Goal: Task Accomplishment & Management: Complete application form

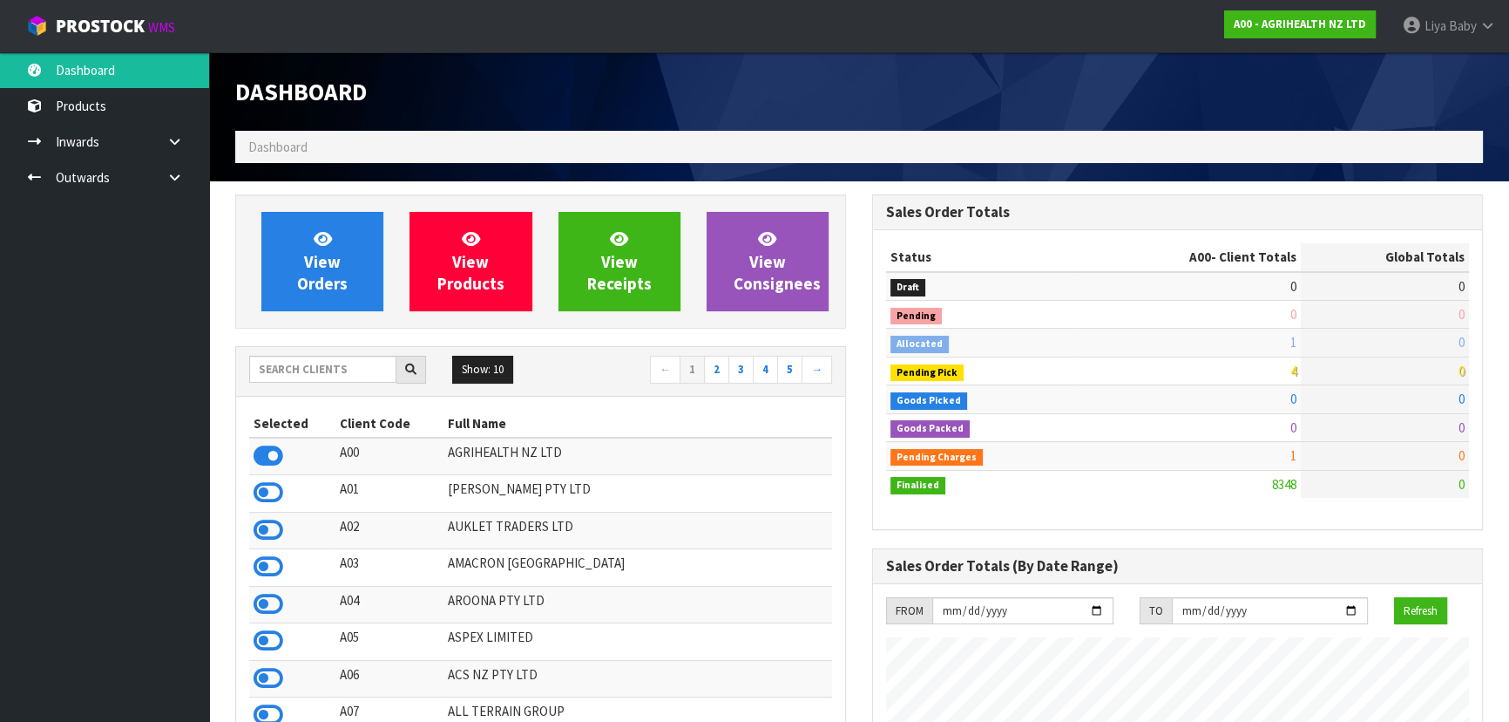
scroll to position [1318, 636]
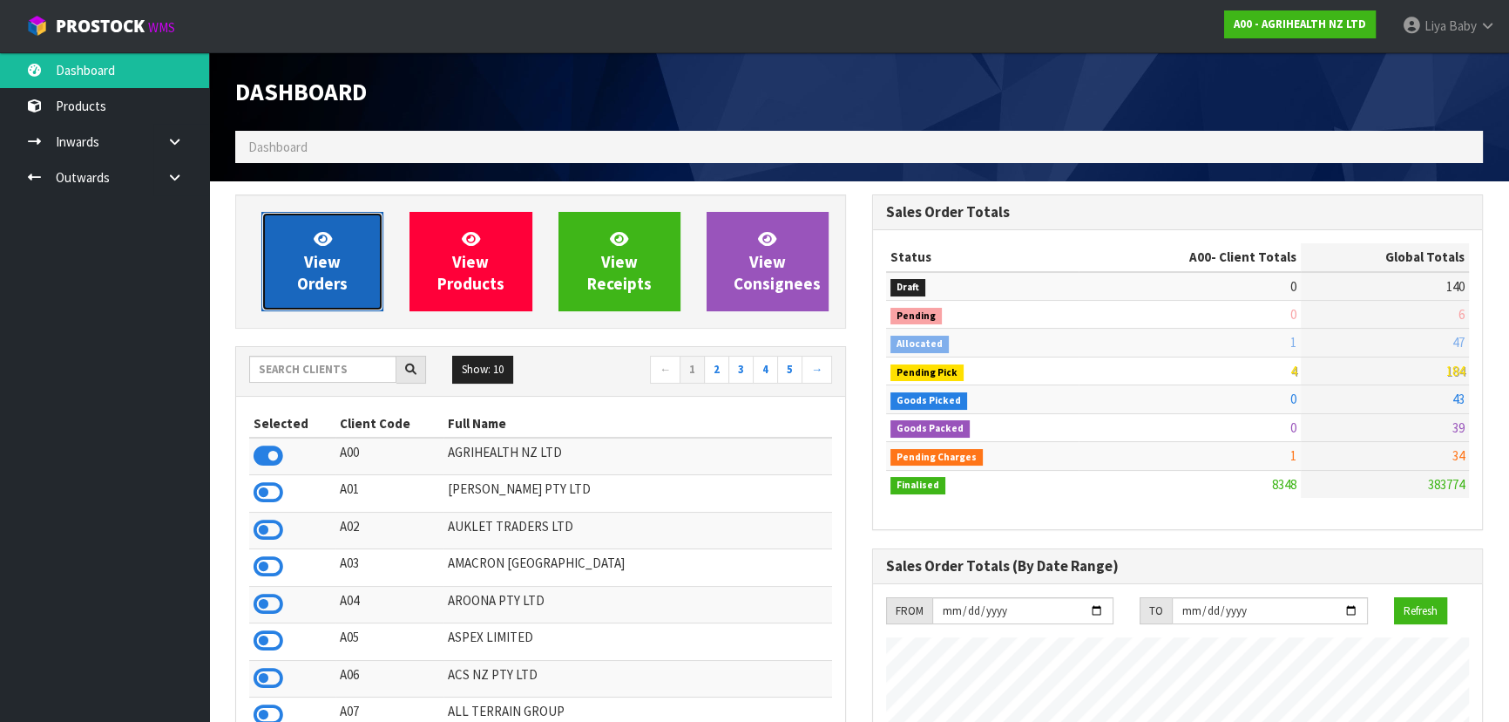
click at [297, 269] on link "View Orders" at bounding box center [322, 261] width 122 height 99
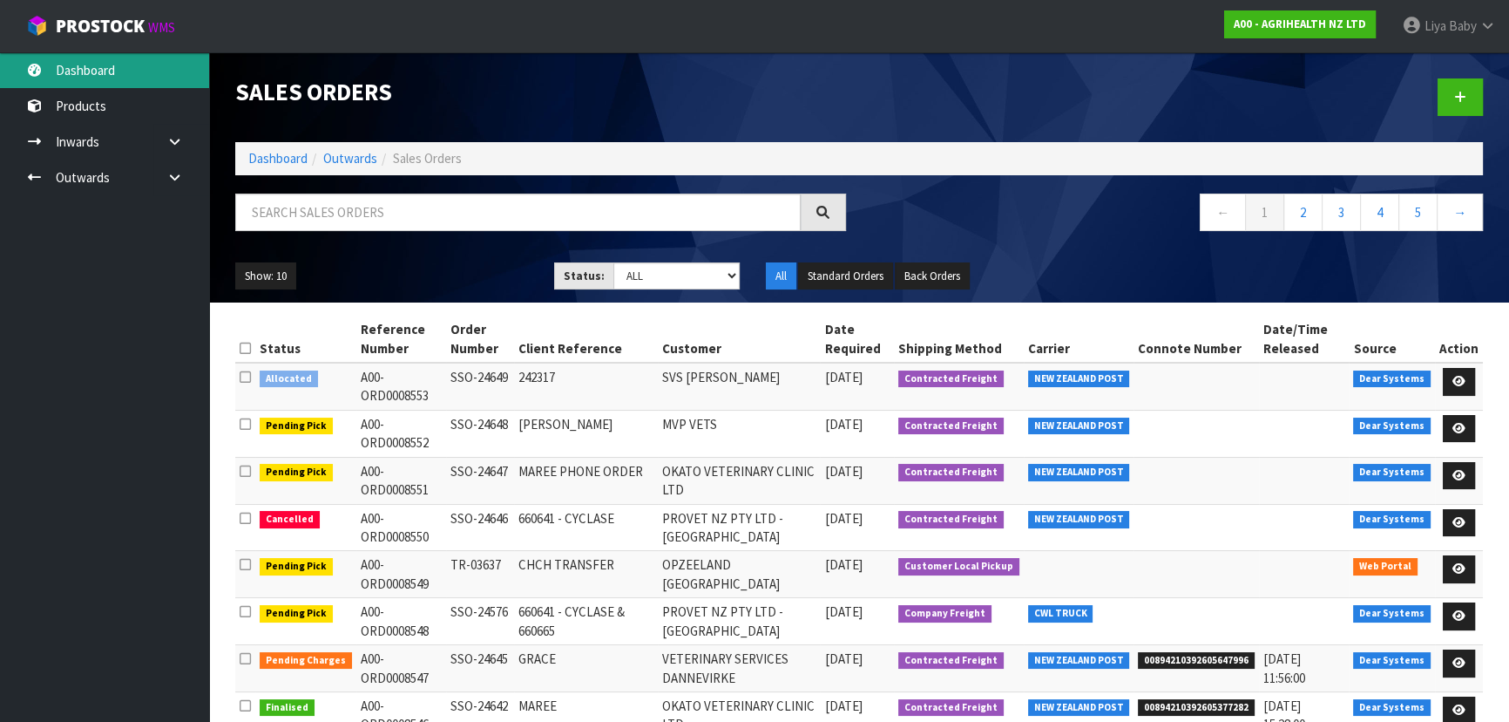
click at [115, 77] on link "Dashboard" at bounding box center [104, 70] width 209 height 36
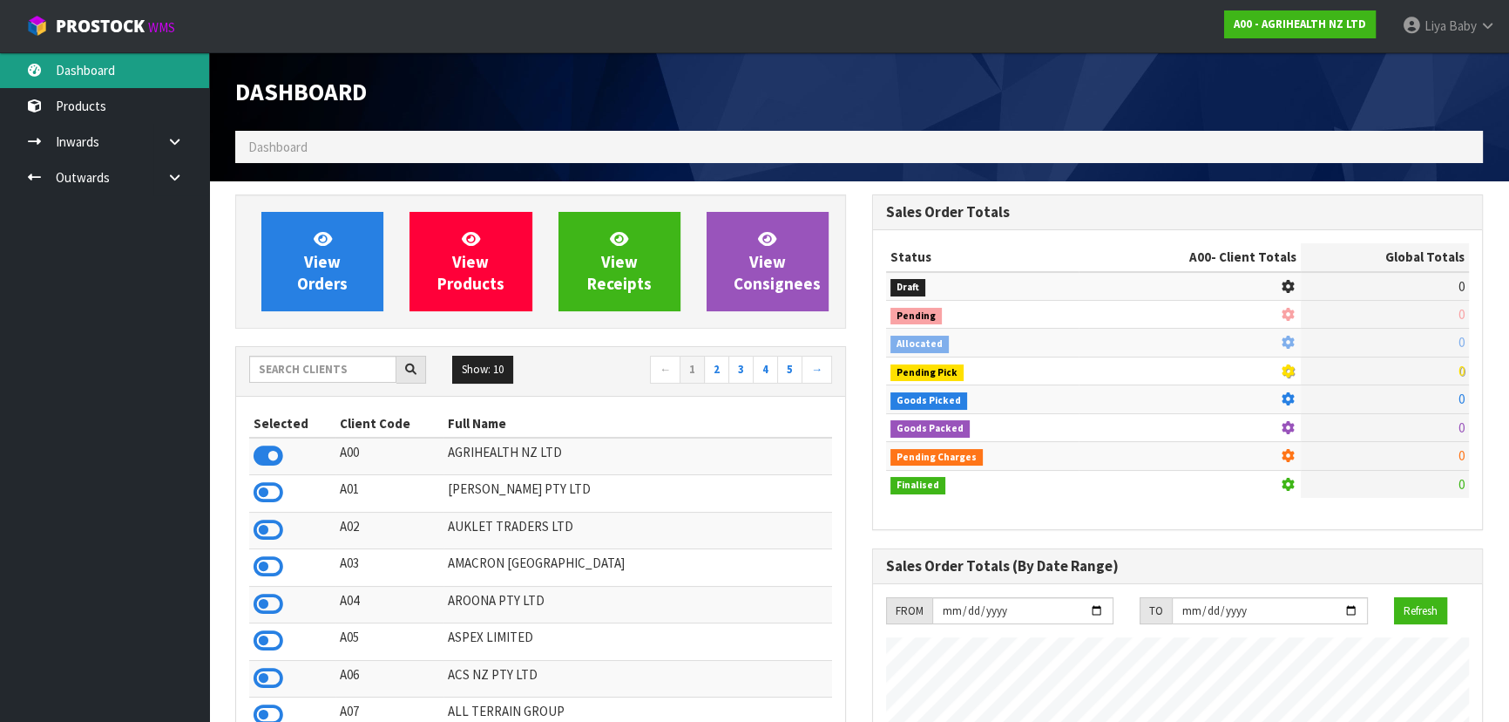
scroll to position [1318, 636]
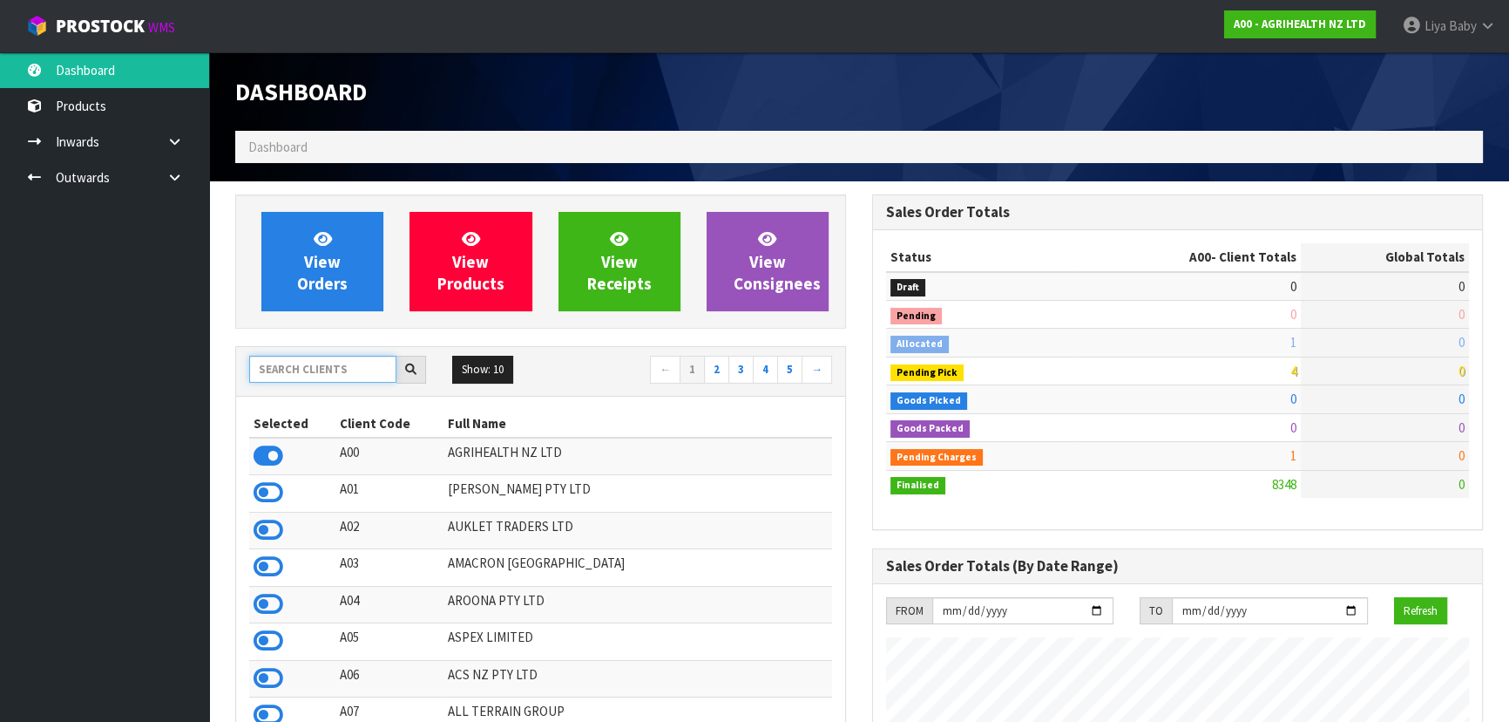
click at [322, 361] on input "text" at bounding box center [322, 369] width 147 height 27
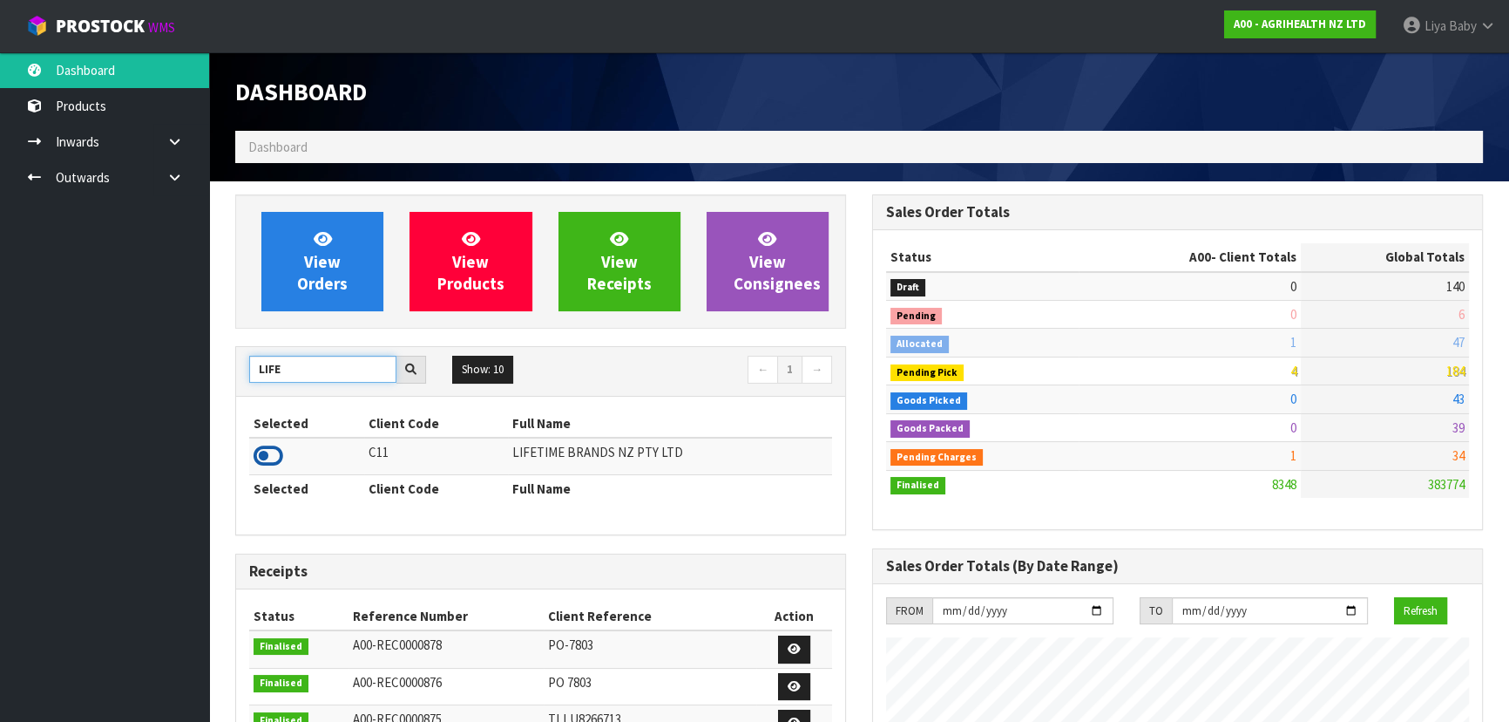
type input "LIFE"
click at [262, 461] on icon at bounding box center [269, 456] width 30 height 26
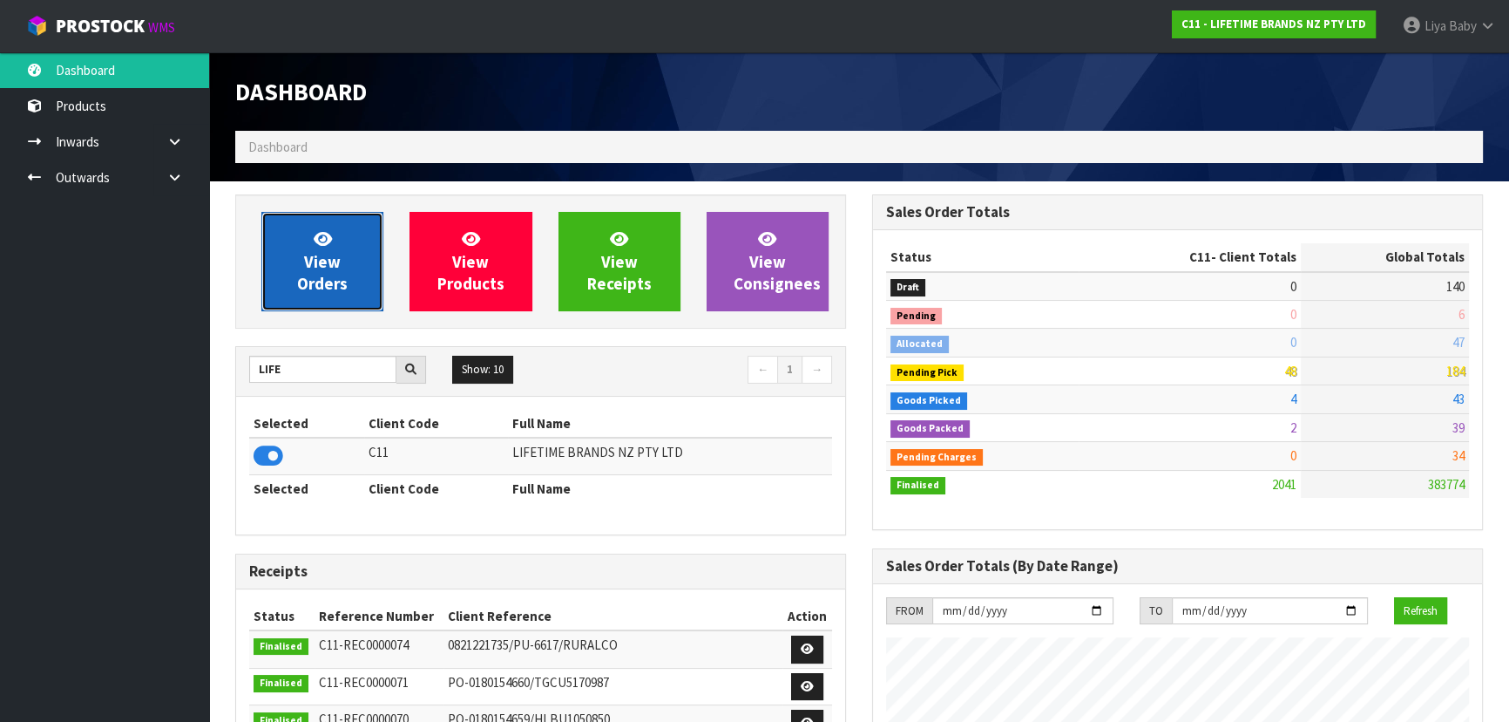
click at [329, 267] on span "View Orders" at bounding box center [322, 260] width 51 height 65
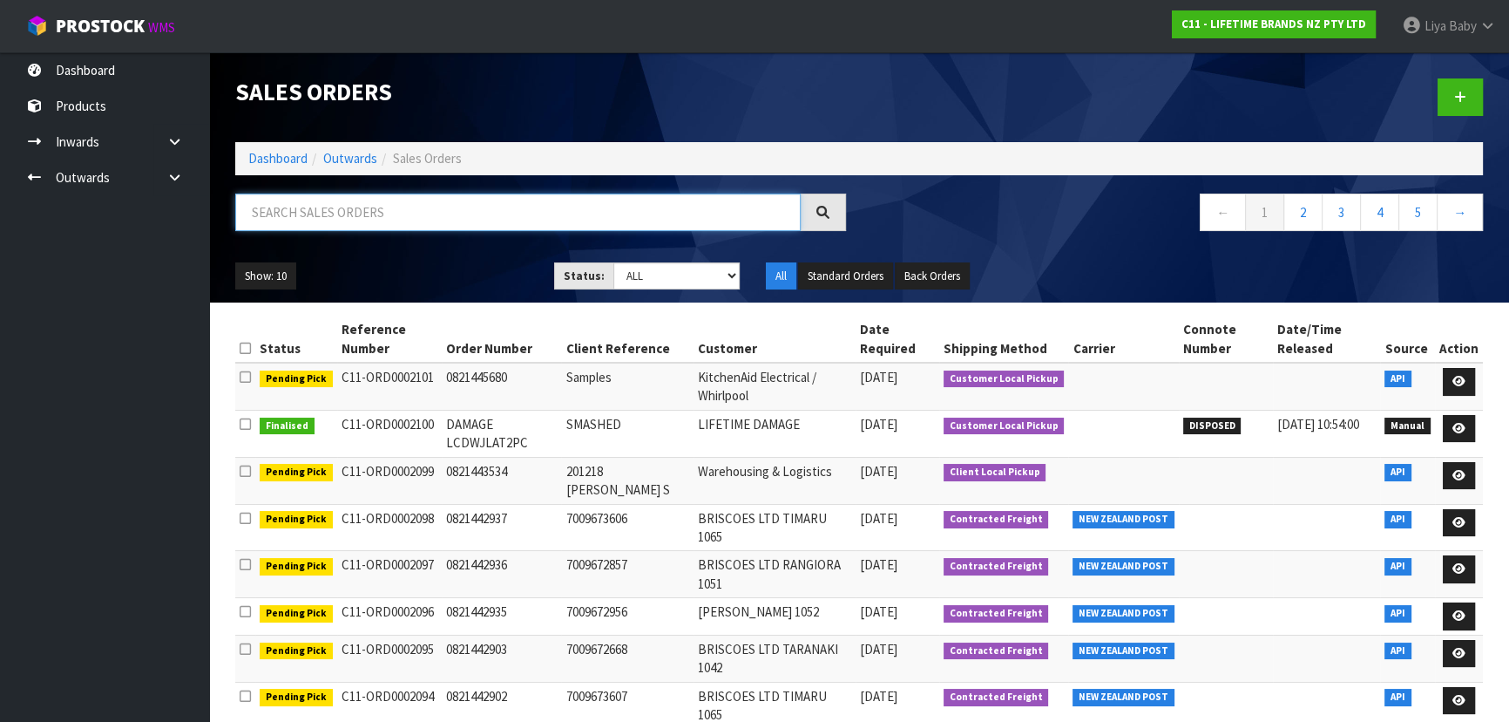
click at [335, 215] on input "text" at bounding box center [518, 211] width 566 height 37
type input "JOB-0414721"
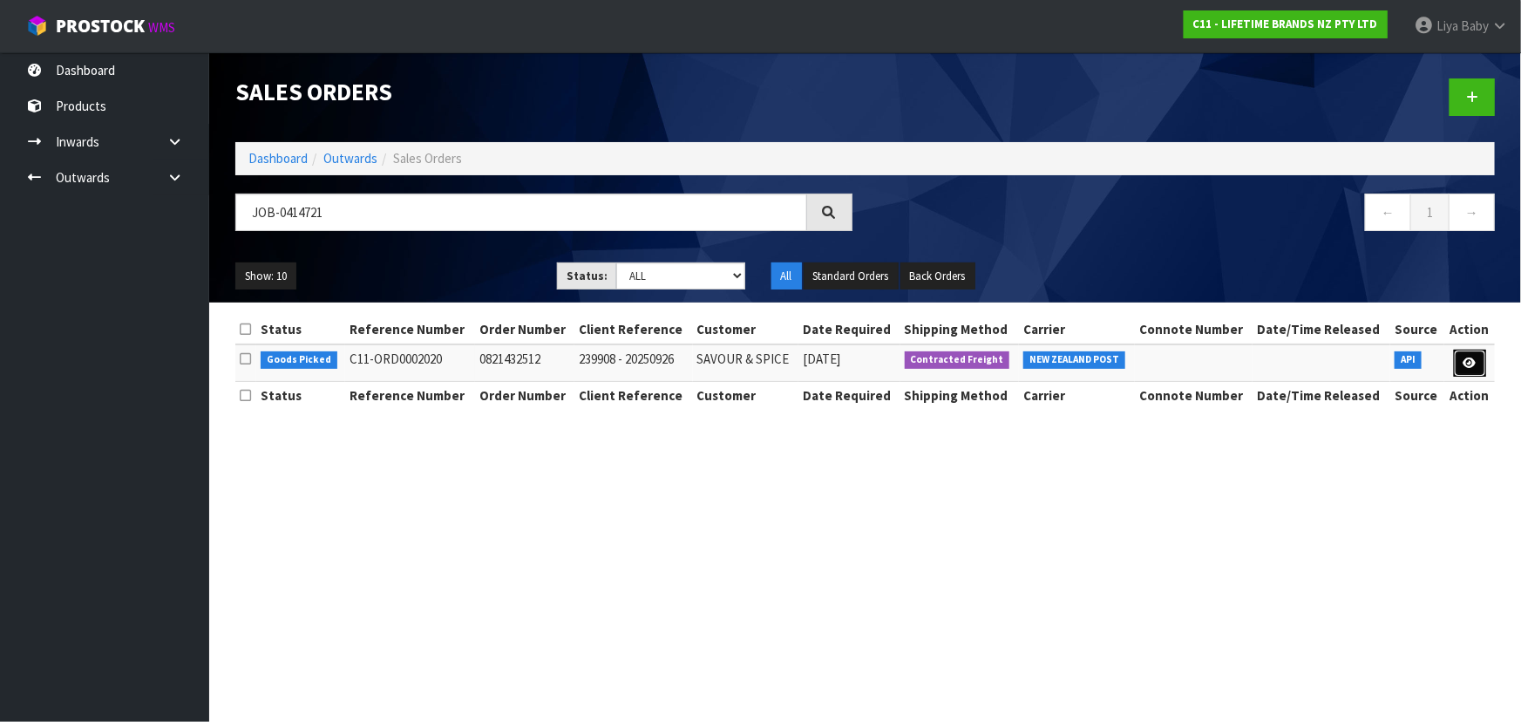
click at [1474, 357] on icon at bounding box center [1469, 362] width 13 height 11
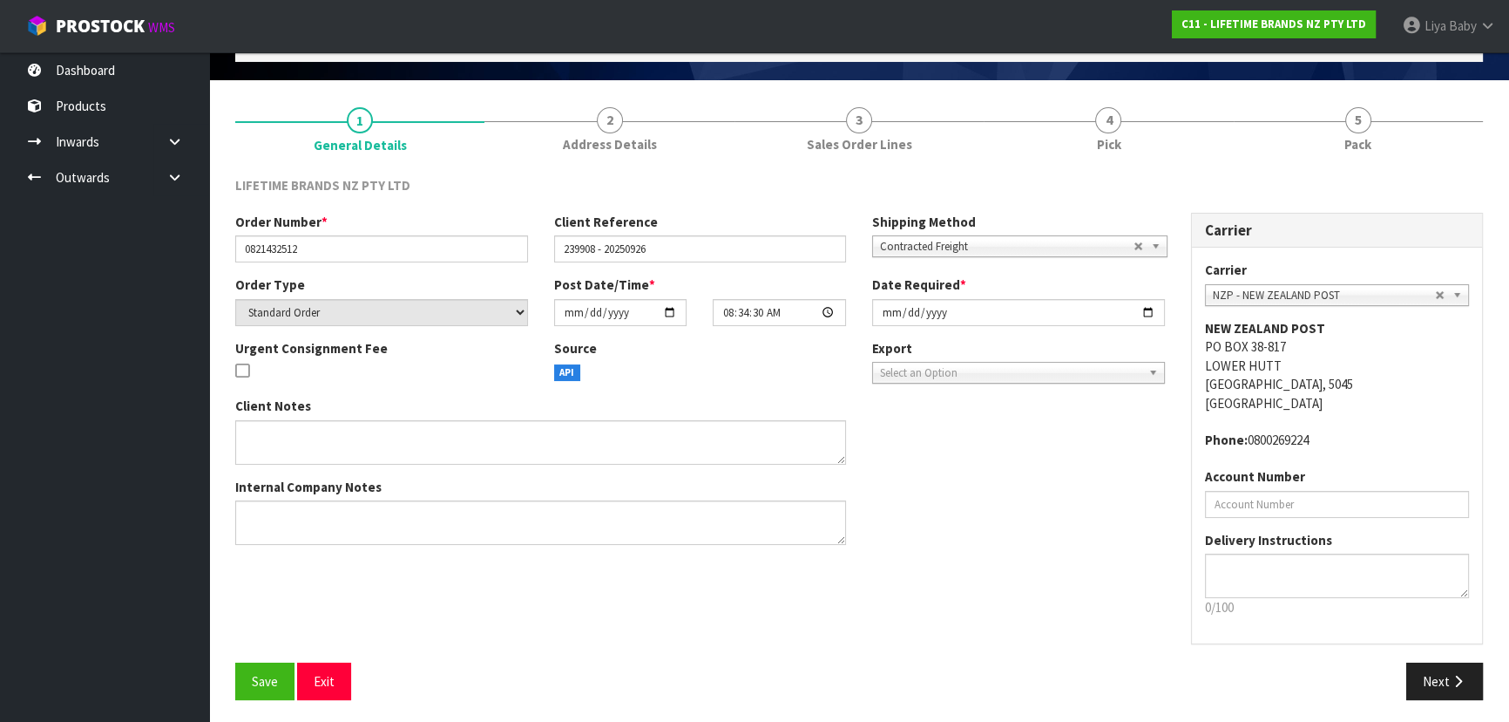
scroll to position [105, 0]
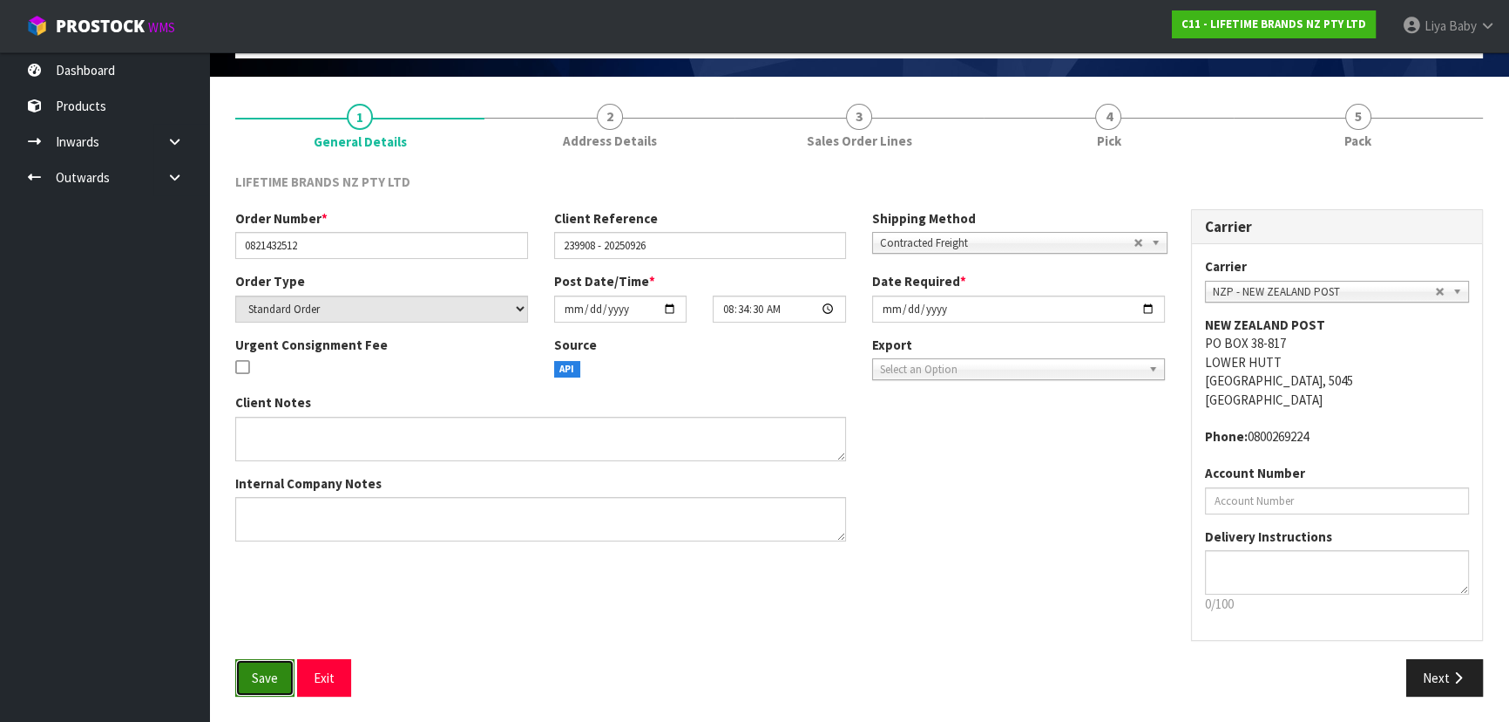
drag, startPoint x: 280, startPoint y: 673, endPoint x: 264, endPoint y: 678, distance: 16.5
click at [276, 671] on button "Save" at bounding box center [264, 677] width 59 height 37
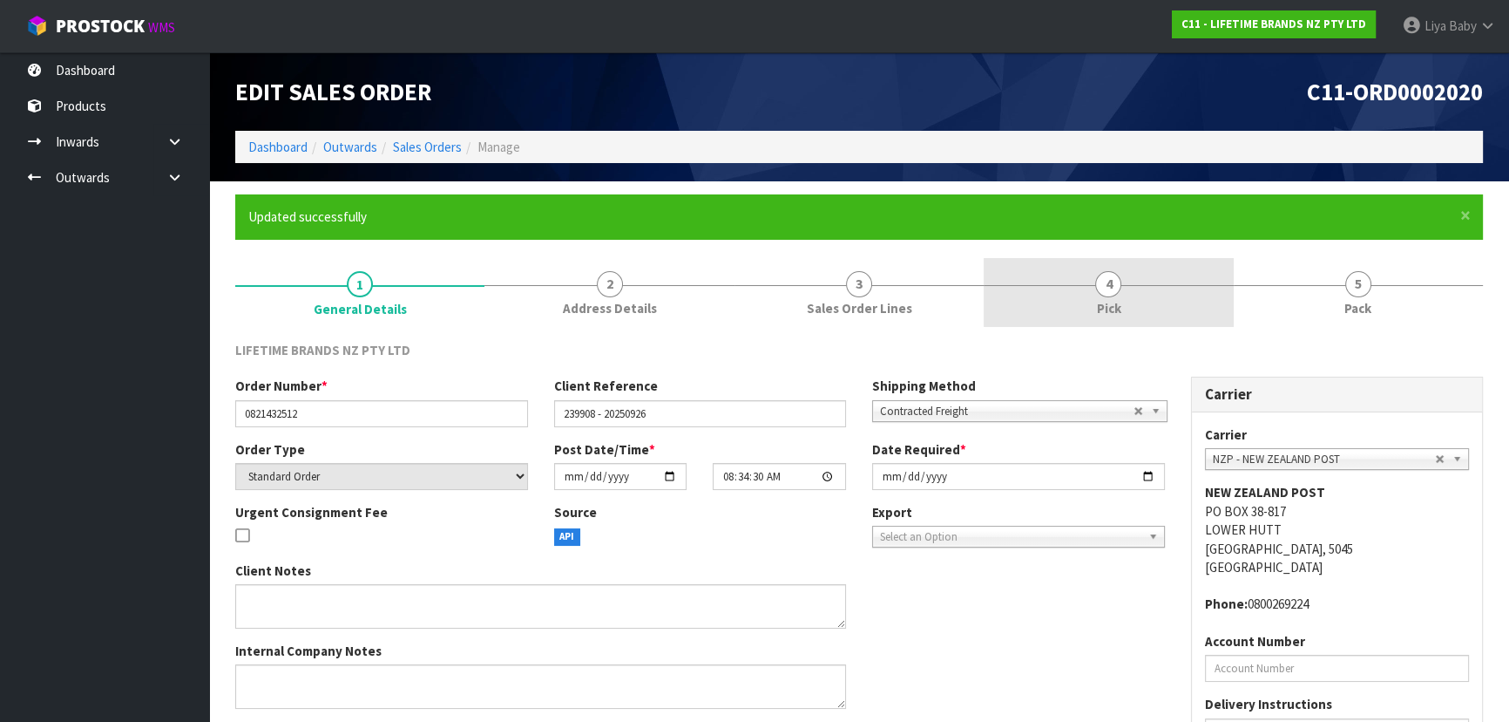
click at [1055, 300] on link "4 Pick" at bounding box center [1108, 292] width 249 height 69
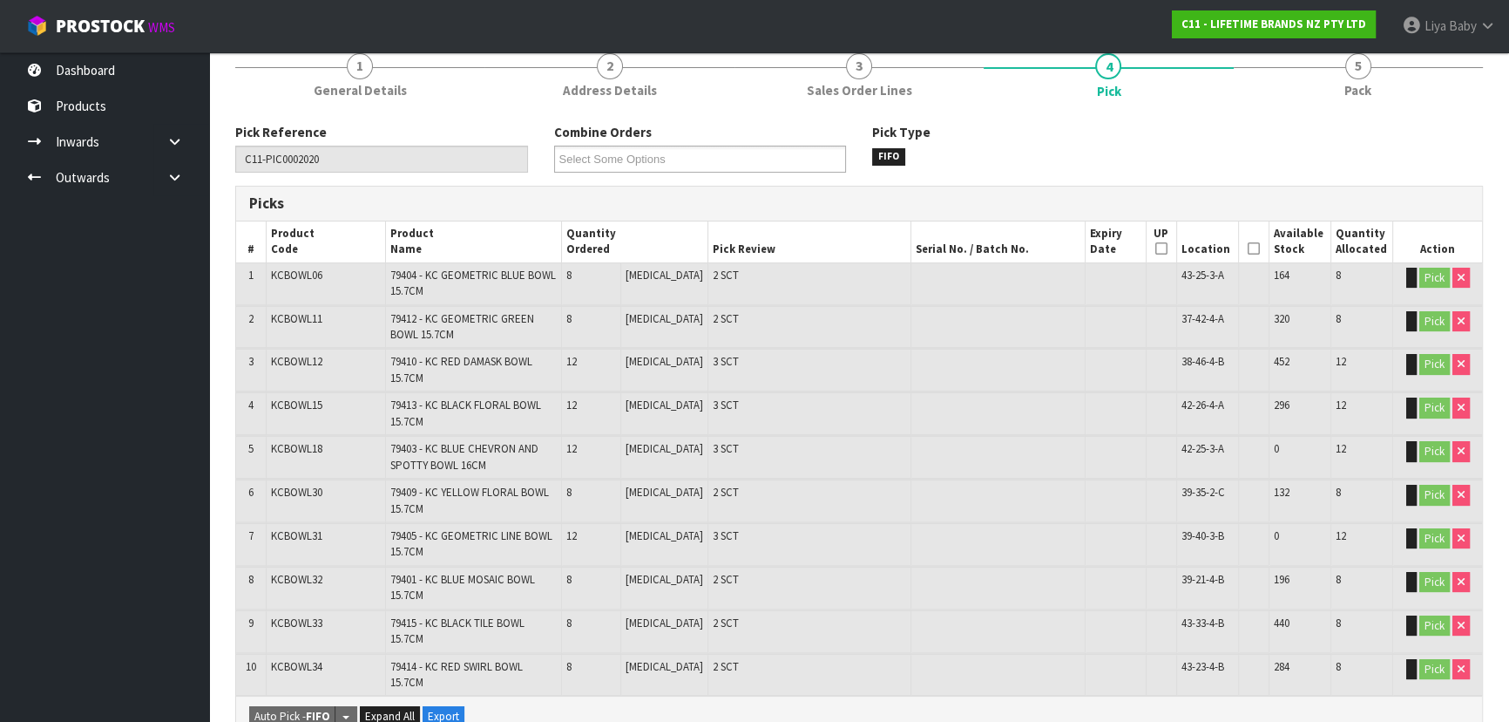
scroll to position [237, 0]
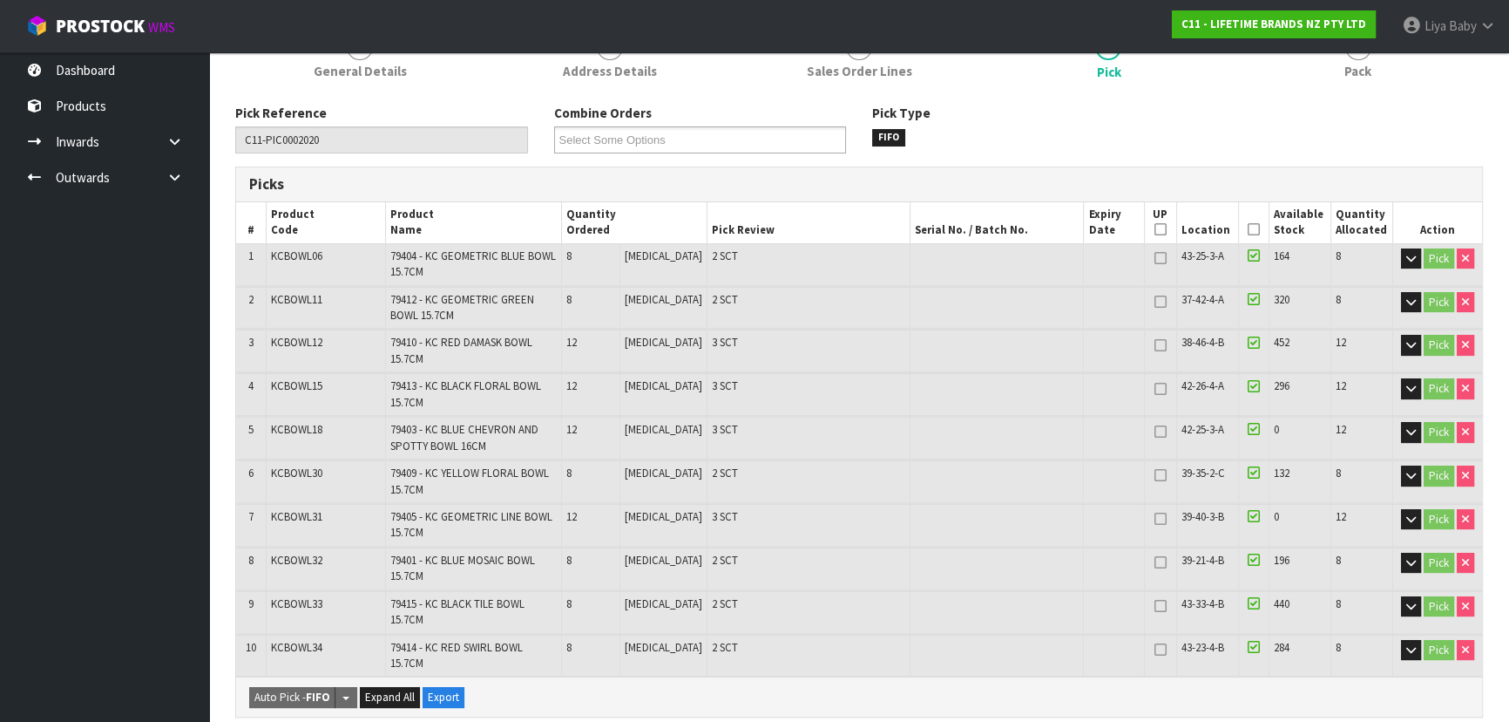
click at [1248, 230] on icon at bounding box center [1254, 229] width 12 height 1
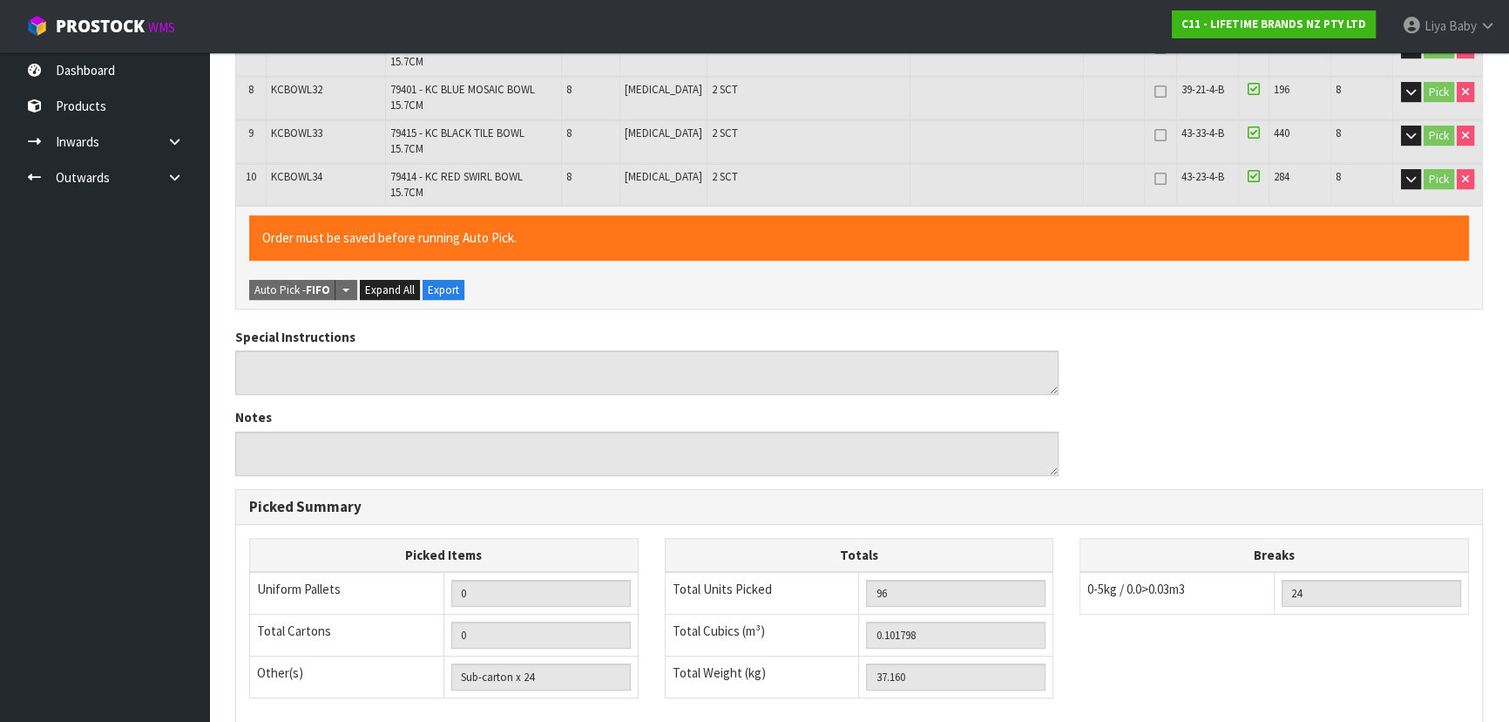
scroll to position [926, 0]
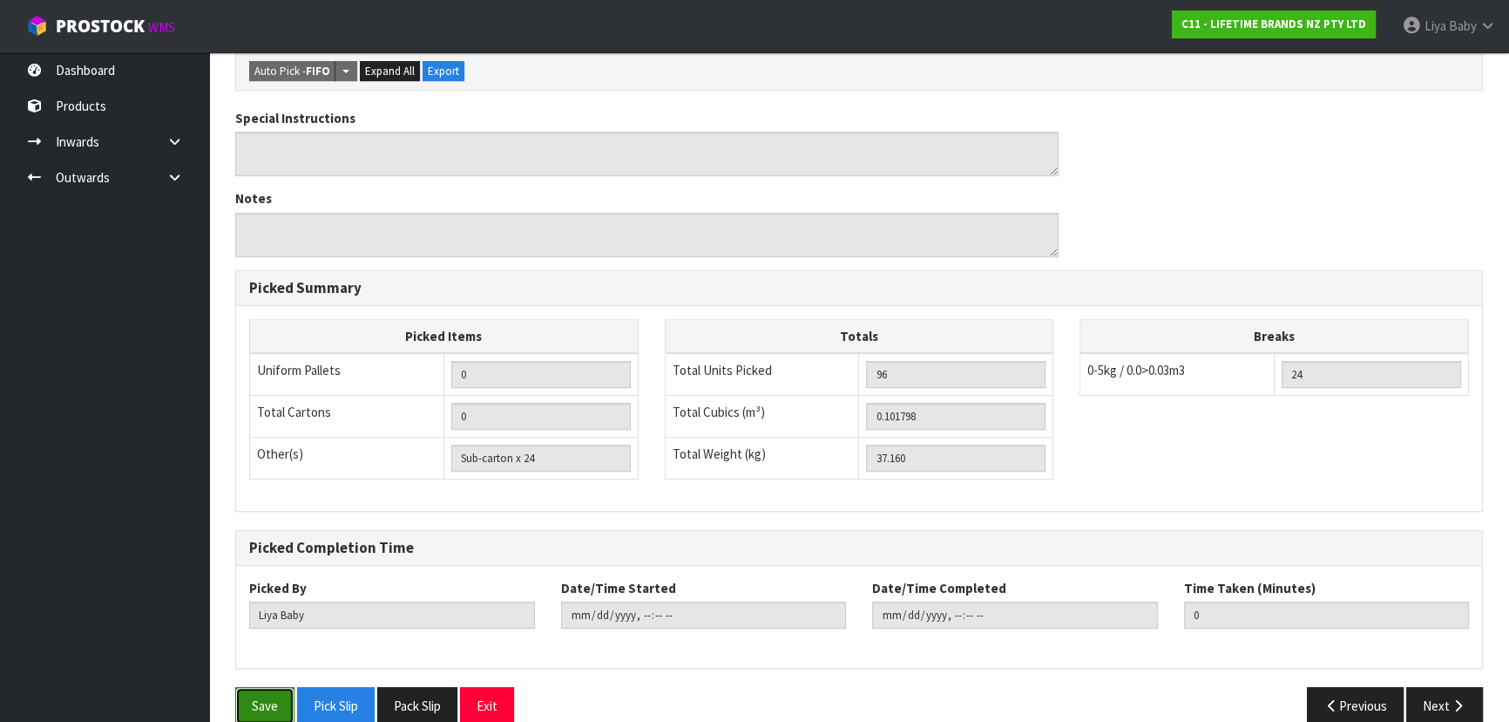
click at [247, 689] on button "Save" at bounding box center [264, 705] width 59 height 37
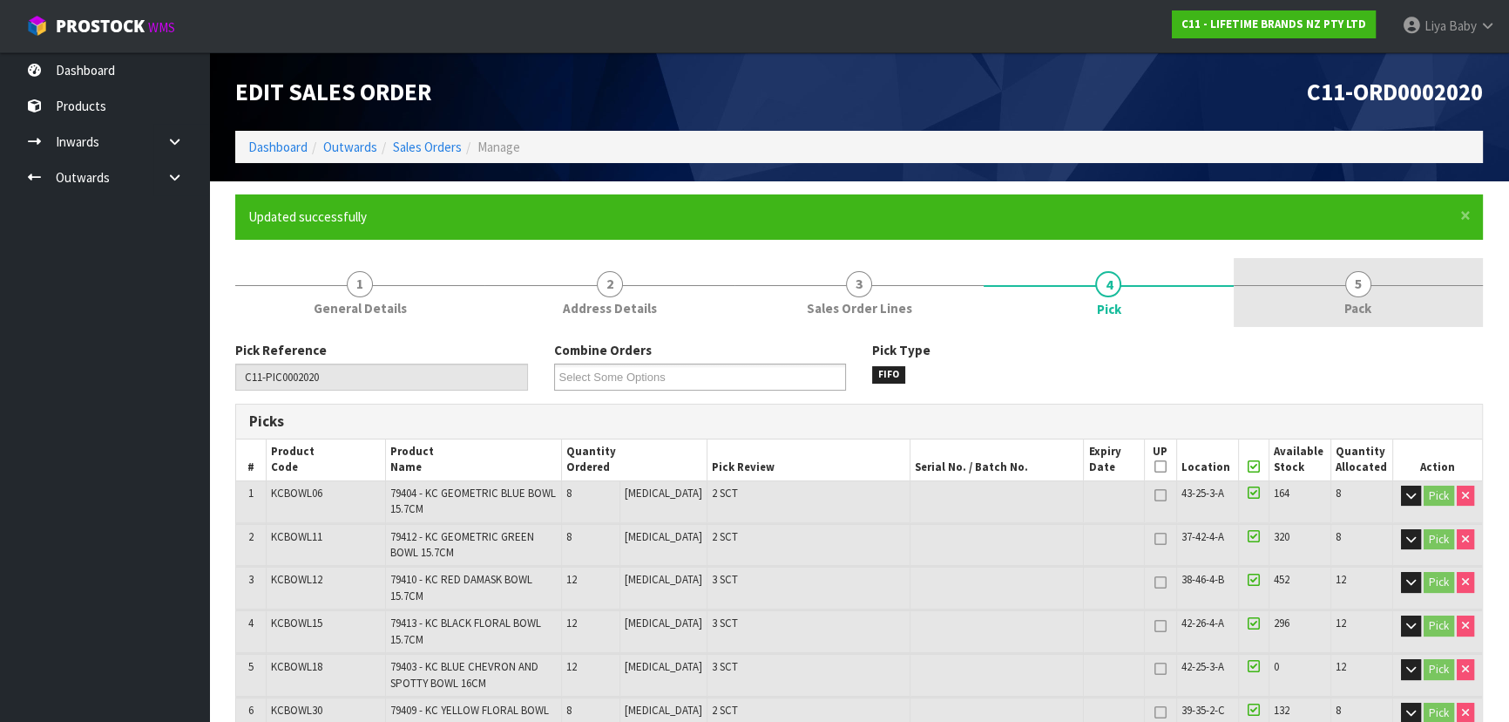
type input "[DATE]T13:30:39"
click at [1324, 302] on link "5 Pack" at bounding box center [1358, 292] width 249 height 69
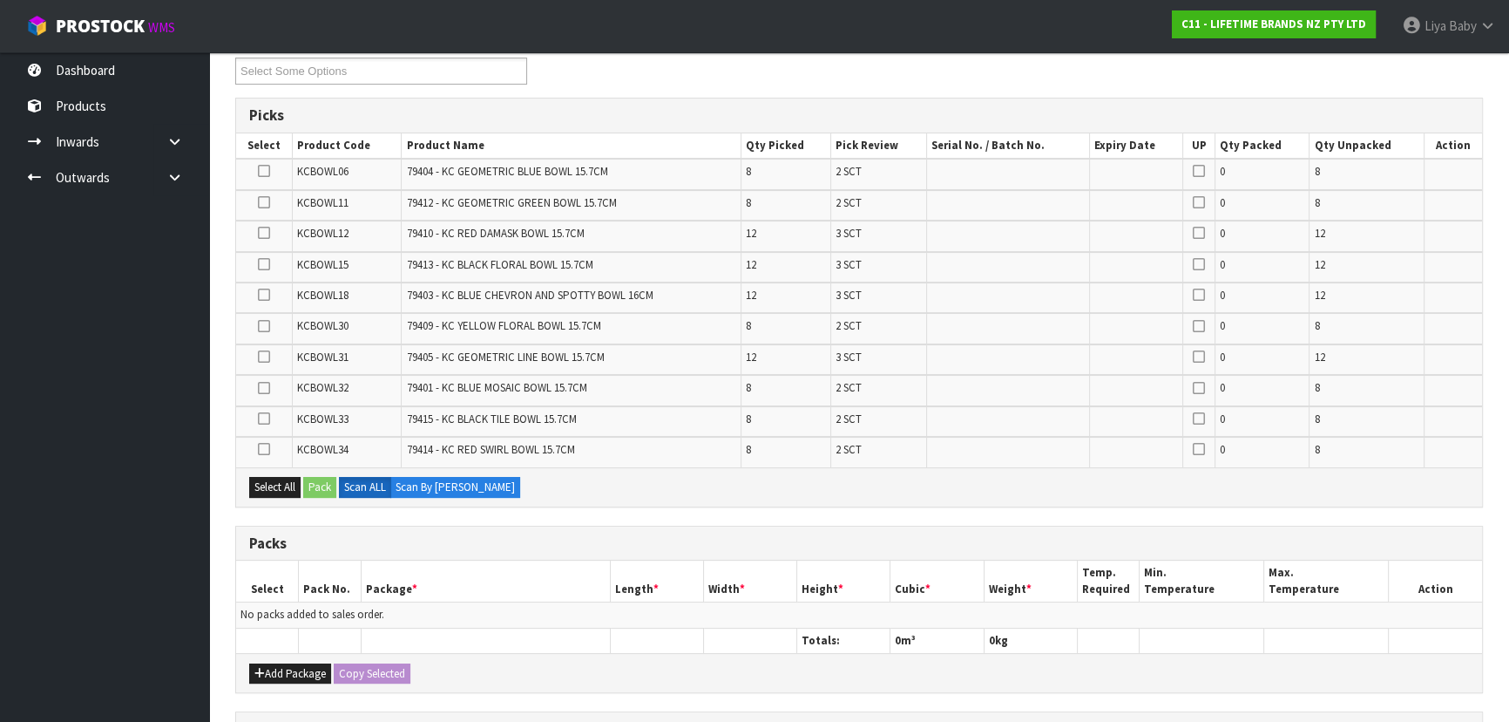
scroll to position [554, 0]
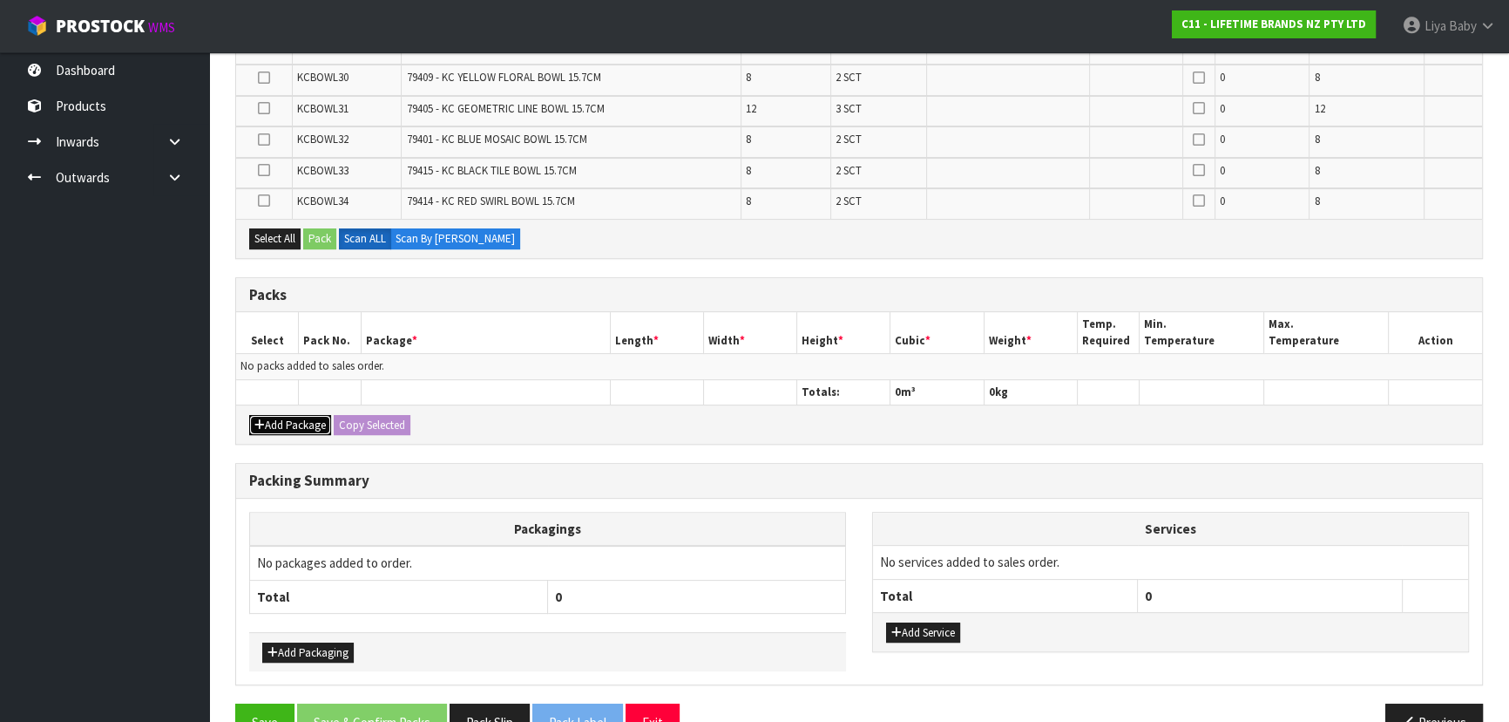
click at [284, 415] on button "Add Package" at bounding box center [290, 425] width 82 height 21
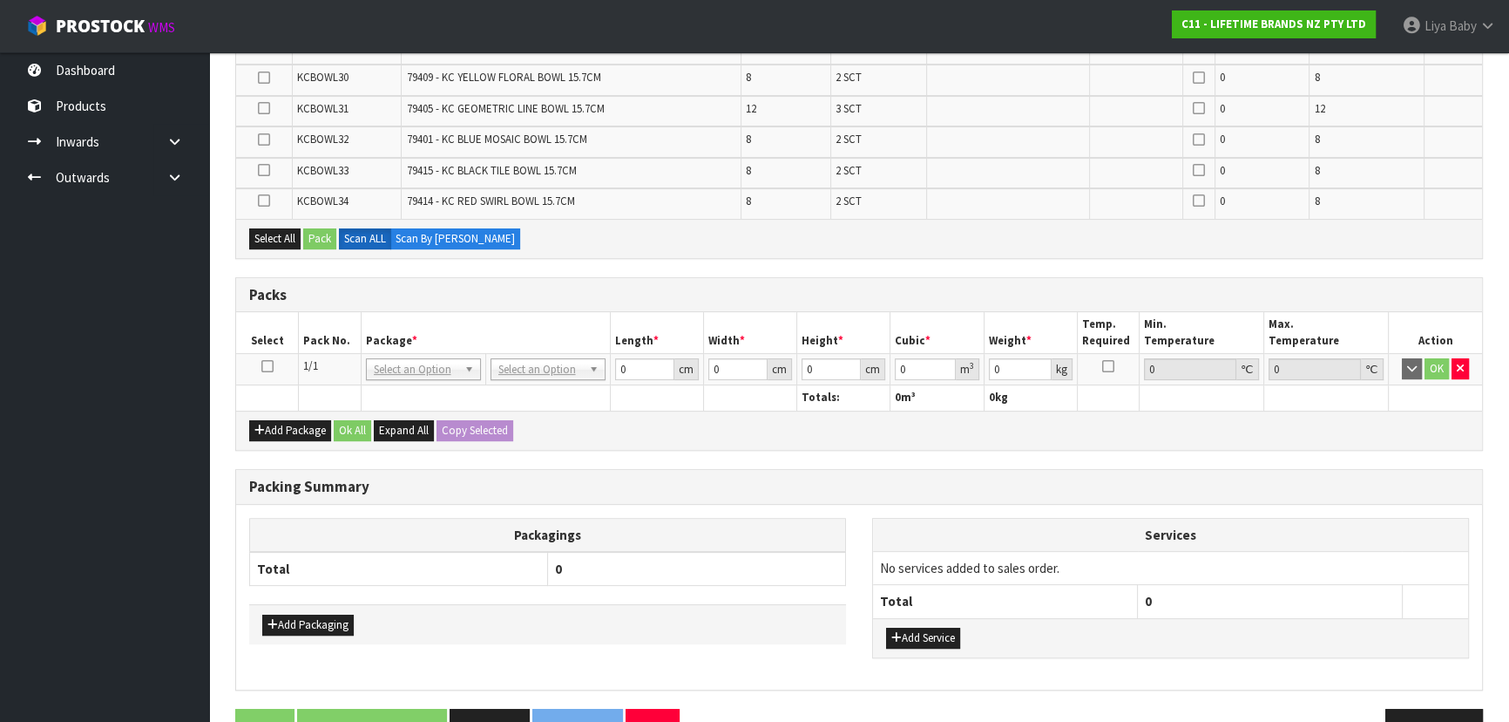
click at [261, 366] on icon at bounding box center [267, 366] width 12 height 1
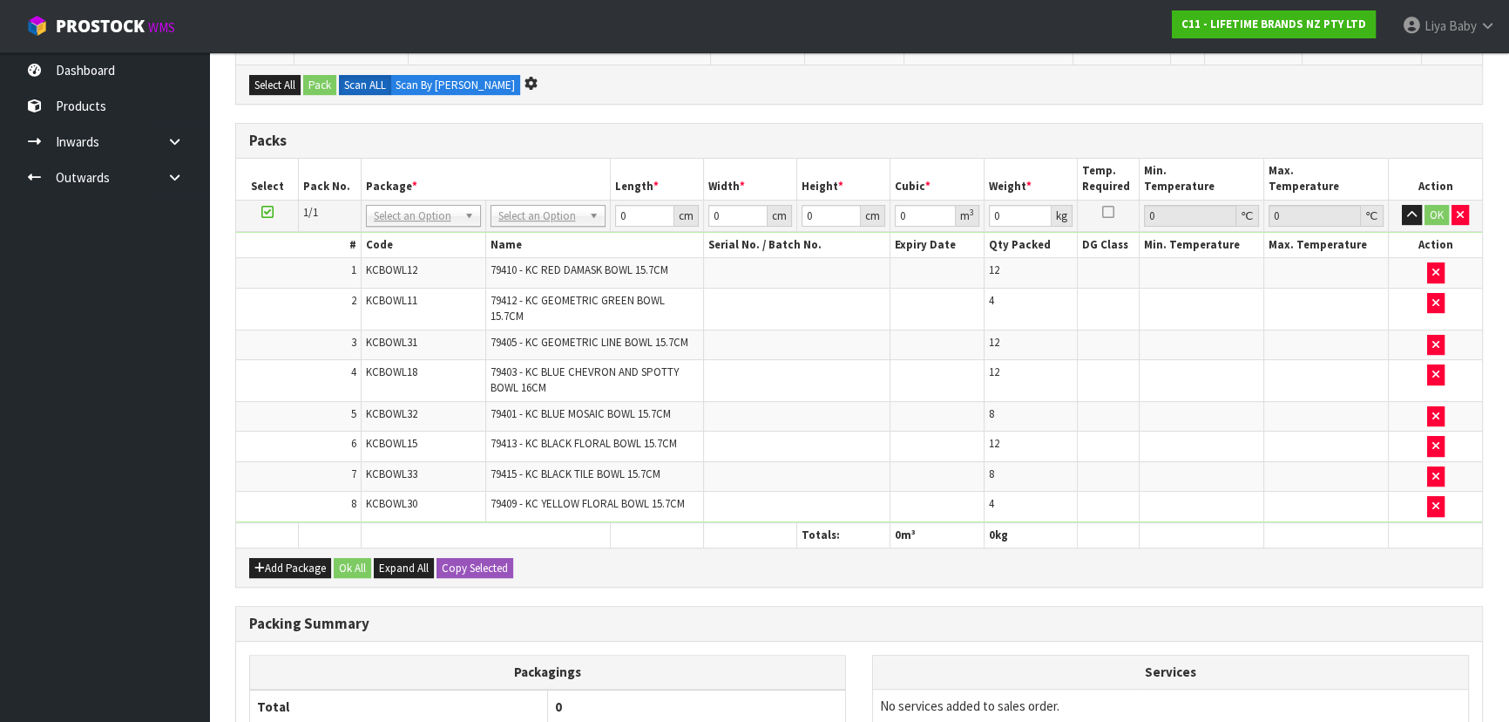
scroll to position [0, 0]
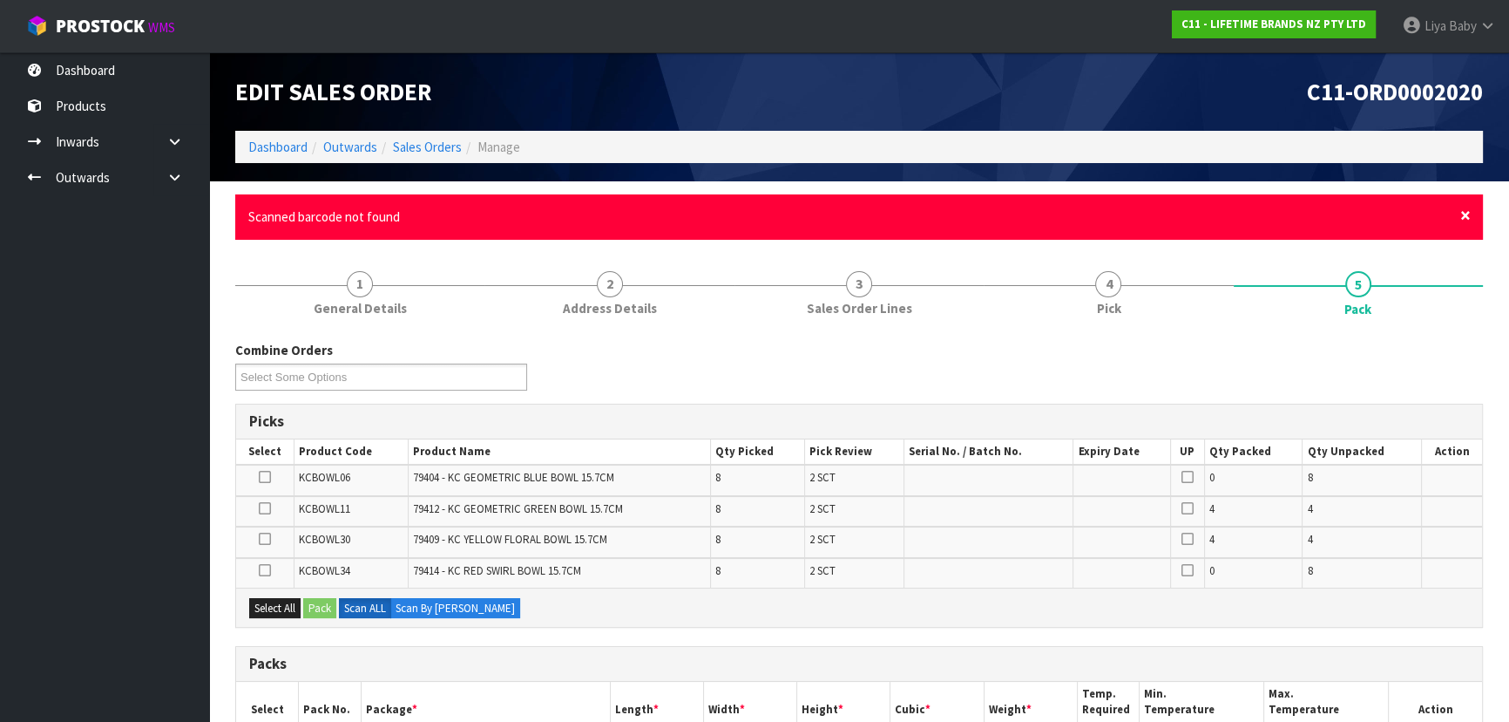
click at [1469, 225] on span "×" at bounding box center [1466, 215] width 10 height 24
click at [1469, 219] on span "×" at bounding box center [1466, 215] width 10 height 24
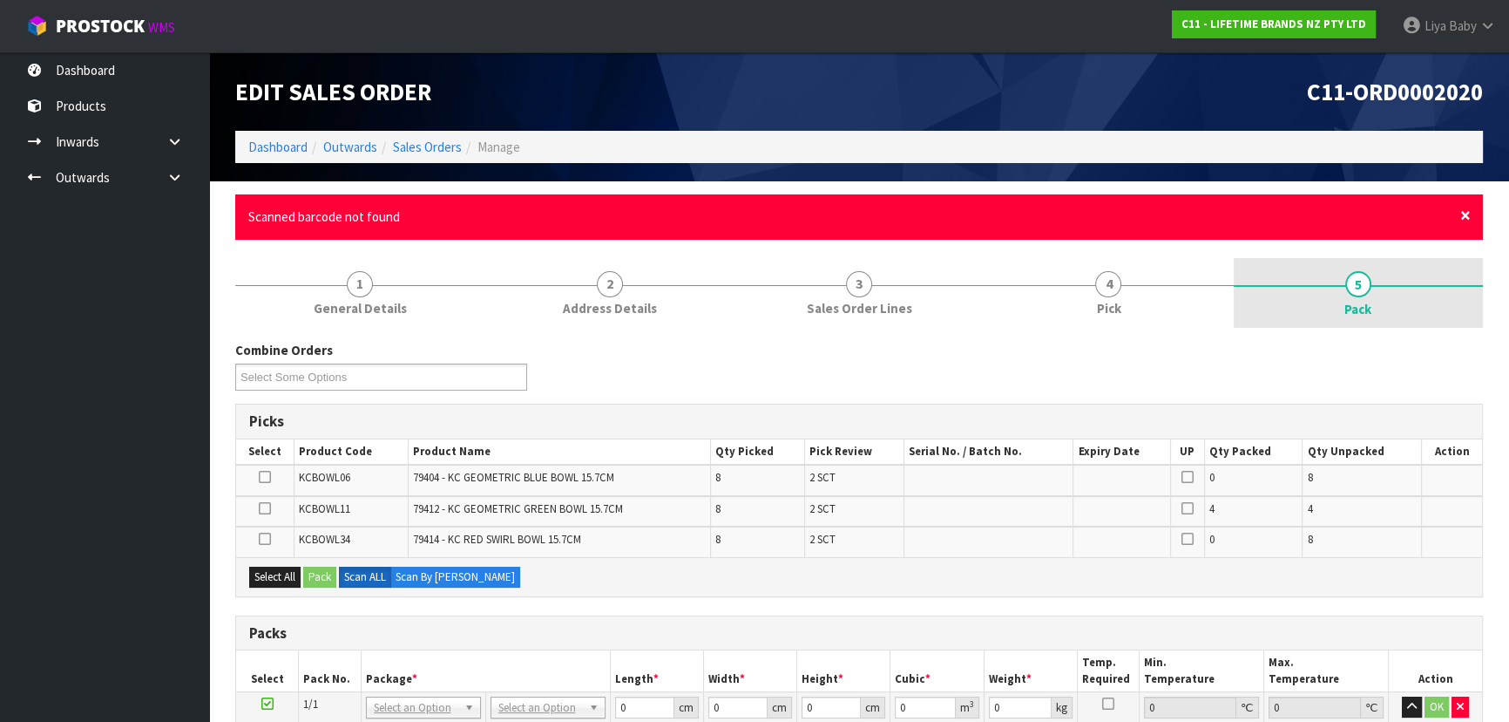
click at [1469, 217] on span "×" at bounding box center [1466, 215] width 10 height 24
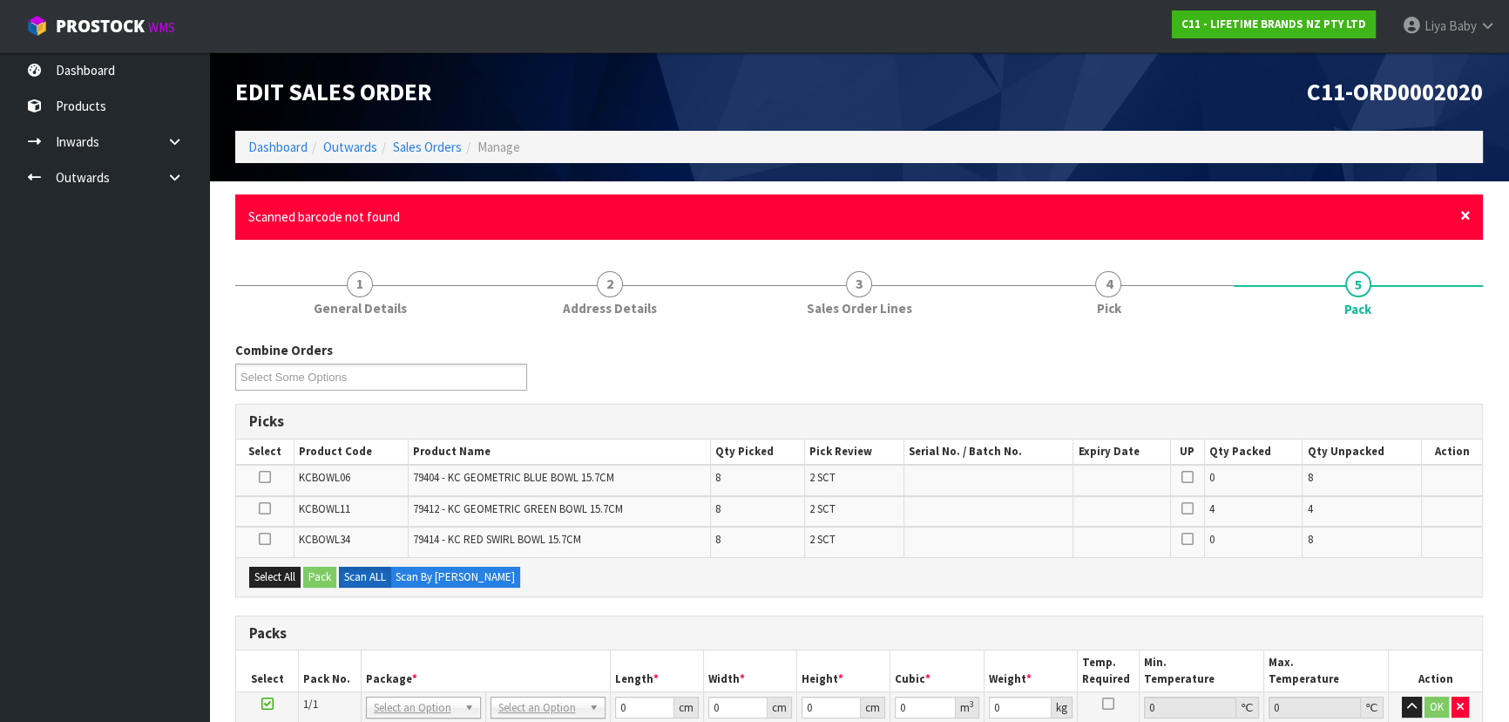
click at [1464, 215] on span "×" at bounding box center [1466, 215] width 10 height 24
click at [1463, 205] on span "×" at bounding box center [1466, 215] width 10 height 24
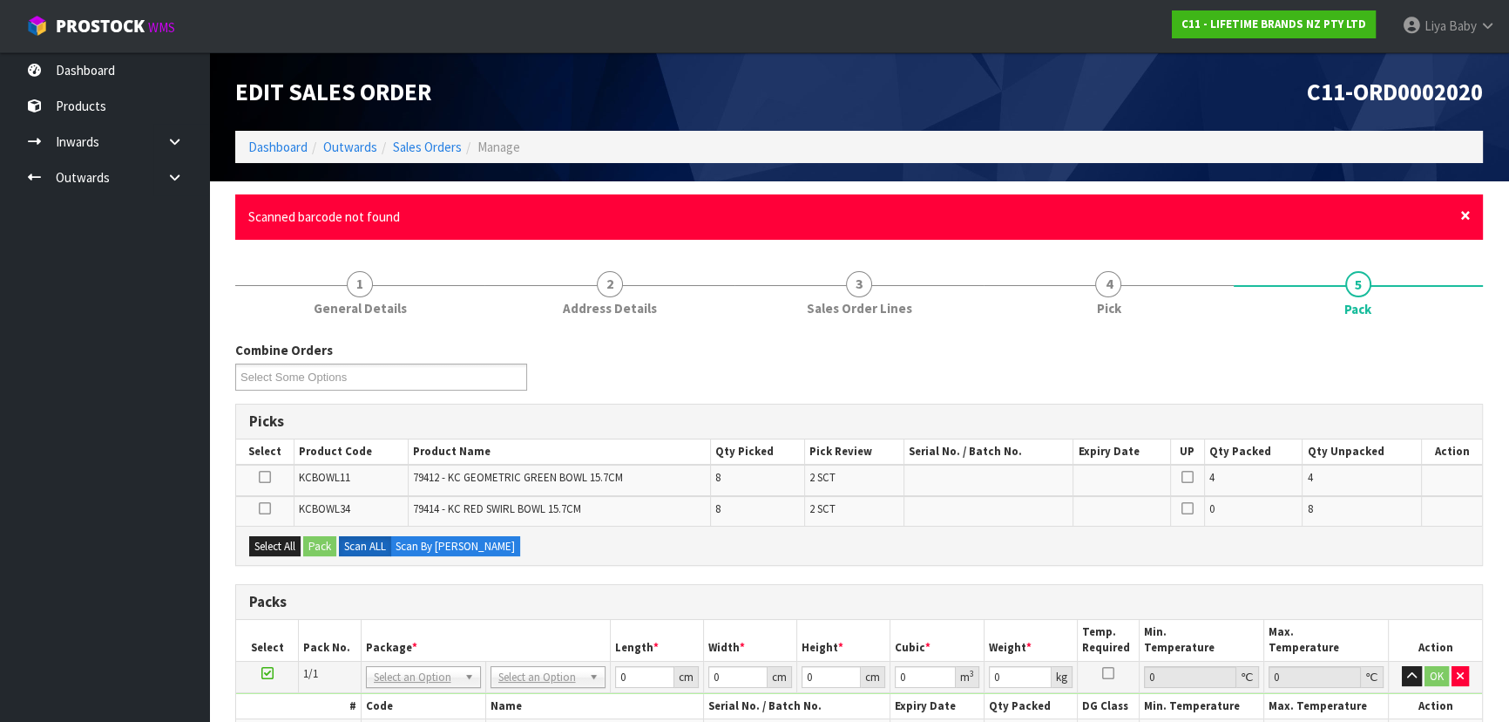
click at [1464, 208] on span "×" at bounding box center [1466, 215] width 10 height 24
click at [1469, 212] on span "×" at bounding box center [1466, 215] width 10 height 24
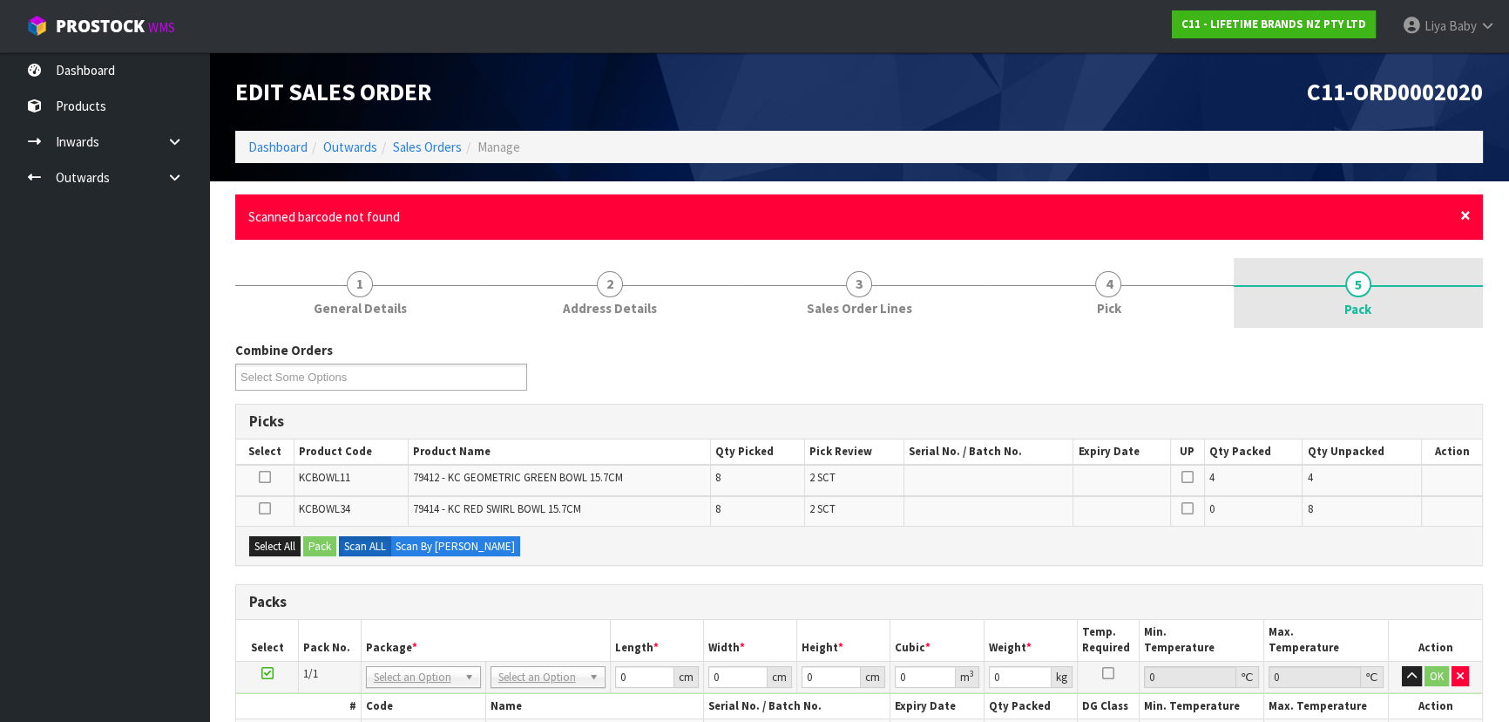
click at [1464, 217] on span "×" at bounding box center [1466, 215] width 10 height 24
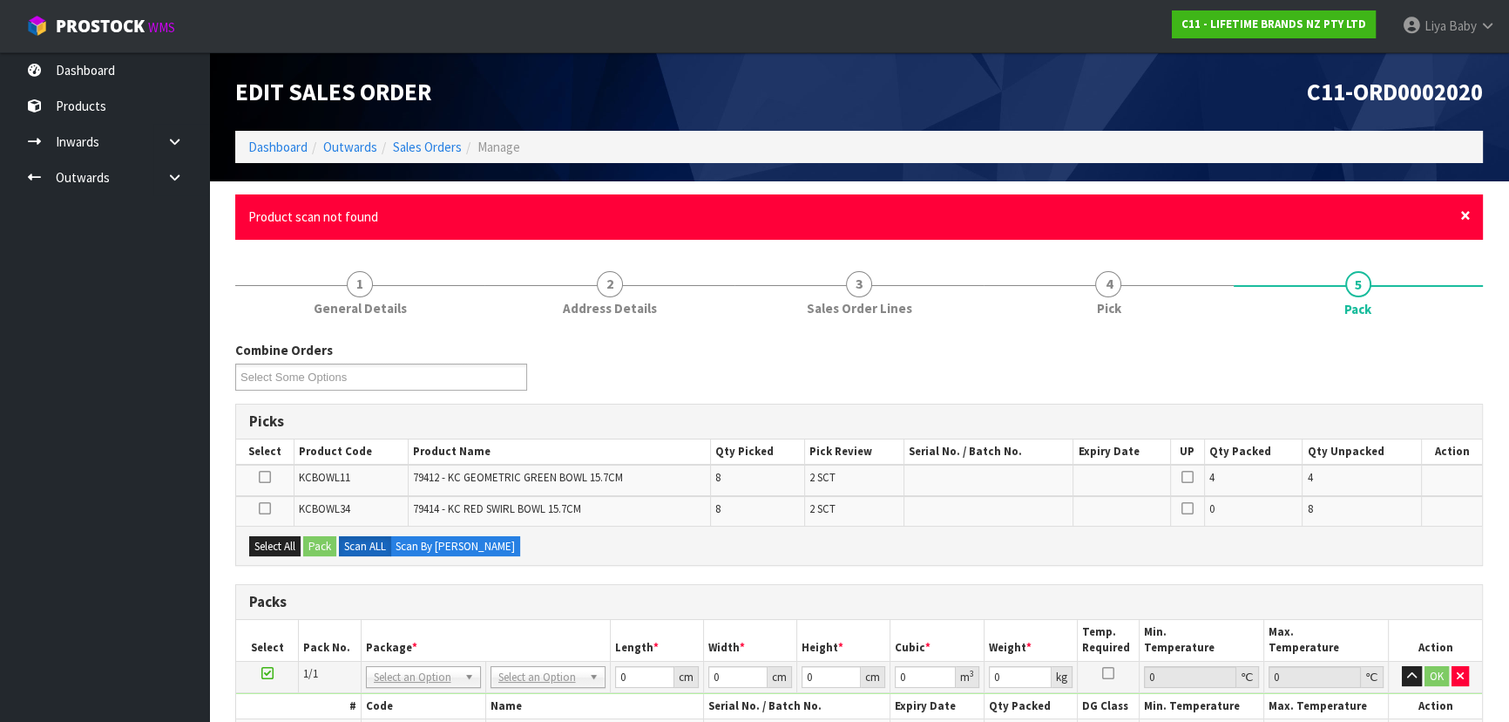
click at [1467, 220] on span "×" at bounding box center [1466, 215] width 10 height 24
click at [1466, 217] on span "×" at bounding box center [1466, 215] width 10 height 24
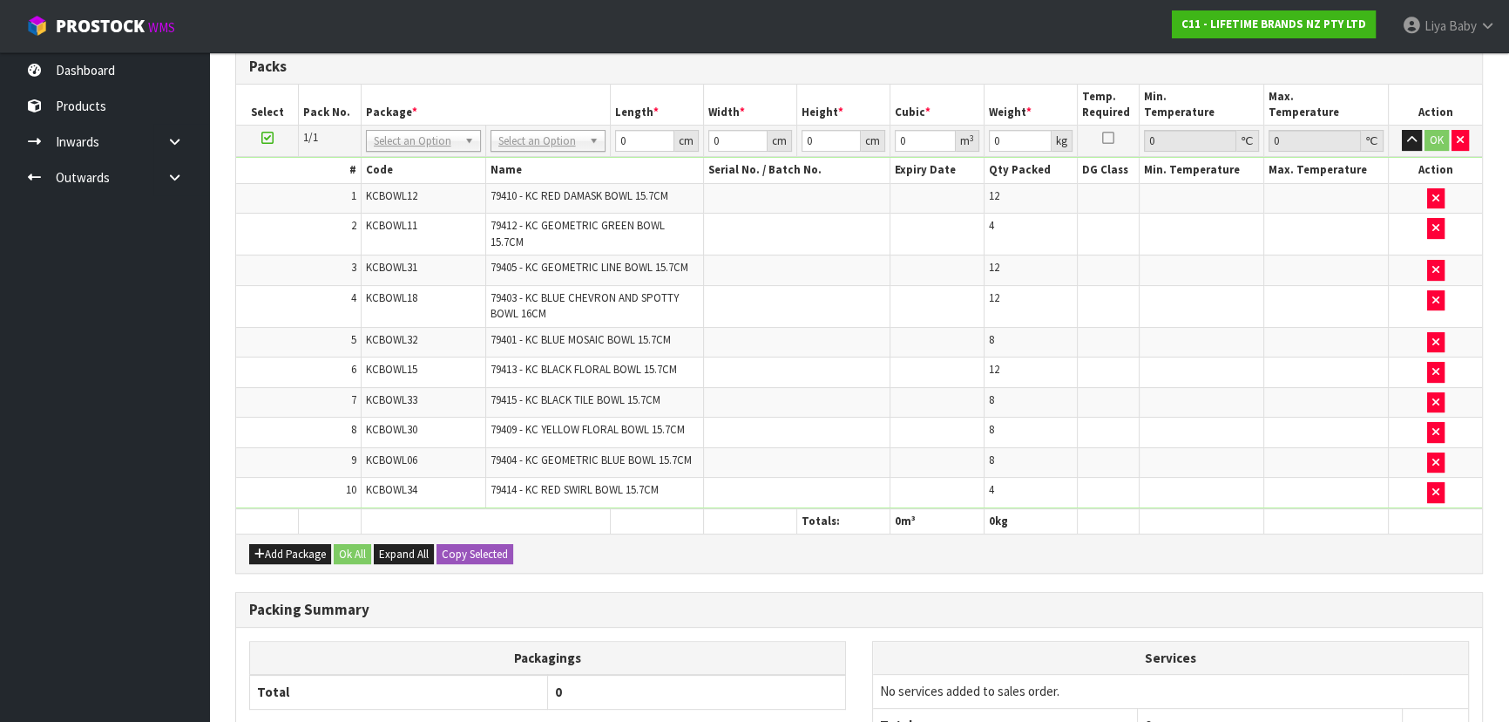
scroll to position [475, 0]
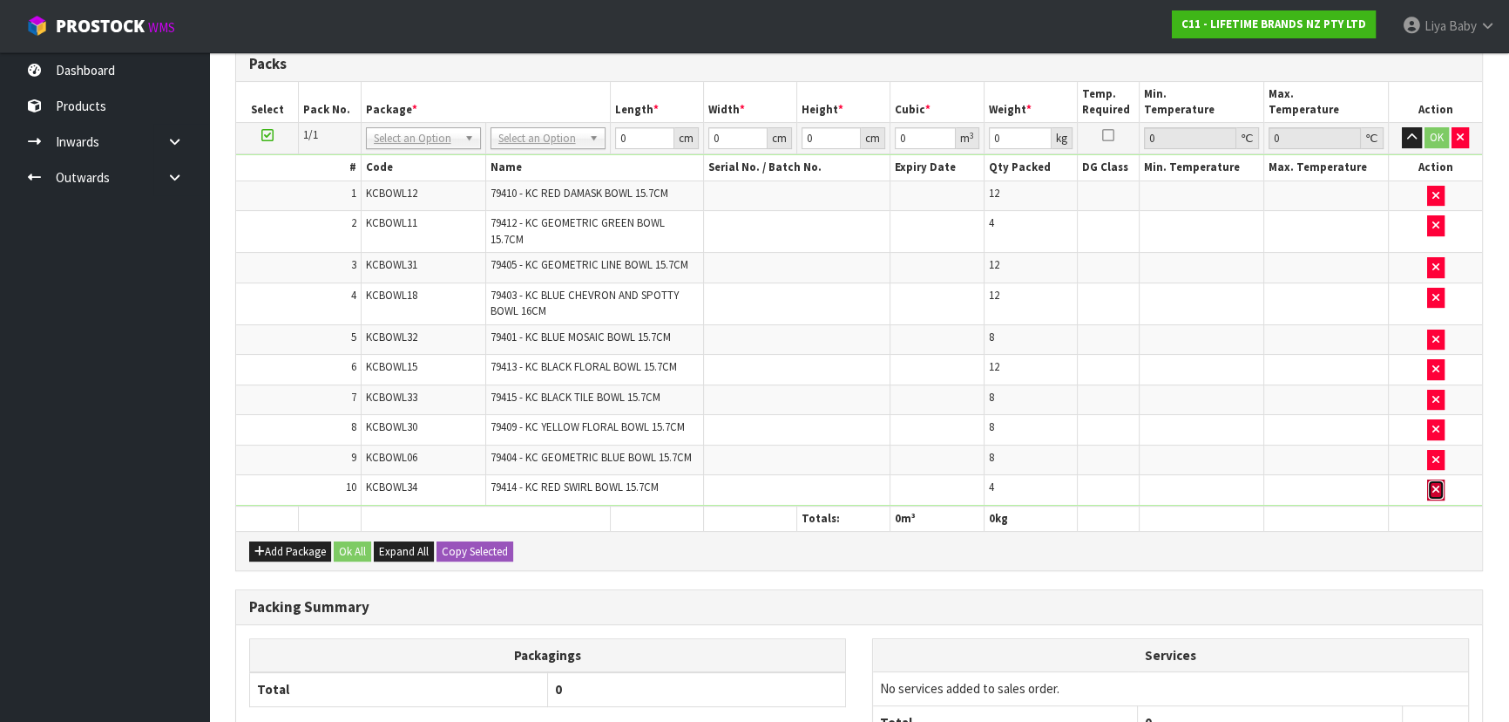
click at [1439, 485] on button "button" at bounding box center [1436, 489] width 17 height 21
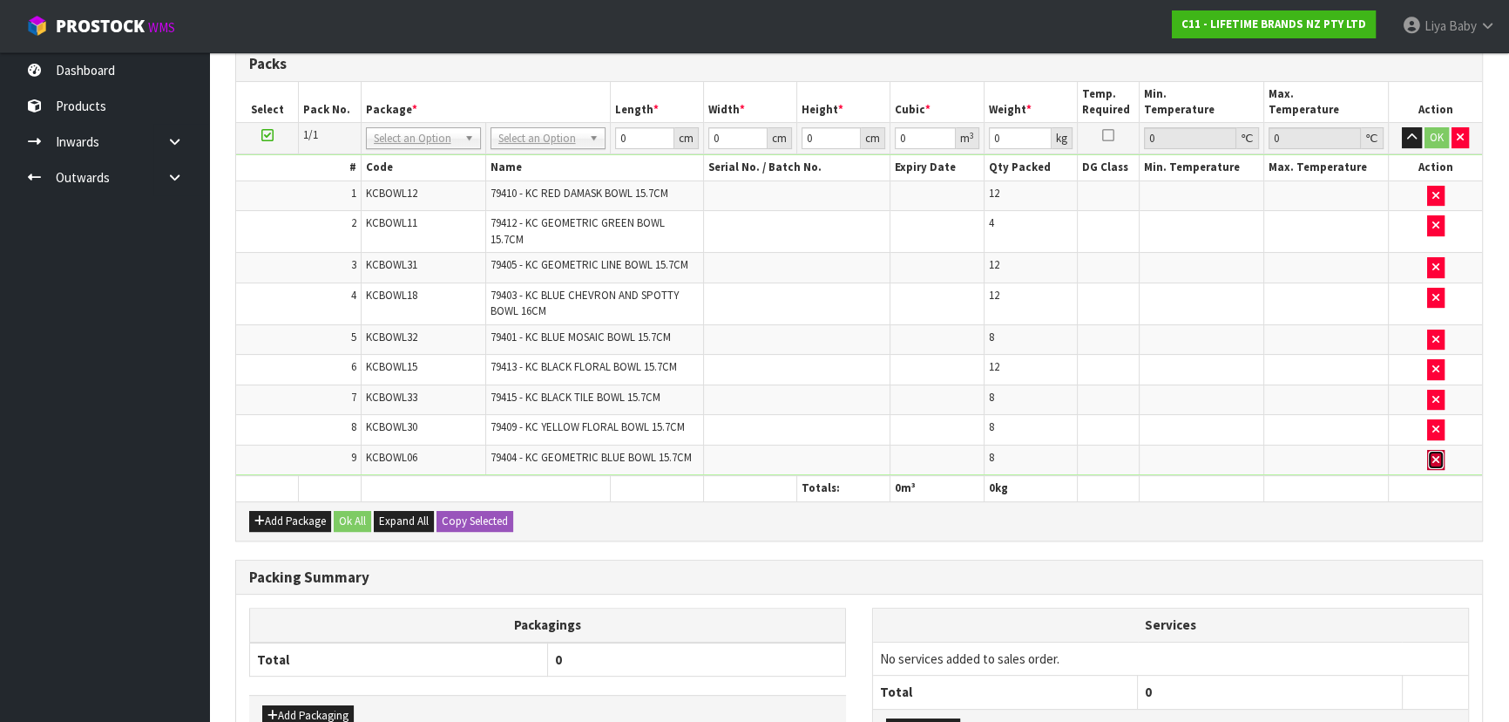
click at [1432, 462] on button "button" at bounding box center [1436, 460] width 17 height 21
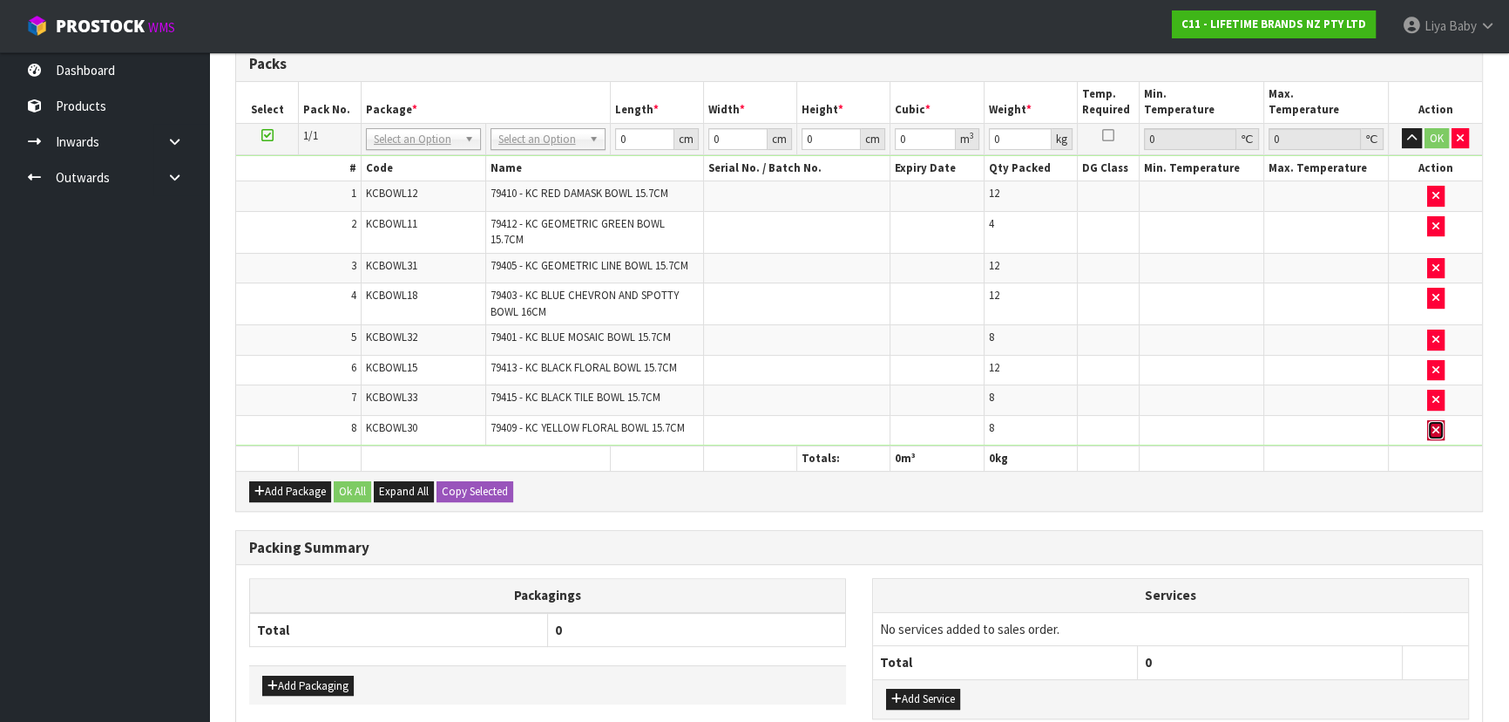
click at [1433, 424] on icon "button" at bounding box center [1436, 429] width 7 height 11
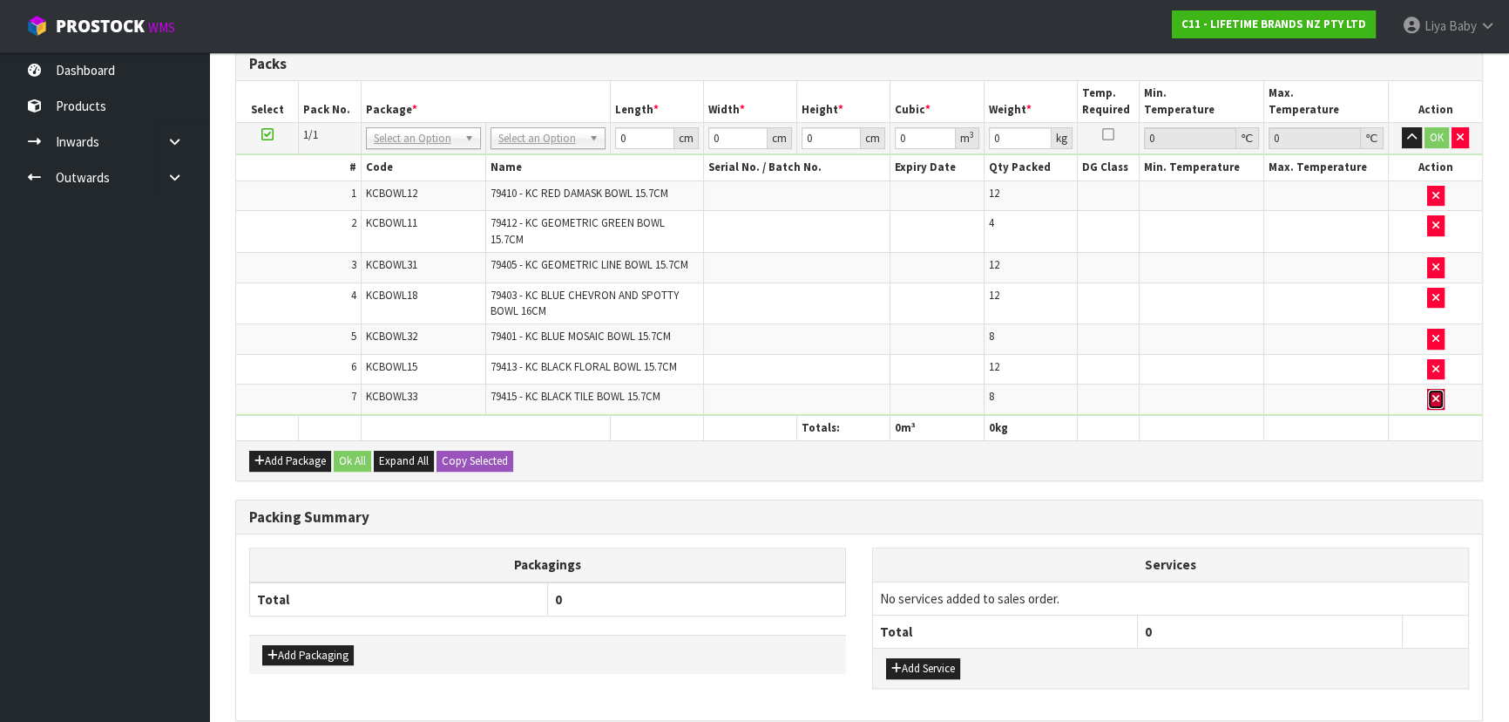
click at [1432, 403] on button "button" at bounding box center [1436, 399] width 17 height 21
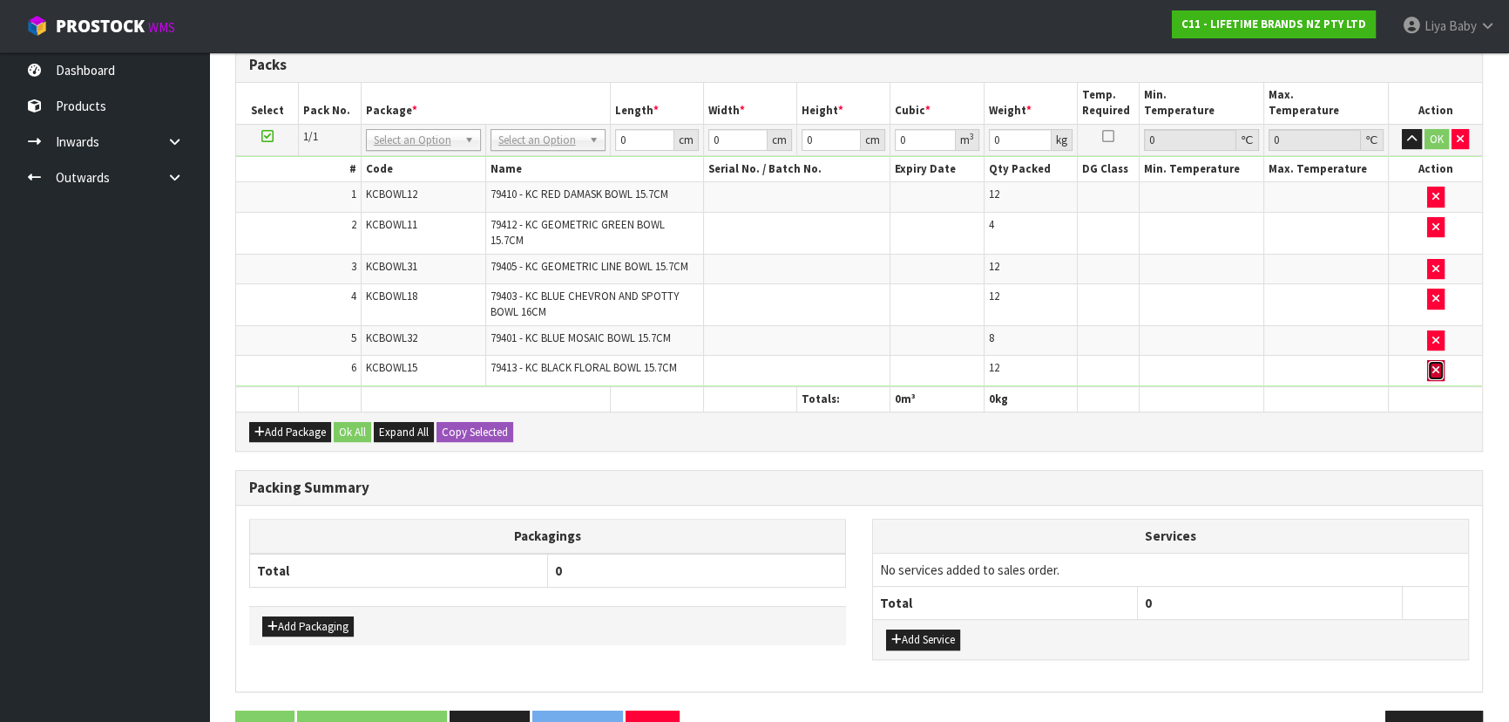
click at [1434, 365] on icon "button" at bounding box center [1436, 369] width 7 height 11
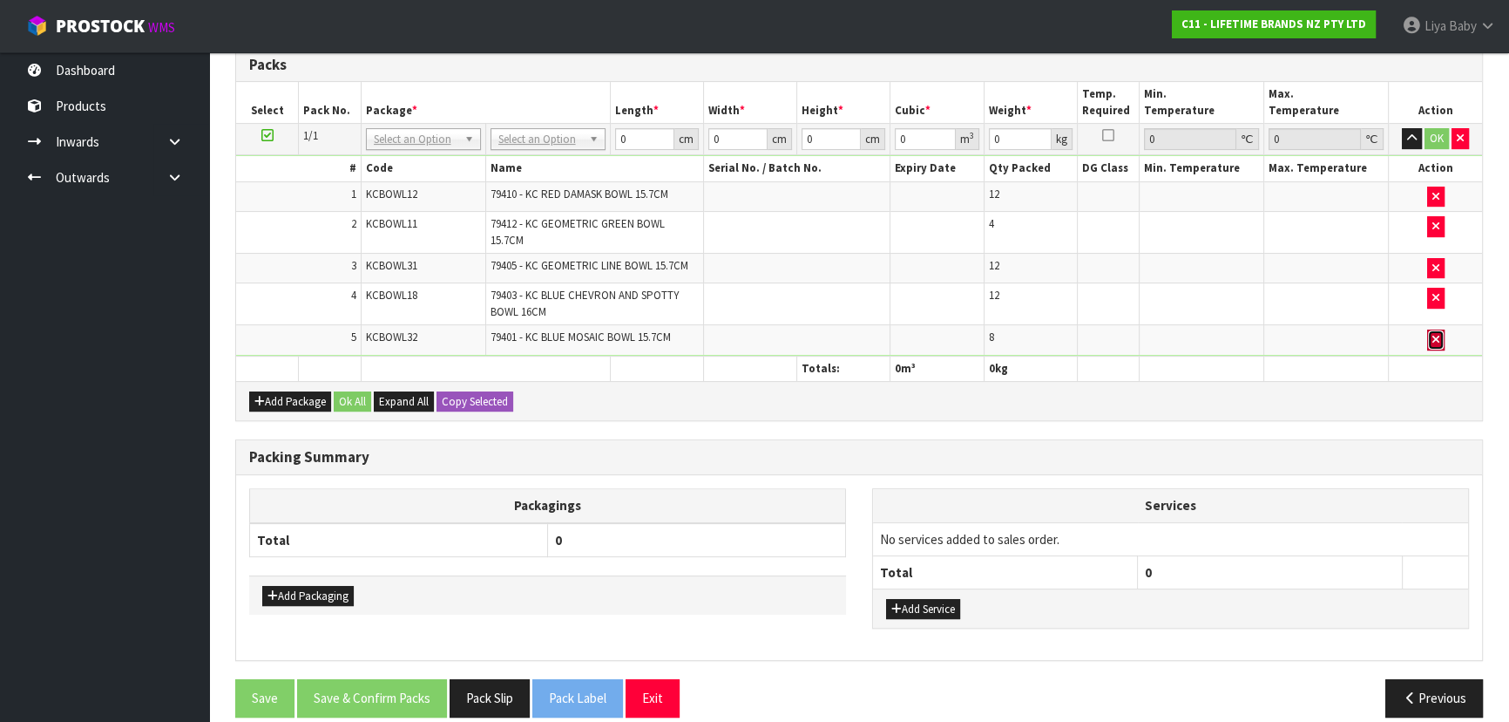
click at [1434, 342] on button "button" at bounding box center [1436, 339] width 17 height 21
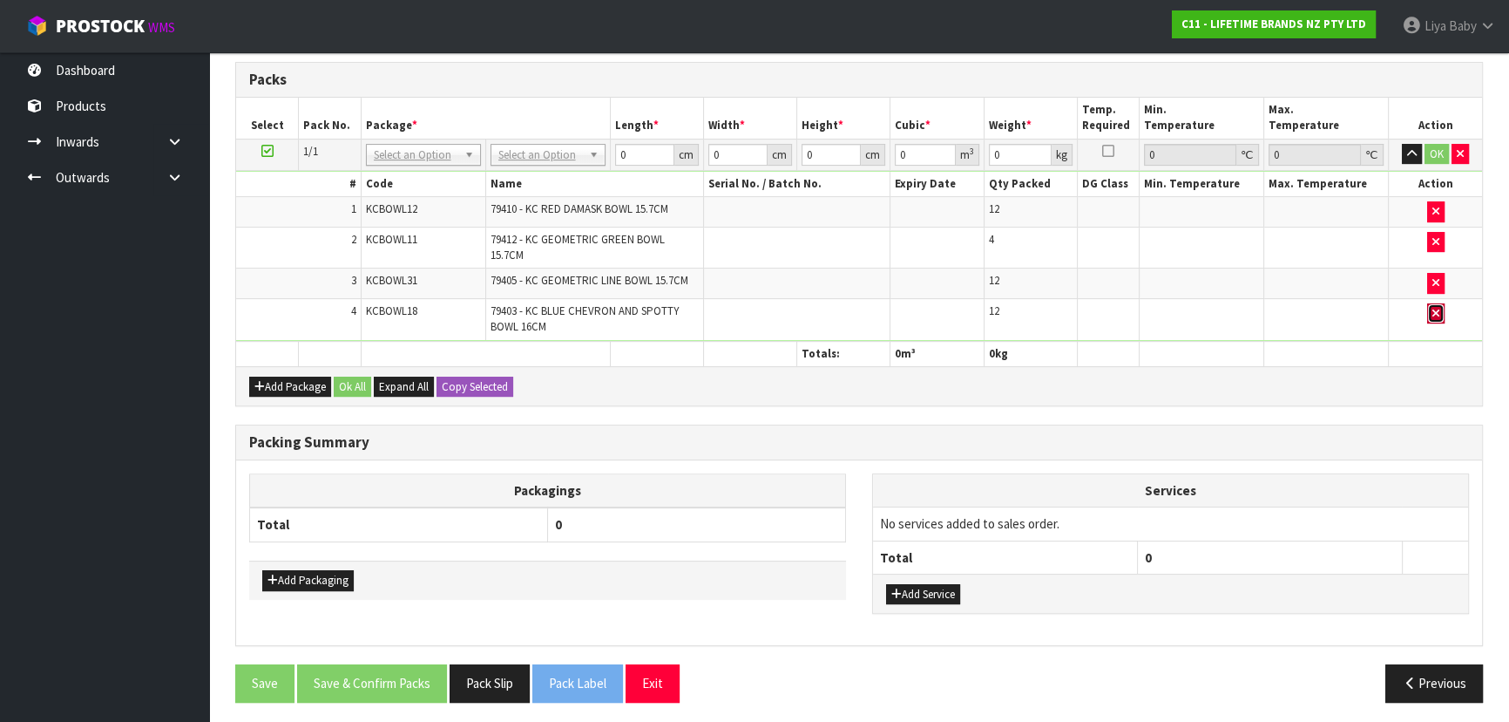
click at [1434, 312] on icon "button" at bounding box center [1436, 313] width 7 height 11
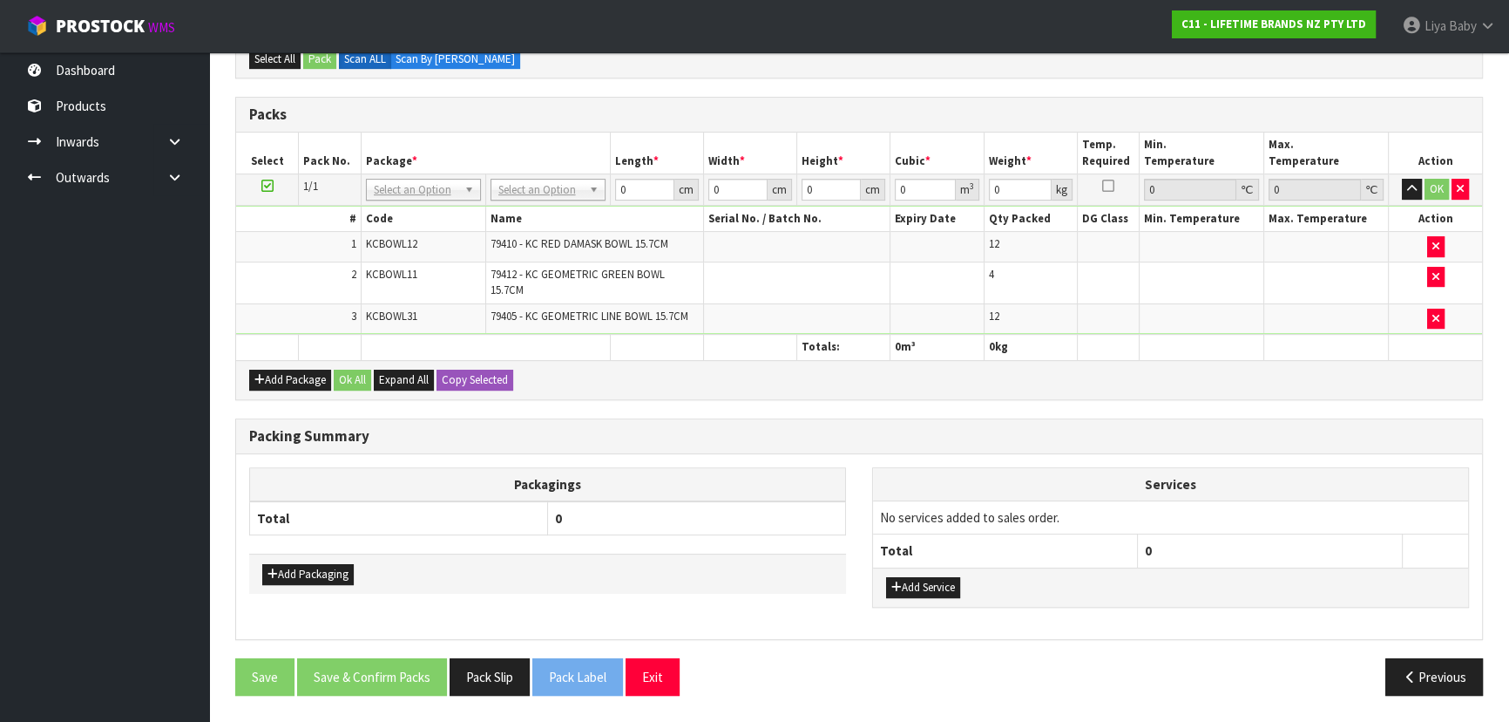
scroll to position [603, 0]
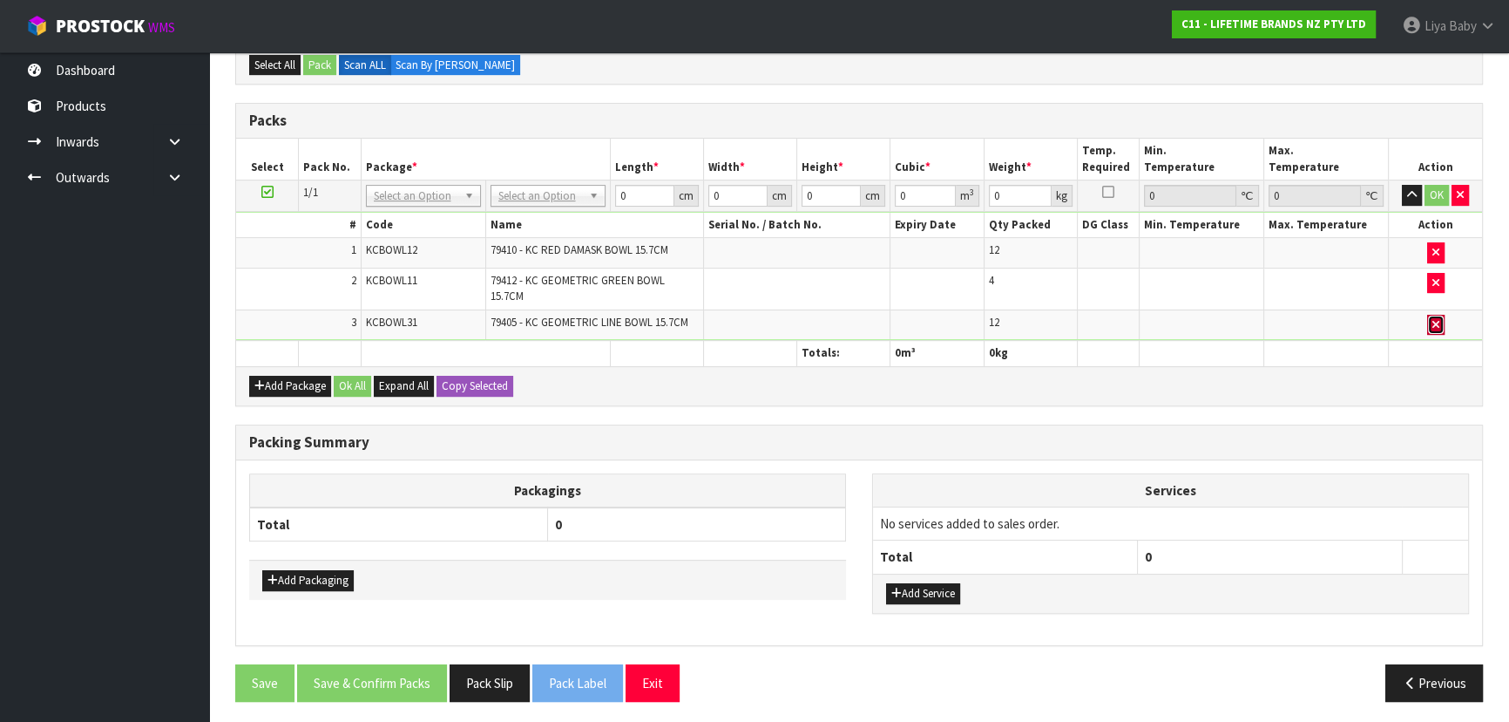
click at [1440, 315] on button "button" at bounding box center [1436, 325] width 17 height 21
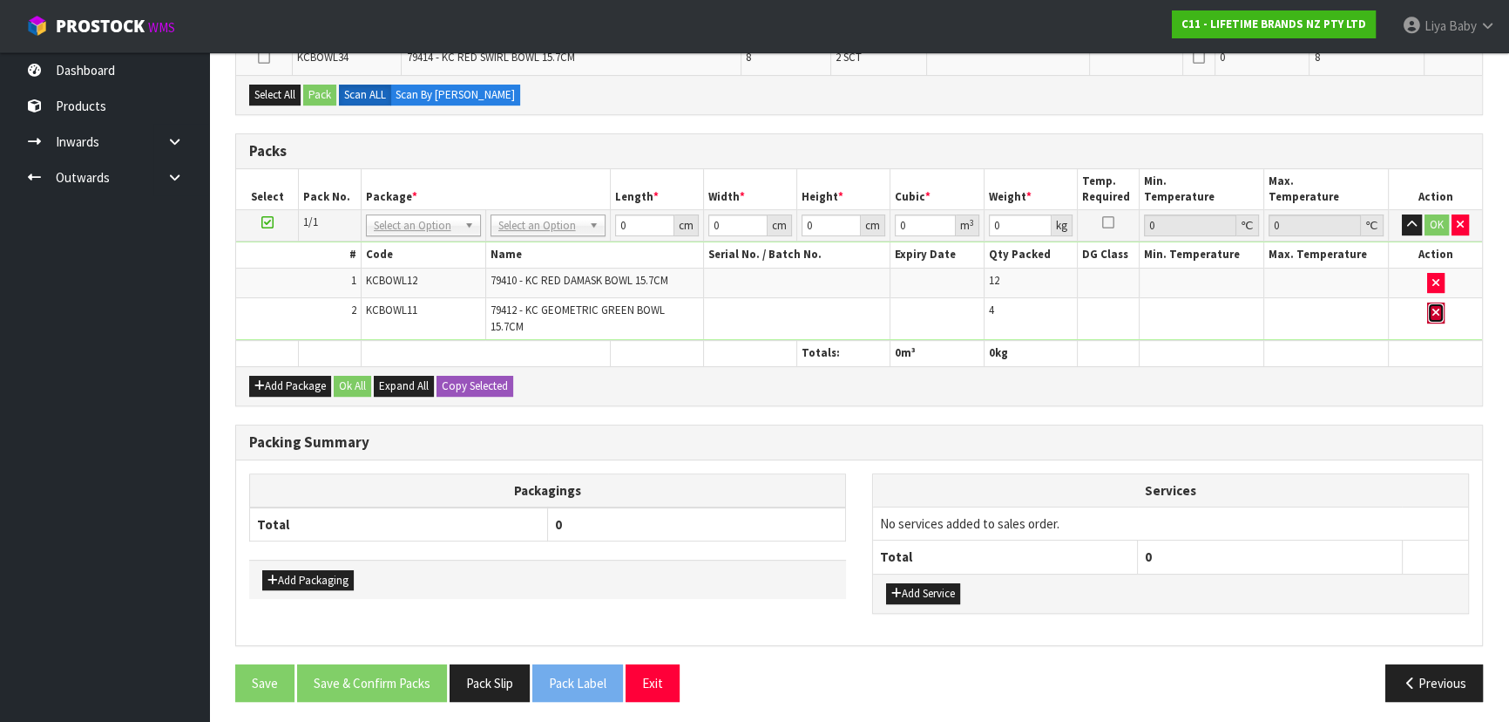
click at [1428, 307] on button "button" at bounding box center [1436, 312] width 17 height 21
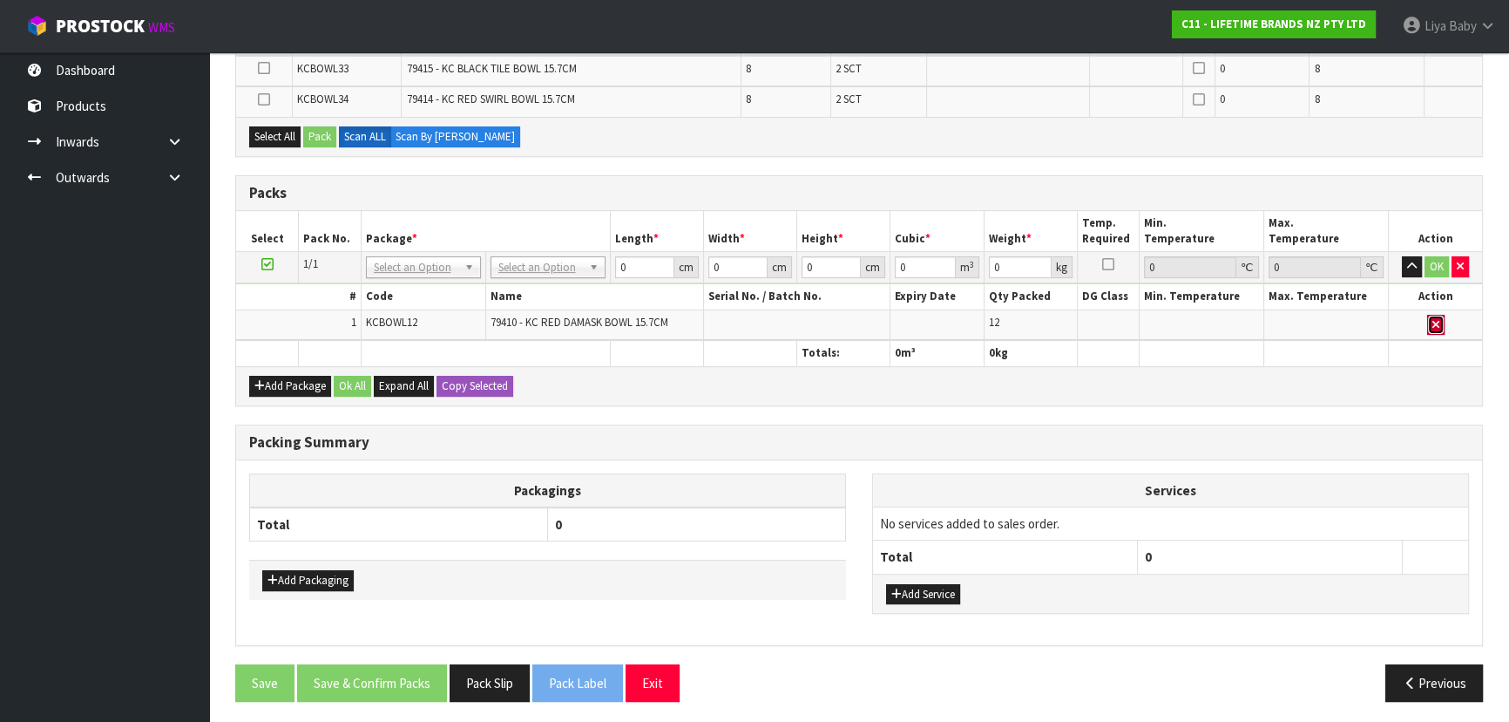
click at [1436, 319] on icon "button" at bounding box center [1436, 324] width 7 height 11
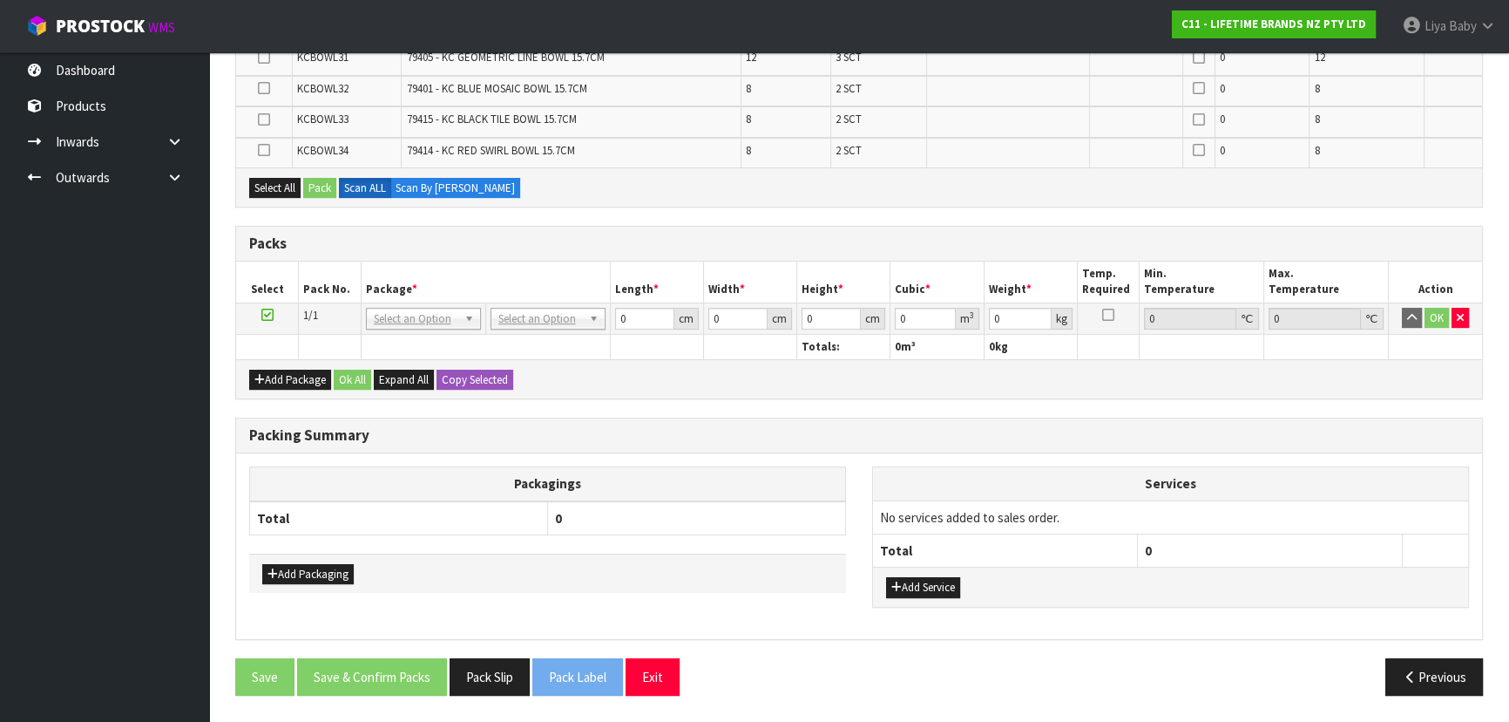
scroll to position [536, 0]
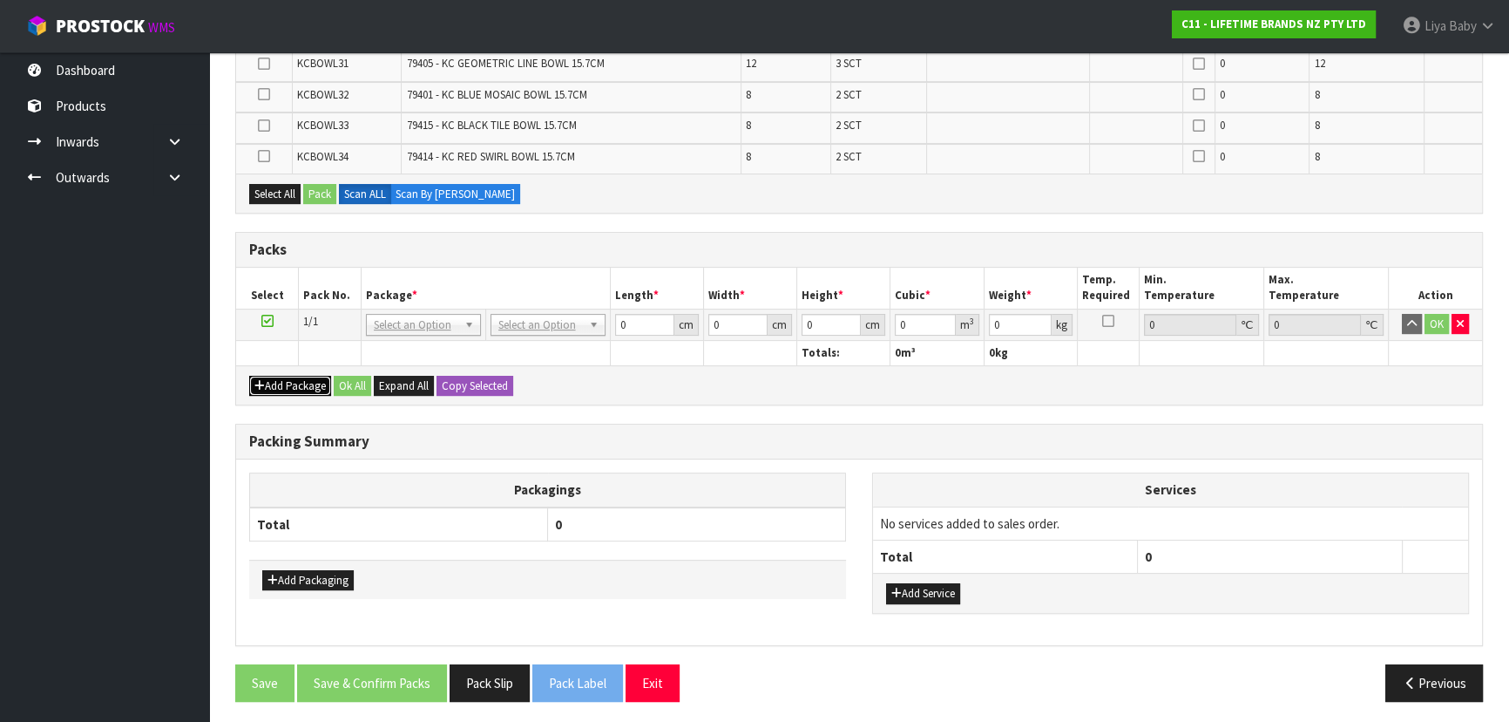
click at [314, 384] on button "Add Package" at bounding box center [290, 386] width 82 height 21
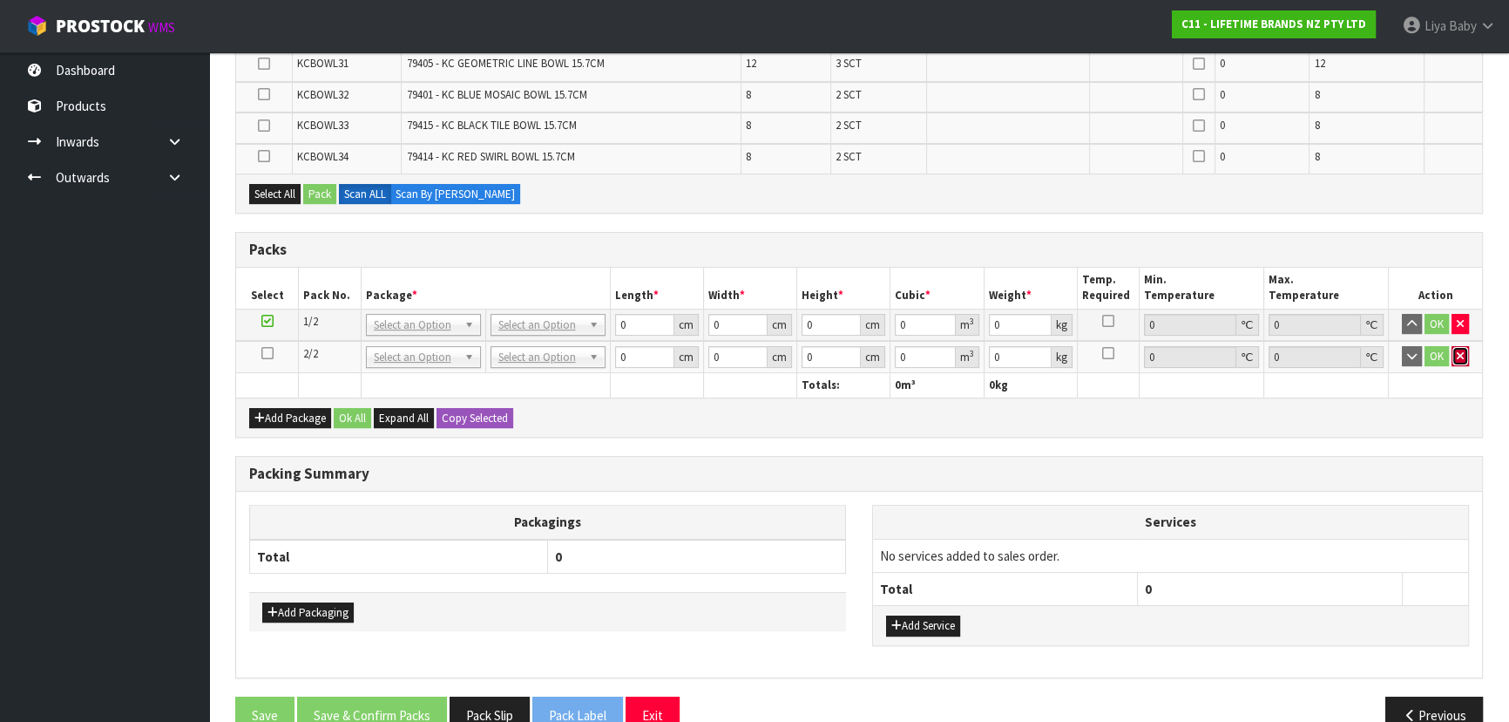
click at [1461, 353] on icon "button" at bounding box center [1460, 355] width 7 height 11
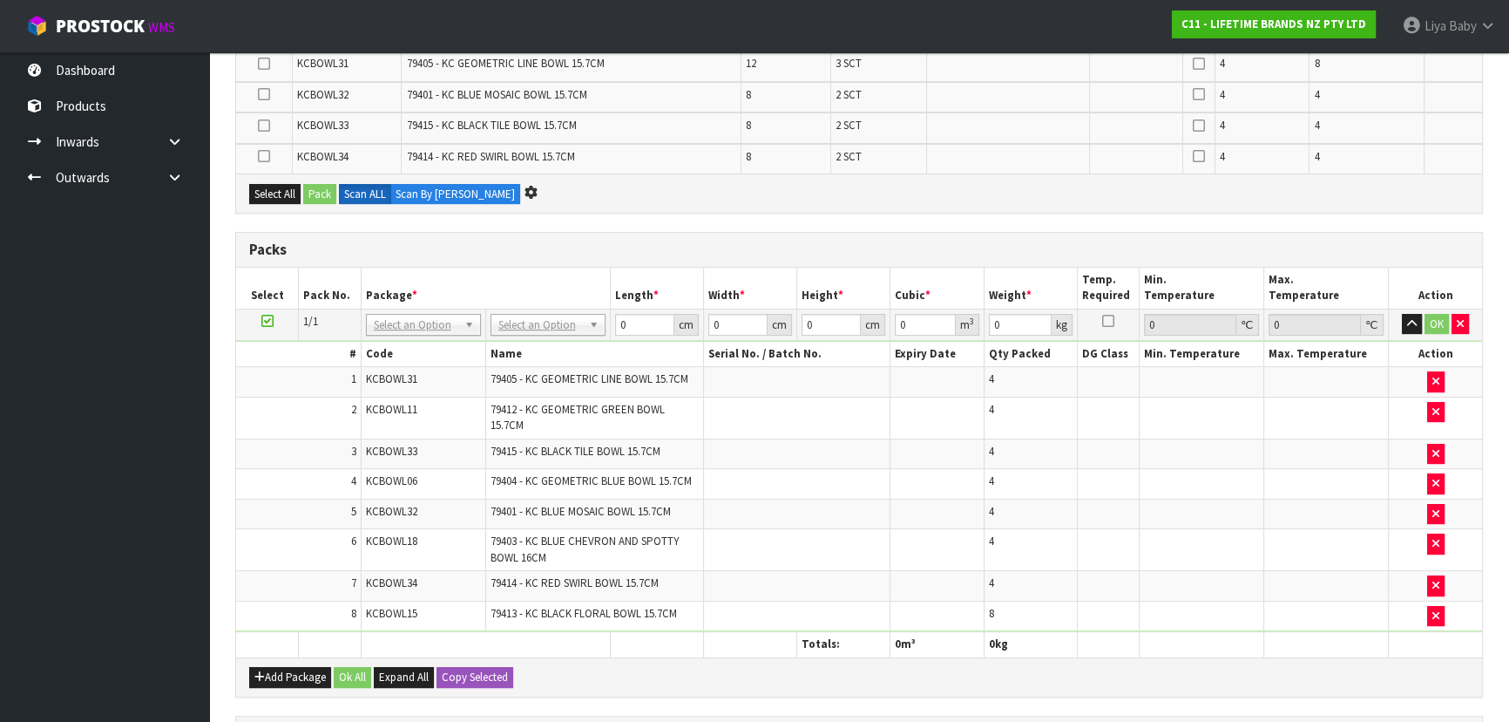
scroll to position [0, 0]
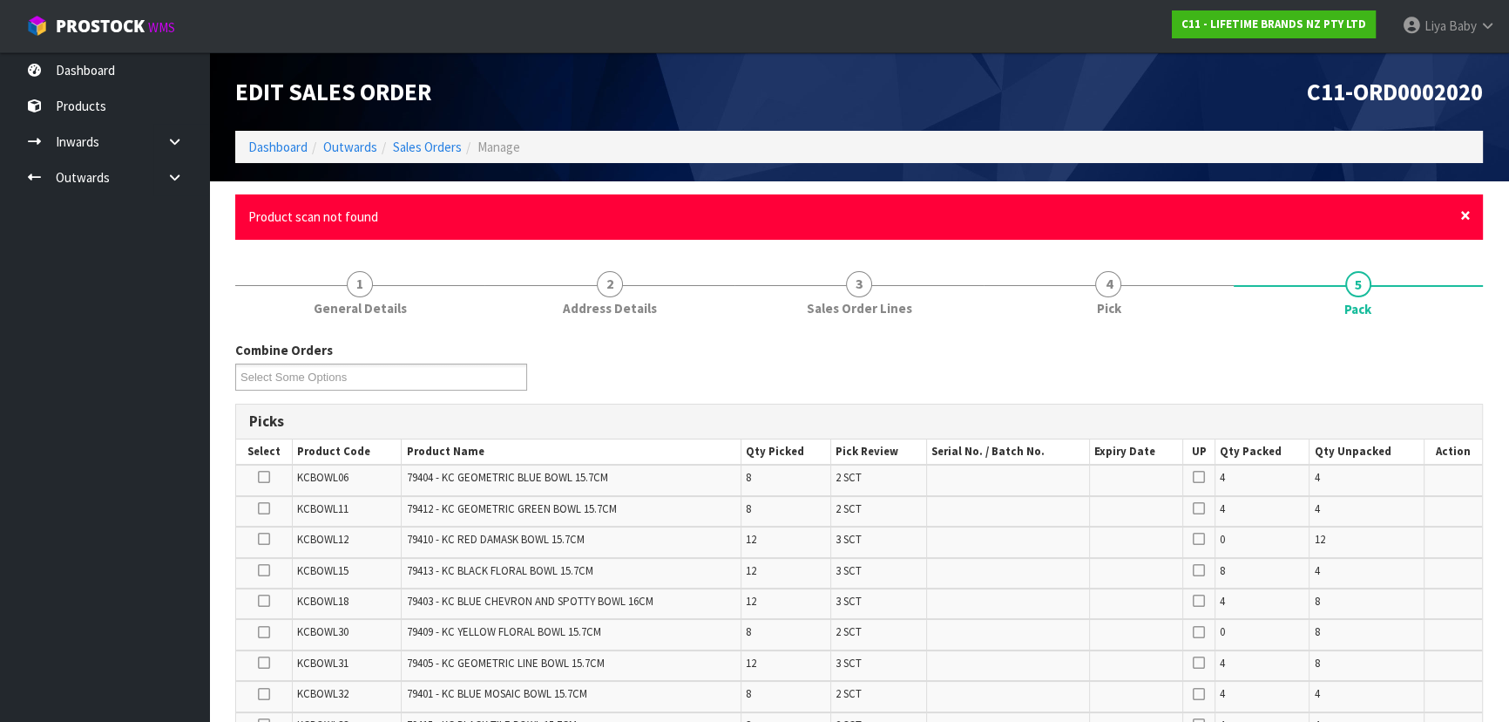
click at [1468, 217] on span "×" at bounding box center [1466, 215] width 10 height 24
click at [1470, 219] on span "×" at bounding box center [1466, 215] width 10 height 24
click at [1469, 215] on span "×" at bounding box center [1466, 215] width 10 height 24
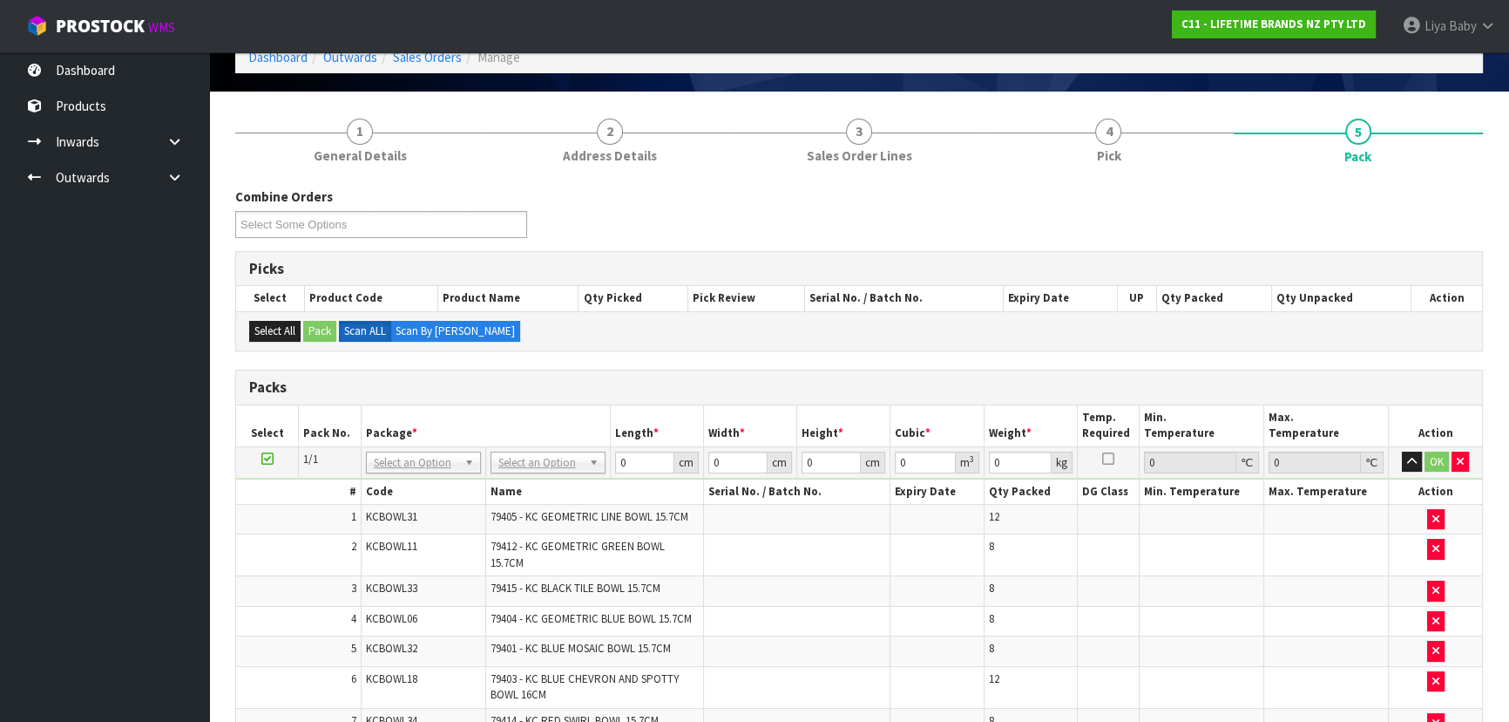
scroll to position [67, 0]
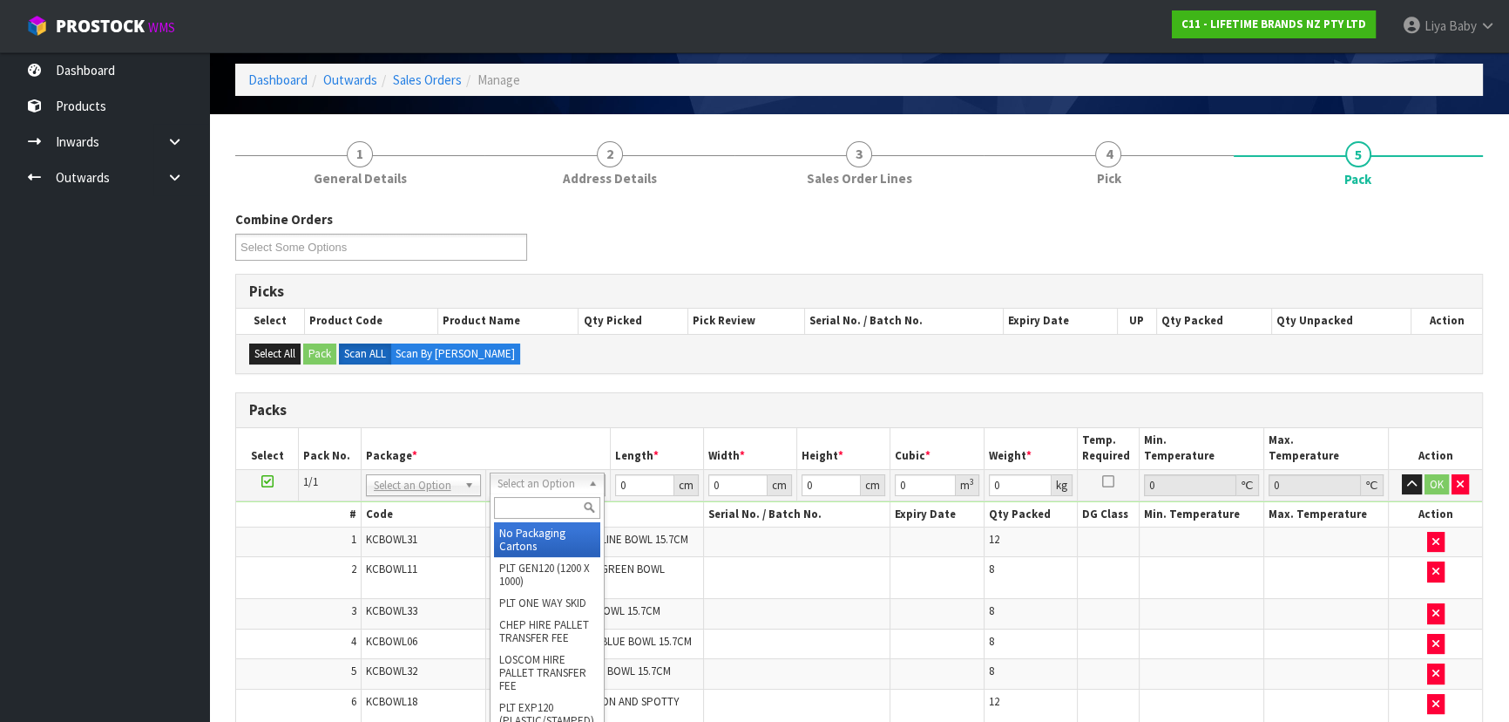
click at [551, 506] on input "text" at bounding box center [547, 508] width 106 height 22
type input "CTN9"
type input "51"
type input "38"
type input "58.5"
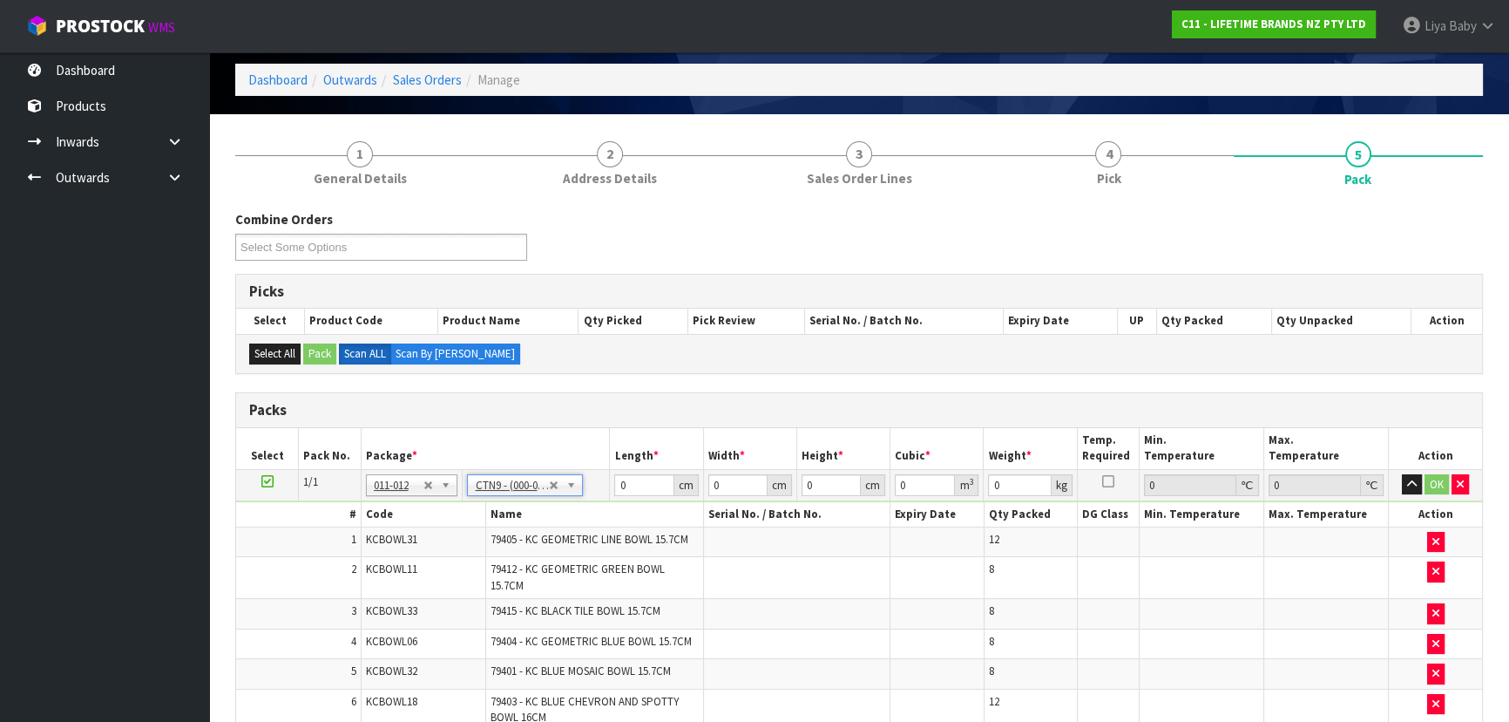
type input "0.113373"
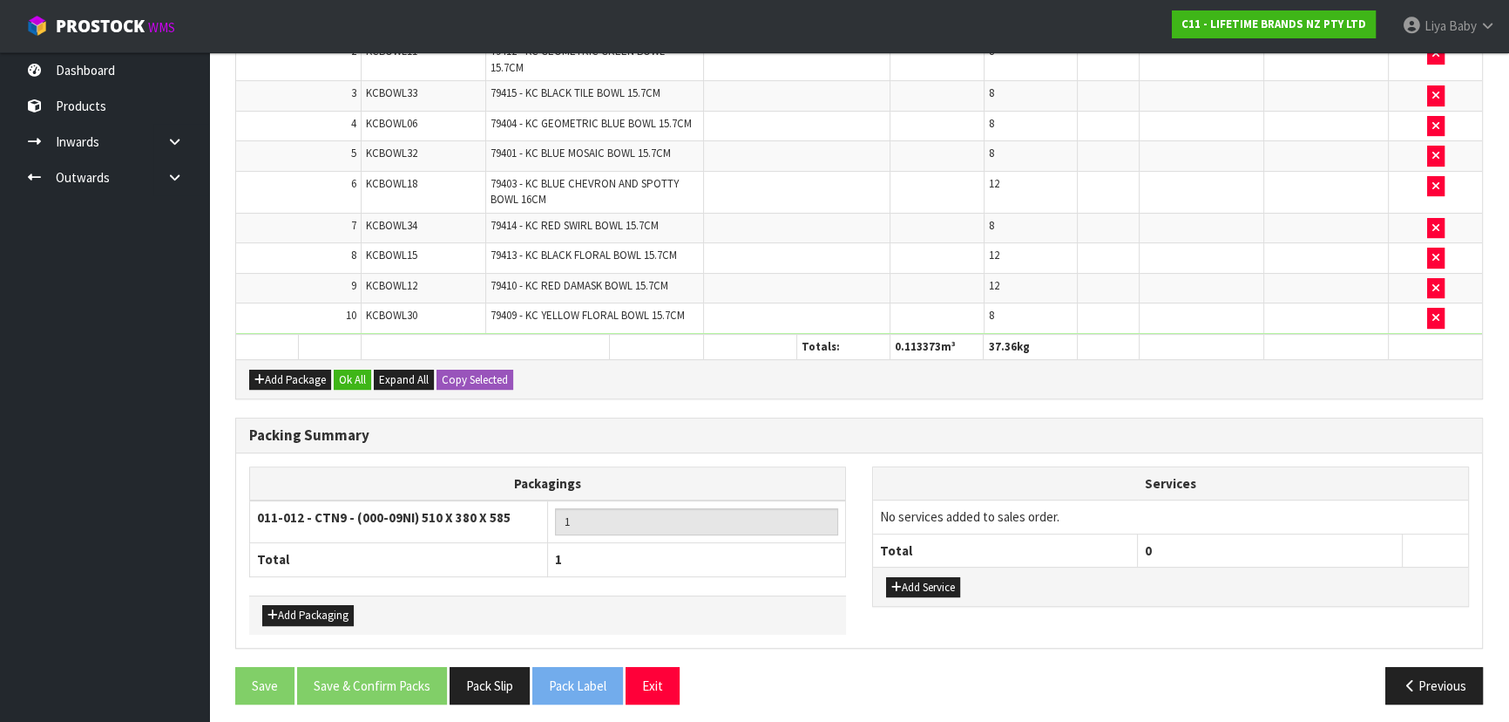
scroll to position [587, 0]
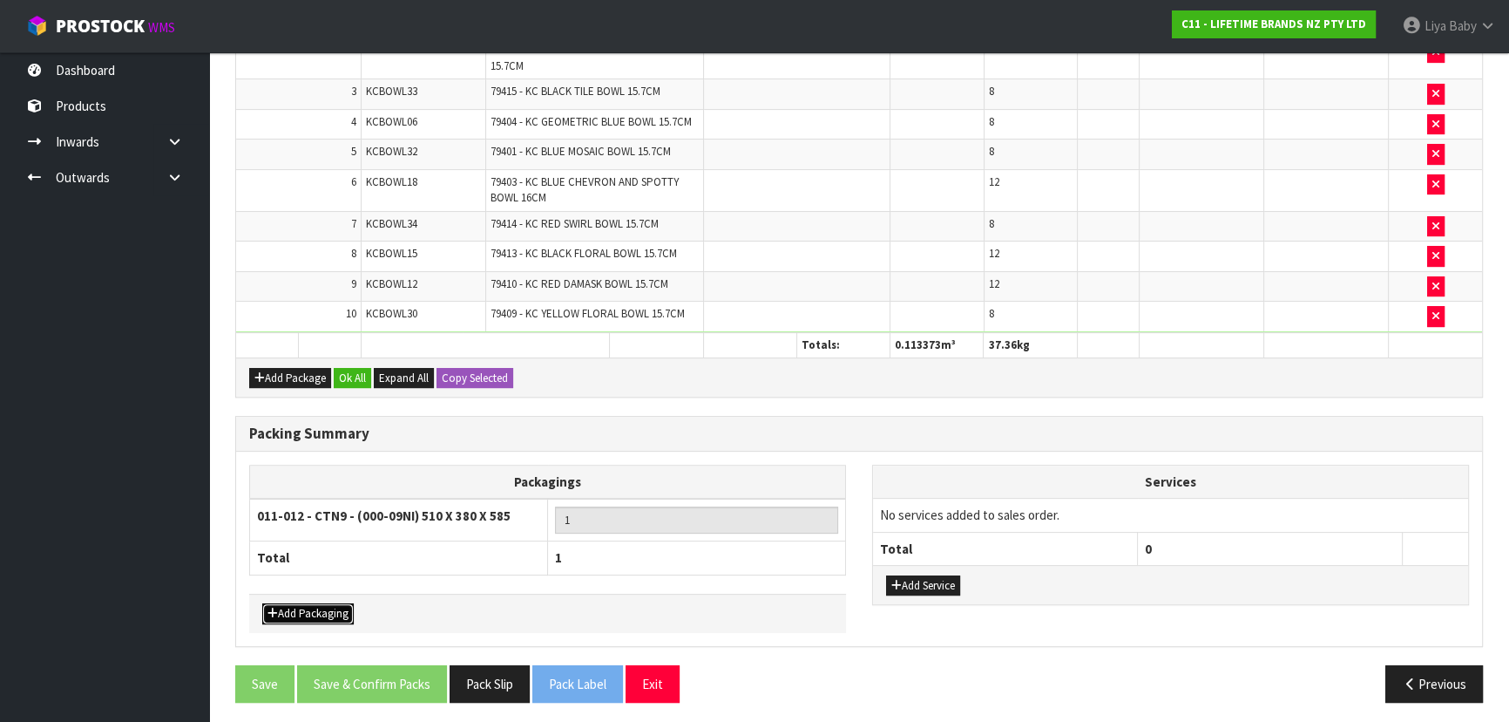
click at [298, 604] on button "Add Packaging" at bounding box center [308, 613] width 92 height 21
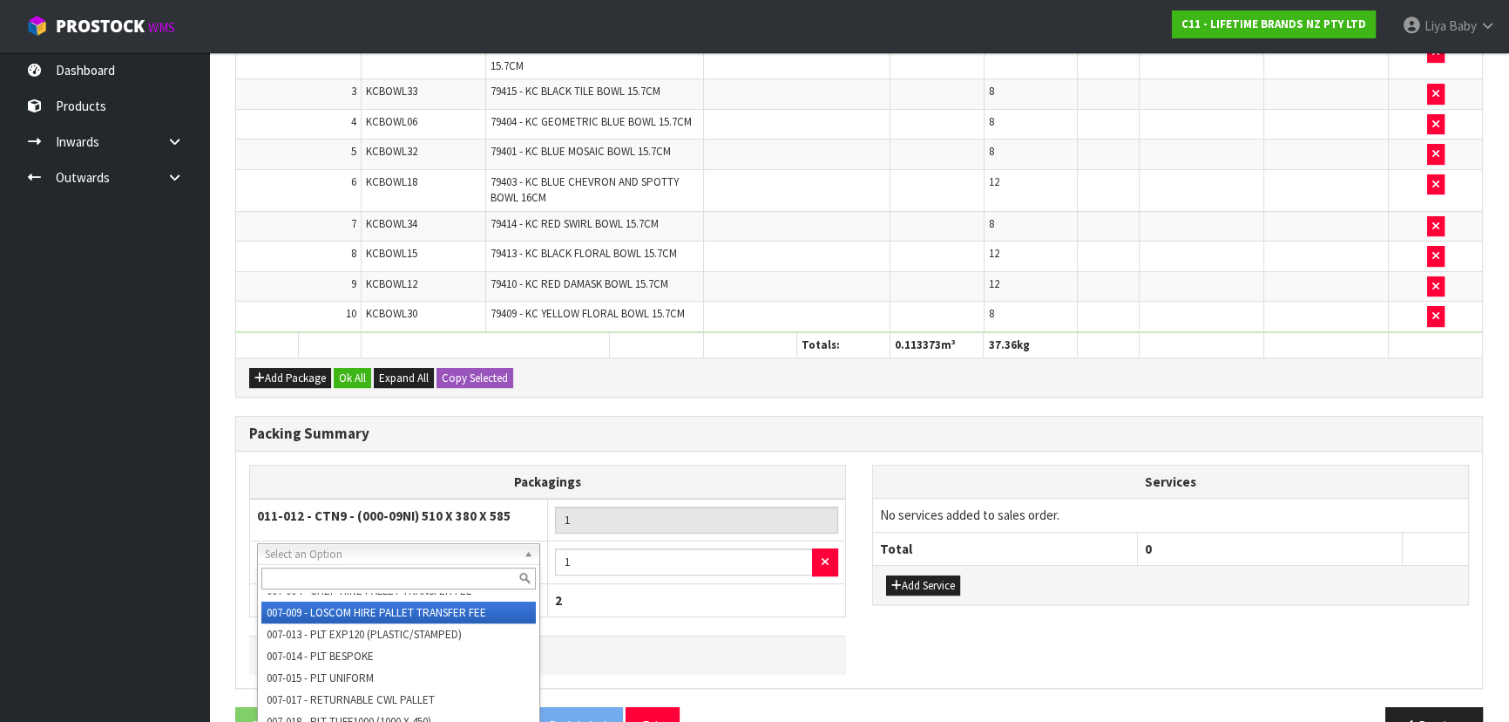
scroll to position [0, 0]
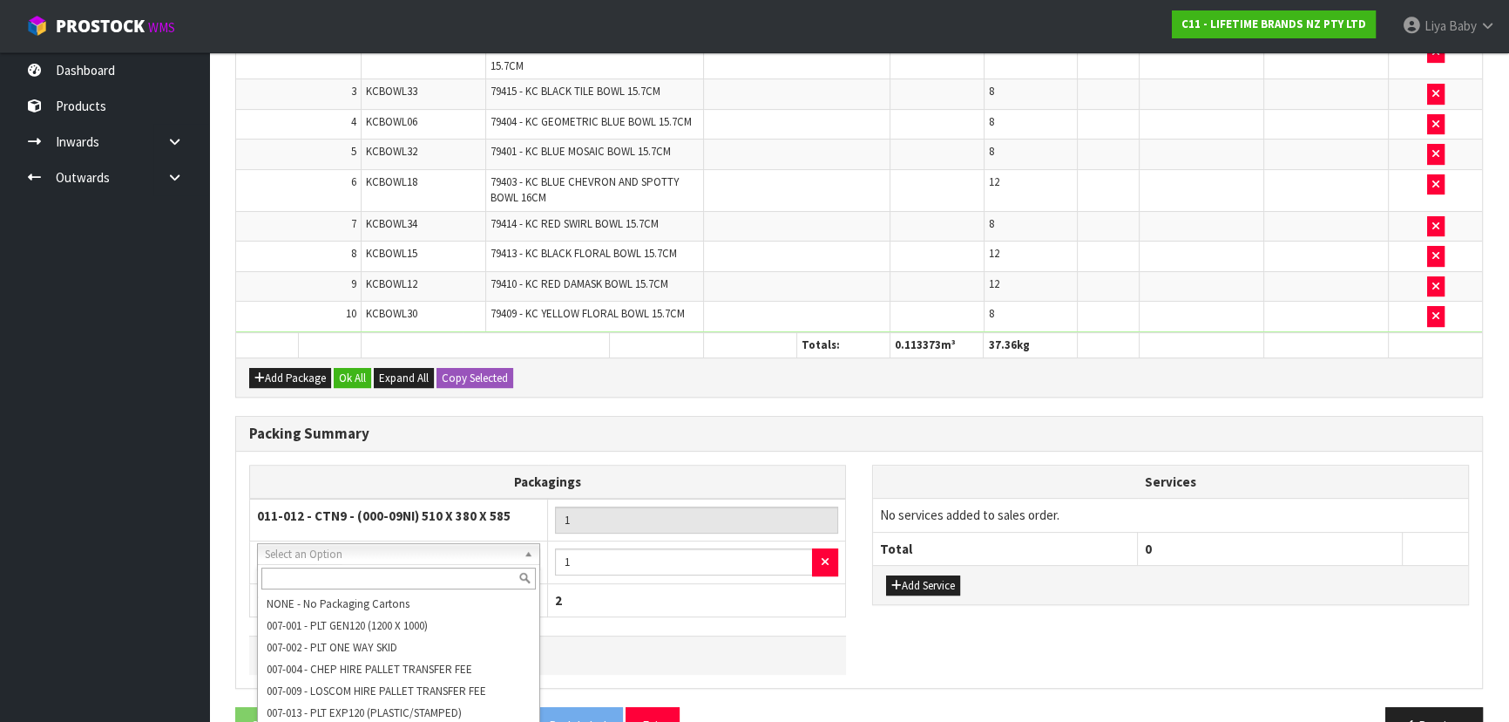
click at [417, 467] on th "Packagings" at bounding box center [548, 482] width 596 height 34
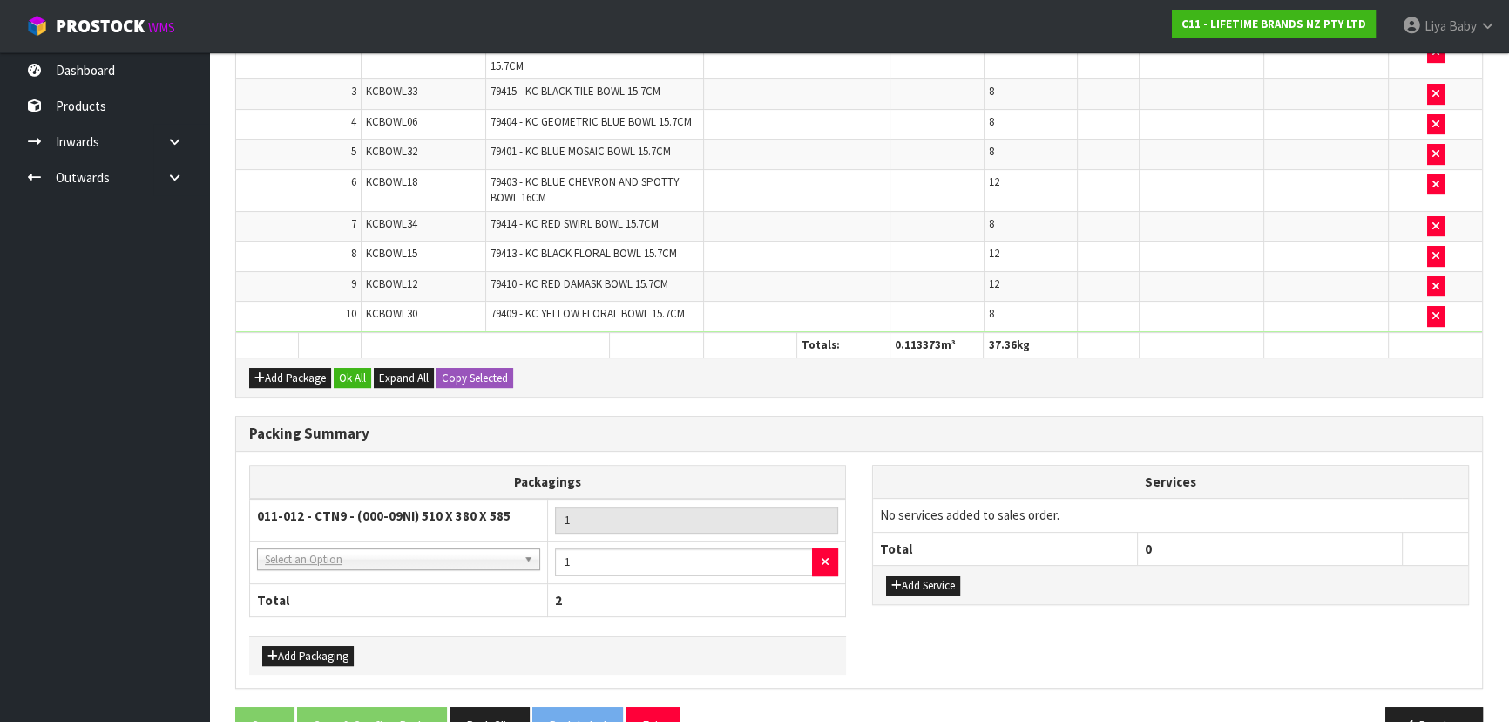
scroll to position [628, 0]
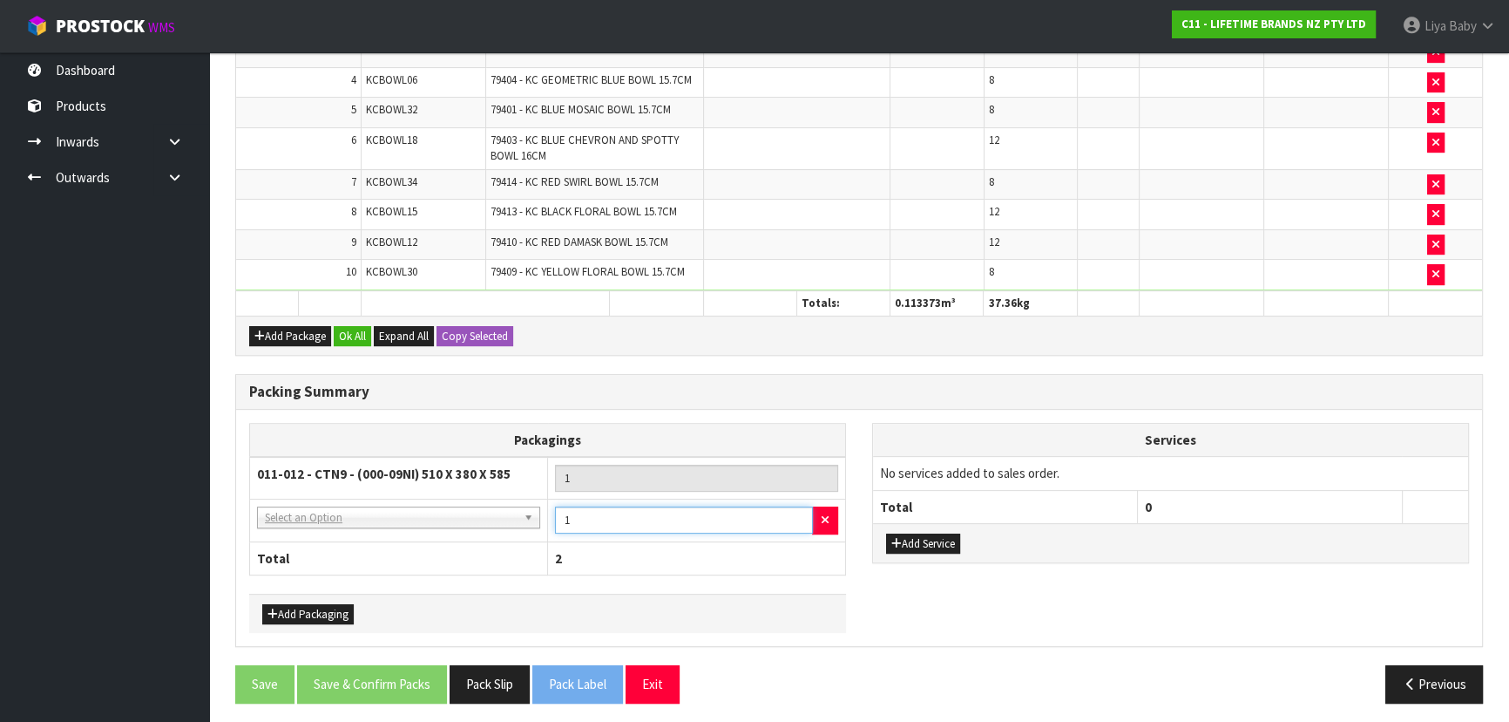
click at [689, 526] on input "1" at bounding box center [684, 519] width 258 height 27
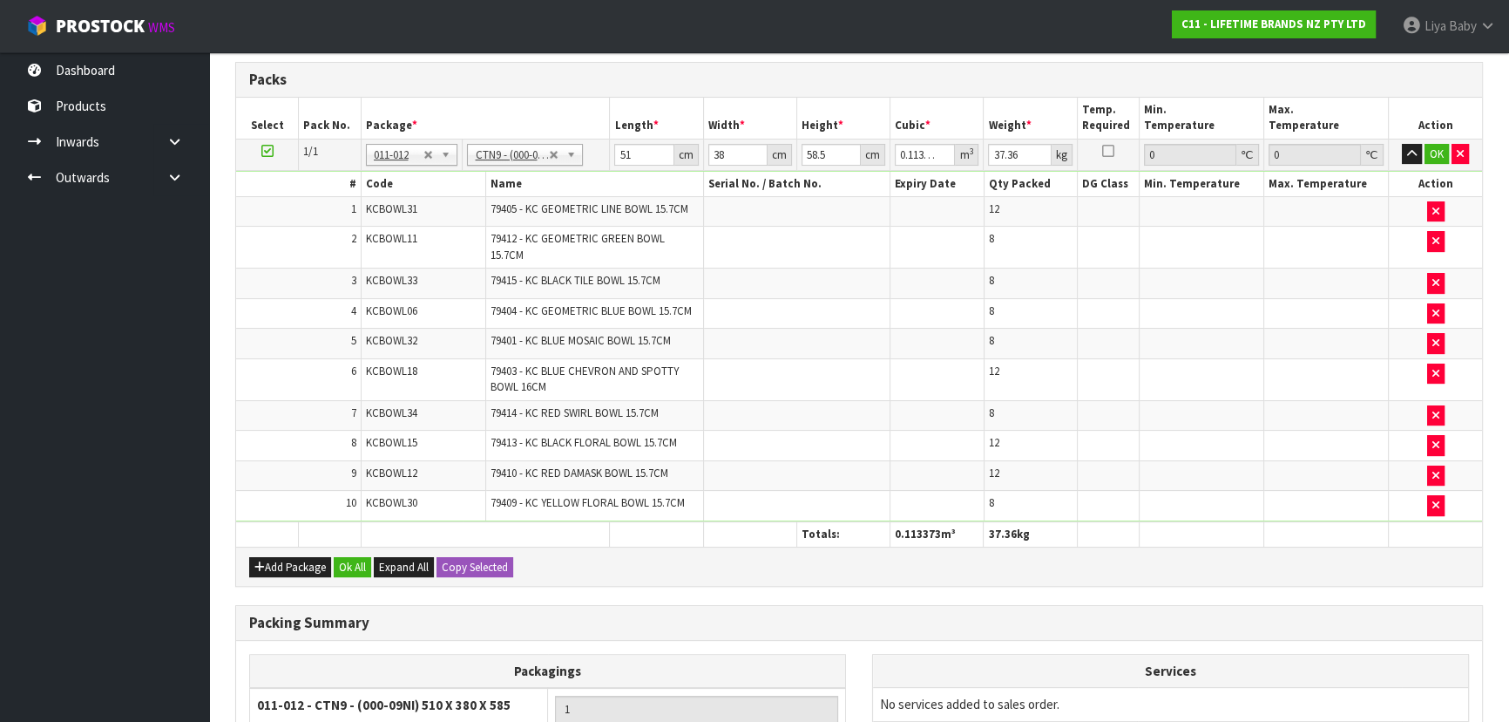
scroll to position [391, 0]
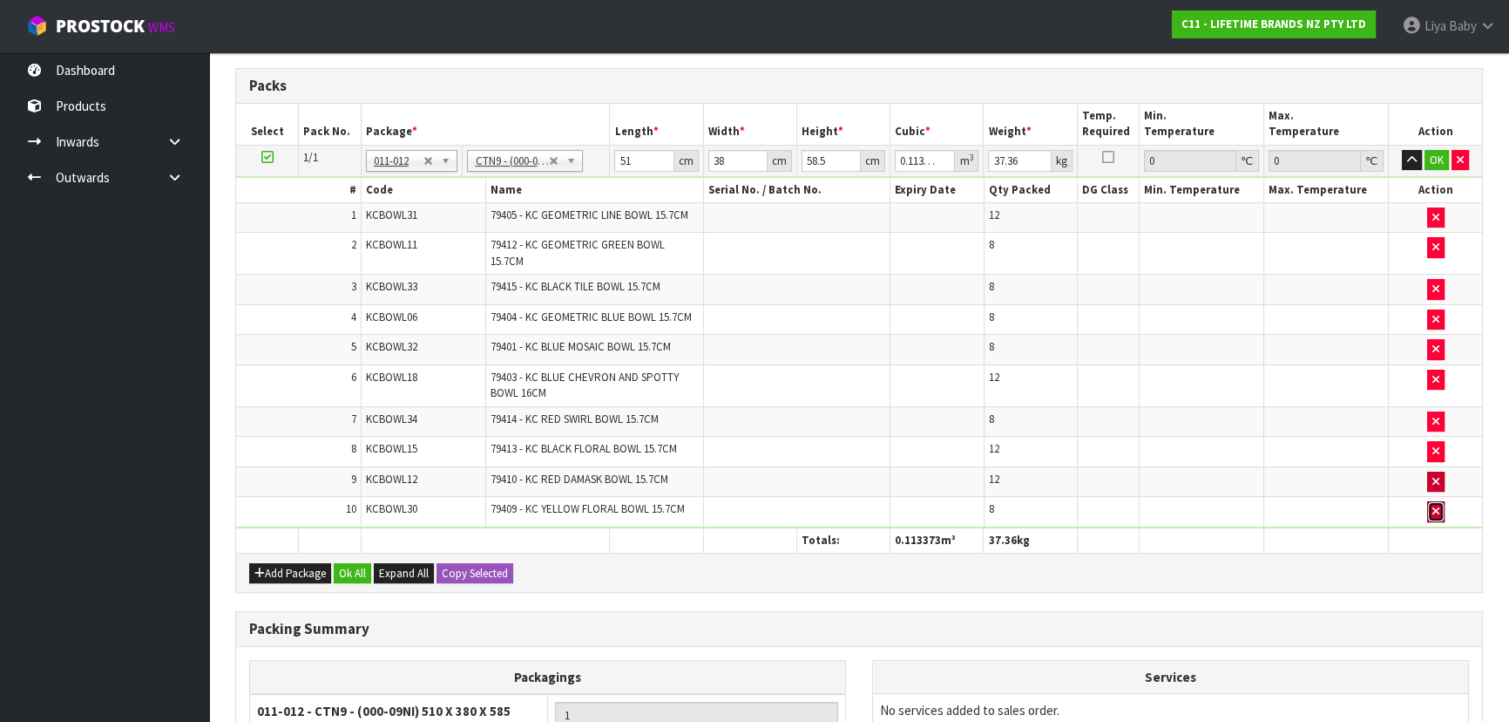
click at [1435, 505] on icon "button" at bounding box center [1436, 510] width 7 height 11
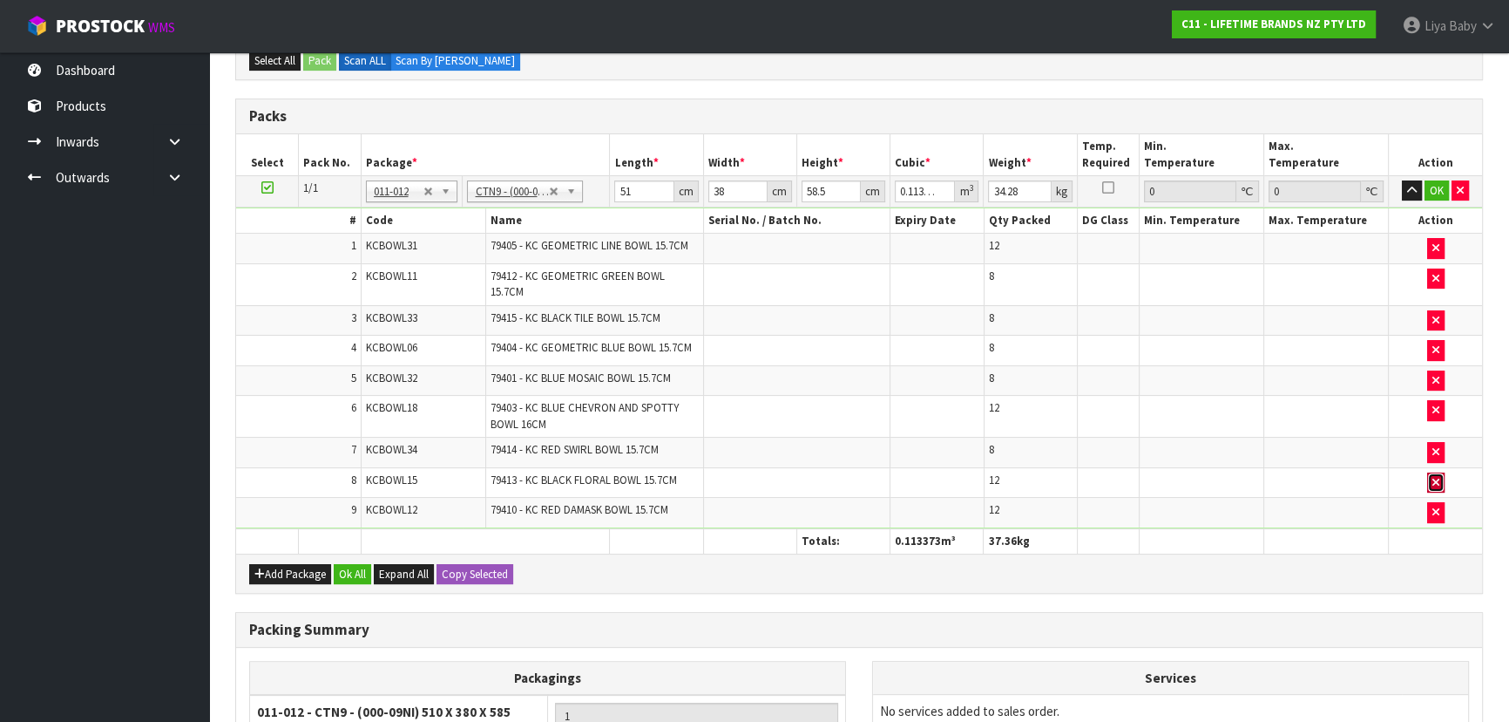
click at [1435, 484] on button "button" at bounding box center [1436, 482] width 17 height 21
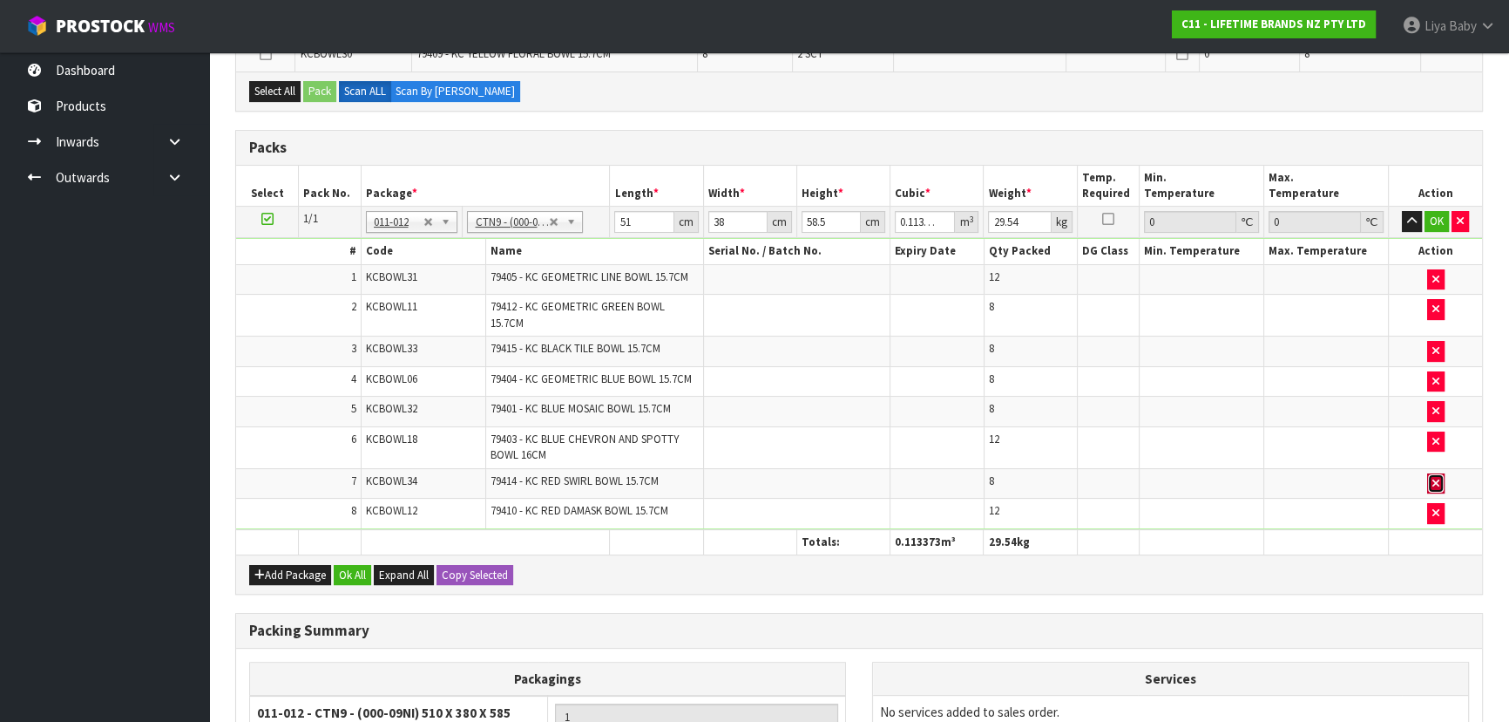
click at [1437, 479] on icon "button" at bounding box center [1436, 483] width 7 height 11
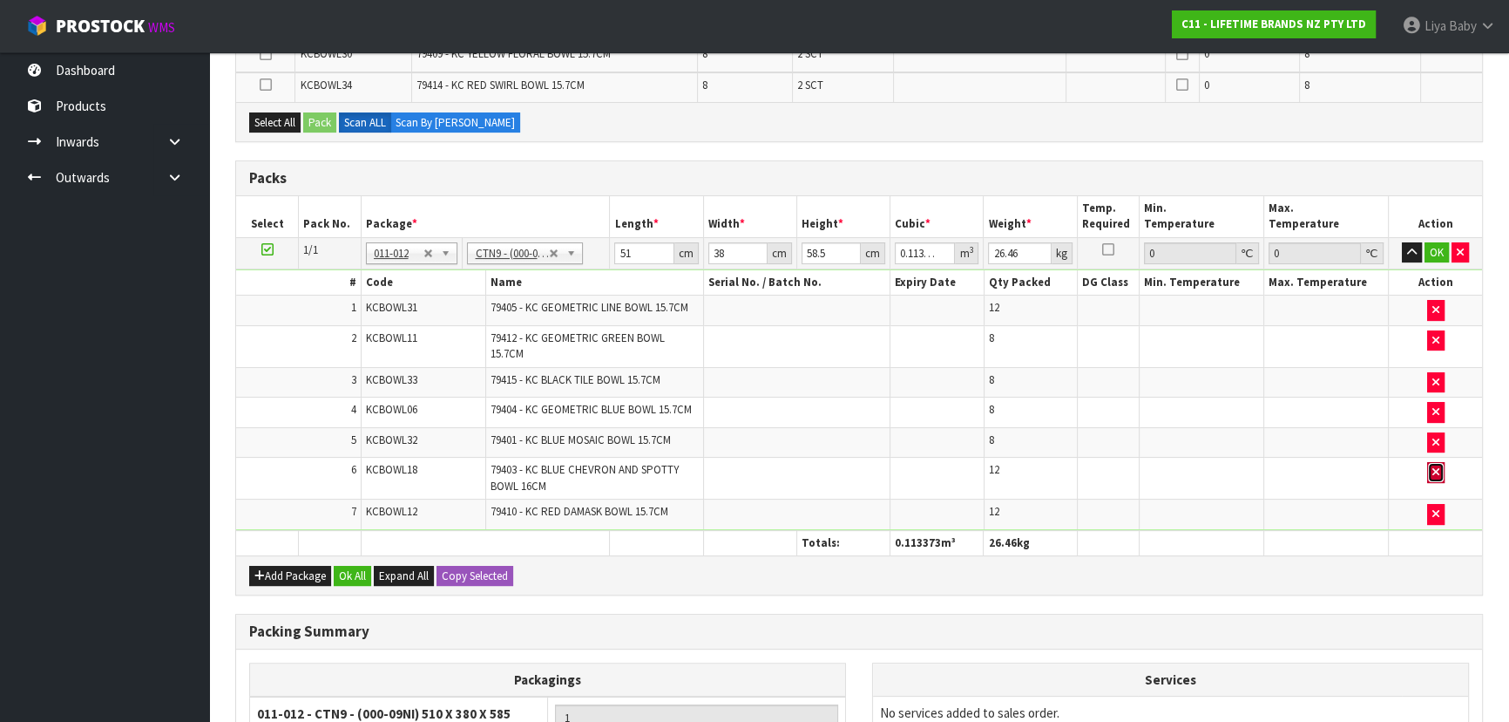
click at [1435, 462] on button "button" at bounding box center [1436, 472] width 17 height 21
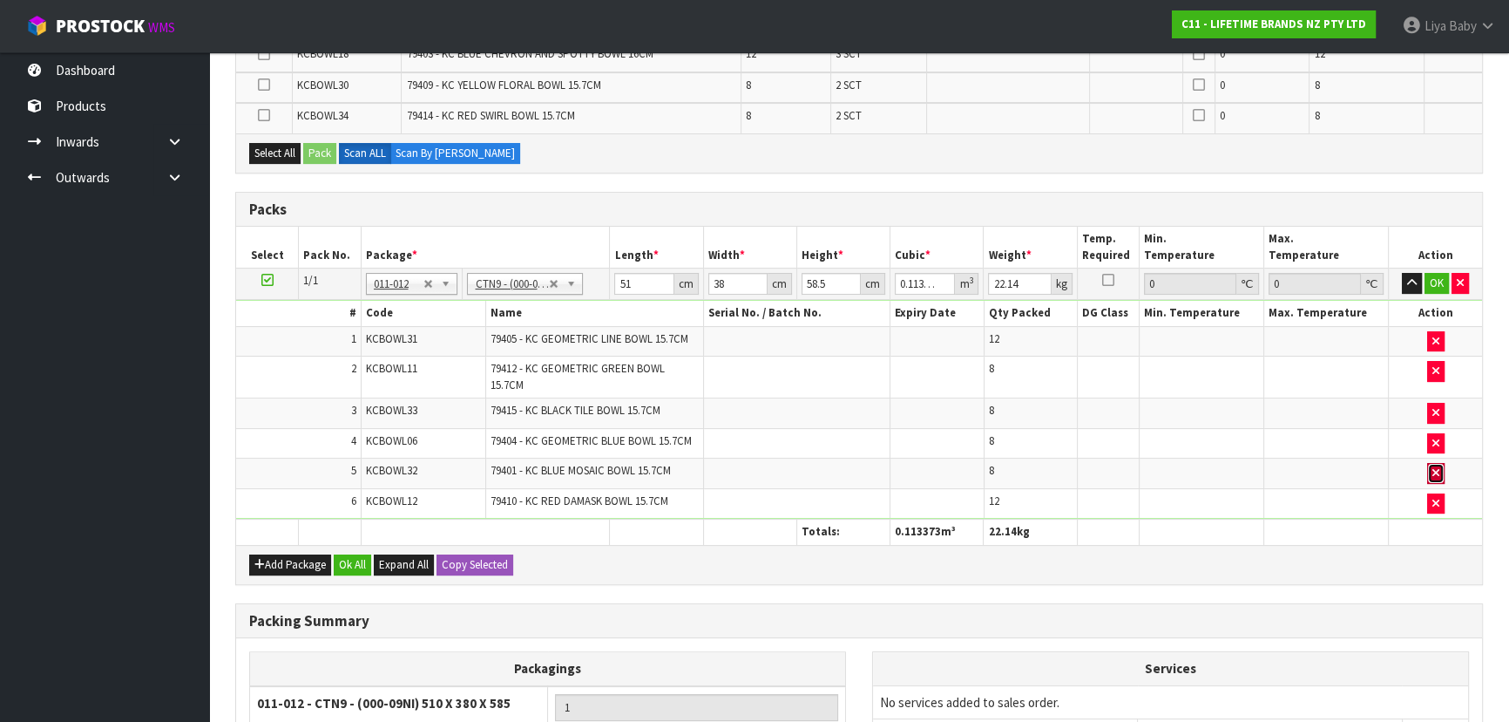
click at [1434, 467] on icon "button" at bounding box center [1436, 472] width 7 height 11
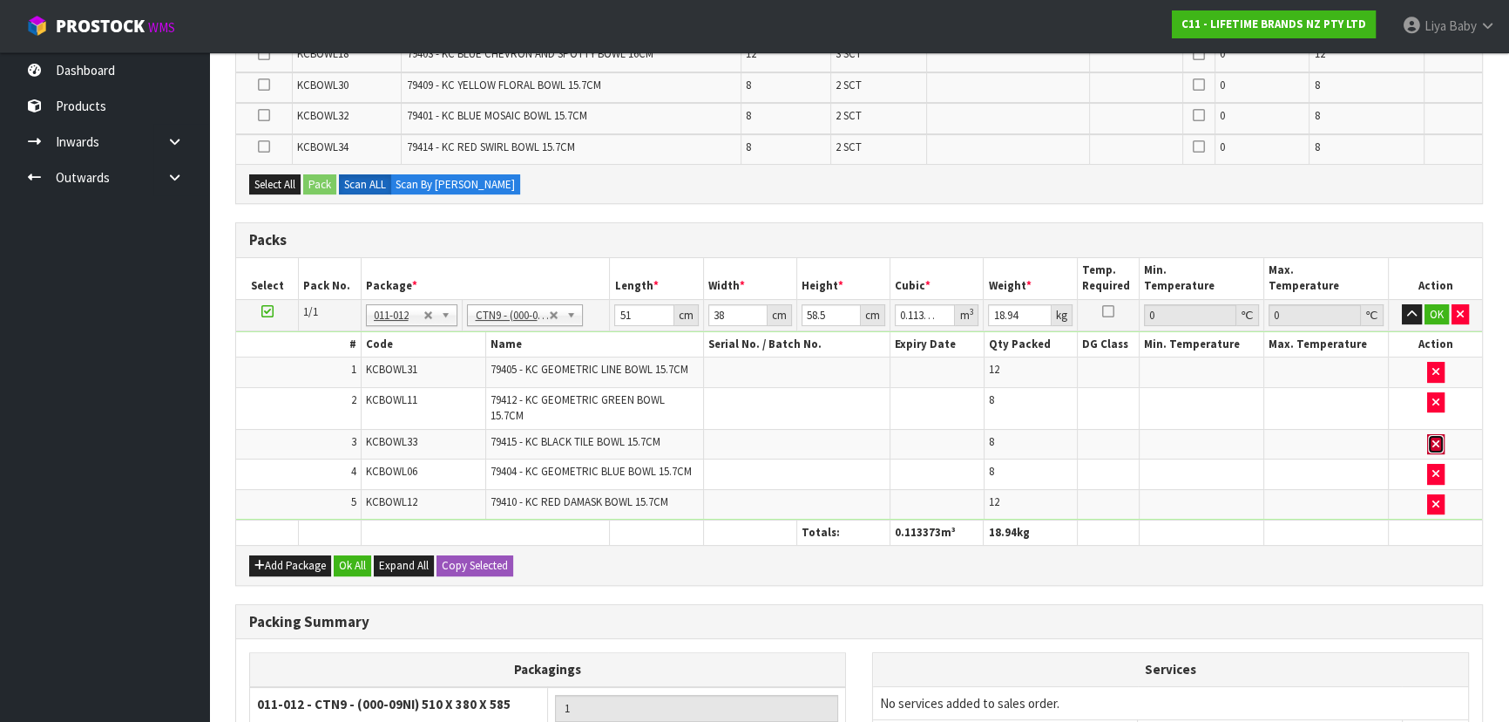
click at [1440, 442] on button "button" at bounding box center [1436, 444] width 17 height 21
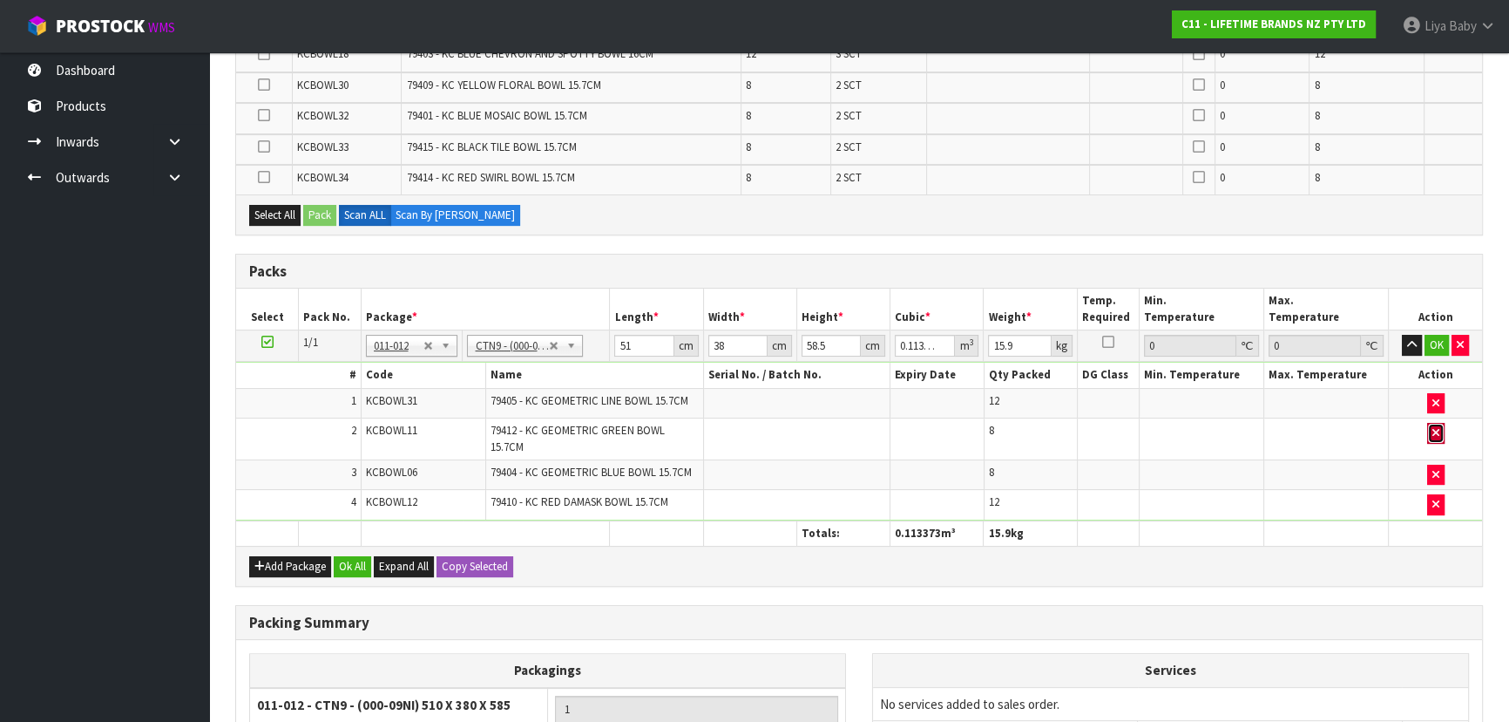
click at [1433, 427] on icon "button" at bounding box center [1436, 432] width 7 height 11
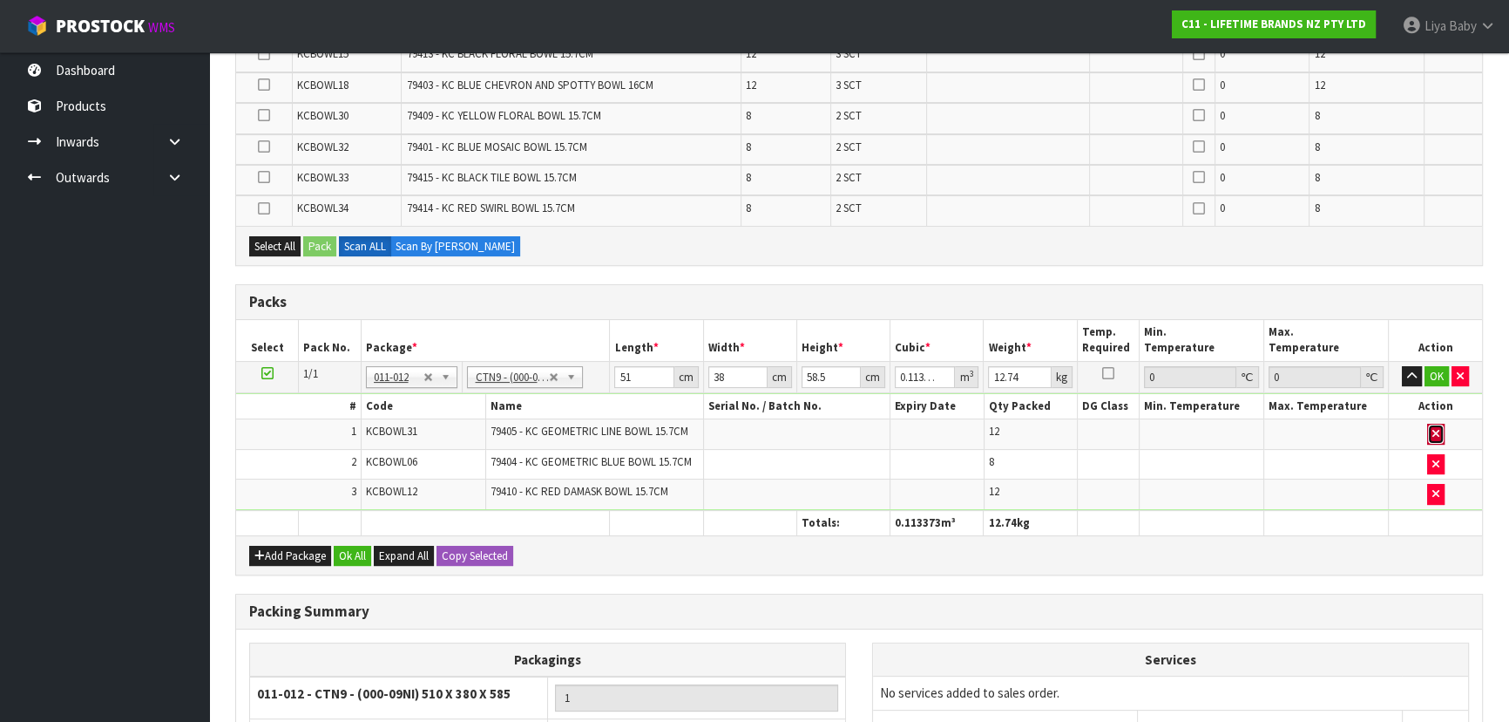
click at [1434, 428] on icon "button" at bounding box center [1436, 433] width 7 height 11
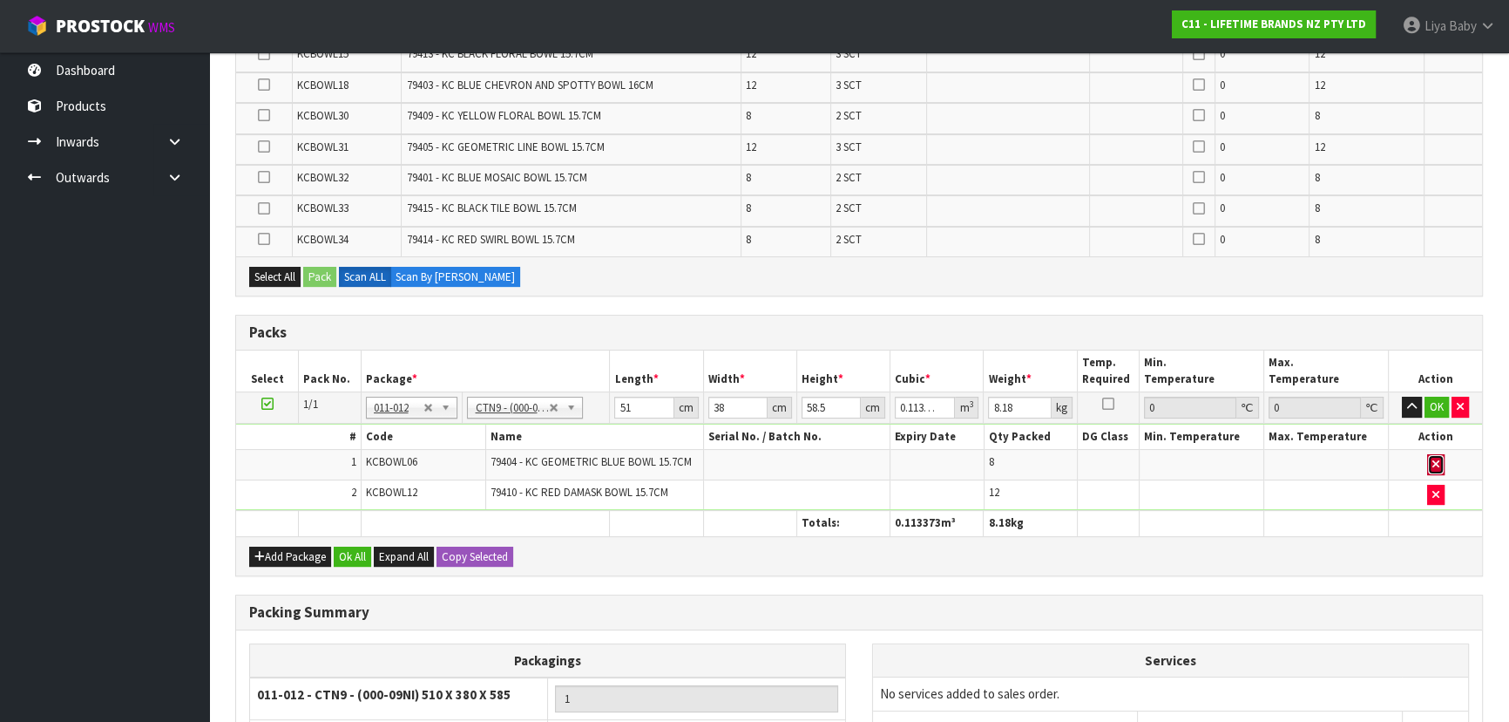
click at [1439, 458] on button "button" at bounding box center [1436, 464] width 17 height 21
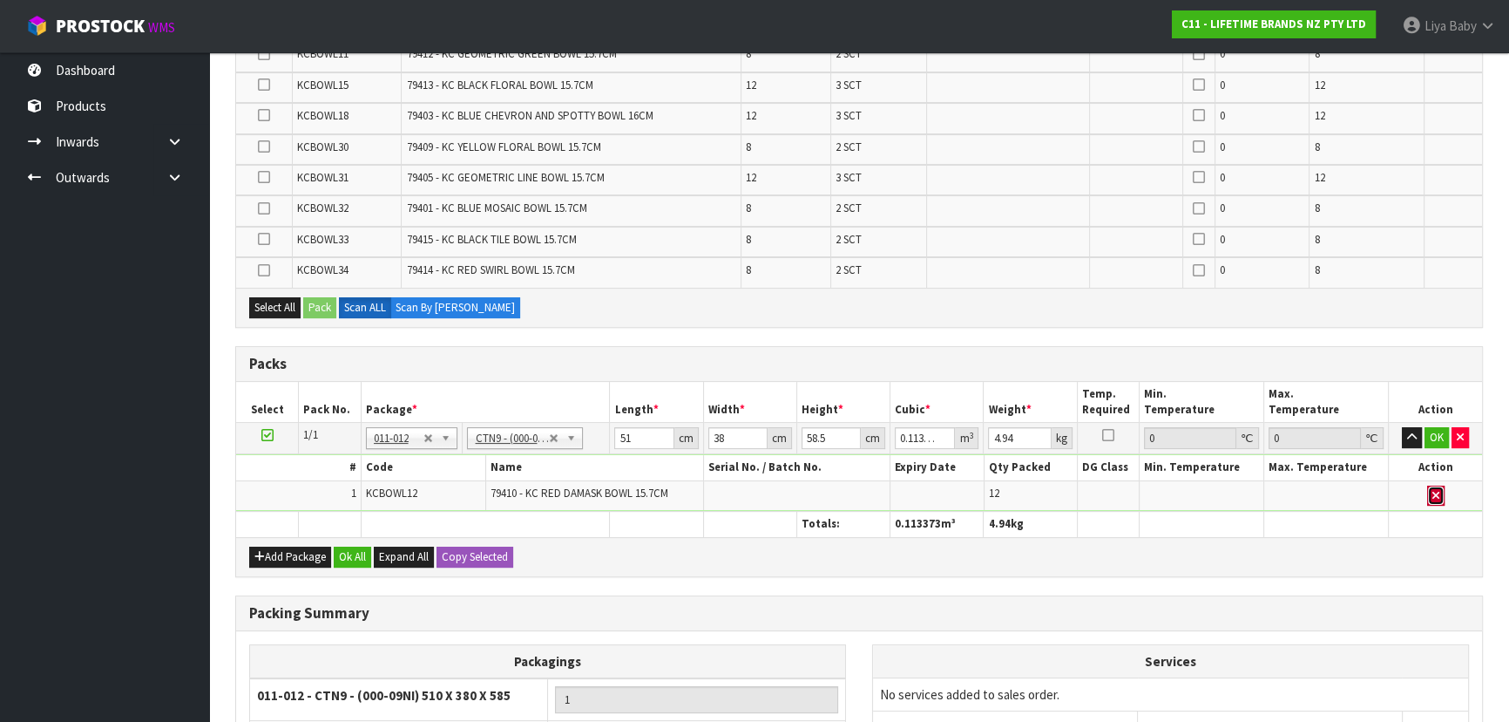
click at [1435, 490] on icon "button" at bounding box center [1436, 495] width 7 height 11
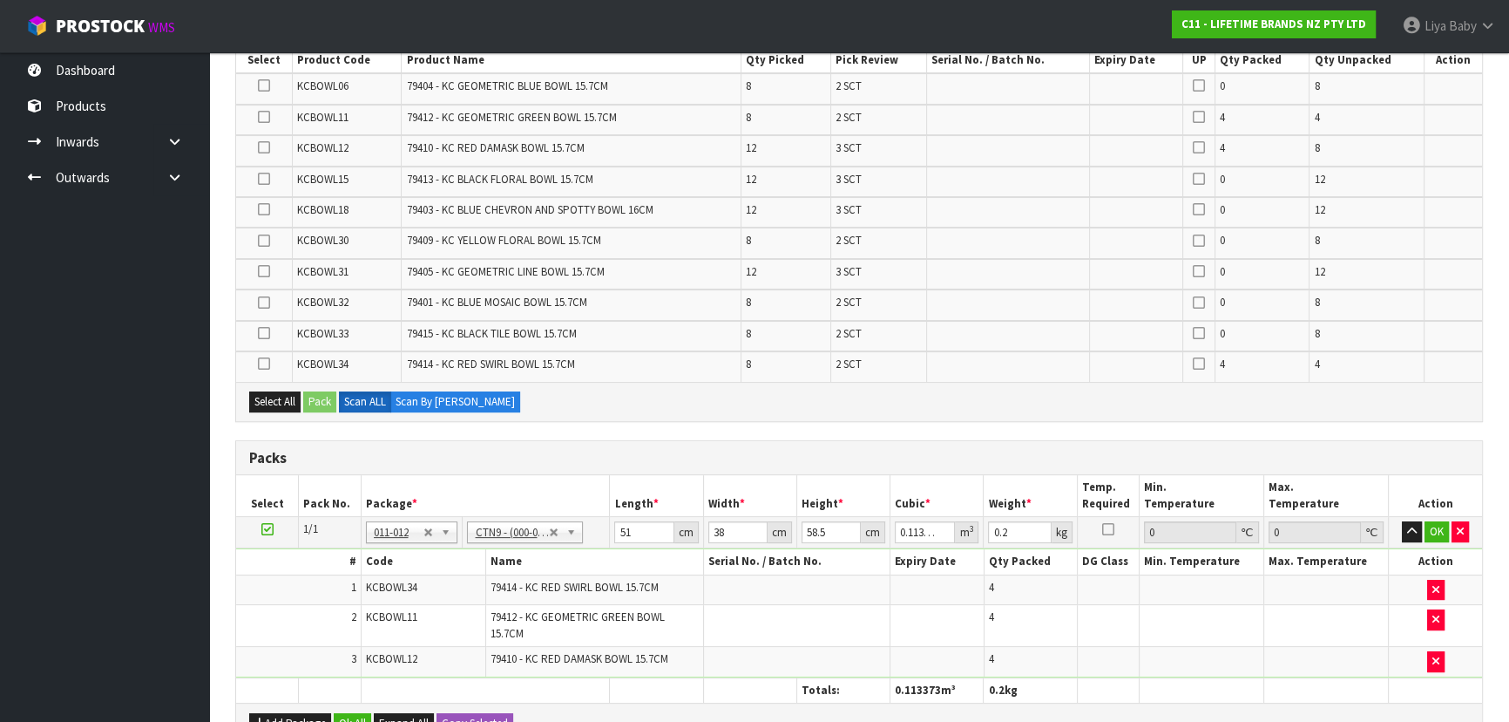
scroll to position [0, 0]
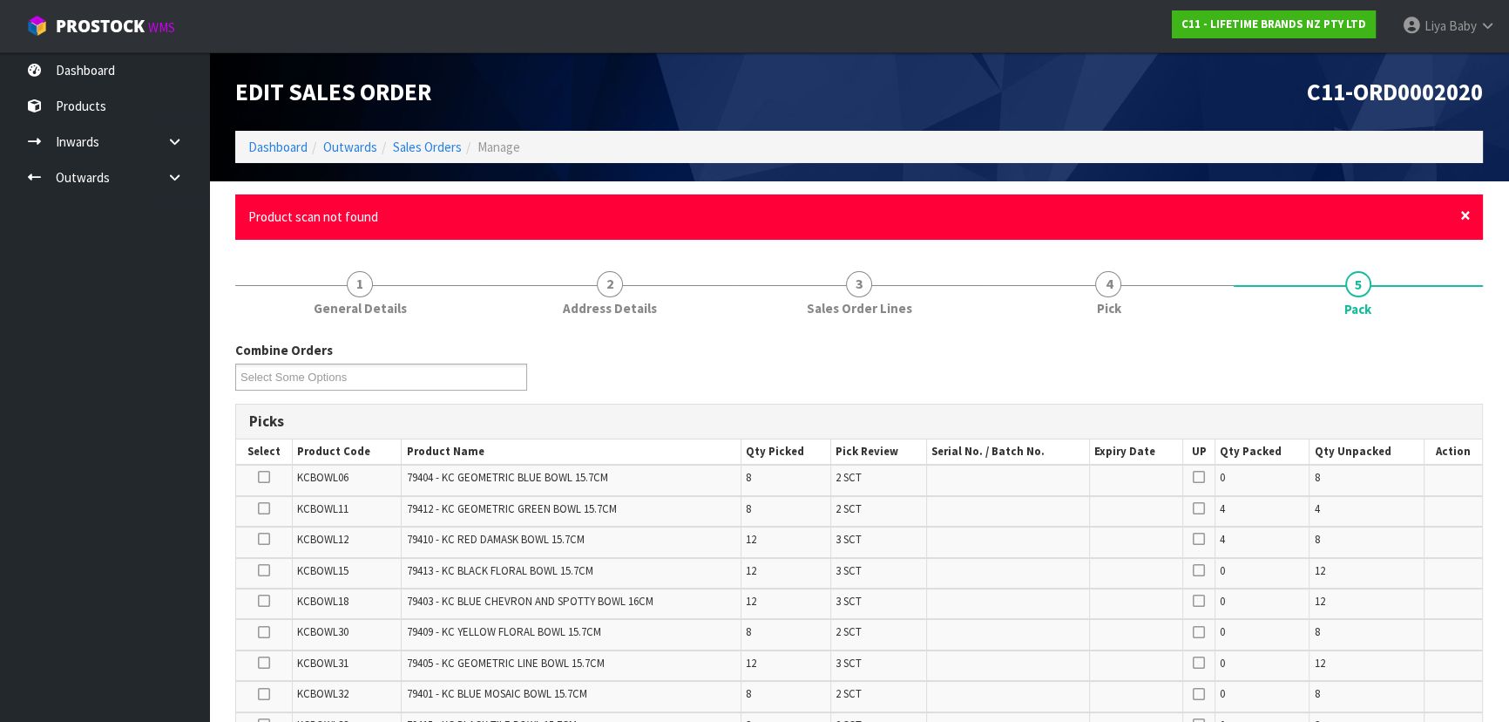
click at [1470, 224] on span "×" at bounding box center [1466, 215] width 10 height 24
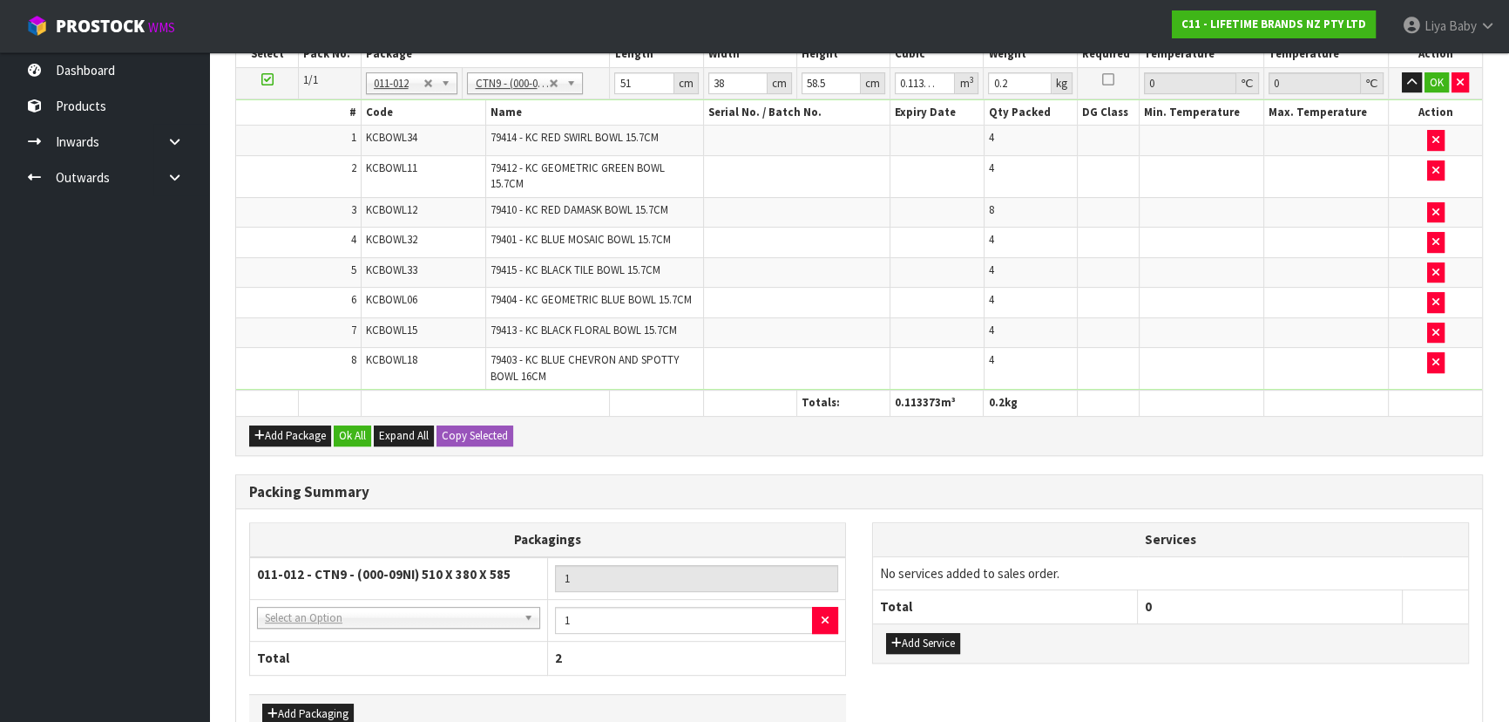
scroll to position [560, 0]
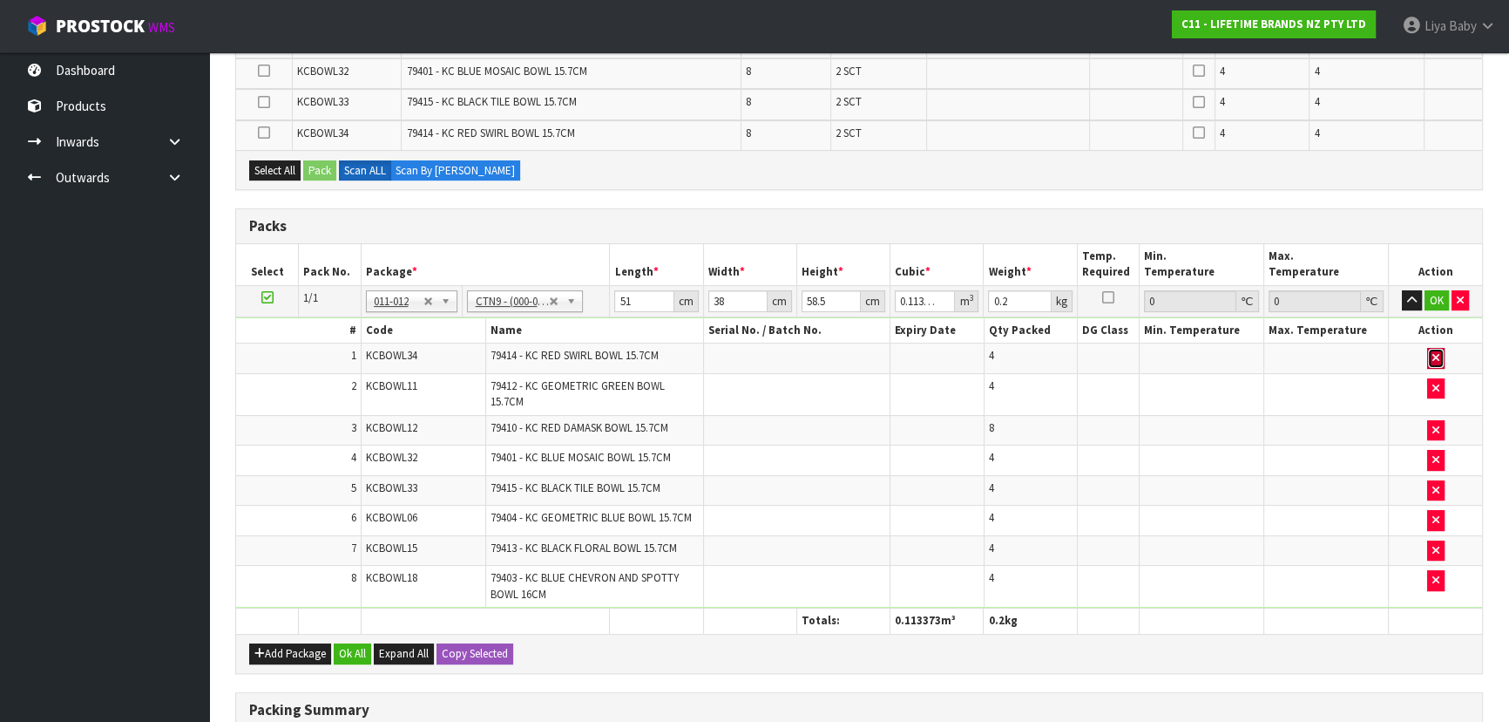
click at [1440, 356] on button "button" at bounding box center [1436, 358] width 17 height 21
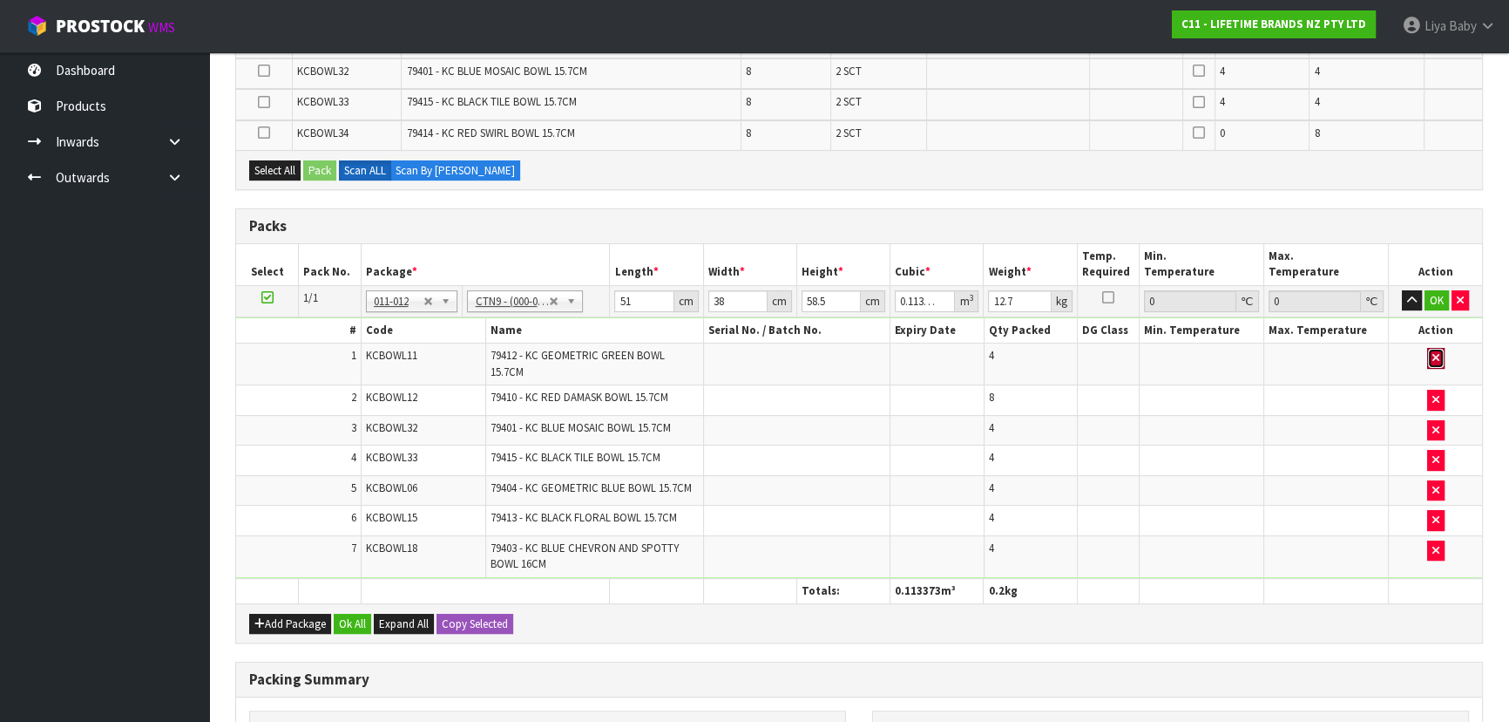
click at [1440, 356] on button "button" at bounding box center [1436, 358] width 17 height 21
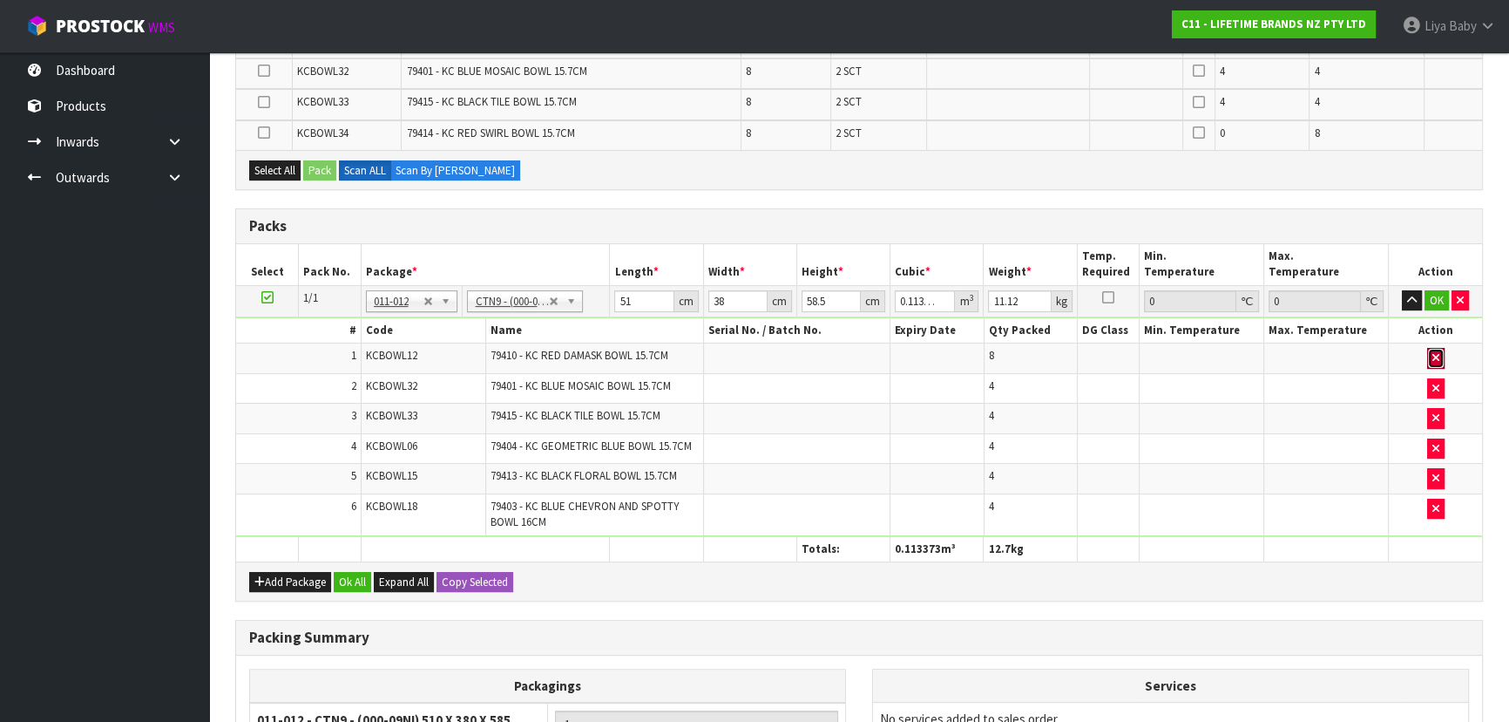
click at [1440, 356] on button "button" at bounding box center [1436, 358] width 17 height 21
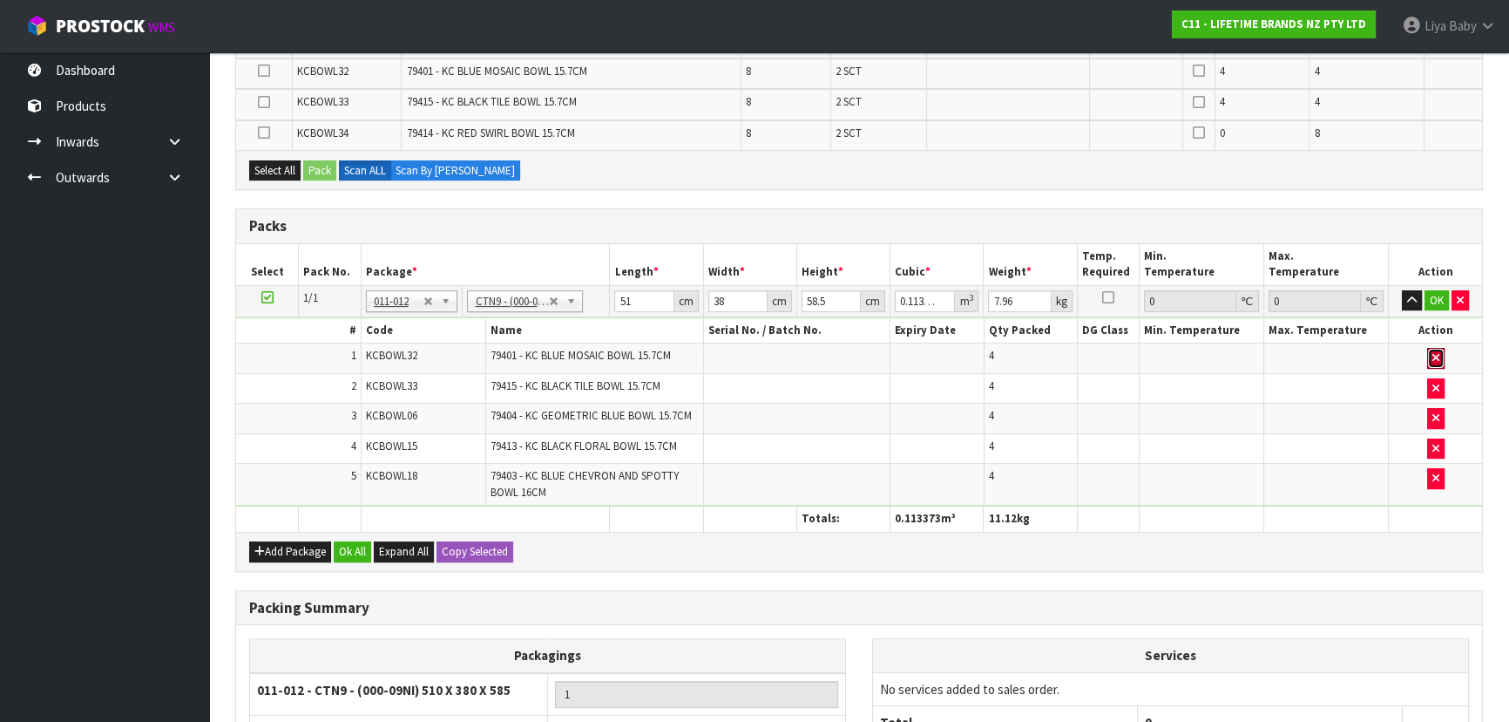
click at [1440, 356] on button "button" at bounding box center [1436, 358] width 17 height 21
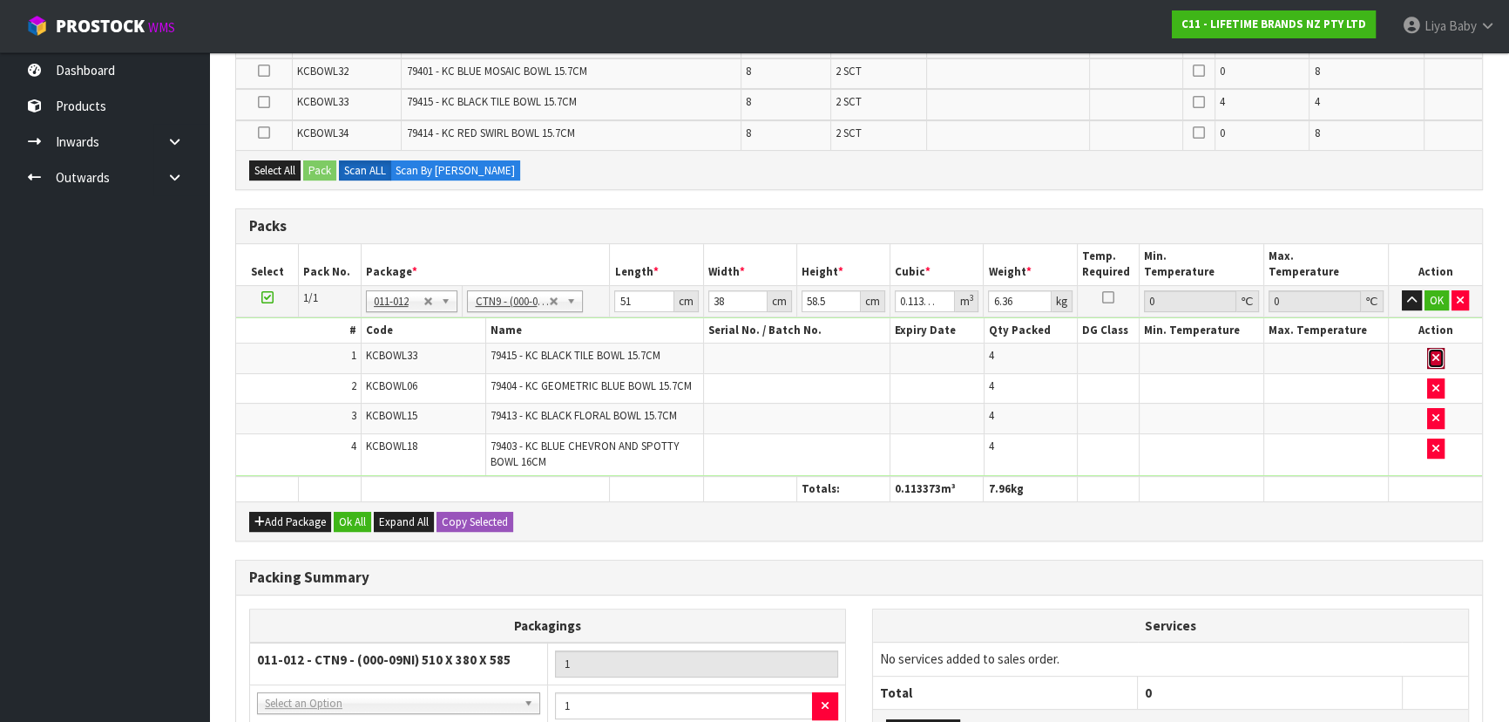
click at [1440, 356] on button "button" at bounding box center [1436, 358] width 17 height 21
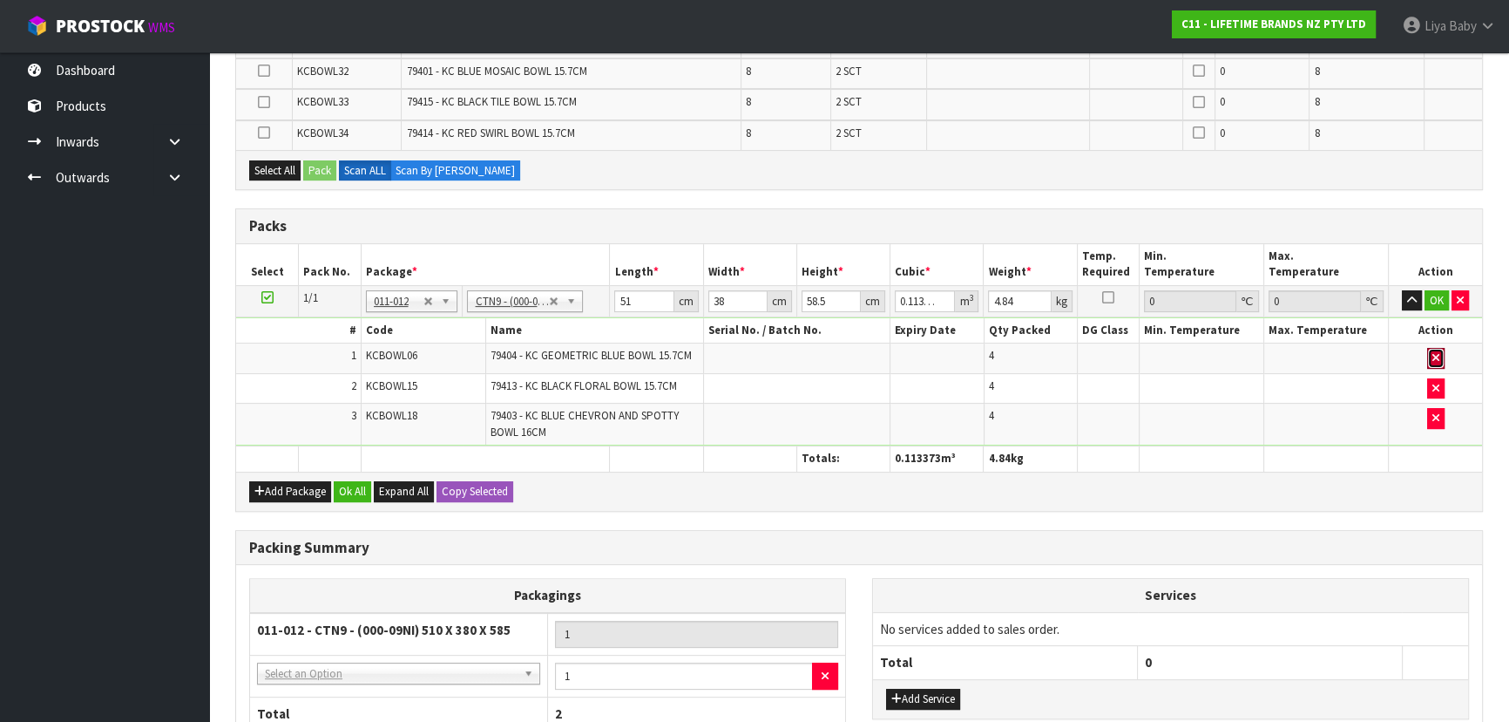
click at [1440, 356] on button "button" at bounding box center [1436, 358] width 17 height 21
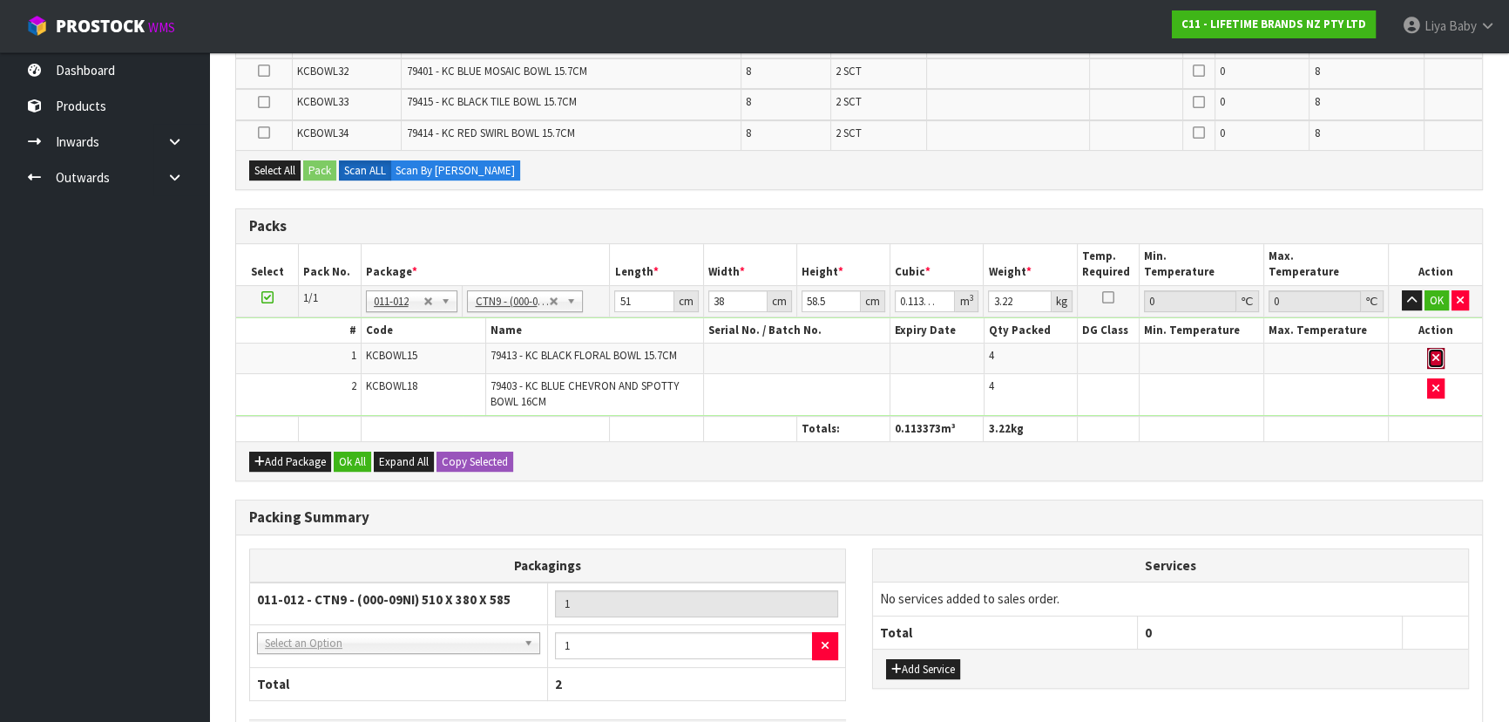
click at [1440, 356] on button "button" at bounding box center [1436, 358] width 17 height 21
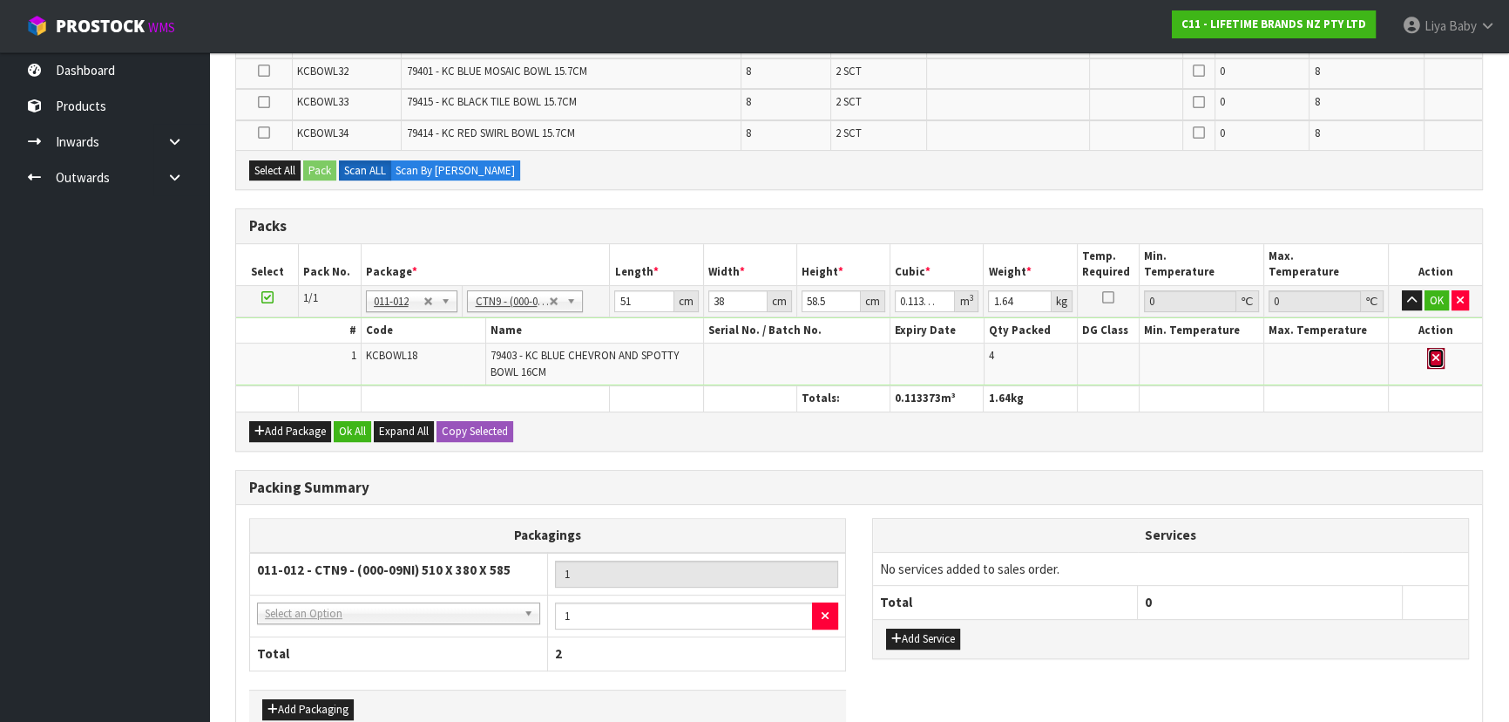
click at [1440, 356] on button "button" at bounding box center [1436, 358] width 17 height 21
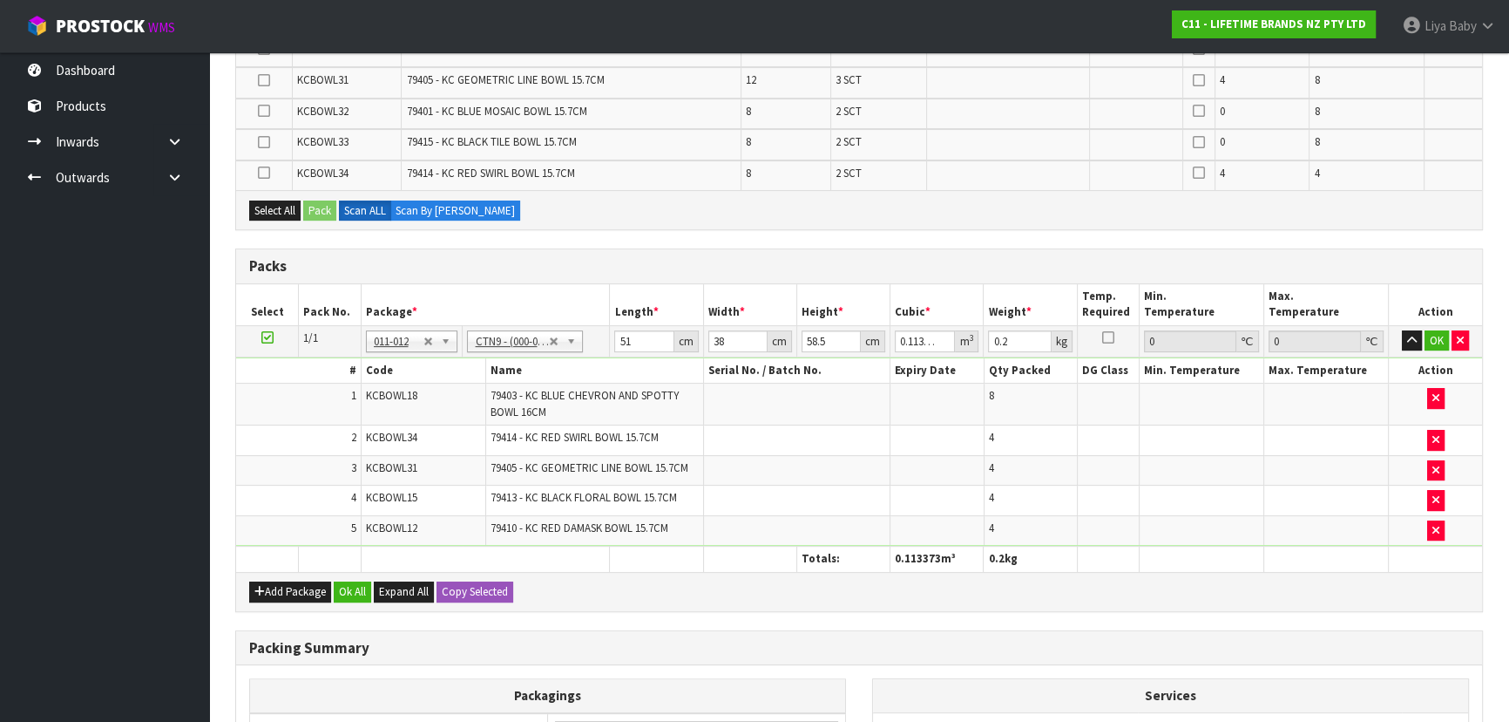
scroll to position [554, 0]
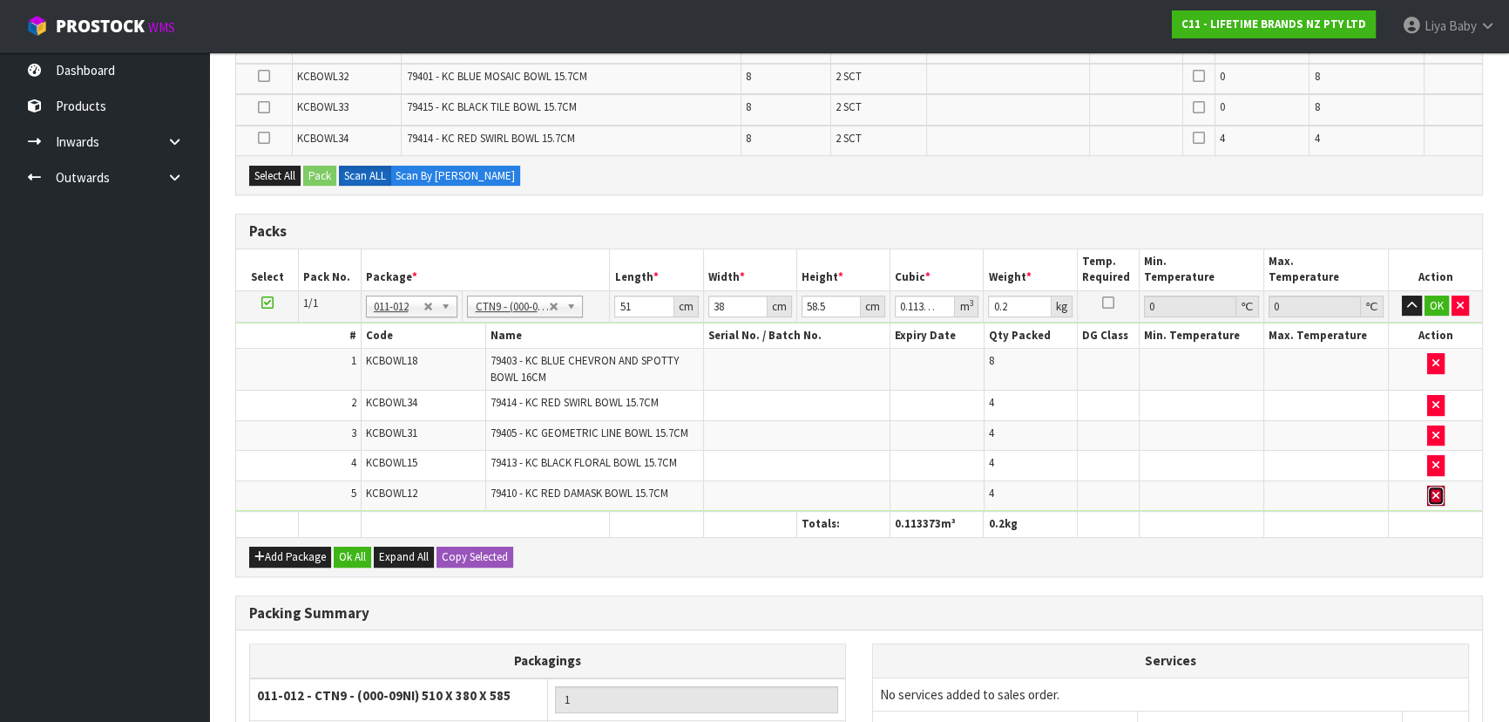
drag, startPoint x: 1441, startPoint y: 495, endPoint x: 1440, endPoint y: 486, distance: 8.8
click at [1441, 495] on button "button" at bounding box center [1436, 495] width 17 height 21
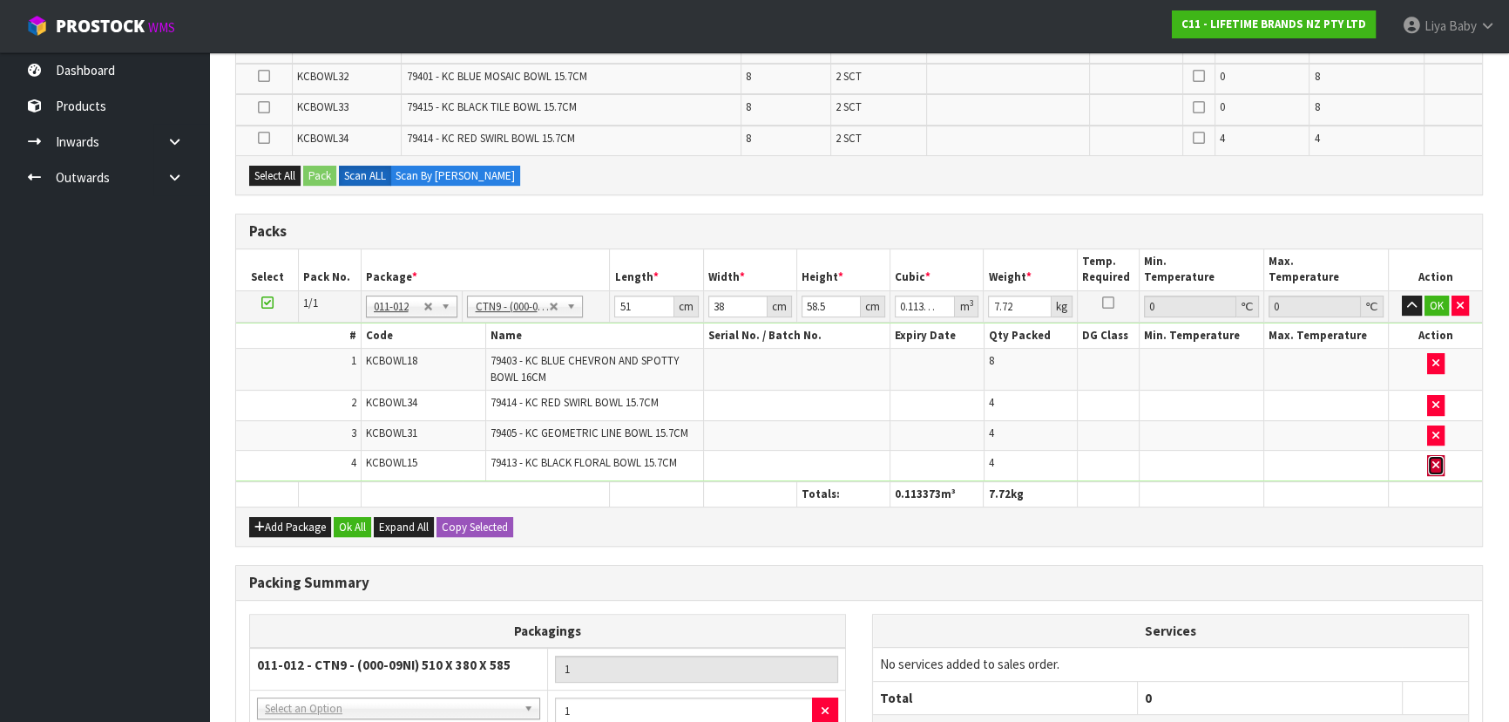
click at [1435, 461] on icon "button" at bounding box center [1436, 464] width 7 height 11
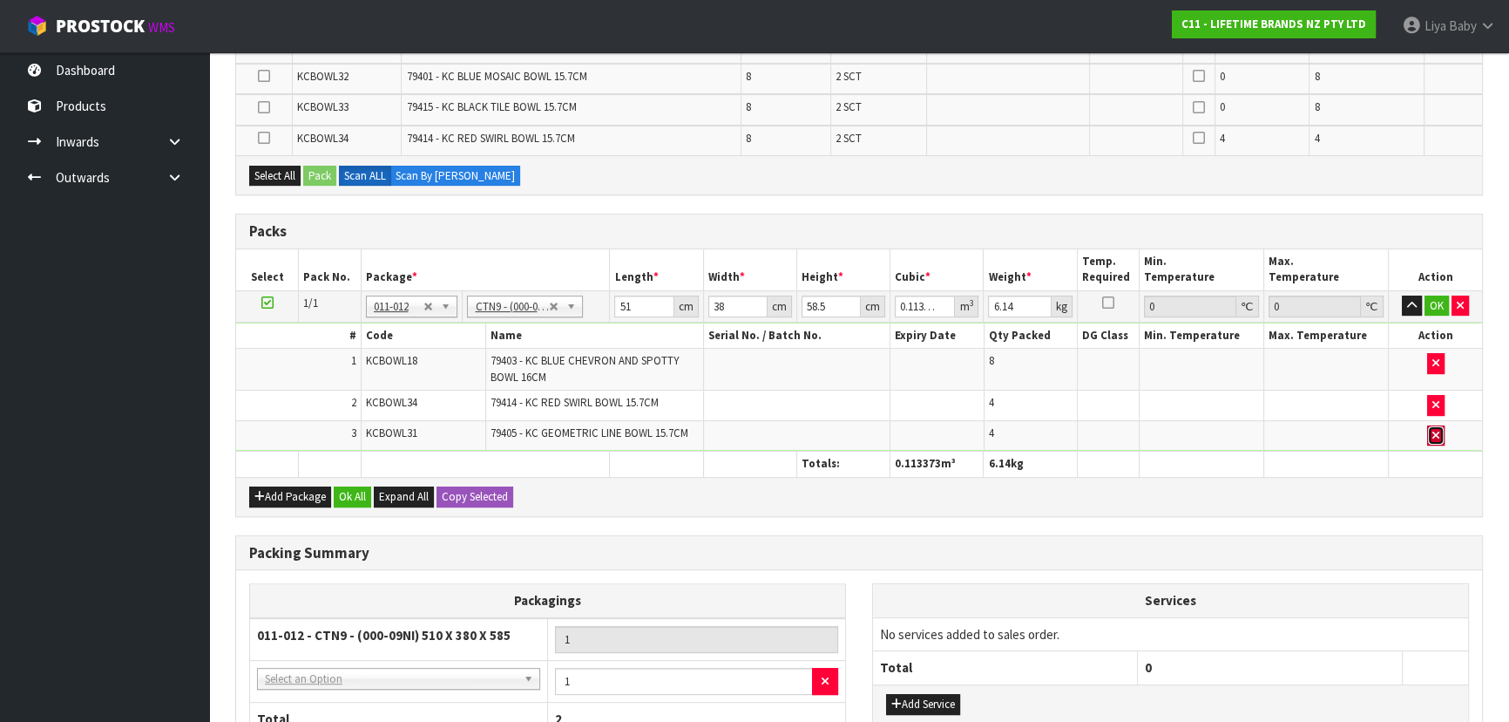
click at [1434, 436] on button "button" at bounding box center [1436, 435] width 17 height 21
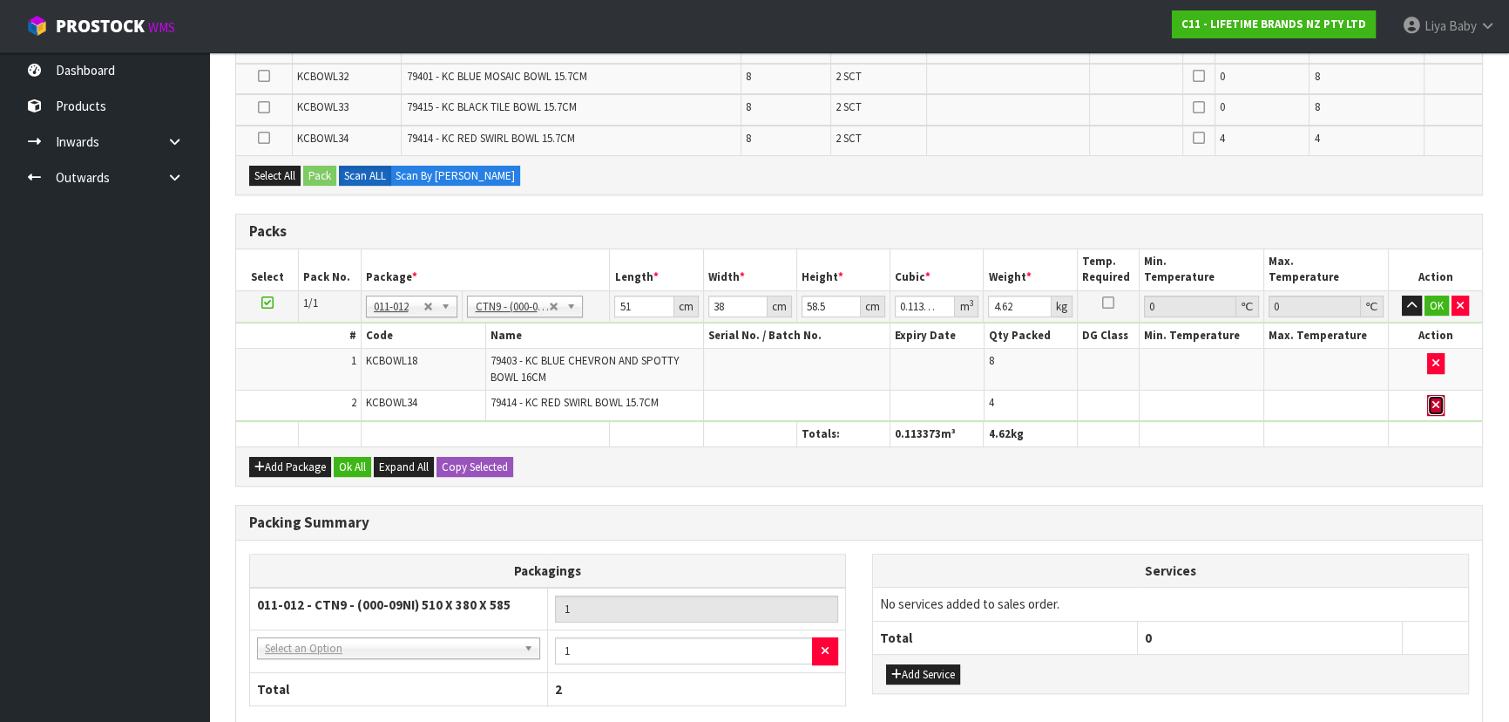
click at [1435, 404] on icon "button" at bounding box center [1436, 404] width 7 height 11
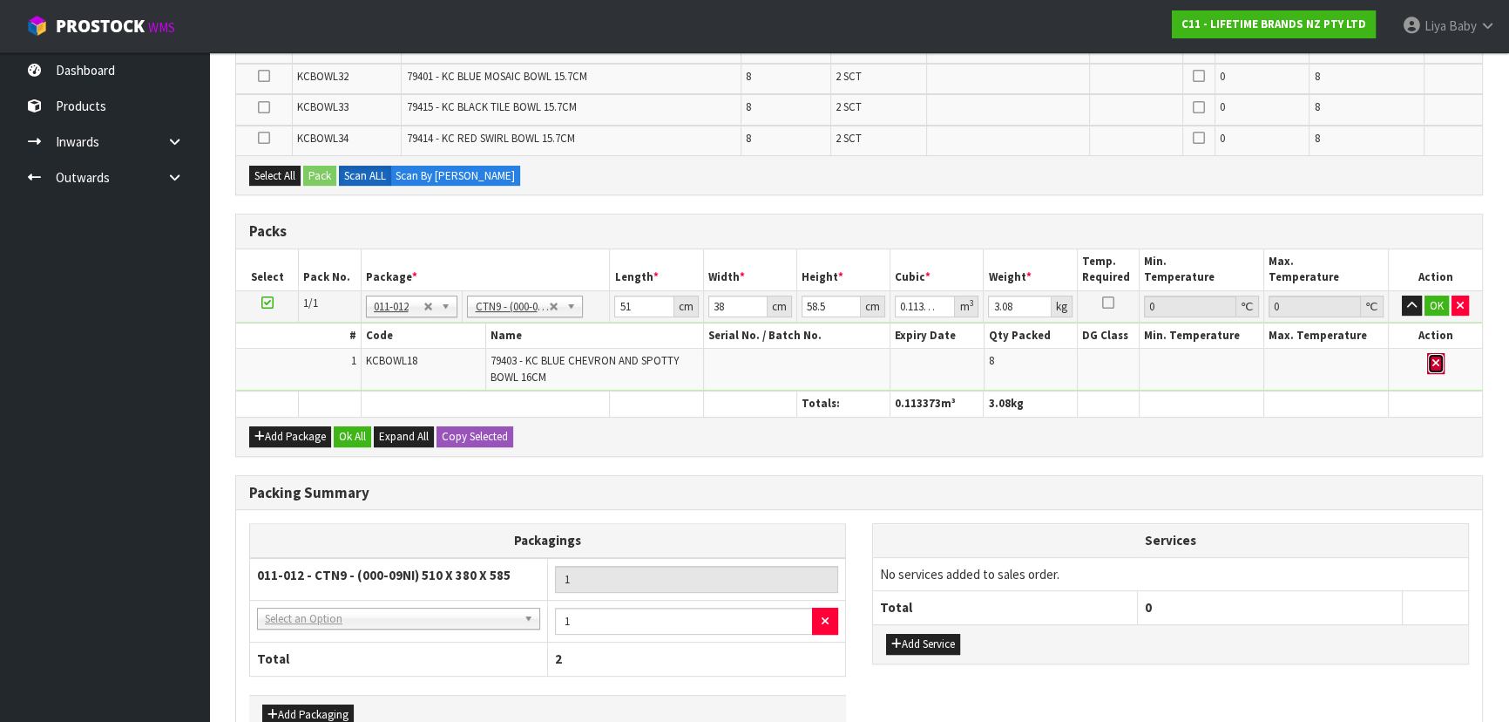
click at [1433, 363] on icon "button" at bounding box center [1436, 362] width 7 height 11
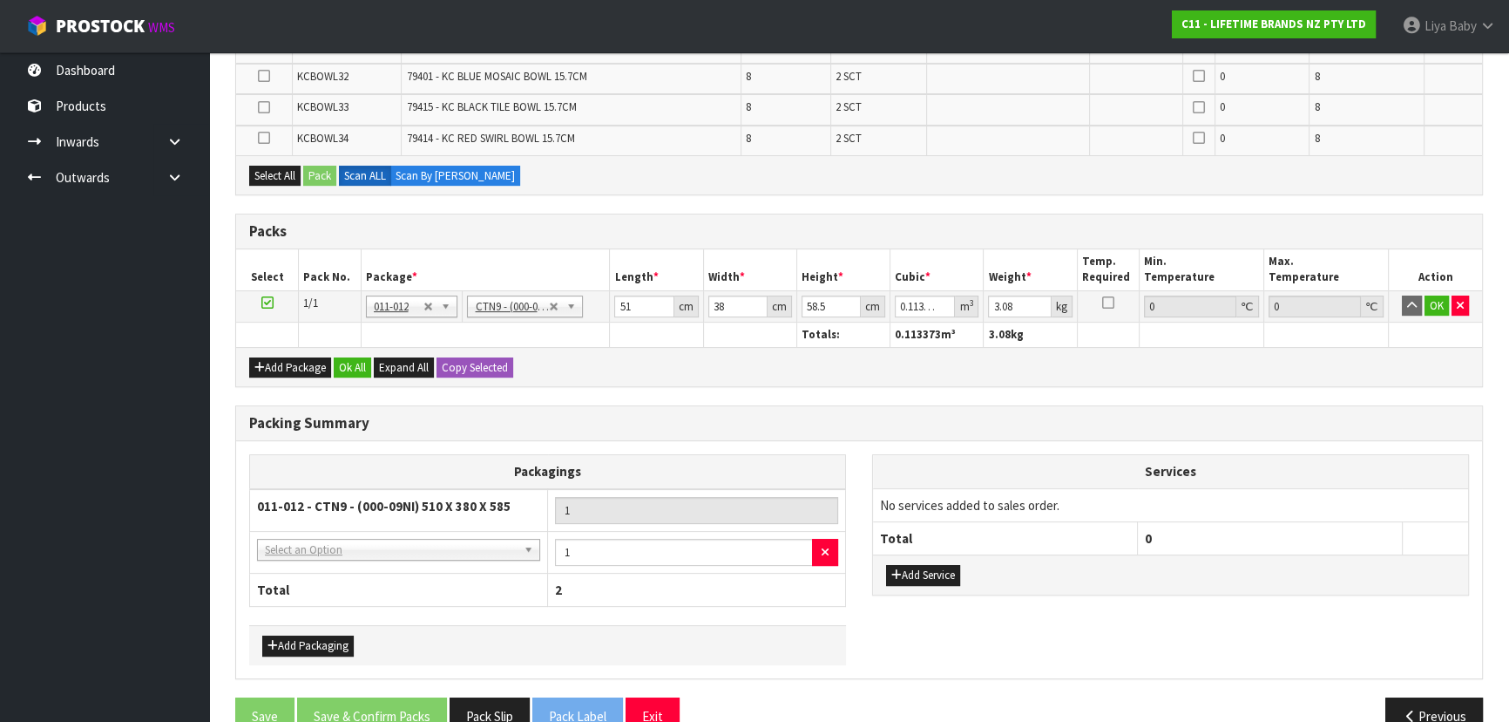
type input "0.2"
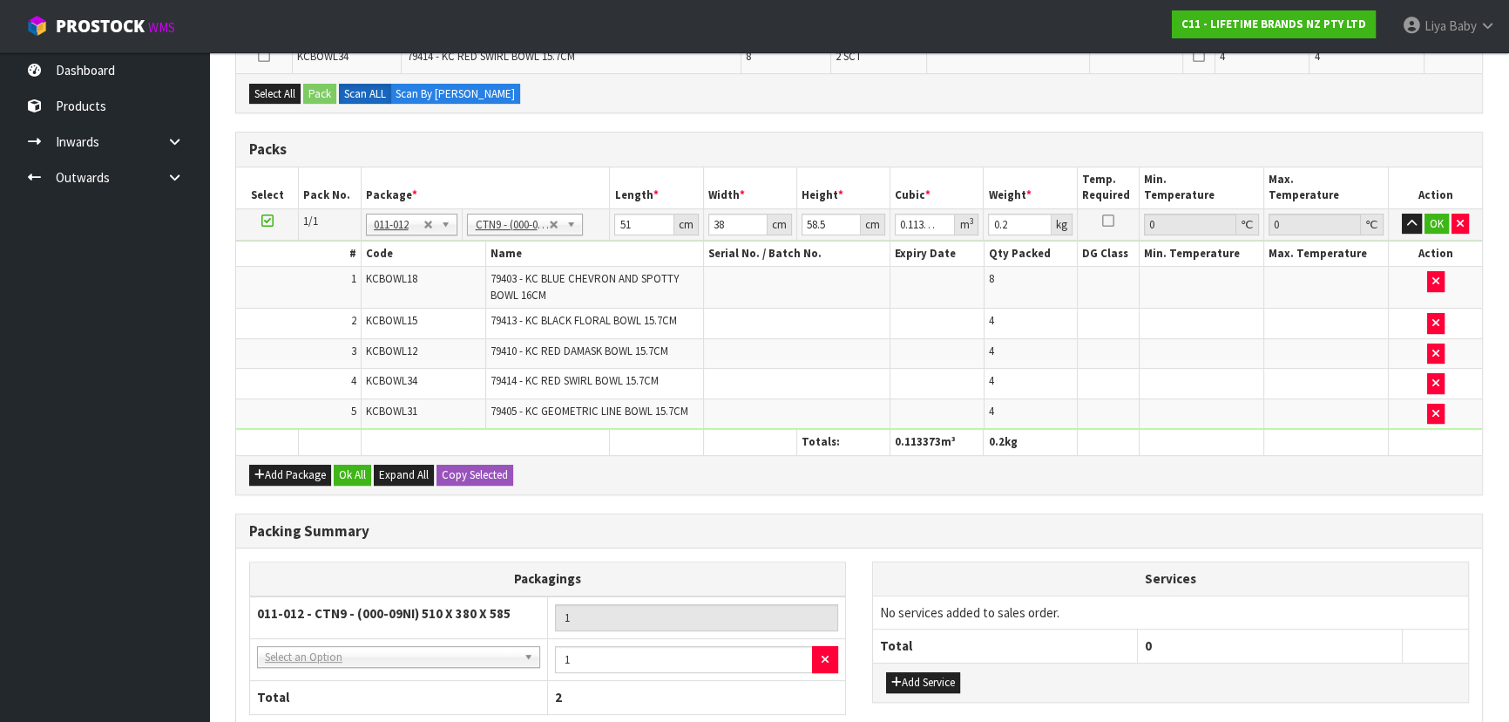
scroll to position [713, 0]
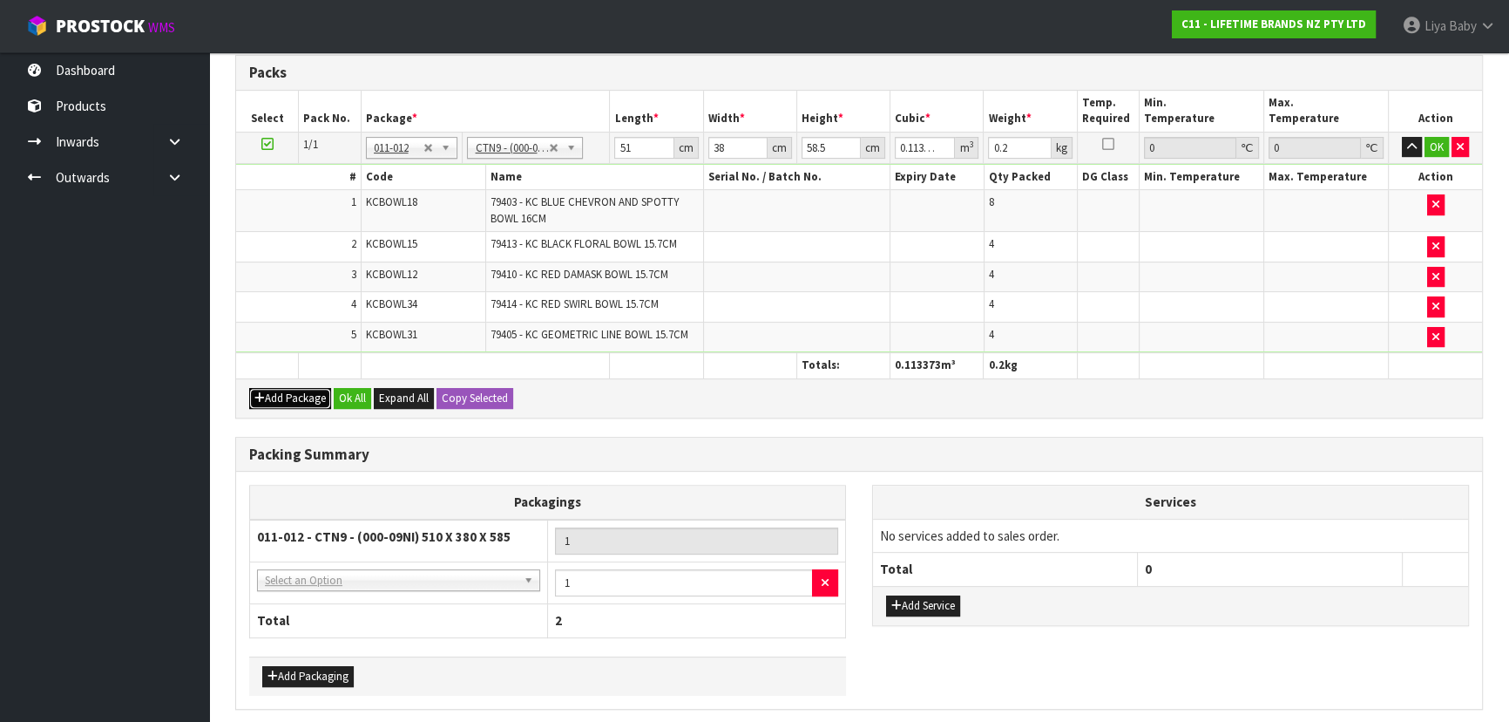
click at [262, 392] on icon "button" at bounding box center [259, 397] width 10 height 11
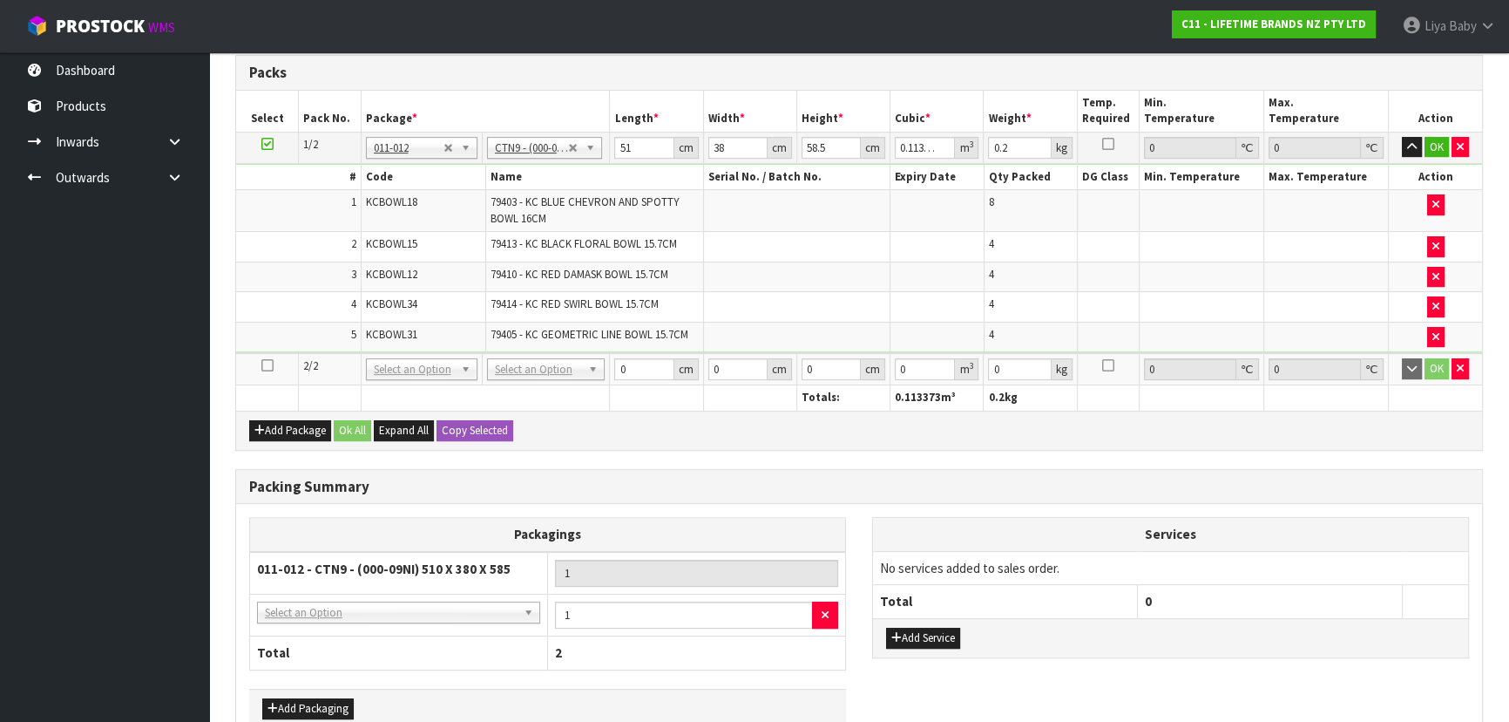
click at [270, 365] on icon at bounding box center [267, 365] width 12 height 1
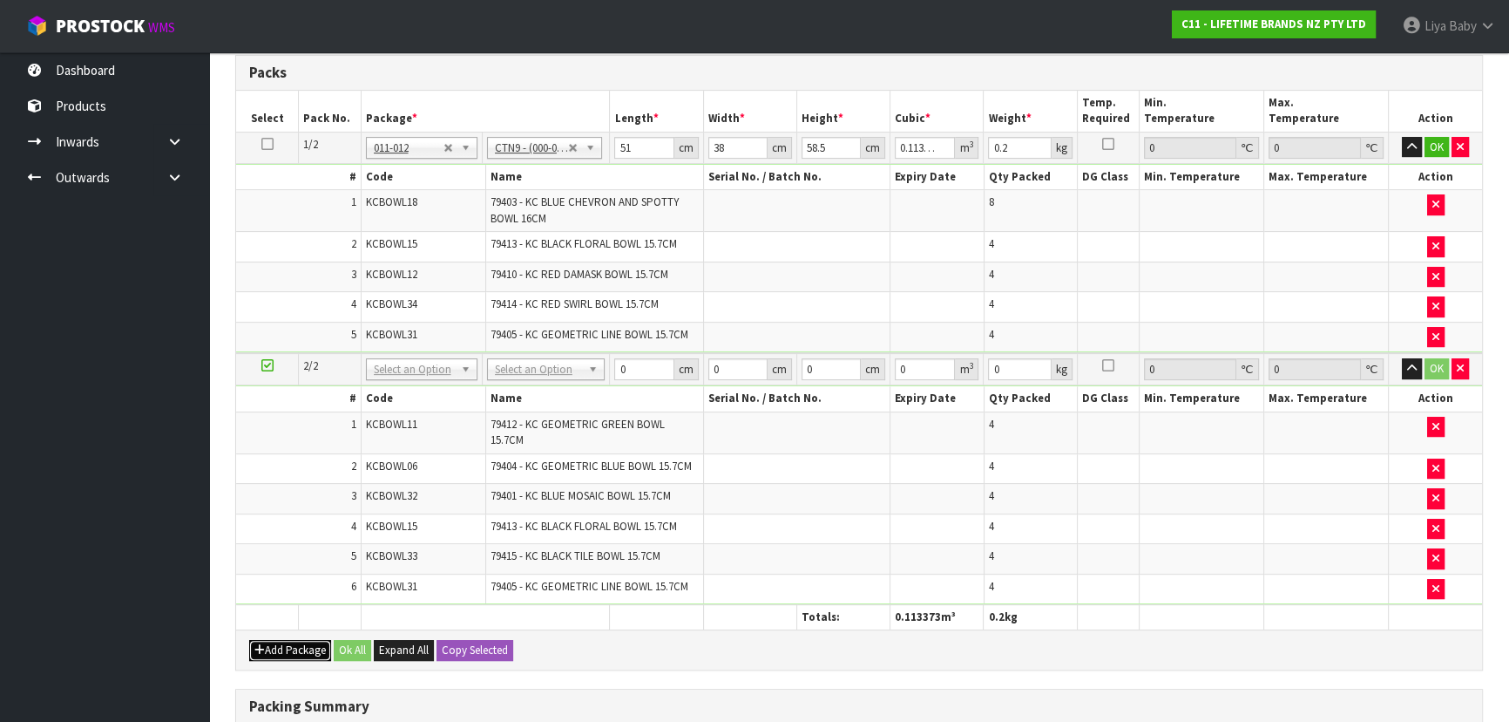
click at [315, 648] on button "Add Package" at bounding box center [290, 650] width 82 height 21
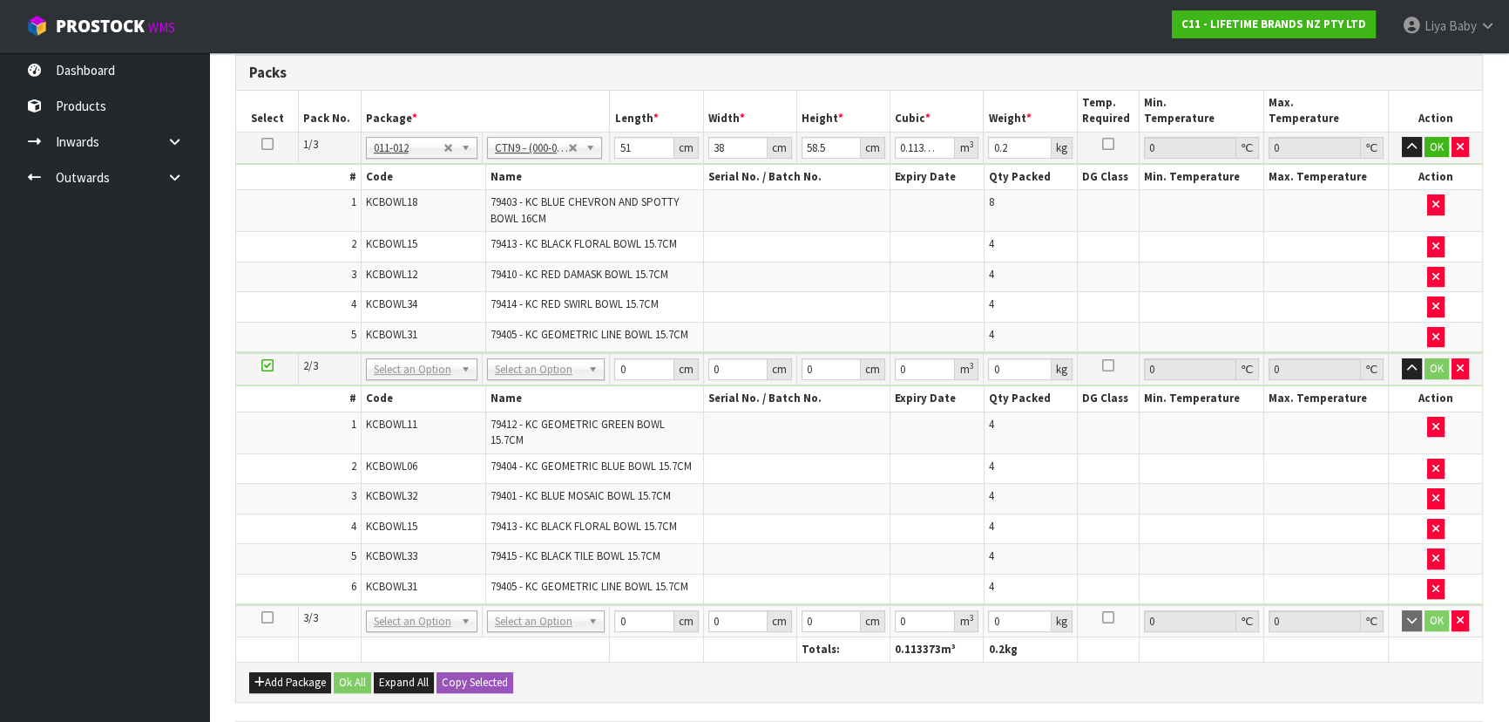
click at [261, 617] on icon at bounding box center [267, 617] width 12 height 1
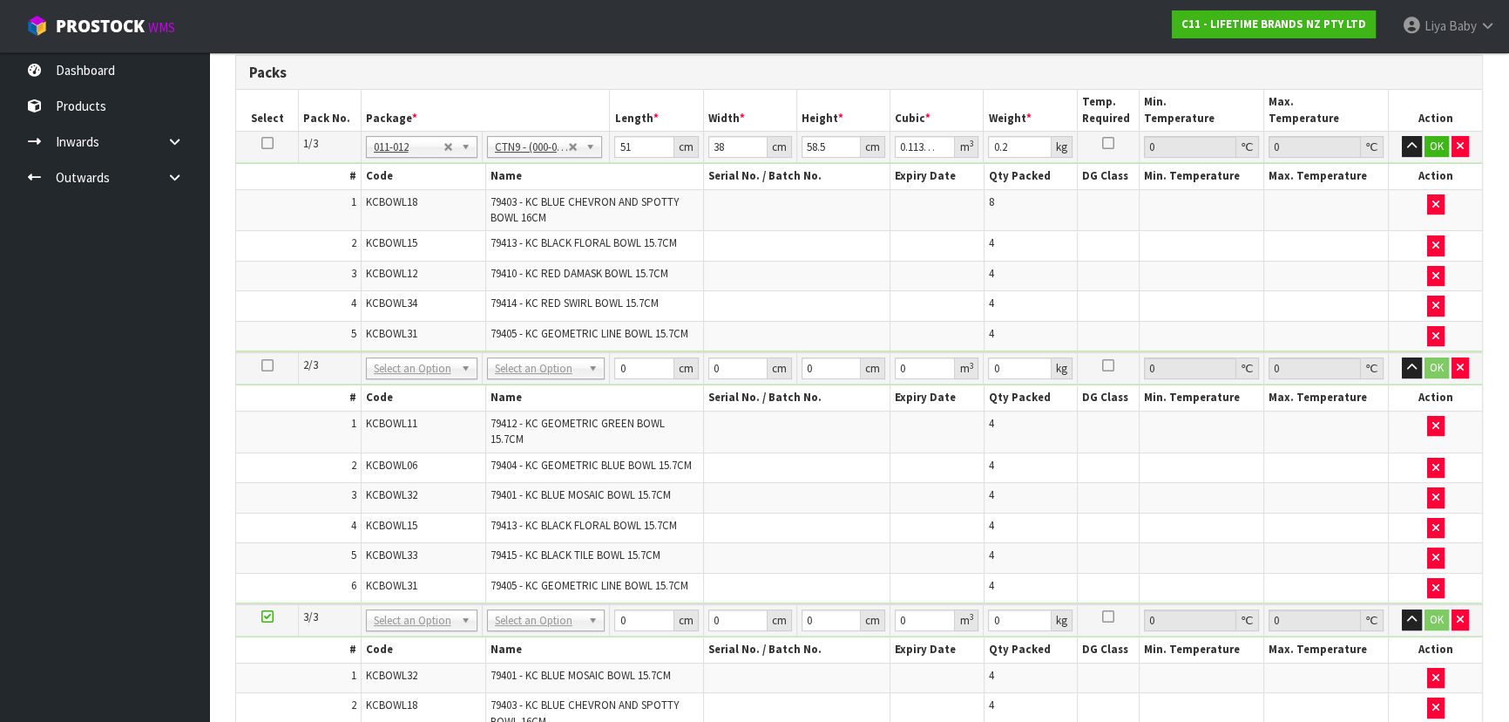
scroll to position [0, 0]
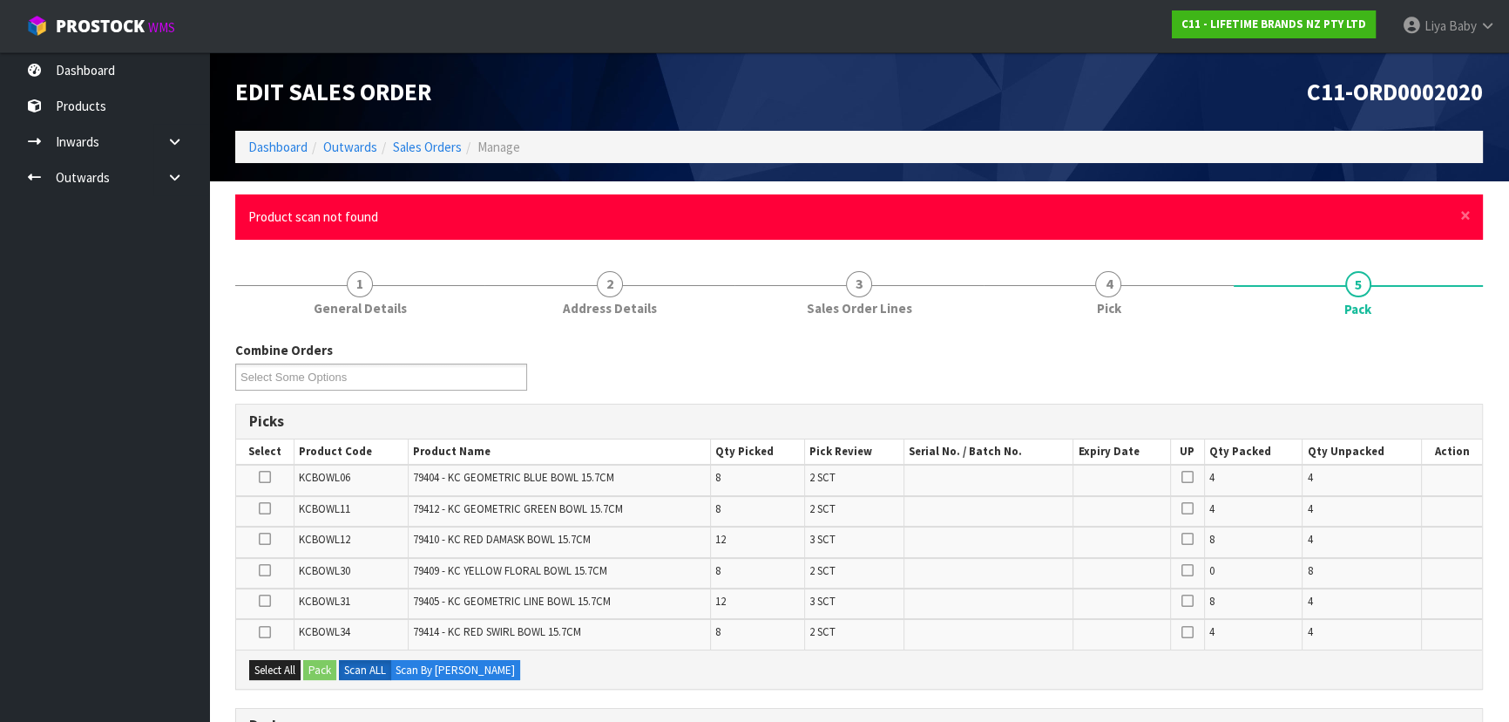
click at [1472, 219] on div "× Close Product scan not found" at bounding box center [859, 216] width 1248 height 44
click at [1469, 219] on span "×" at bounding box center [1466, 215] width 10 height 24
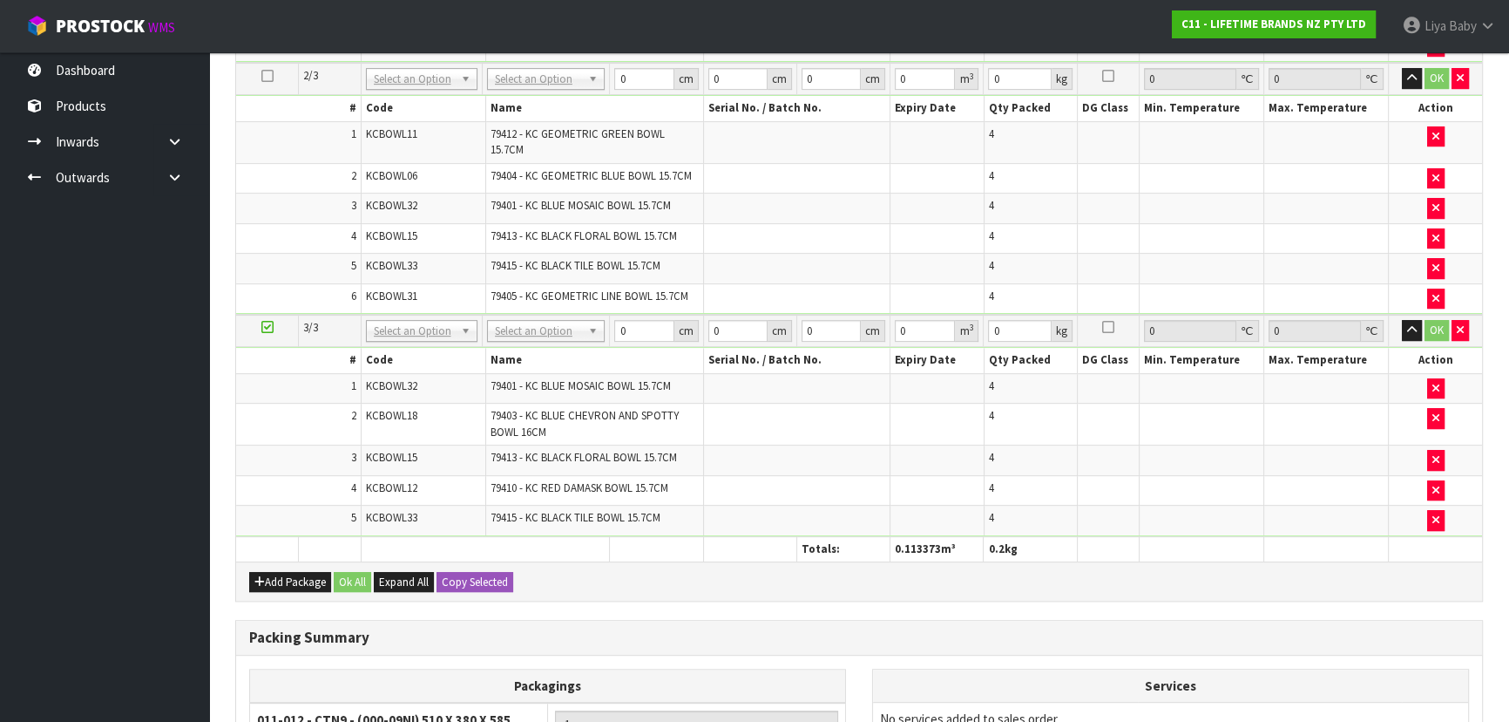
scroll to position [872, 0]
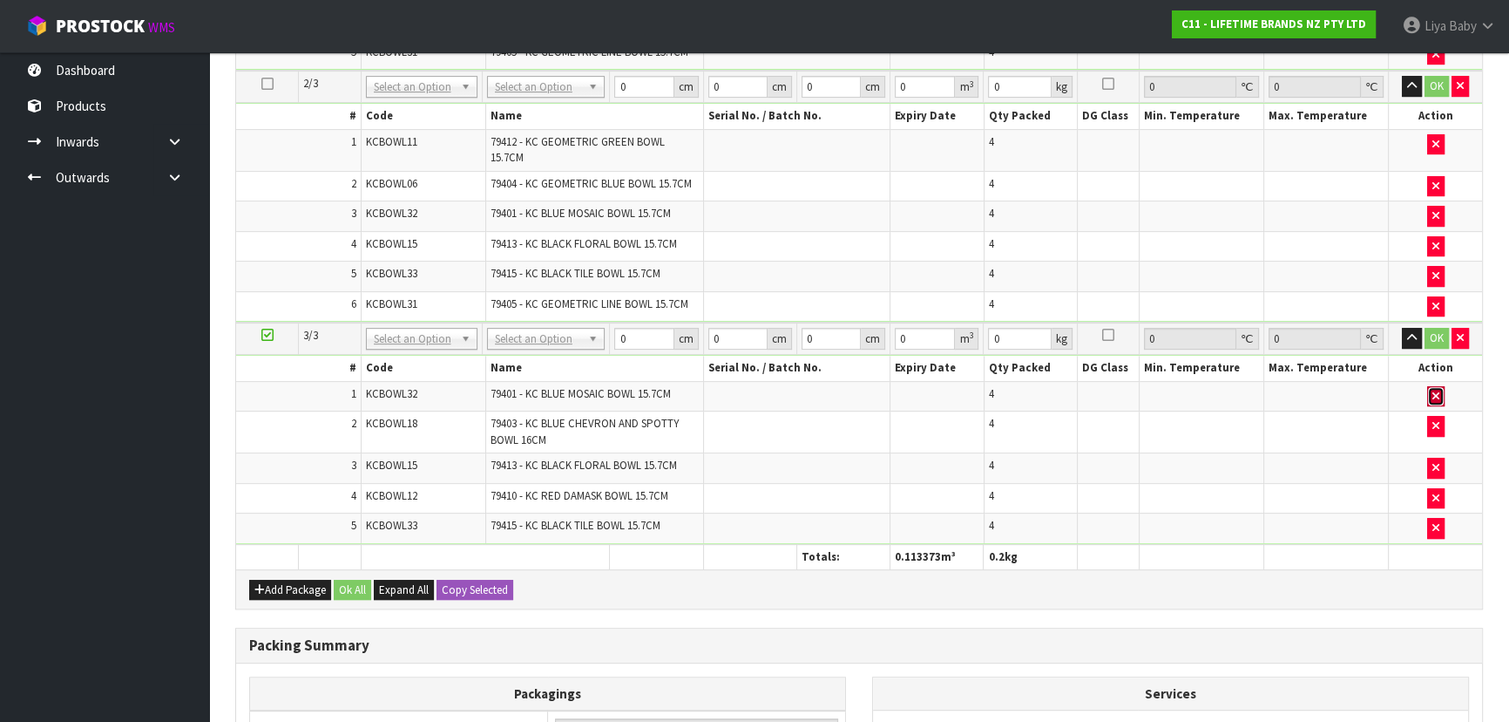
click at [1430, 386] on button "button" at bounding box center [1436, 396] width 17 height 21
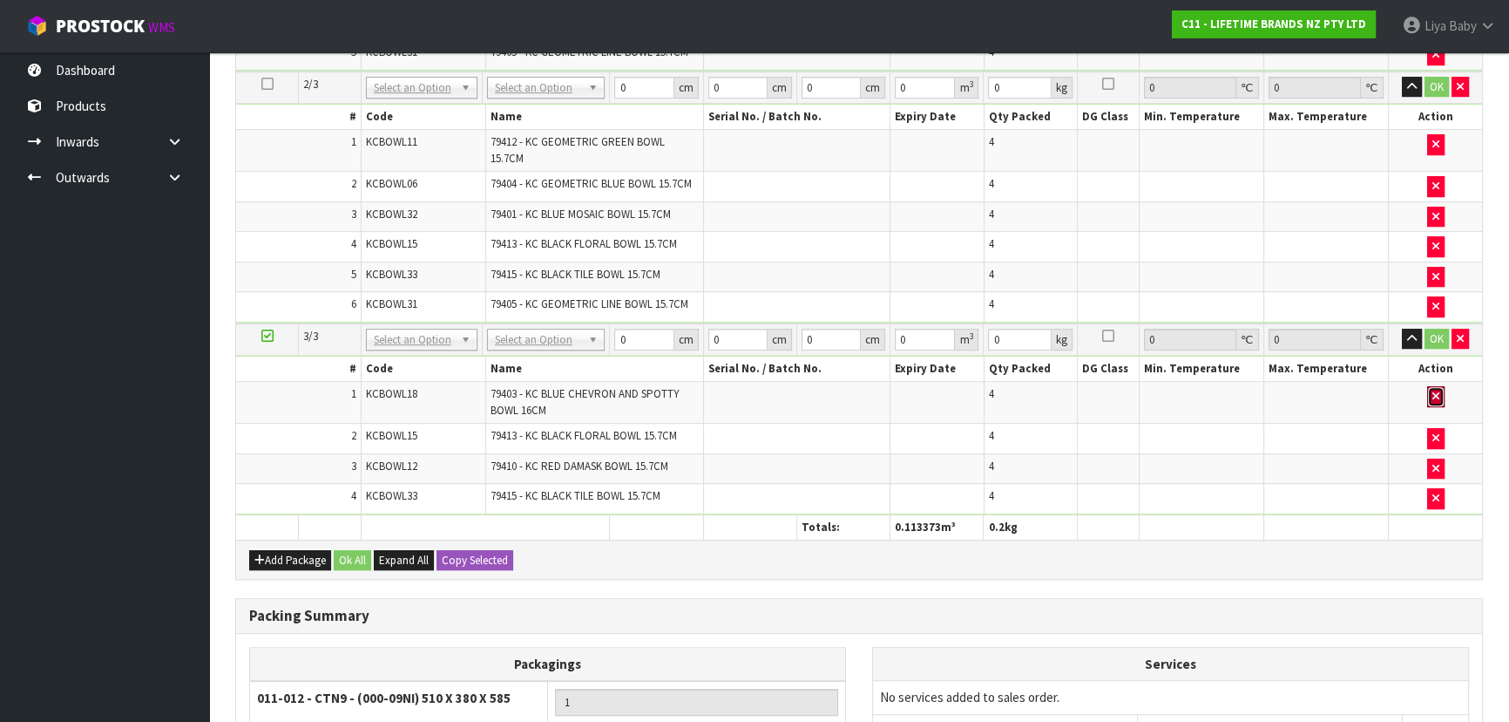
click at [1430, 386] on button "button" at bounding box center [1436, 396] width 17 height 21
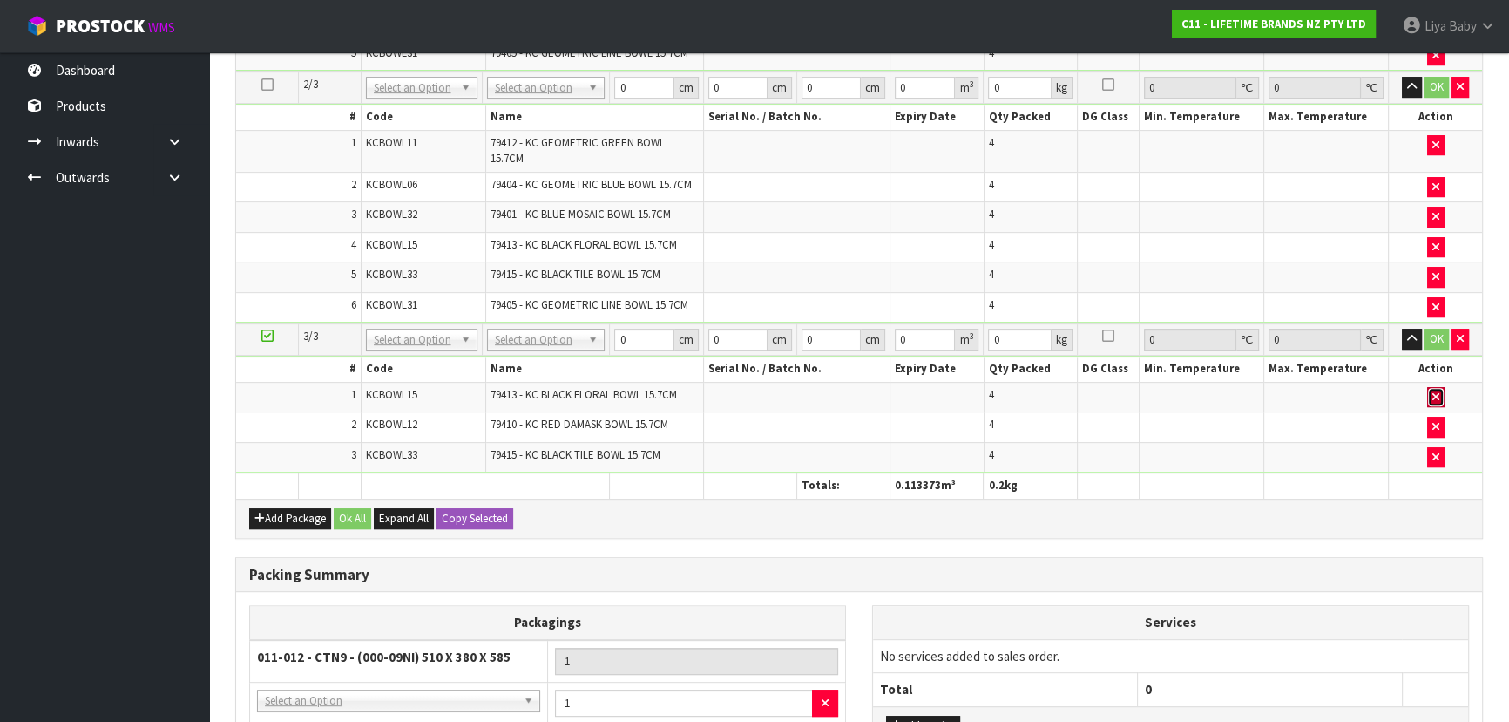
click at [1431, 387] on button "button" at bounding box center [1436, 397] width 17 height 21
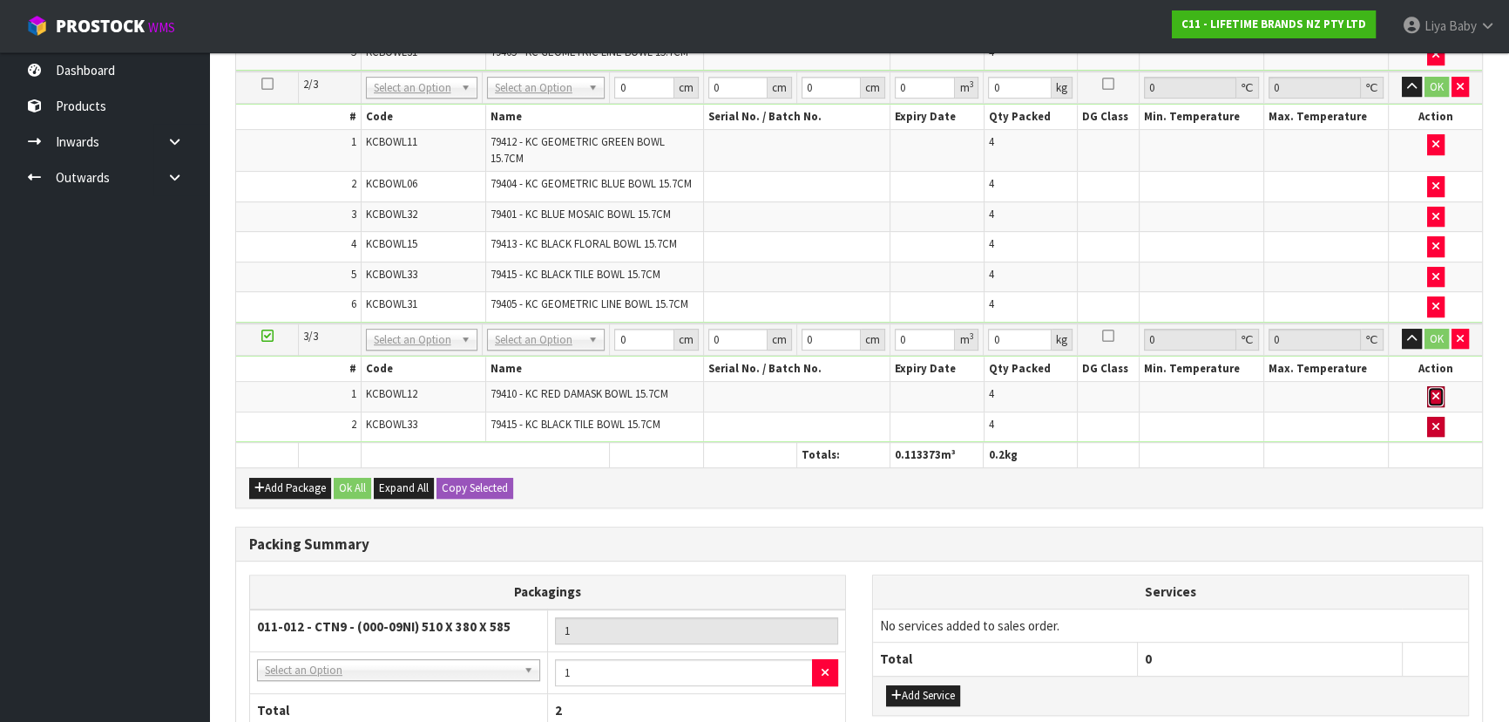
click at [1433, 390] on icon "button" at bounding box center [1436, 395] width 7 height 11
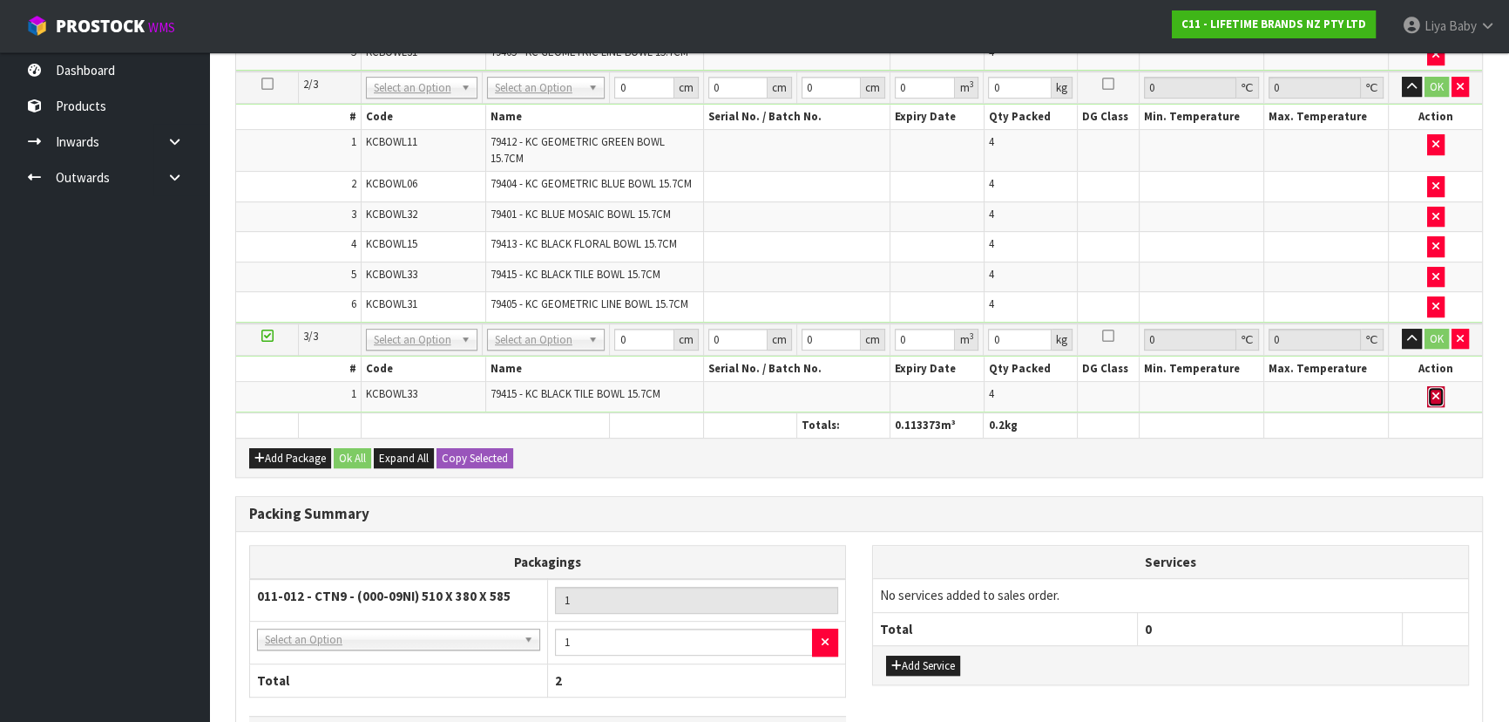
click at [1433, 390] on icon "button" at bounding box center [1436, 395] width 7 height 11
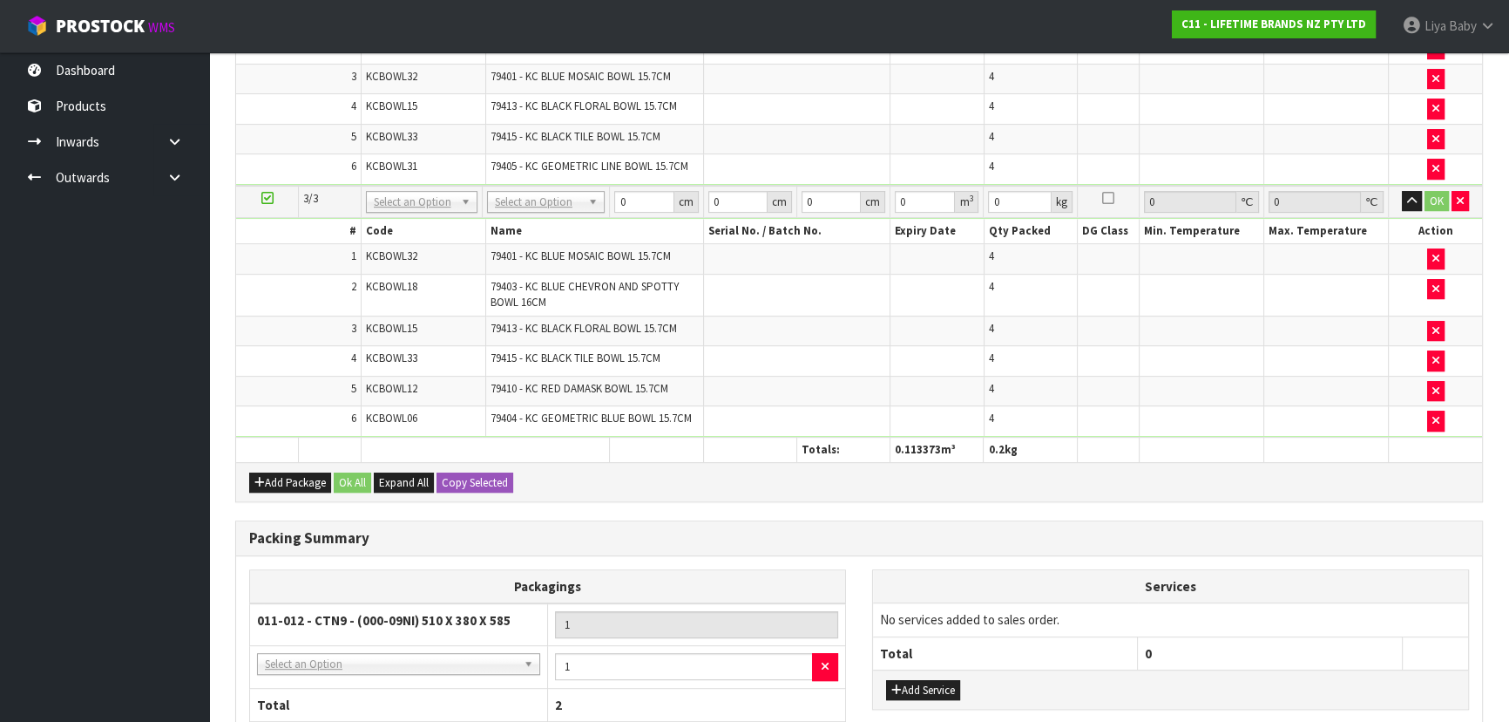
scroll to position [963, 0]
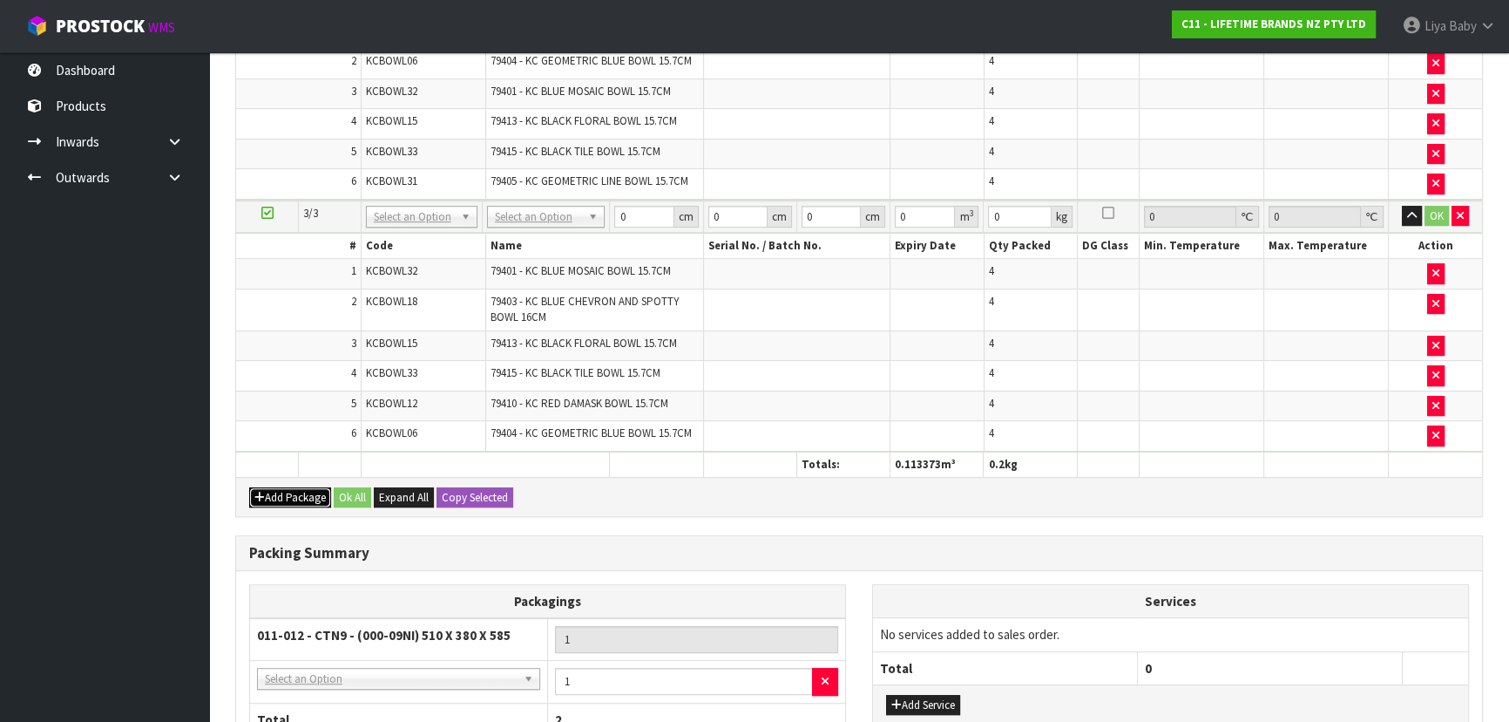
click at [307, 495] on button "Add Package" at bounding box center [290, 497] width 82 height 21
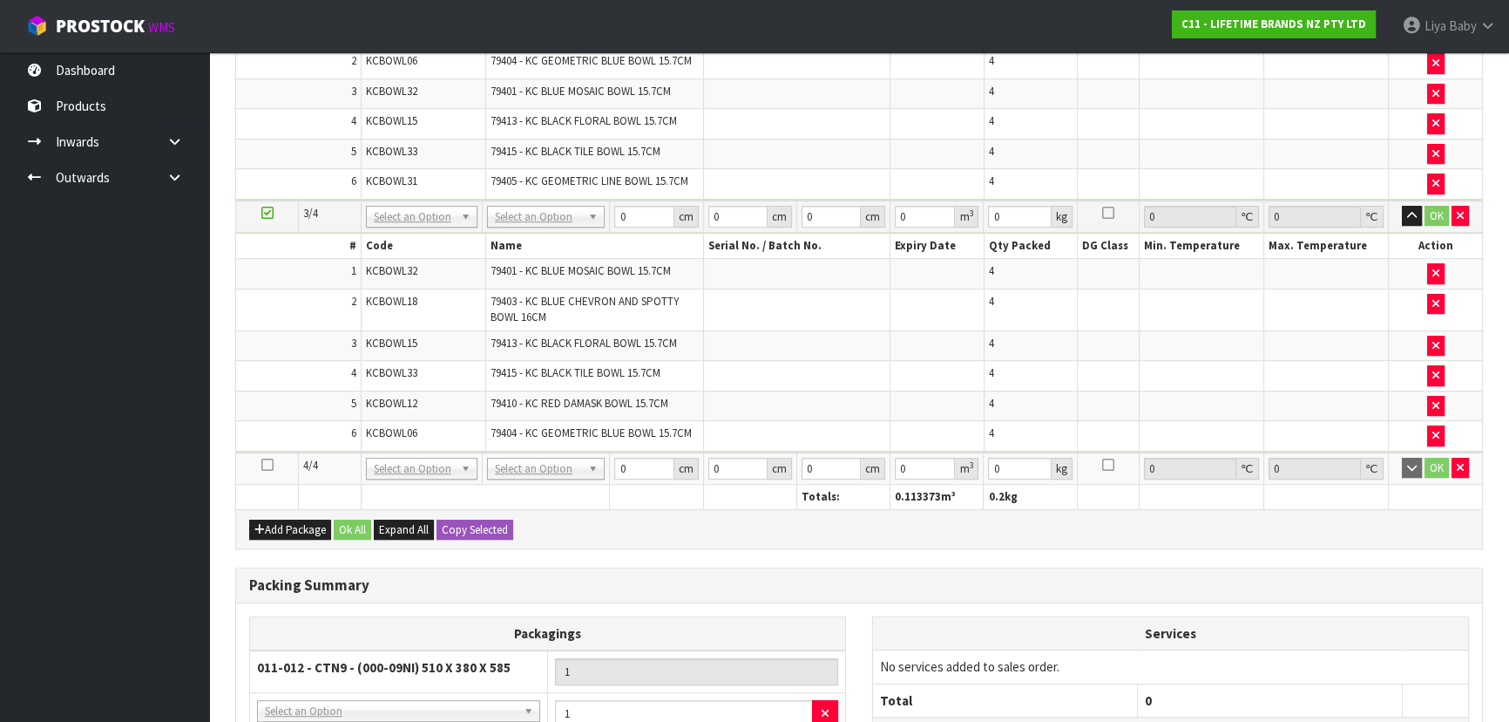
click at [268, 465] on icon at bounding box center [267, 465] width 12 height 1
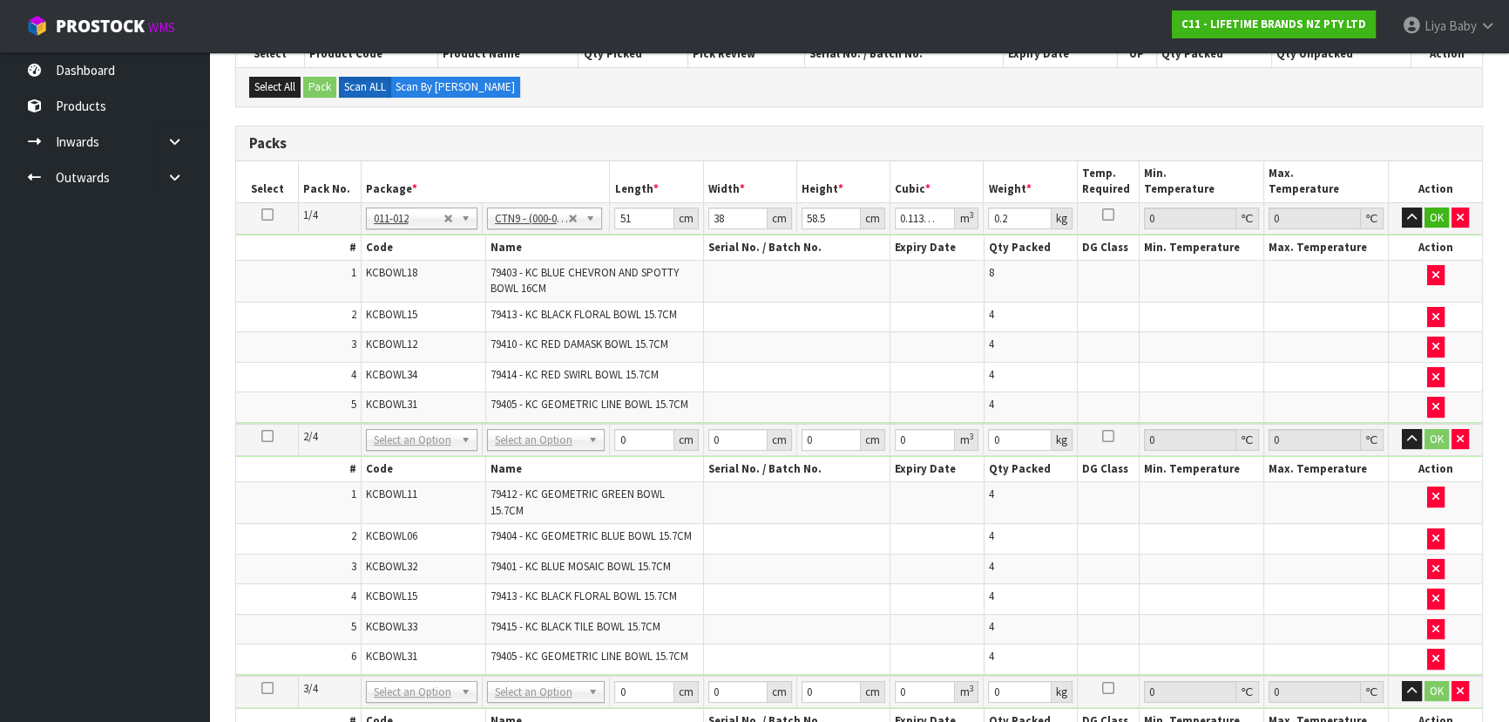
scroll to position [254, 0]
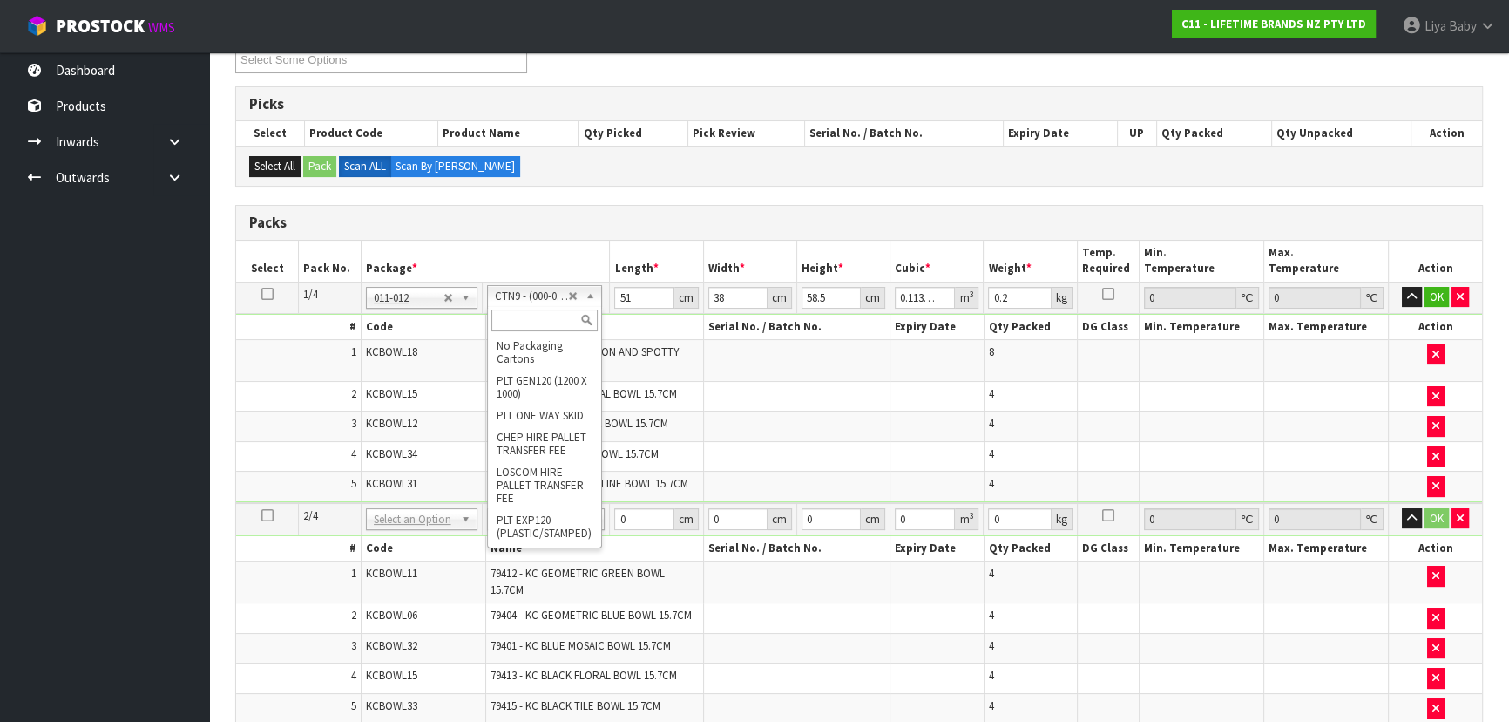
click at [543, 315] on input "text" at bounding box center [545, 320] width 106 height 22
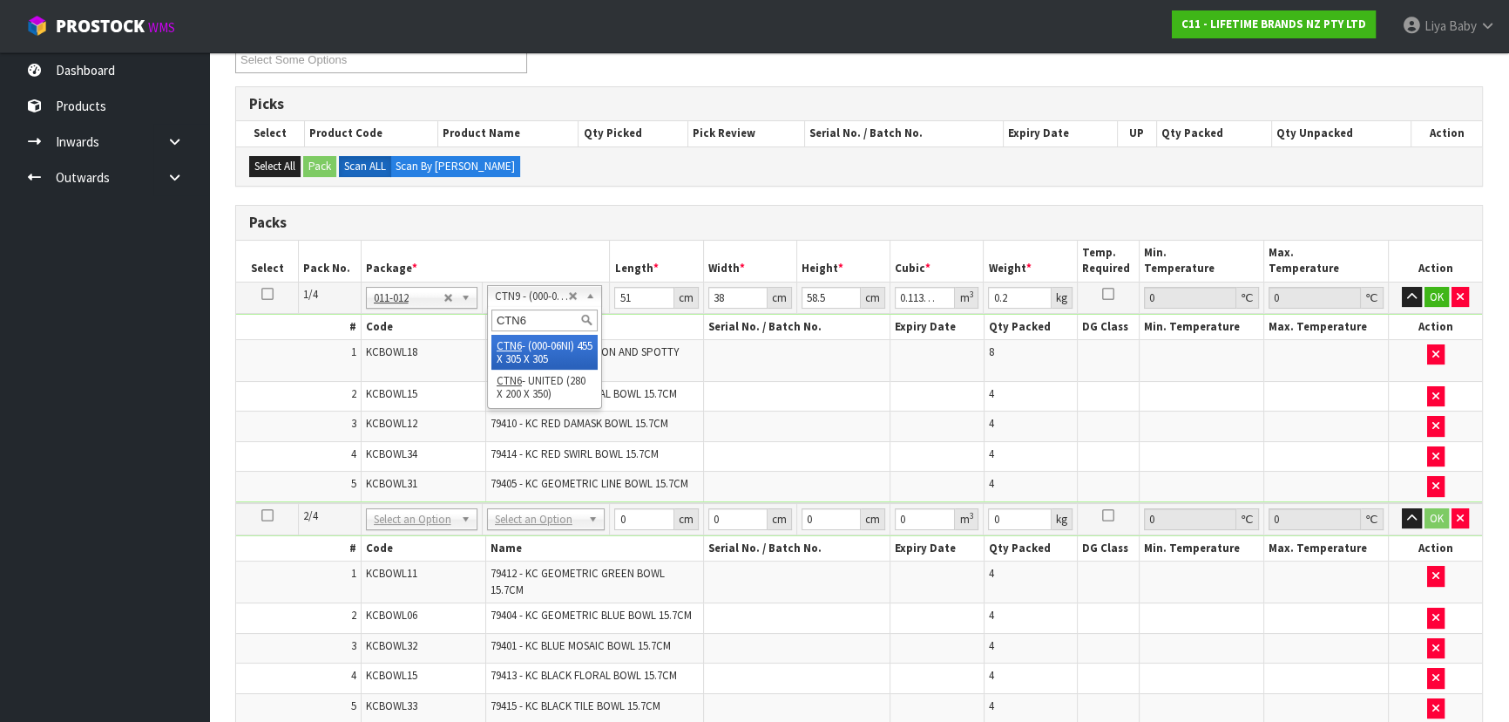
type input "CTN6"
type input "45.5"
type input "30.5"
type input "0.042326"
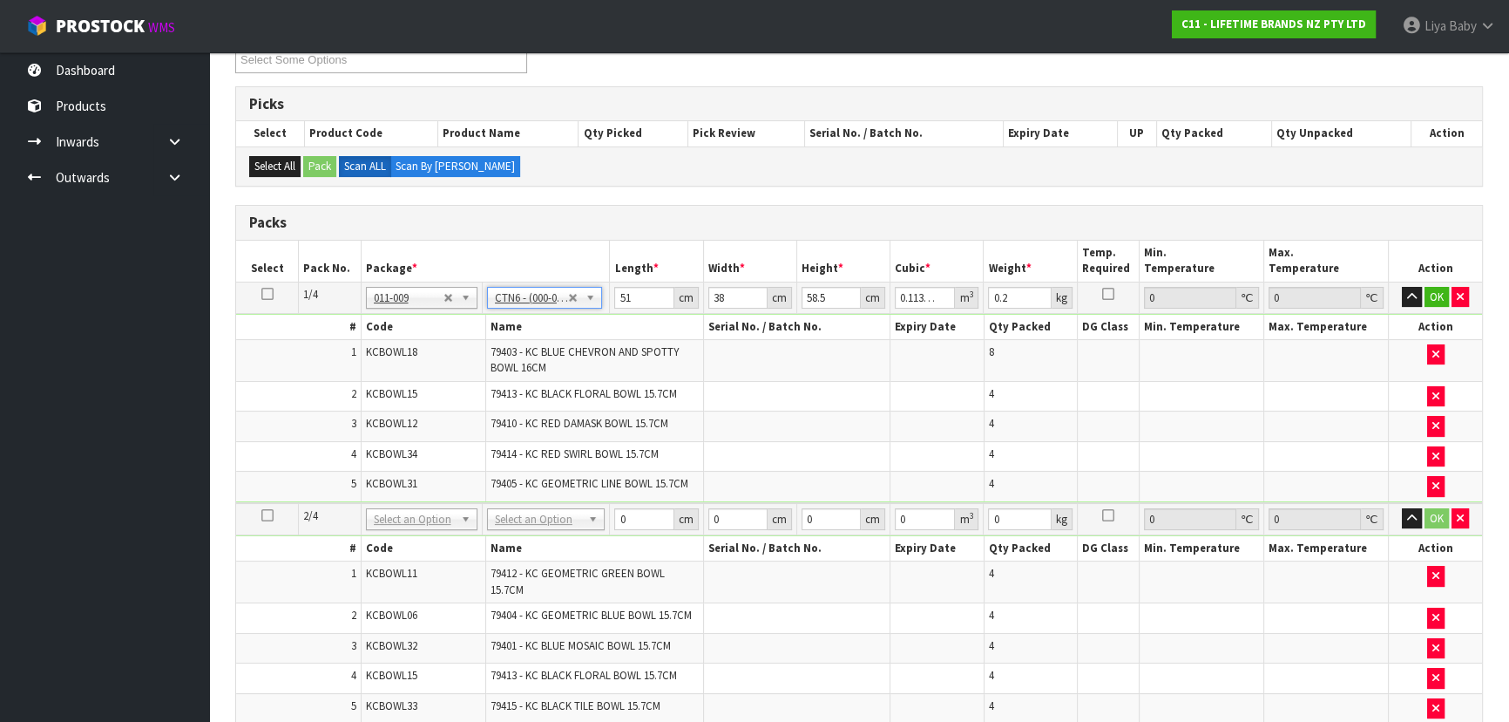
type input "9.3"
click at [640, 296] on input "45.5" at bounding box center [643, 298] width 59 height 22
type input "45"
type input "0.041861"
type input "4"
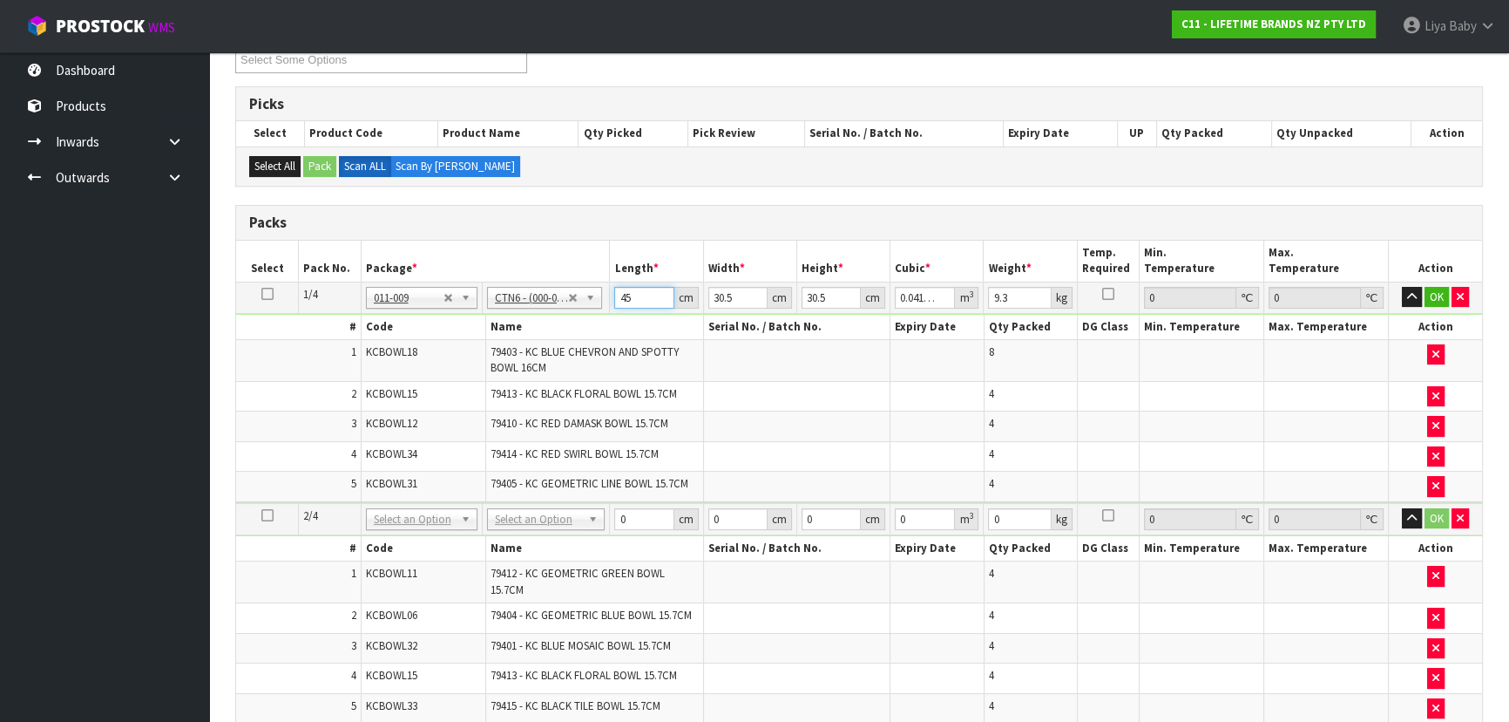
type input "0.003721"
type input "0"
type input "4"
type input "0.003721"
type input "46"
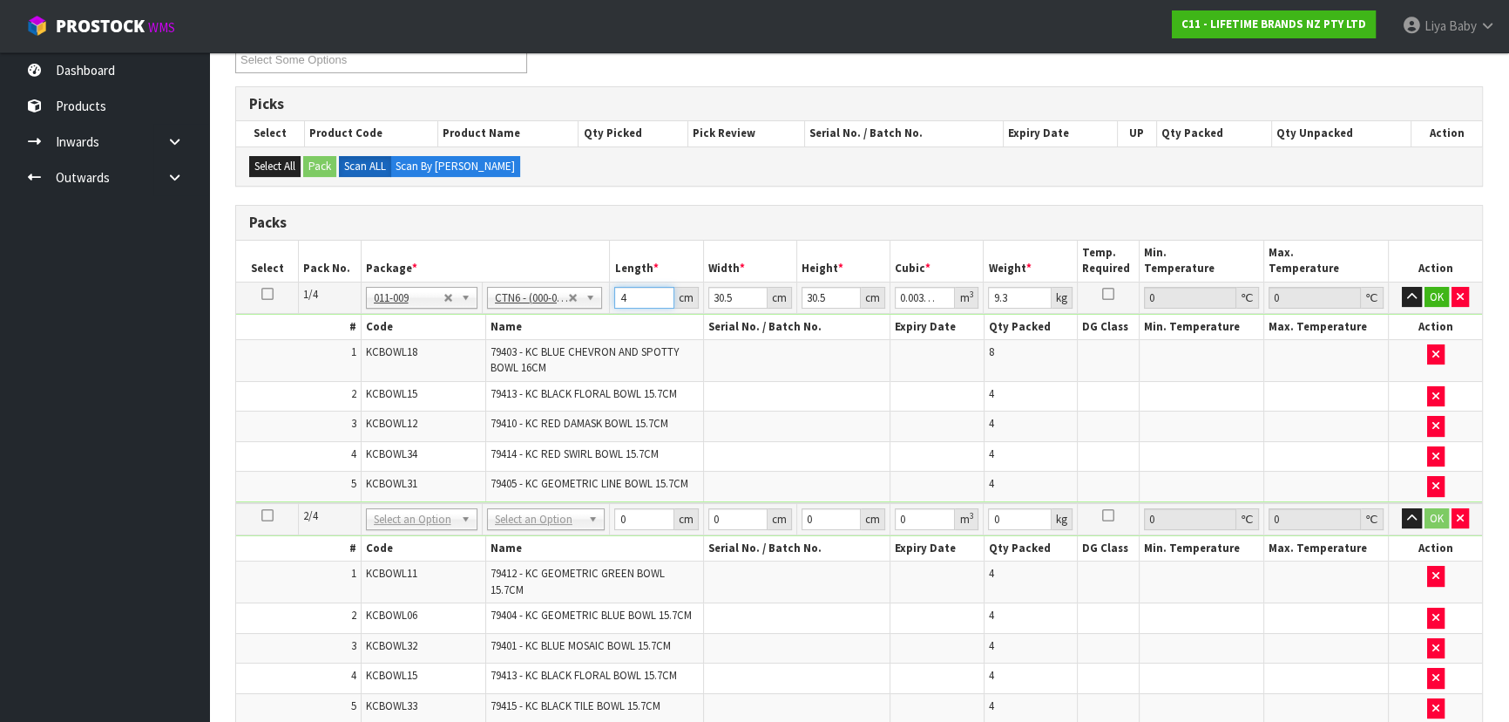
type input "0.042792"
type input "46"
type input "0"
type input "3"
type input "0.004209"
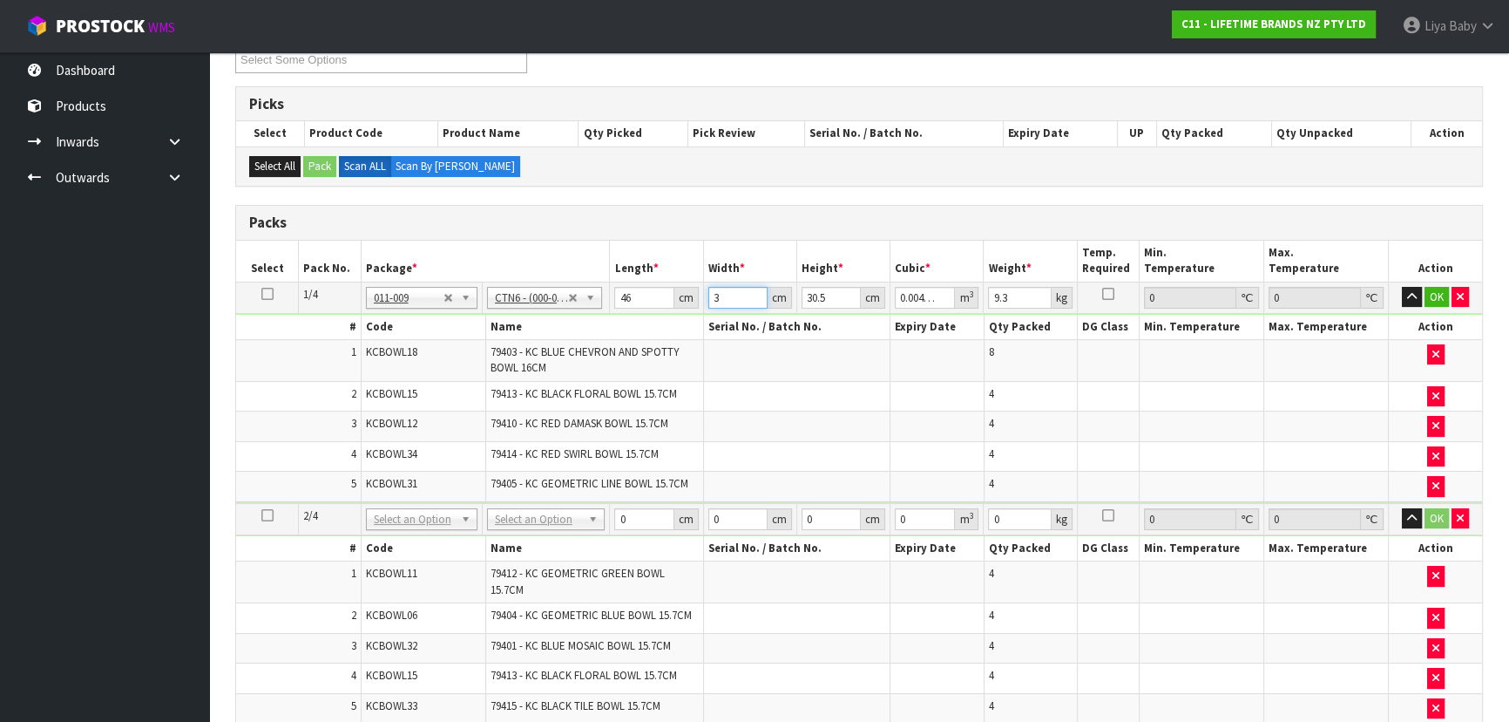
type input "32"
type input "0.044896"
type input "32"
type input "0"
type input "3"
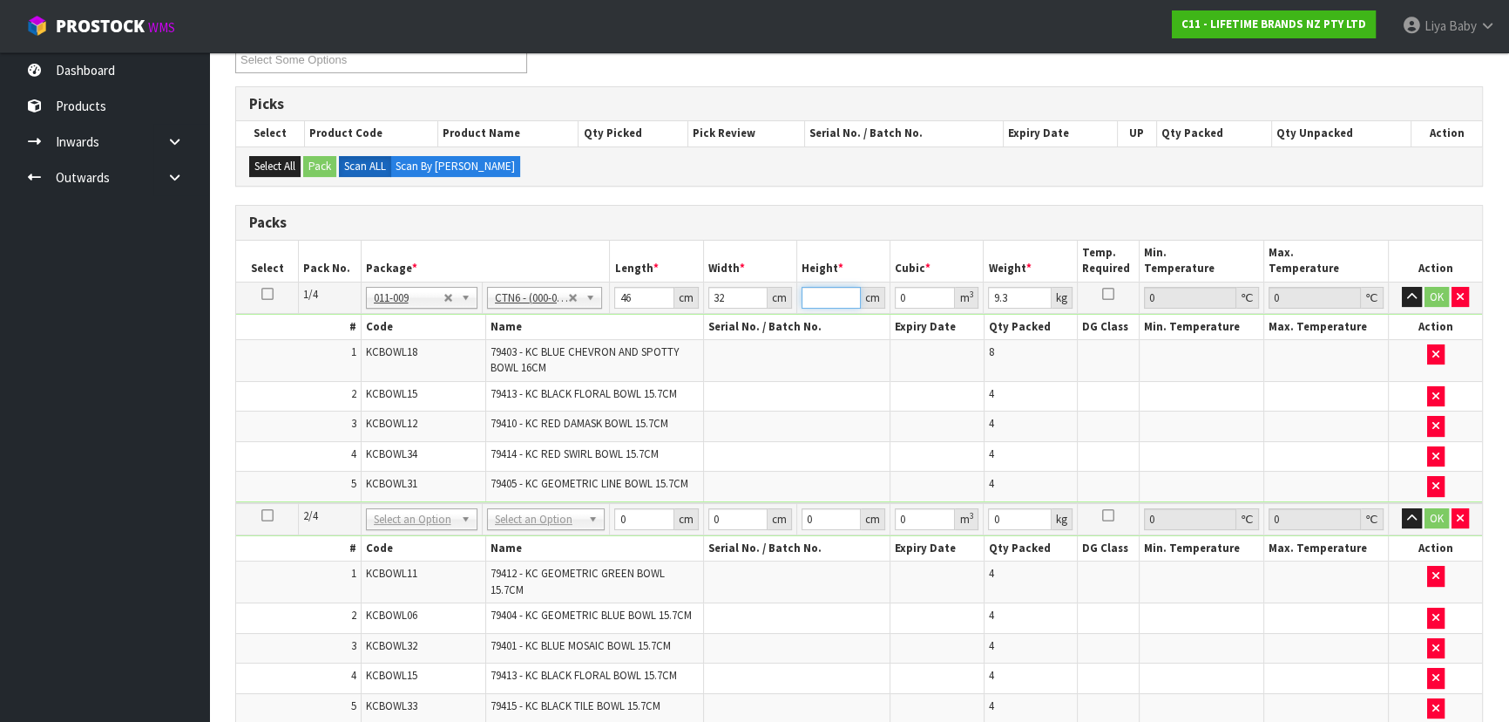
type input "0.004416"
type input "32"
type input "0.047104"
type input "32"
type input "1"
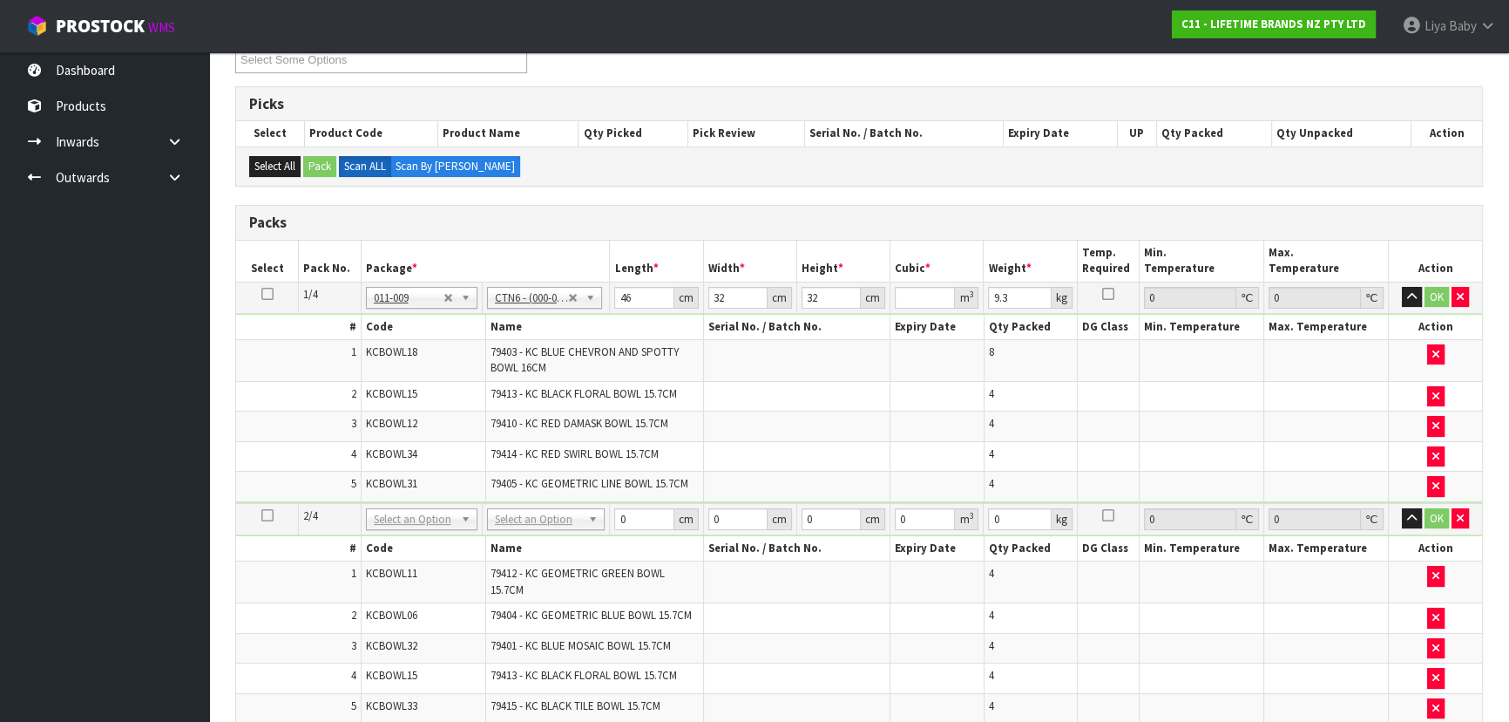
click at [837, 282] on td "32 cm" at bounding box center [843, 297] width 93 height 31
click at [826, 298] on input "32" at bounding box center [831, 298] width 59 height 22
type input "3"
type input "0.004416"
type input "32"
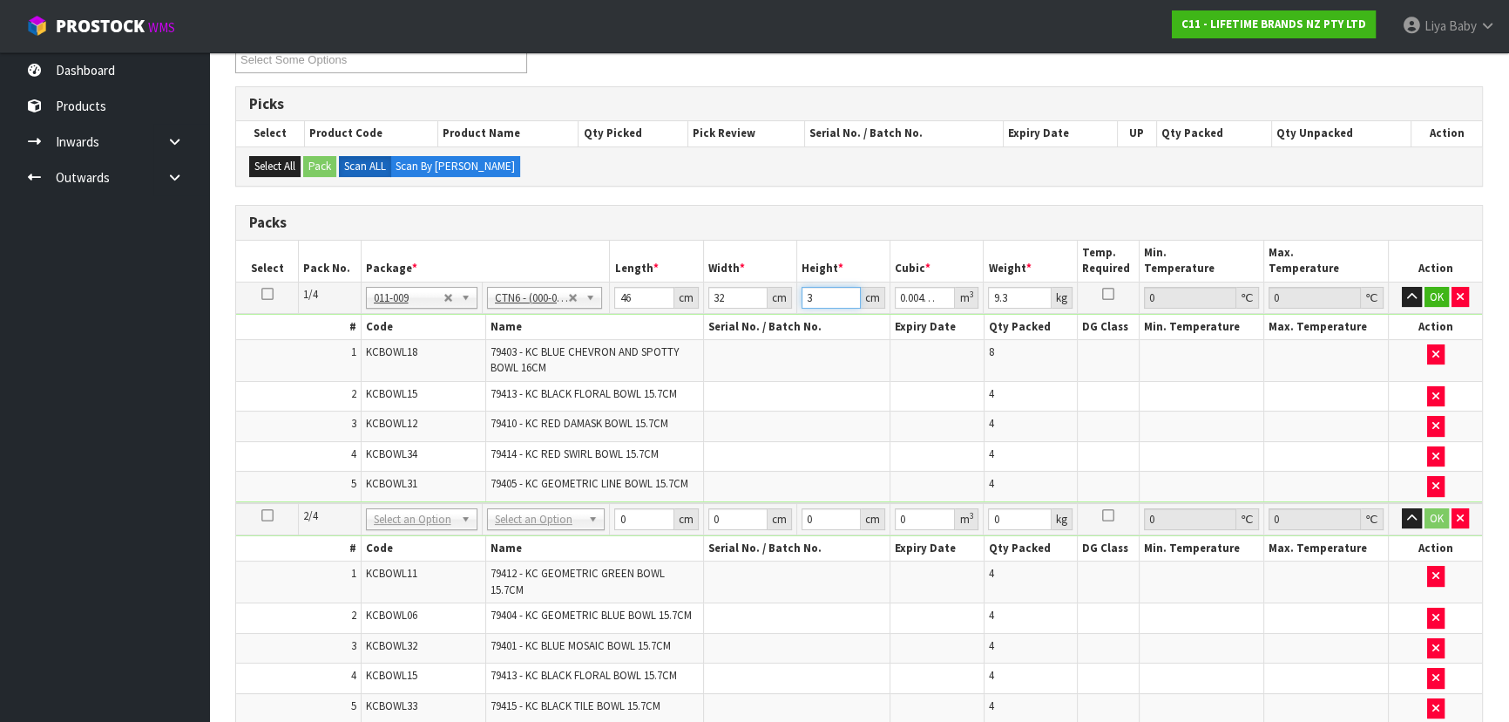
type input "0.047104"
click at [1010, 296] on input "9.3" at bounding box center [1019, 298] width 63 height 22
type input "9"
type input "10"
click at [1431, 296] on button "OK" at bounding box center [1437, 297] width 24 height 21
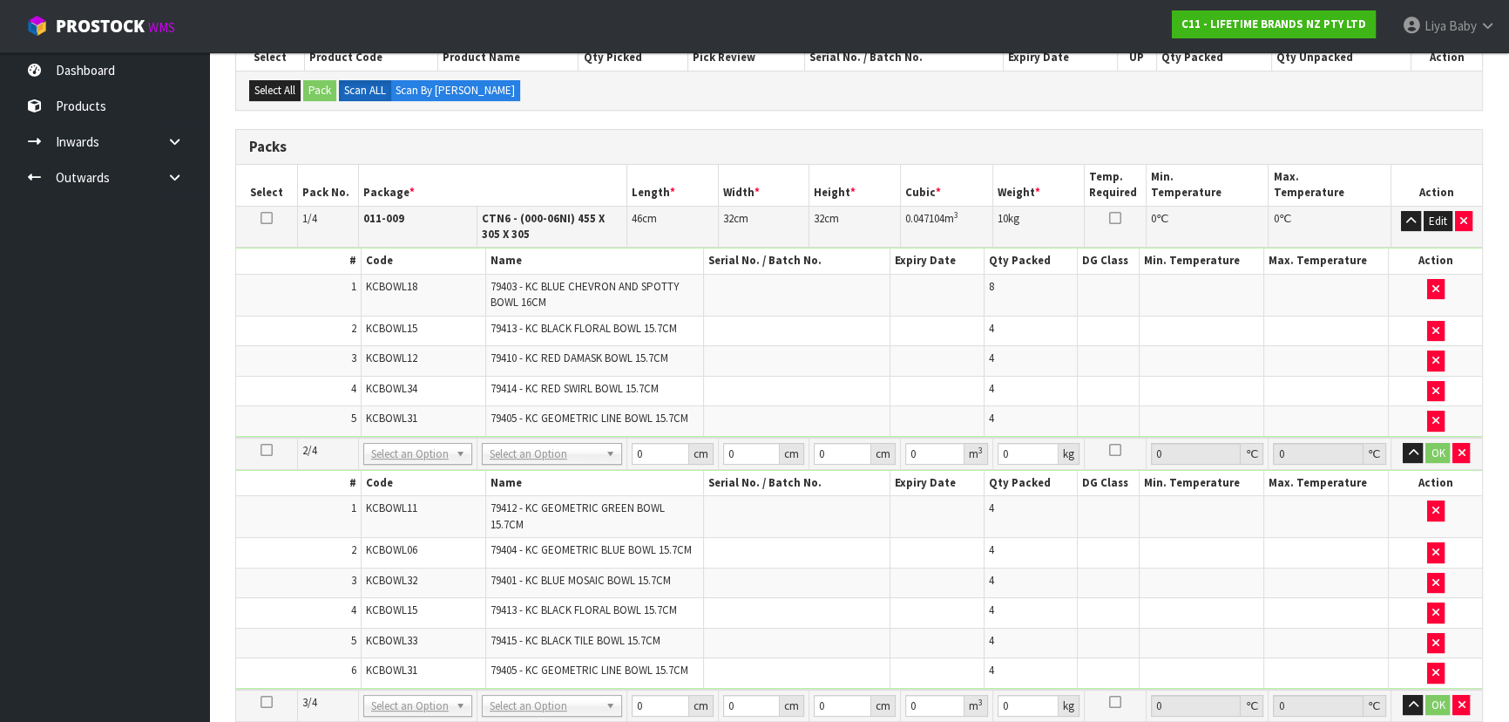
scroll to position [413, 0]
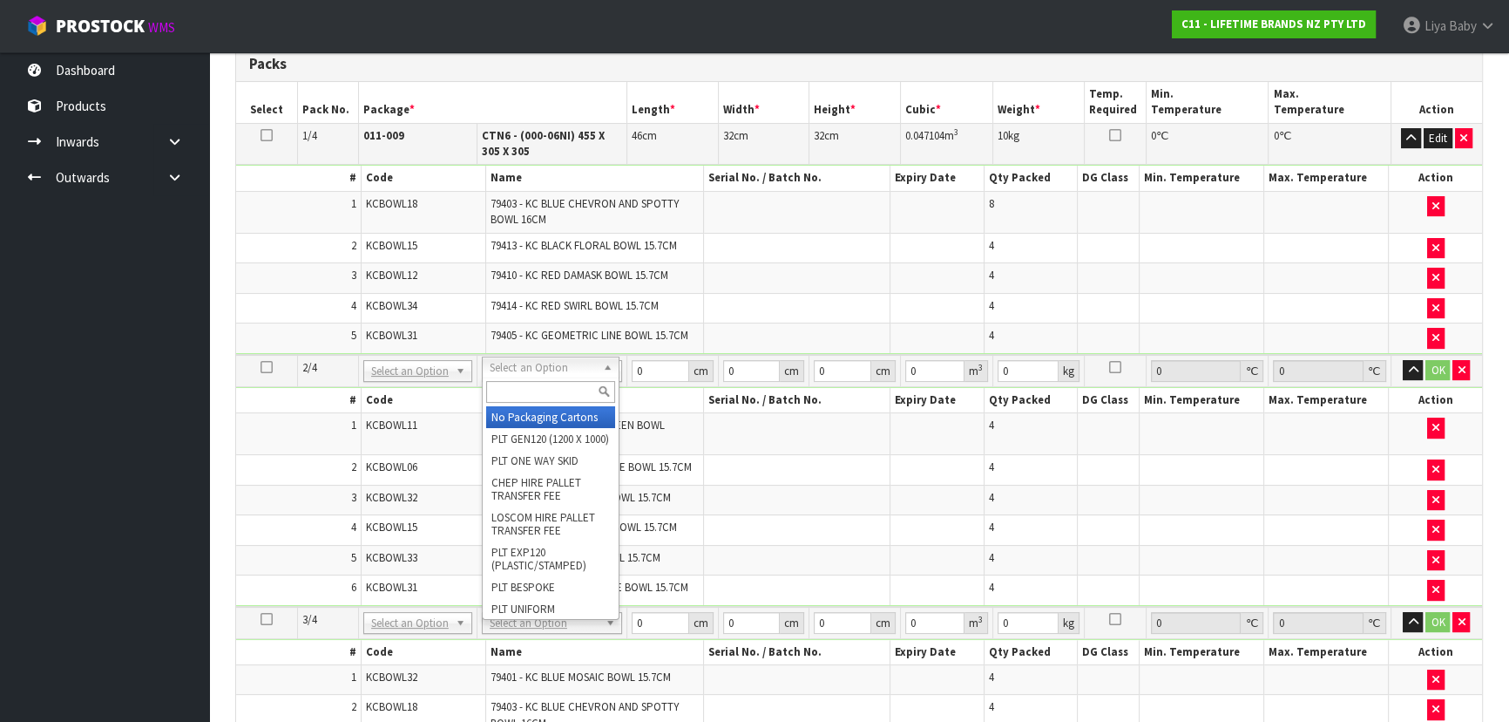
click at [571, 381] on input "text" at bounding box center [550, 392] width 129 height 22
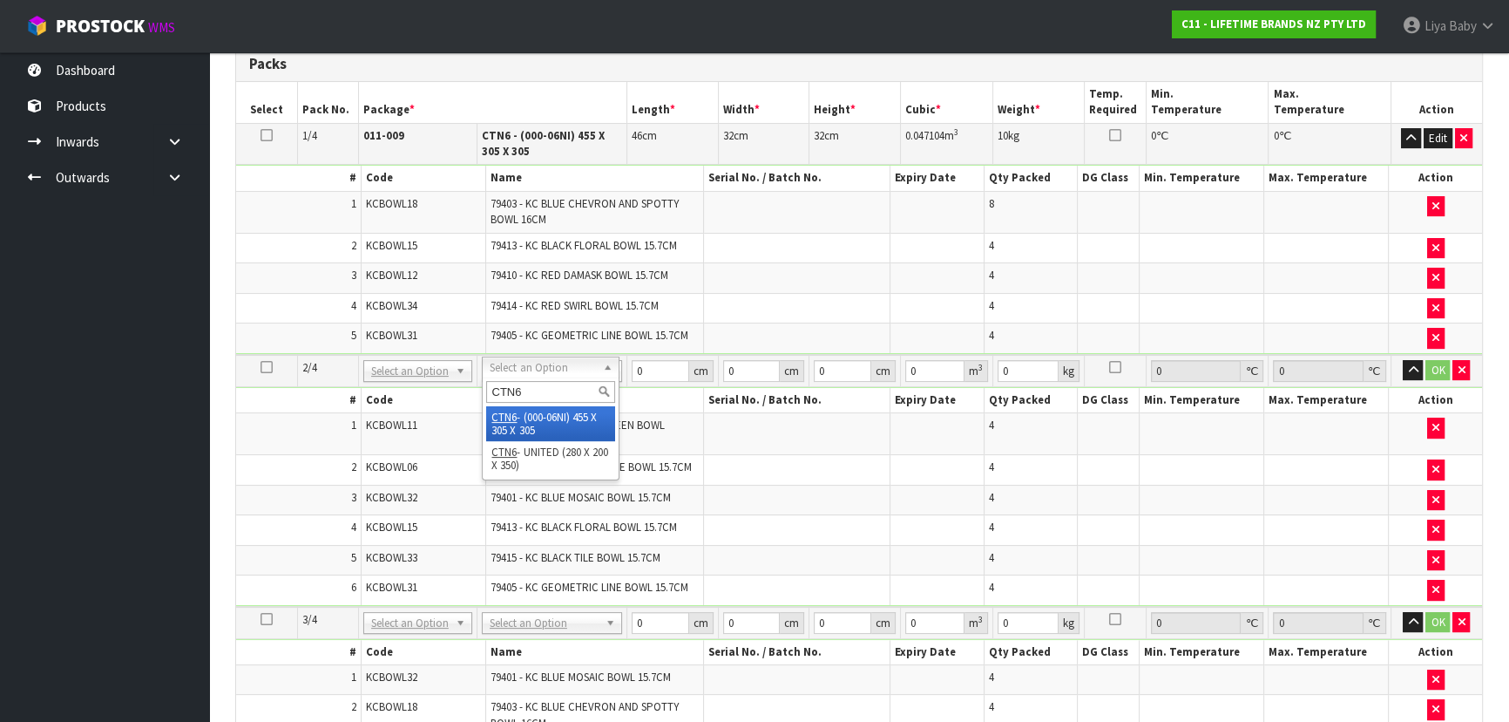
type input "CTN6"
type input "2"
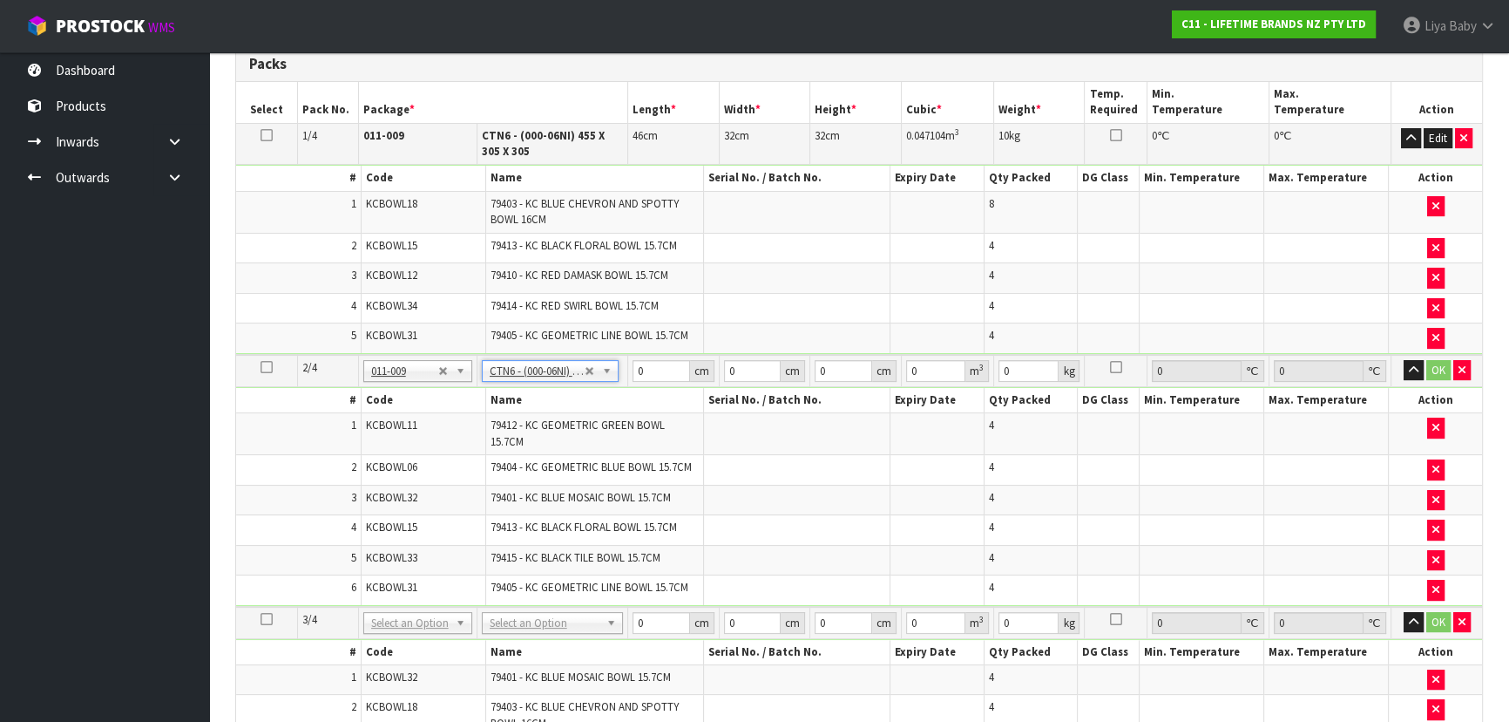
type input "45.5"
type input "30.5"
type input "0.042326"
type input "9.62"
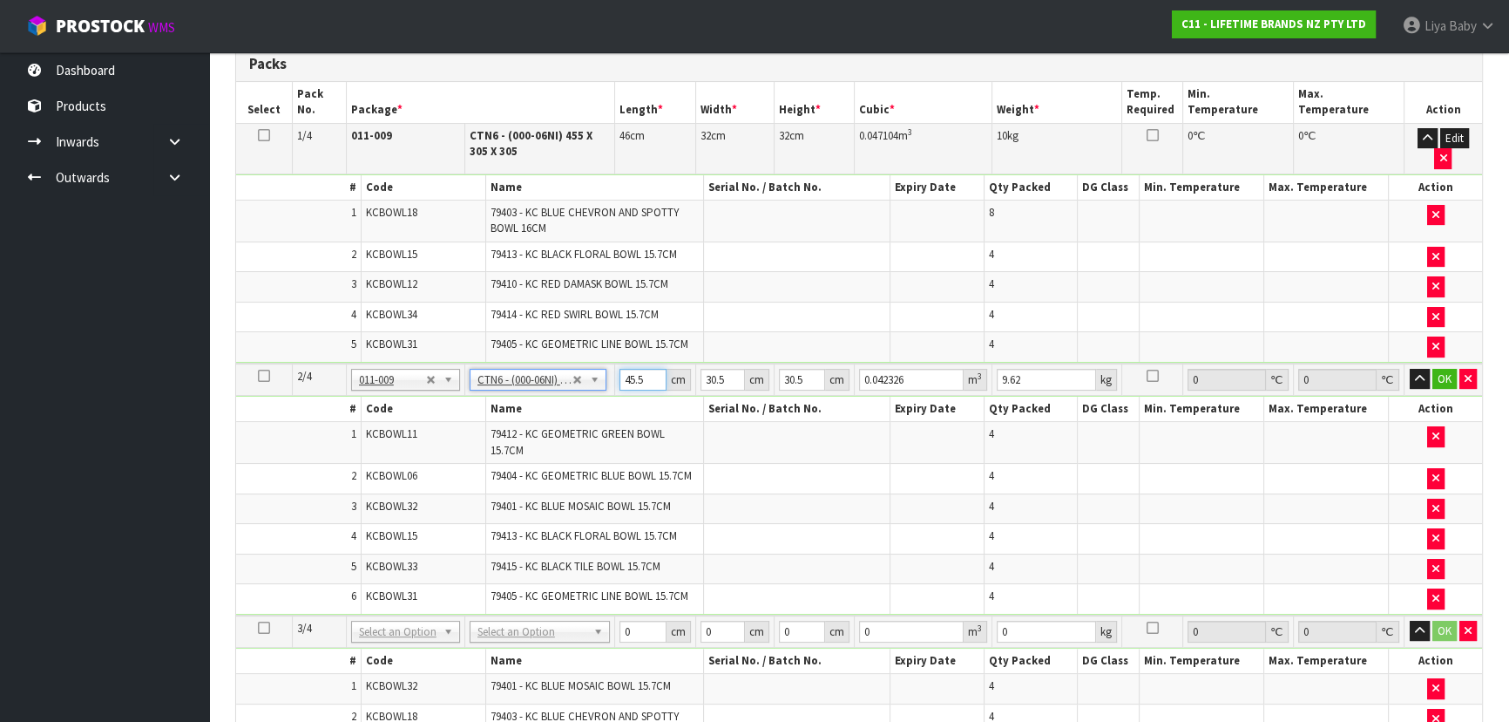
click at [644, 369] on input "45.5" at bounding box center [643, 380] width 47 height 22
type input "45"
type input "0.041861"
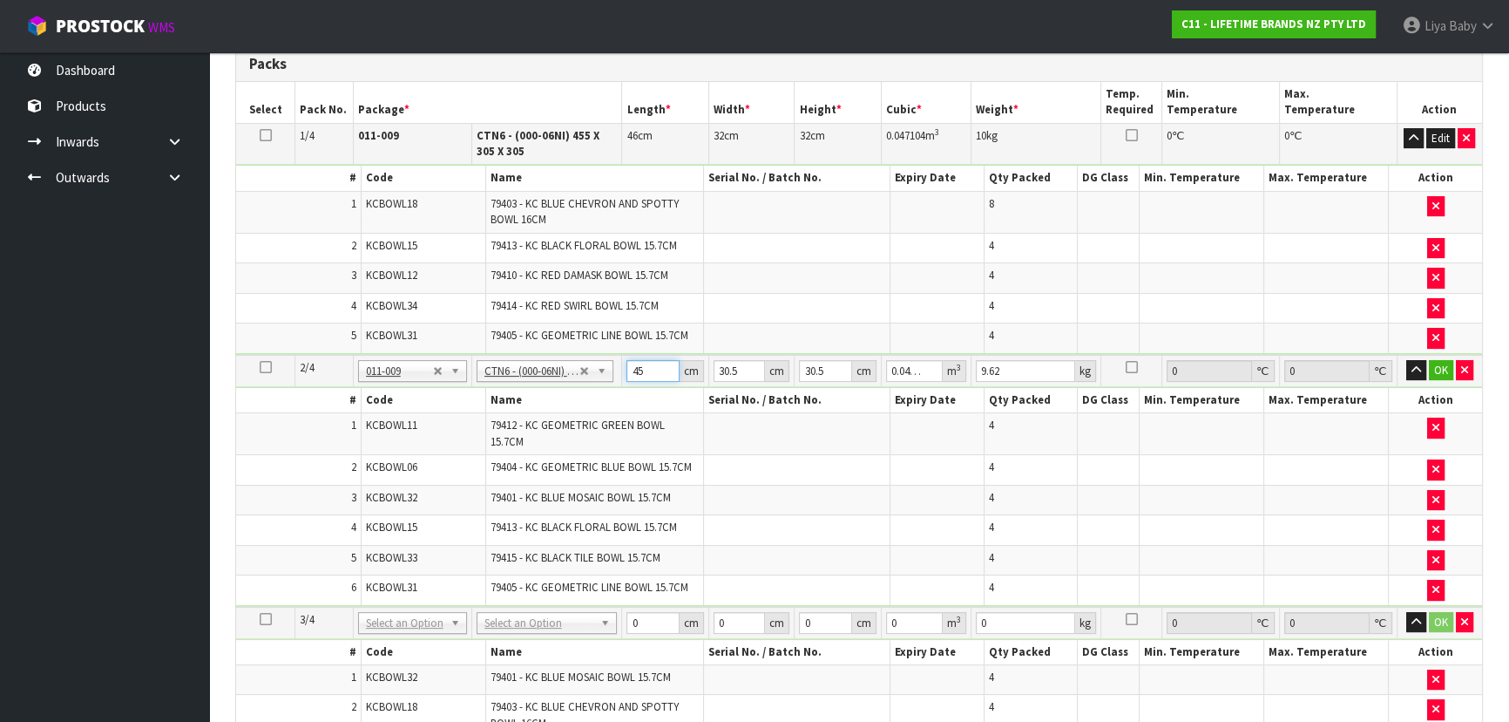
type input "4"
type input "0.003721"
type input "0"
type input "4"
type input "0.003721"
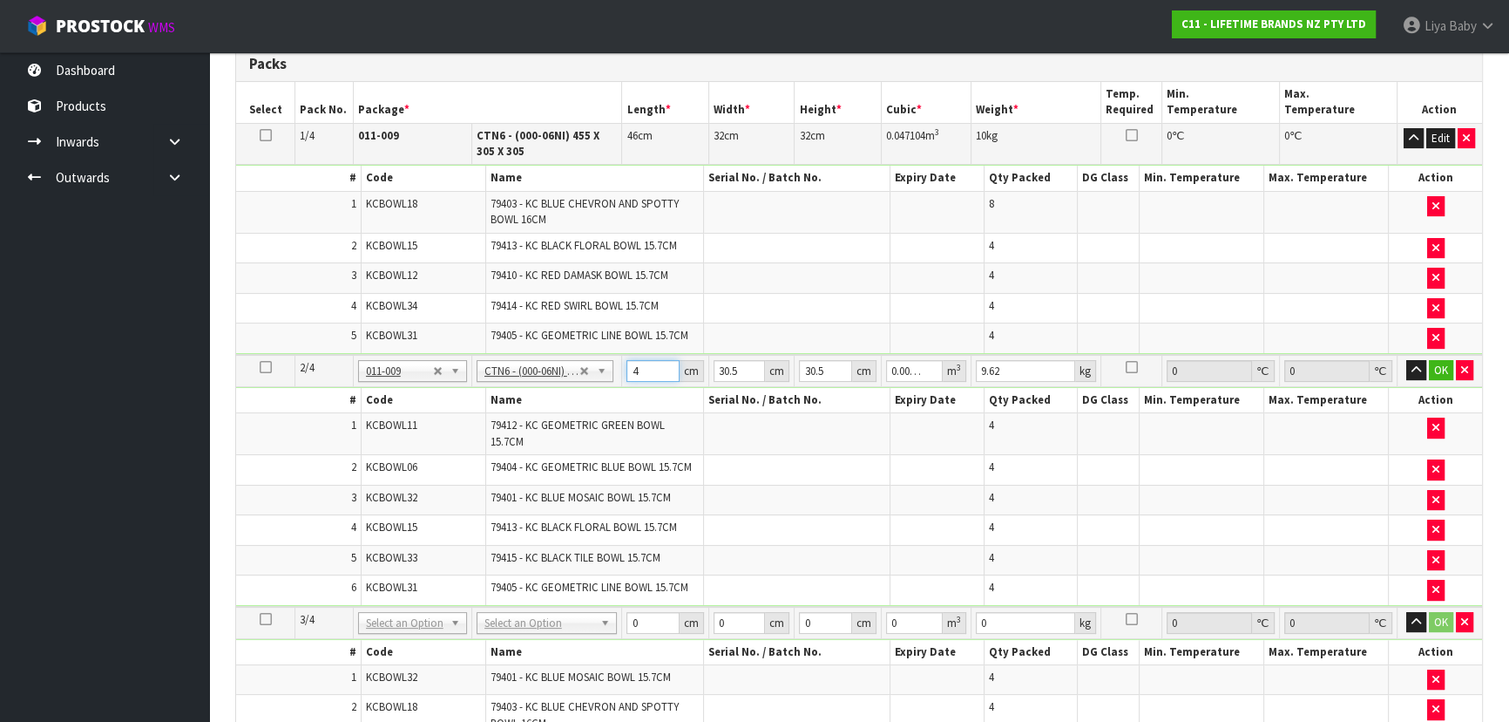
type input "46"
type input "0.042792"
type input "46"
type input "0"
type input "3"
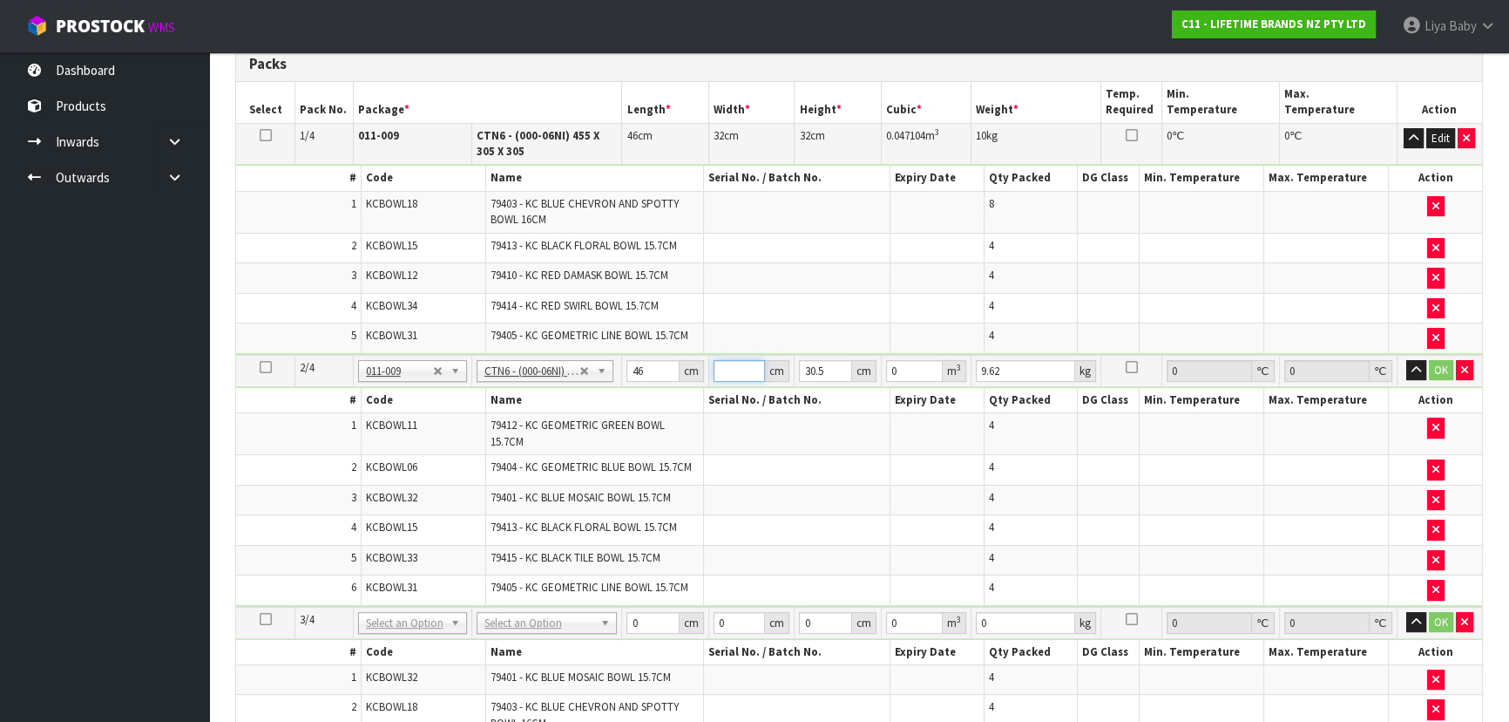
type input "0.004209"
type input "32"
type input "0.044896"
type input "32"
type input "0"
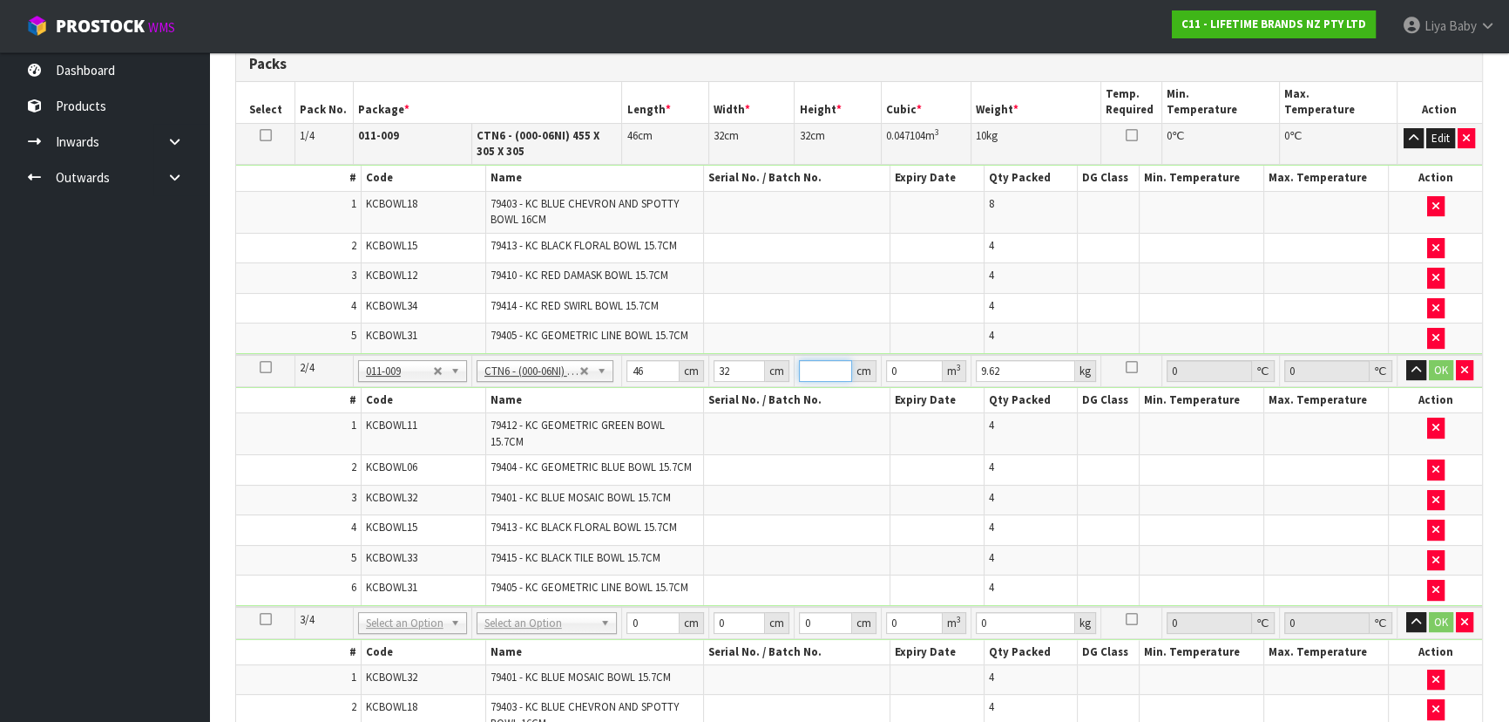
type input "3"
type input "0.004416"
type input "32"
type input "0.047104"
type input "32"
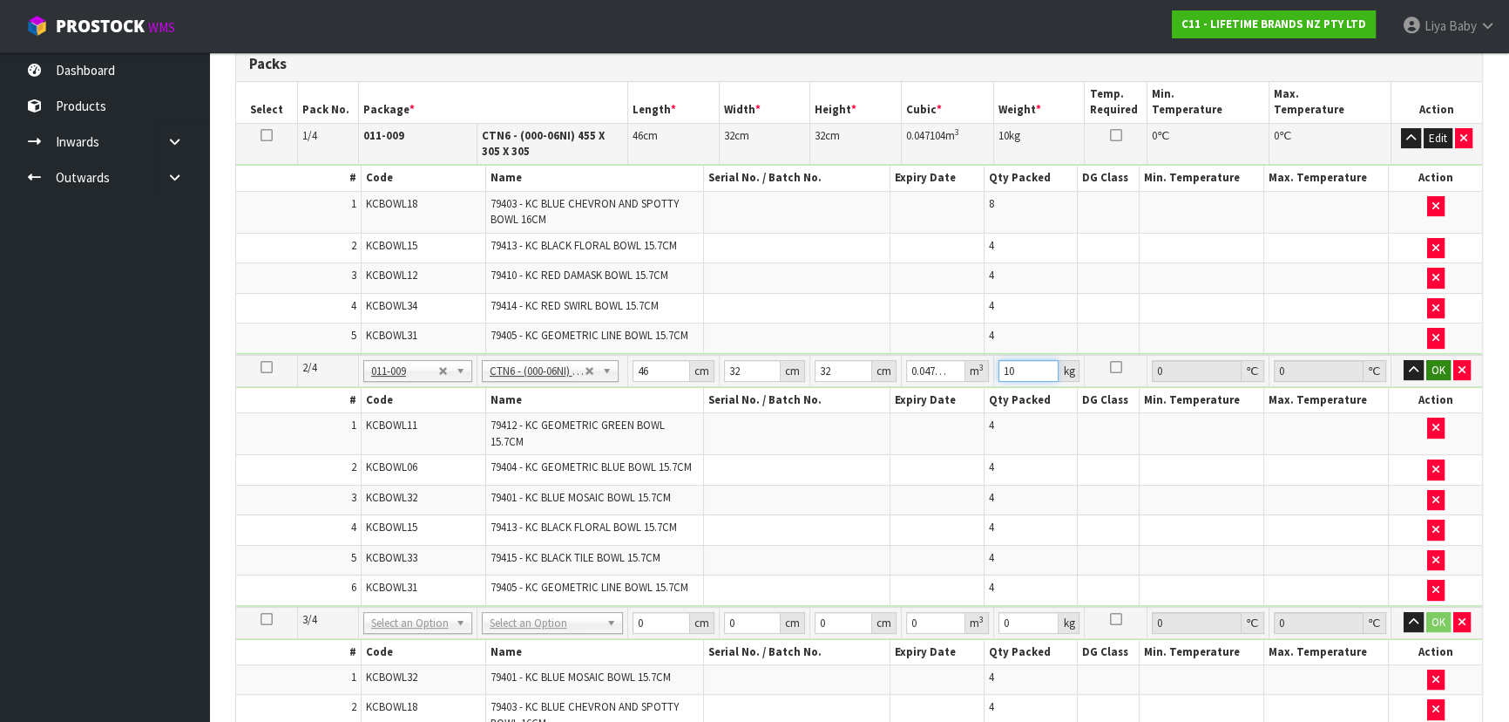
type input "10"
click at [1434, 365] on button "OK" at bounding box center [1439, 370] width 24 height 21
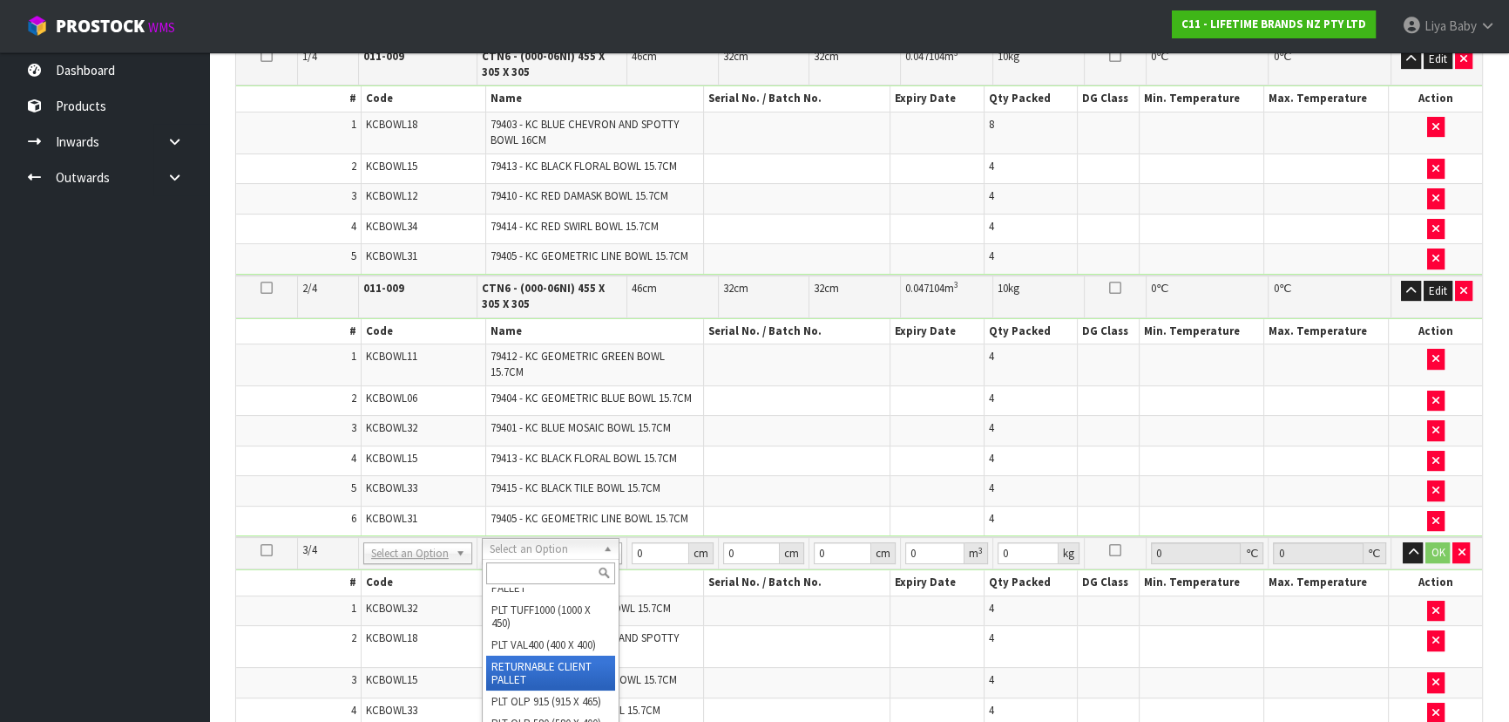
scroll to position [227, 0]
click at [526, 573] on input "text" at bounding box center [550, 573] width 129 height 22
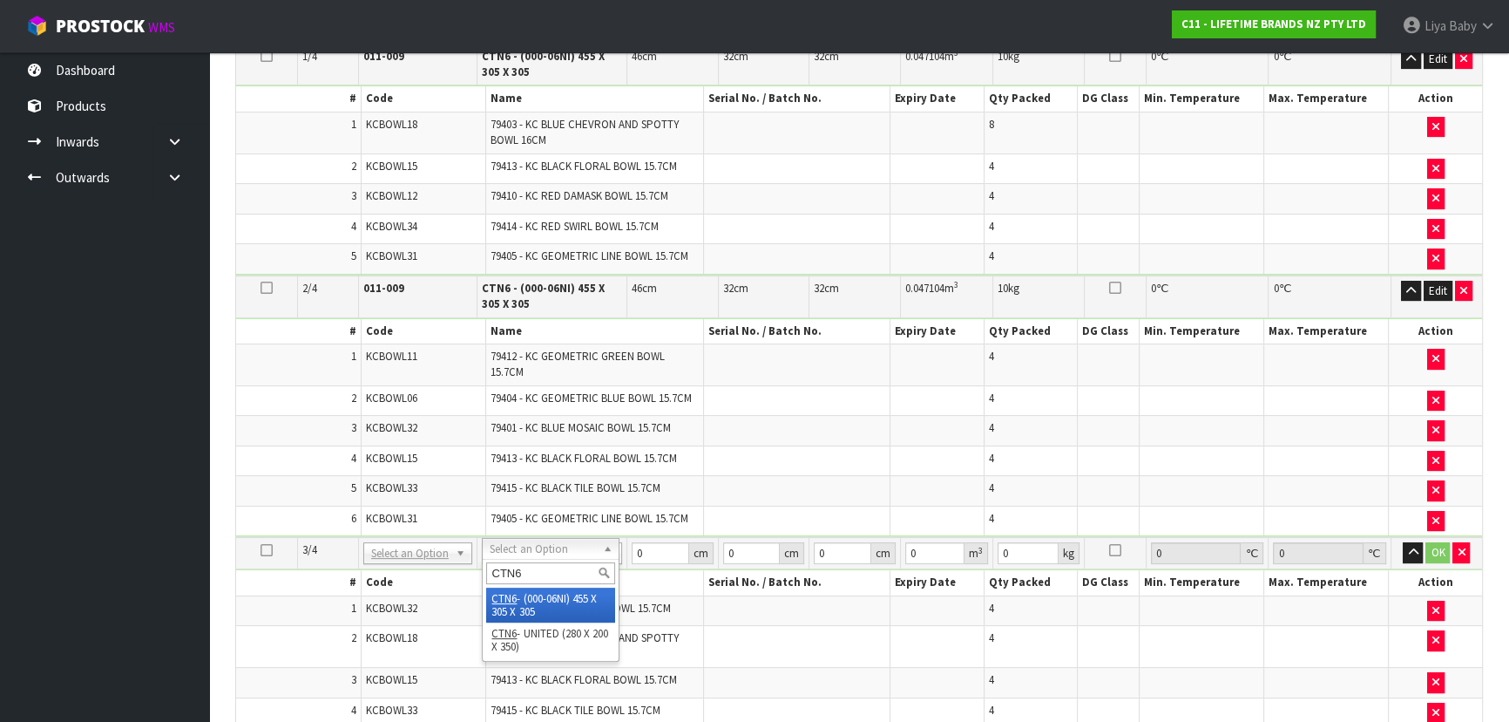
type input "CTN6"
type input "3"
type input "45.5"
type input "30.5"
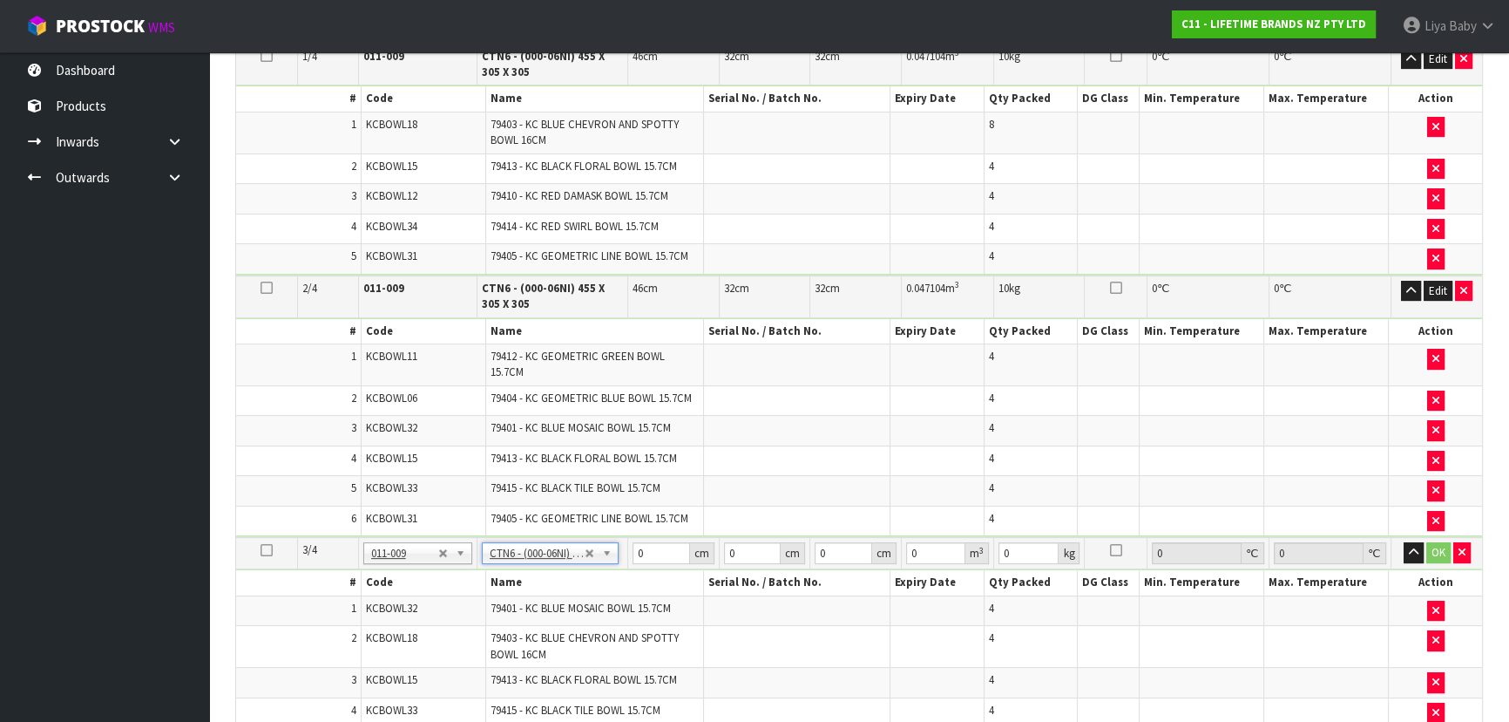
type input "0.042326"
type input "9.54"
click at [655, 549] on input "45.5" at bounding box center [662, 553] width 58 height 22
type input "45"
type input "0.041861"
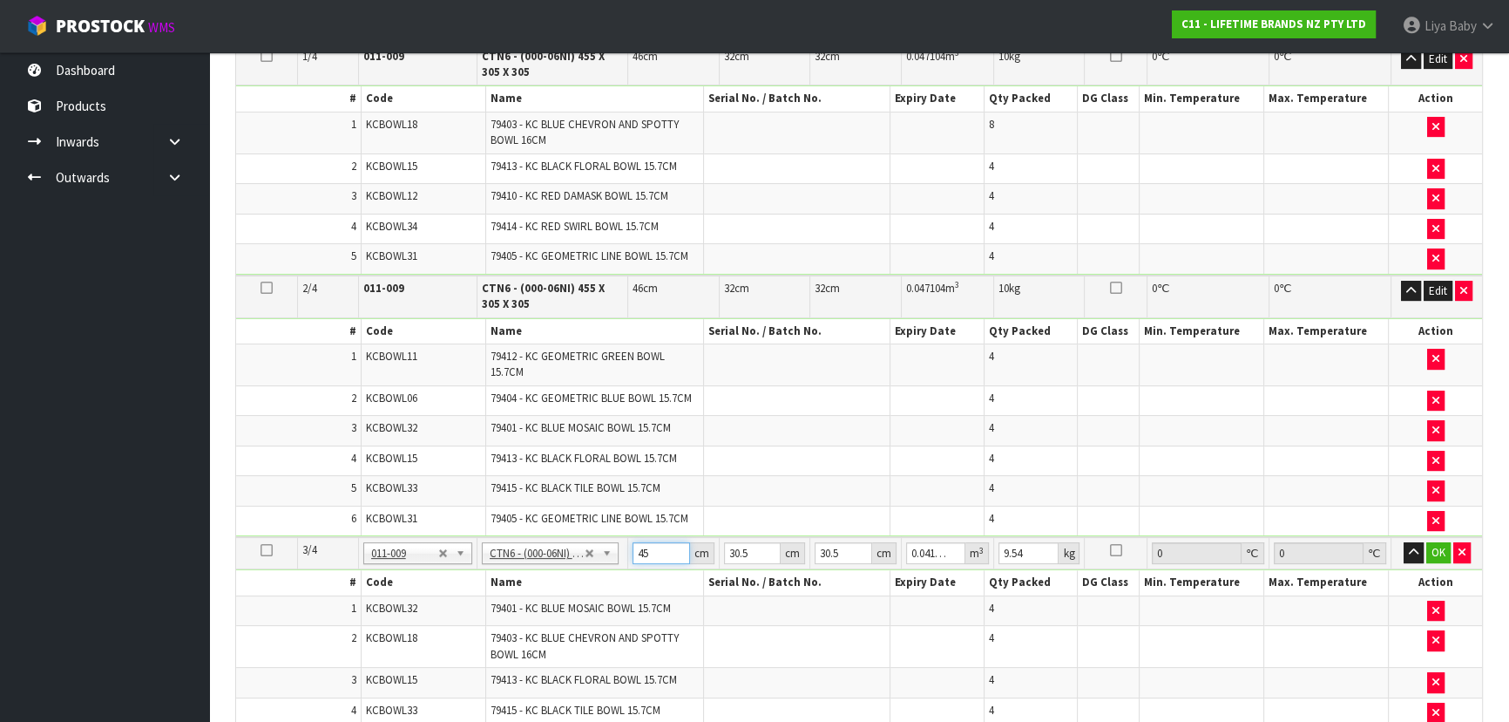
type input "4"
type input "0.003721"
type input "0"
type input "4"
type input "0.003721"
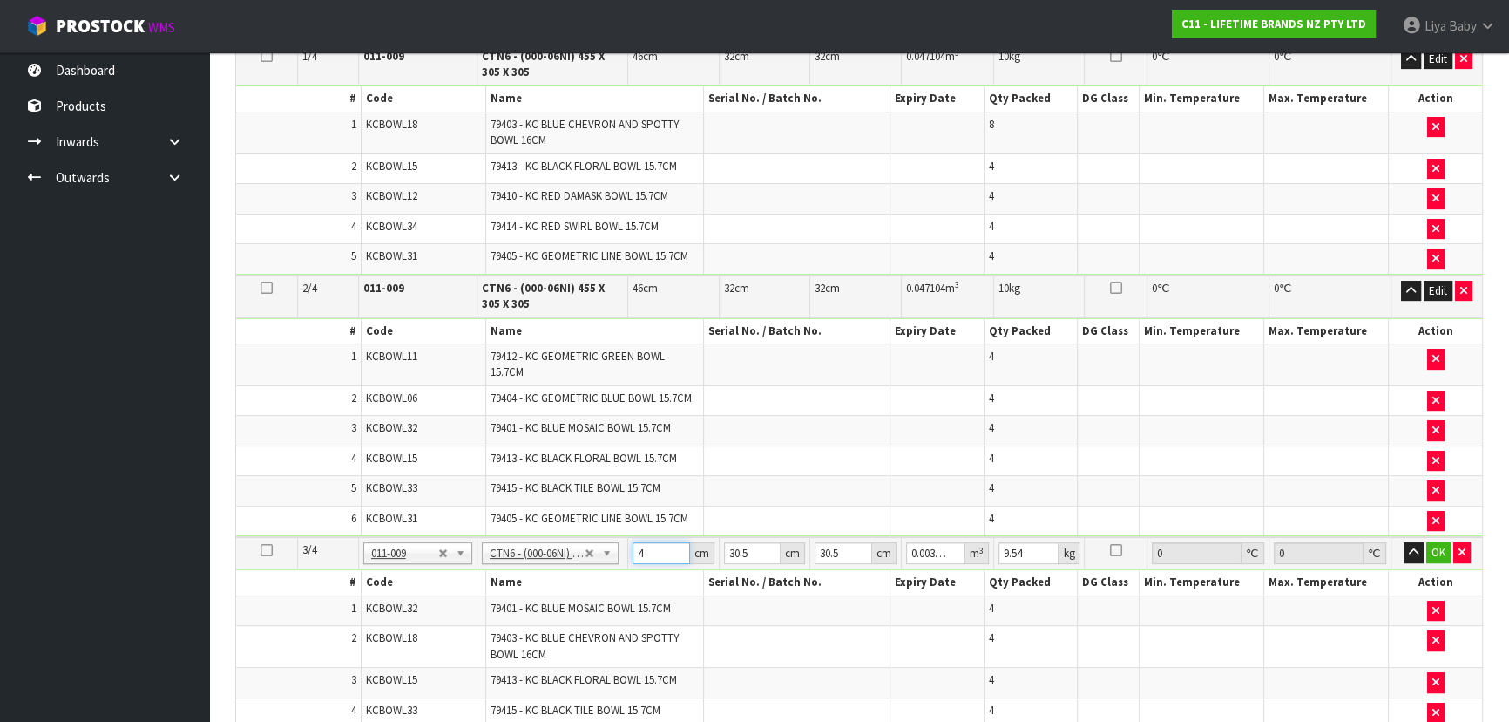
type input "46"
type input "0.042792"
type input "46"
type input "0"
type input "3"
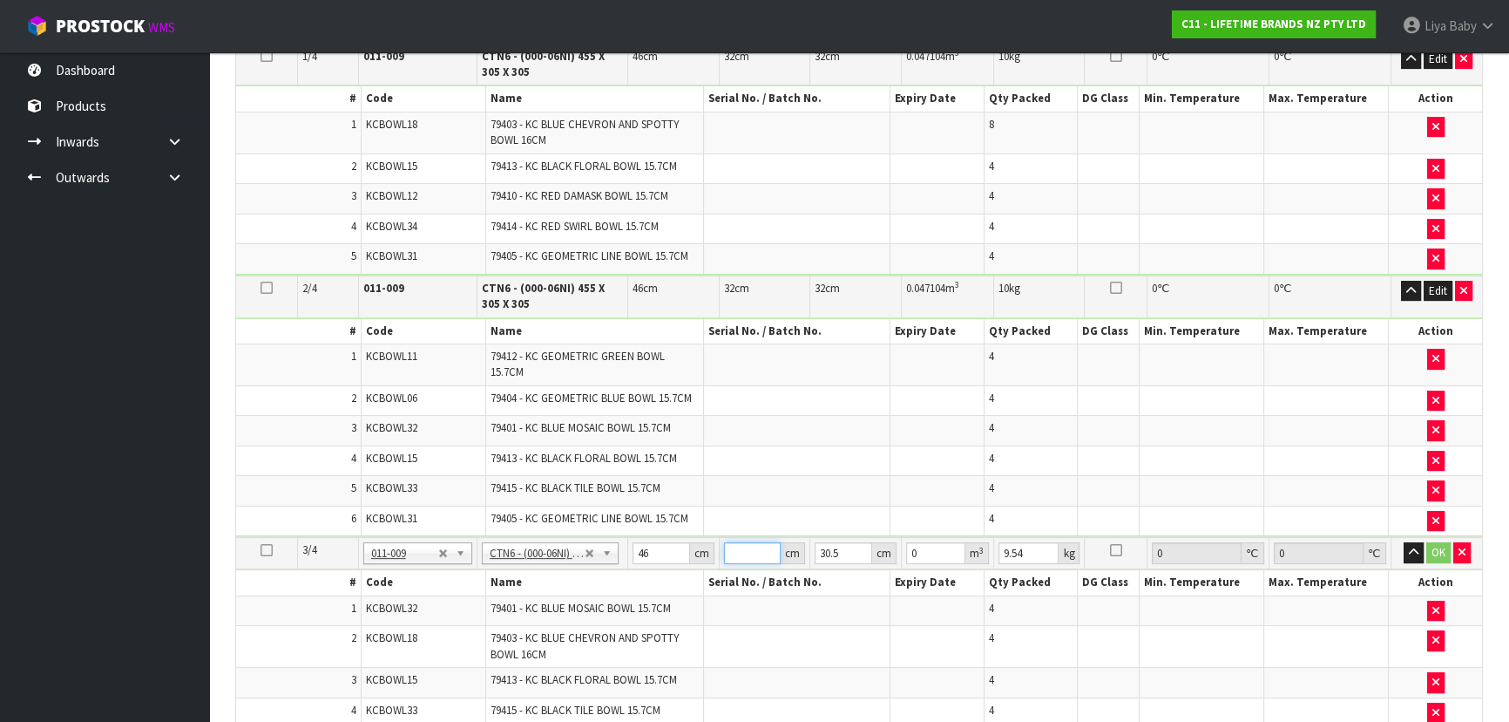
type input "0.004209"
type input "32"
type input "0.044896"
type input "32"
type input "0"
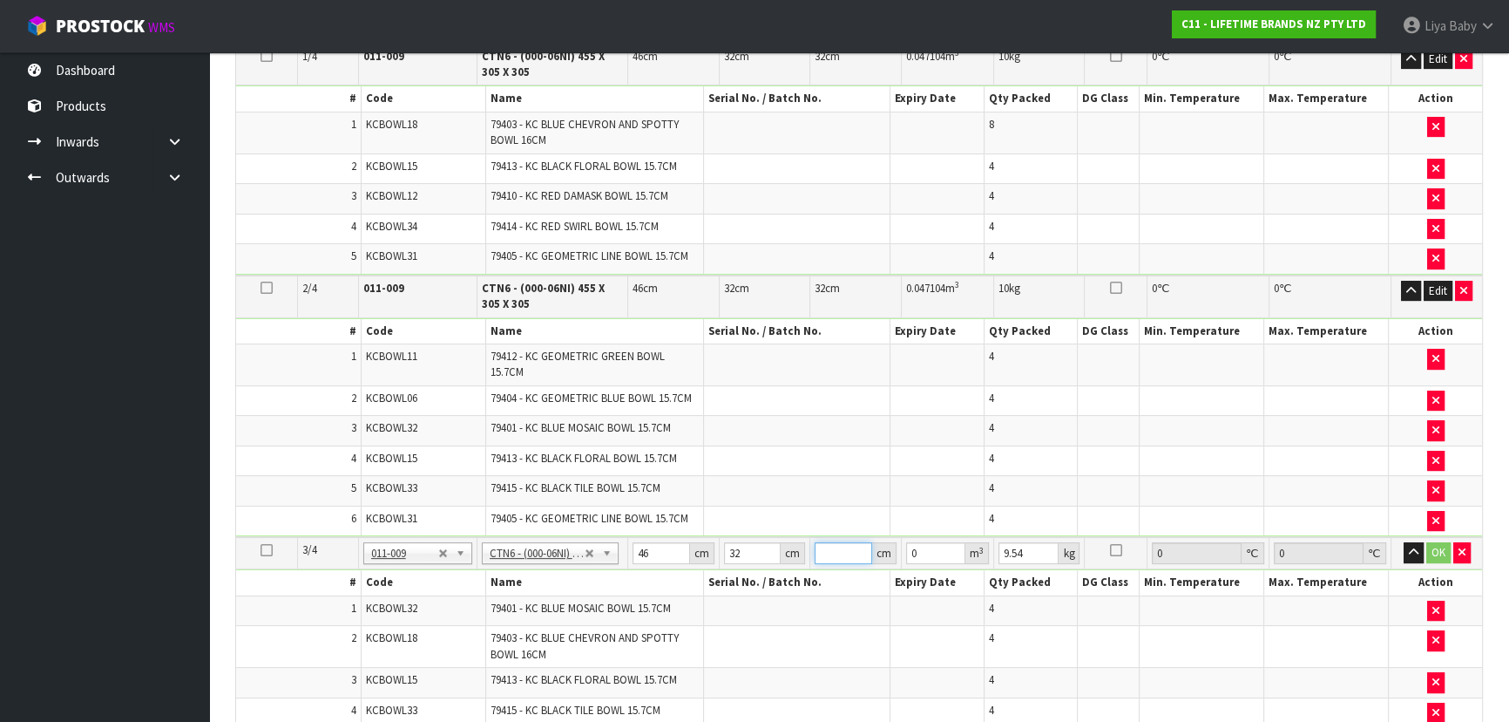
type input "3"
type input "0.004416"
type input "32"
type input "0.047104"
type input "32"
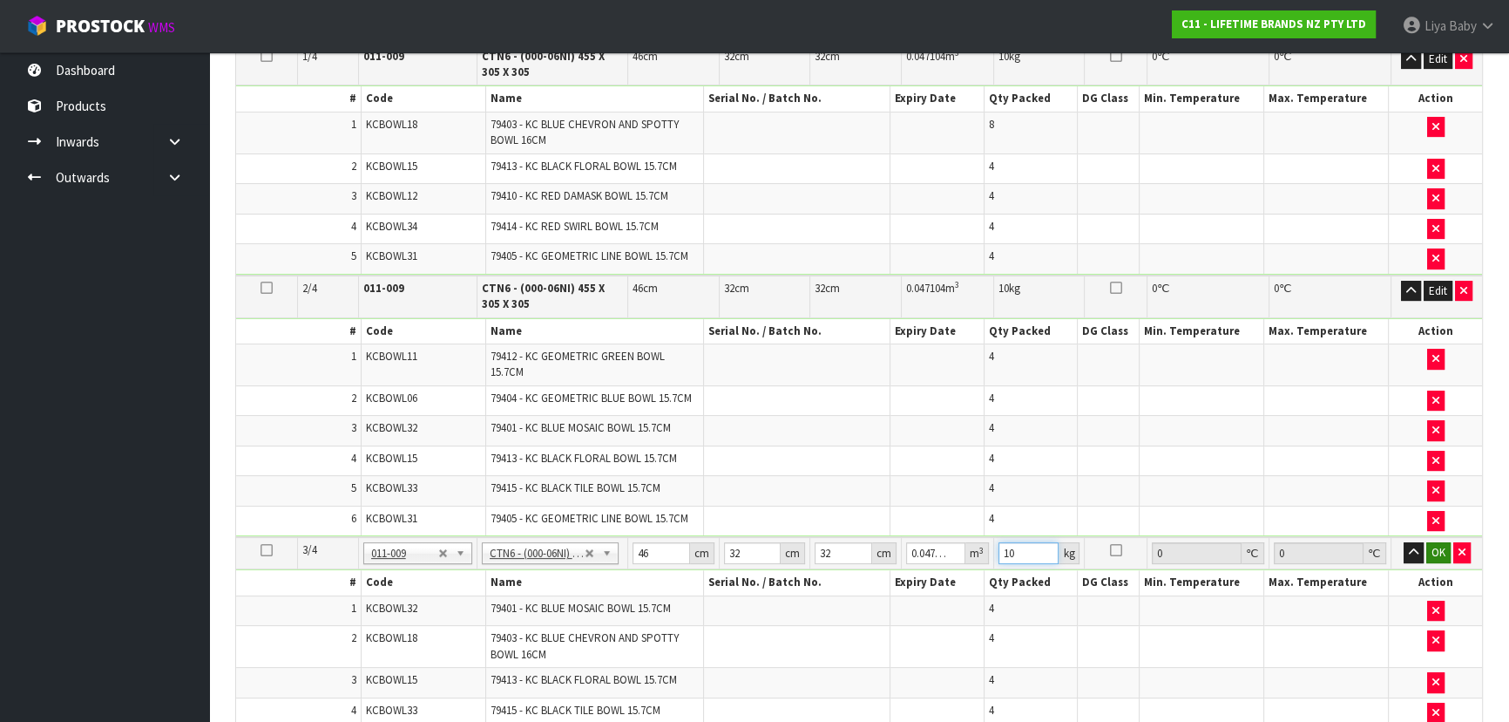
type input "10"
click at [1447, 545] on button "OK" at bounding box center [1439, 552] width 24 height 21
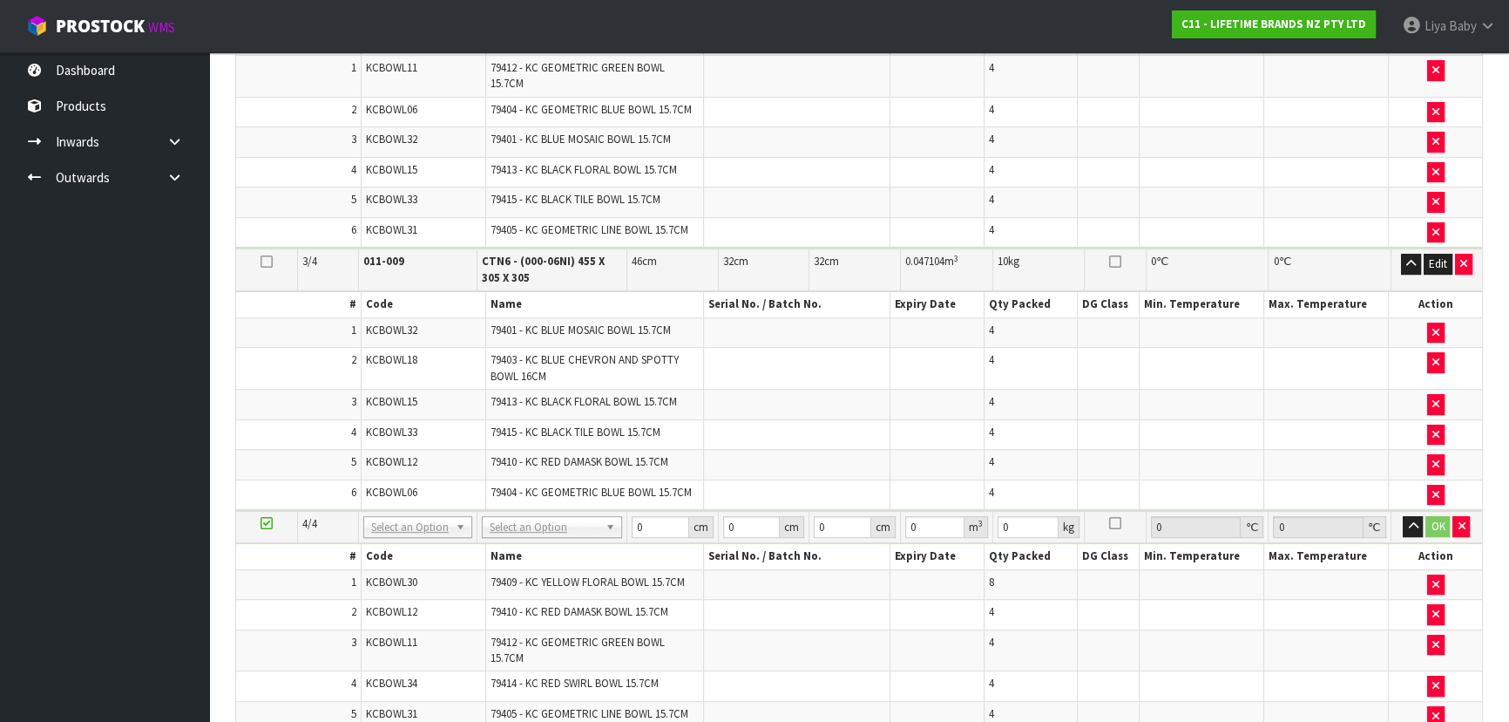
scroll to position [810, 0]
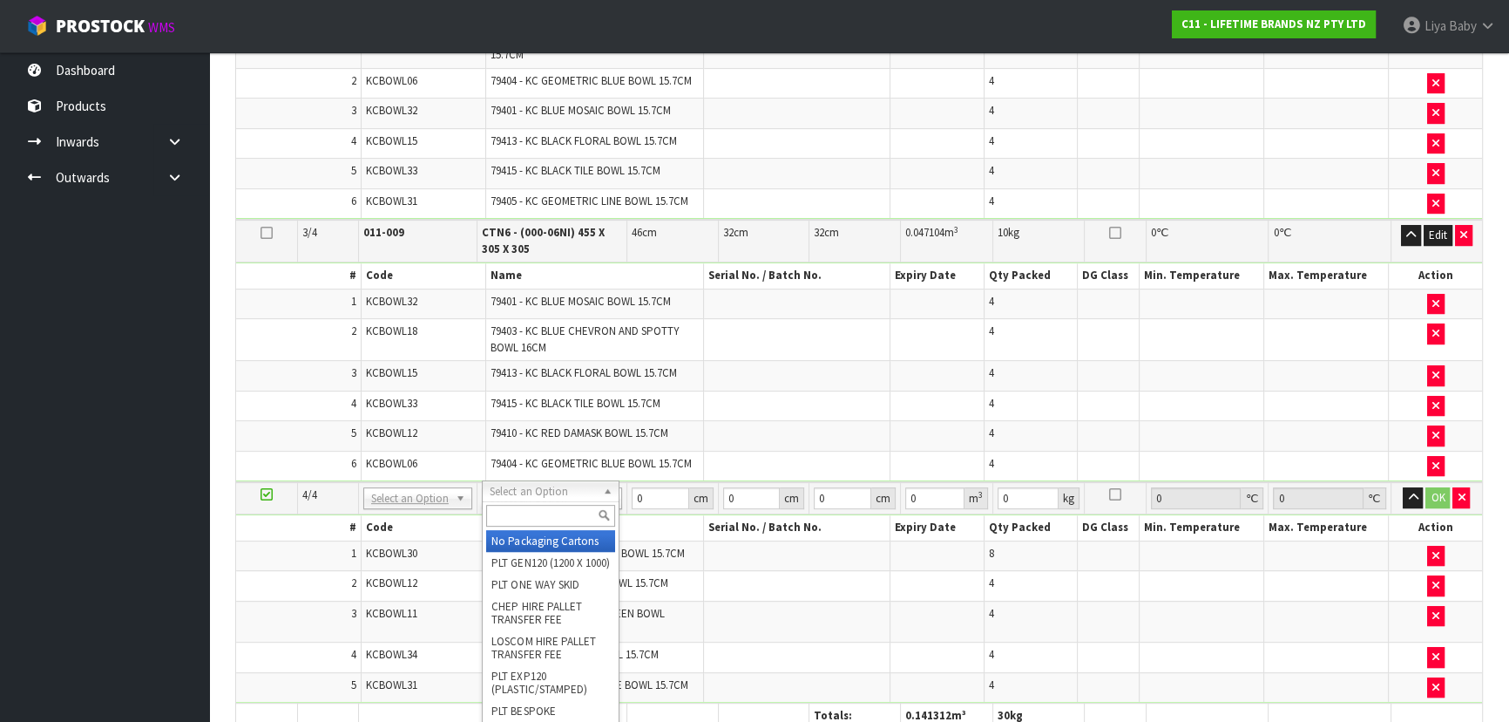
click at [556, 512] on input "text" at bounding box center [550, 516] width 129 height 22
type input "CTN6"
type input "4"
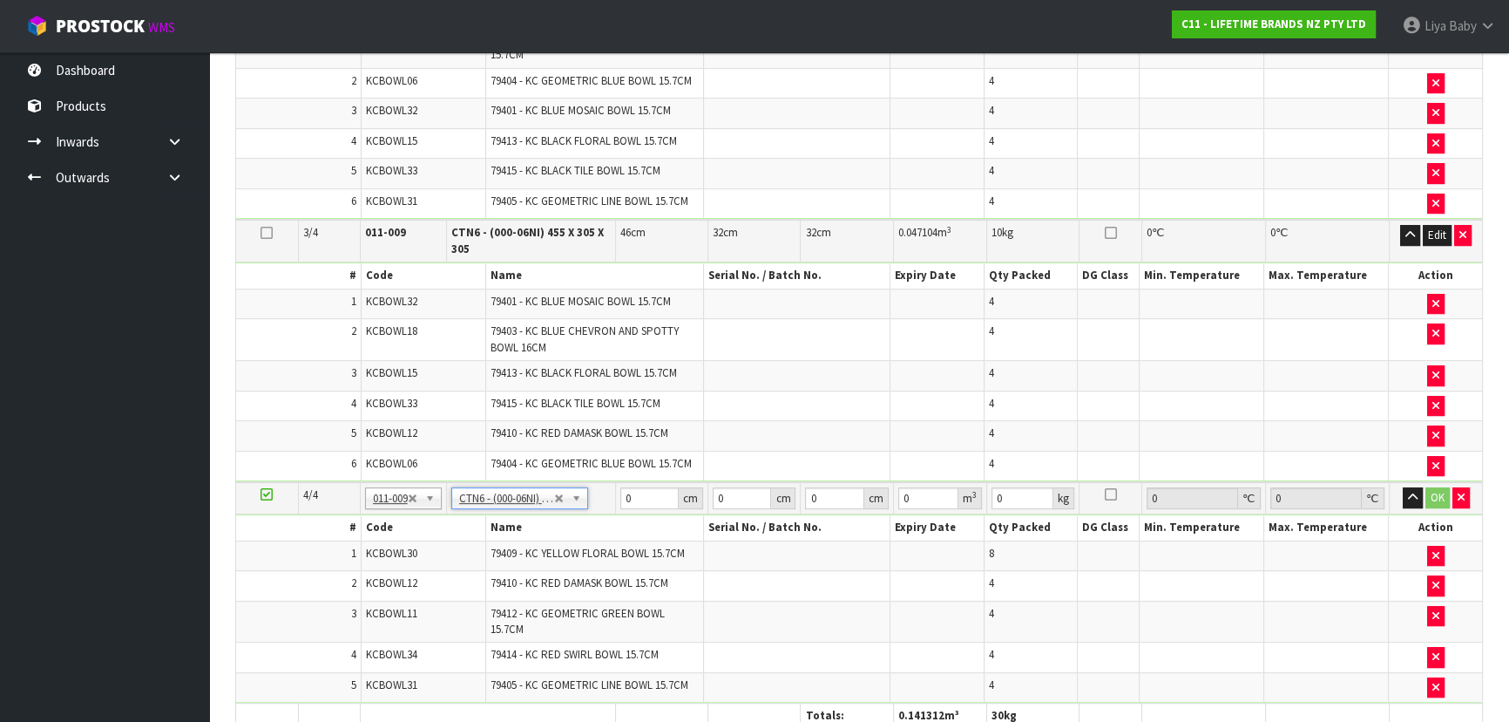
type input "45.5"
type input "30.5"
type input "0.042326"
type input "9.5"
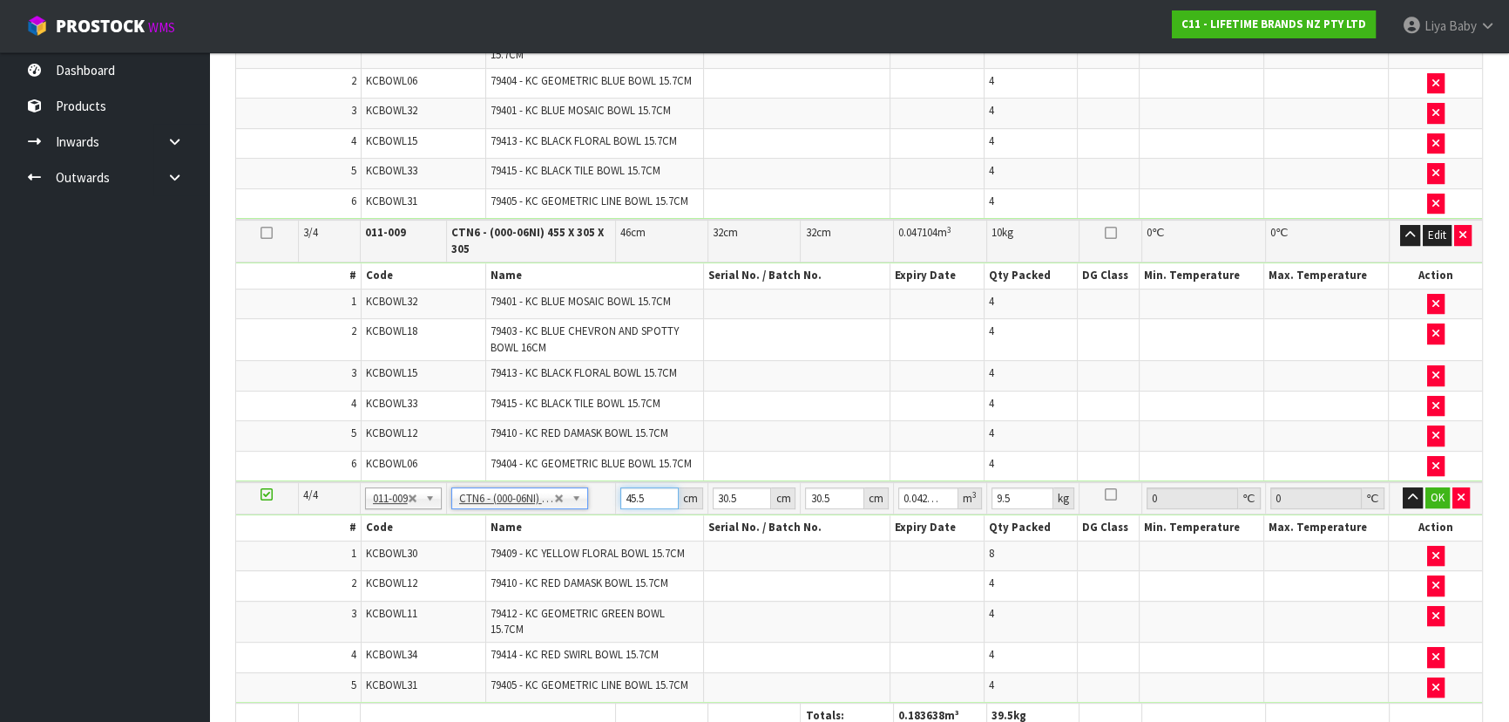
click at [652, 492] on input "45.5" at bounding box center [650, 498] width 59 height 22
type input "45"
type input "0.041861"
type input "4"
type input "0.003721"
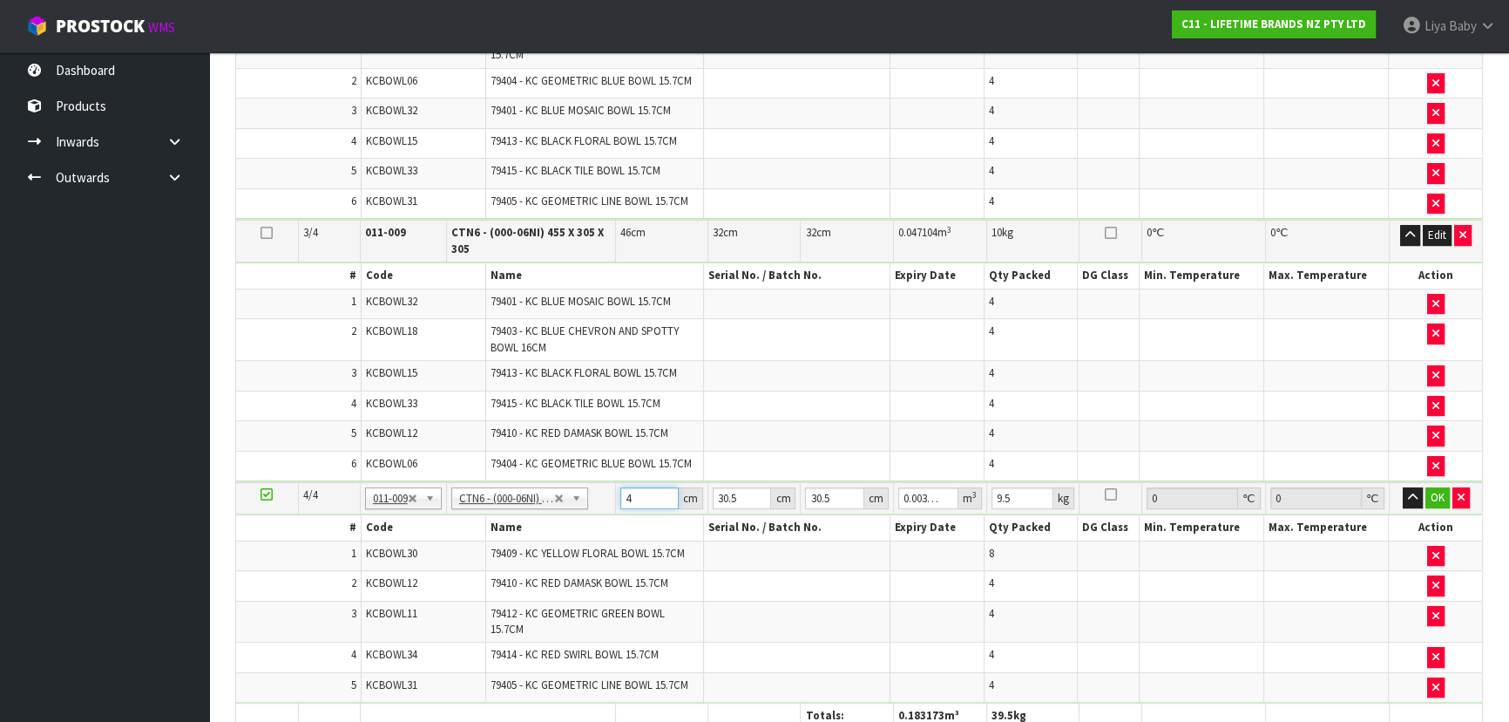
type input "0"
type input "4"
type input "0.003721"
type input "46"
type input "0.042792"
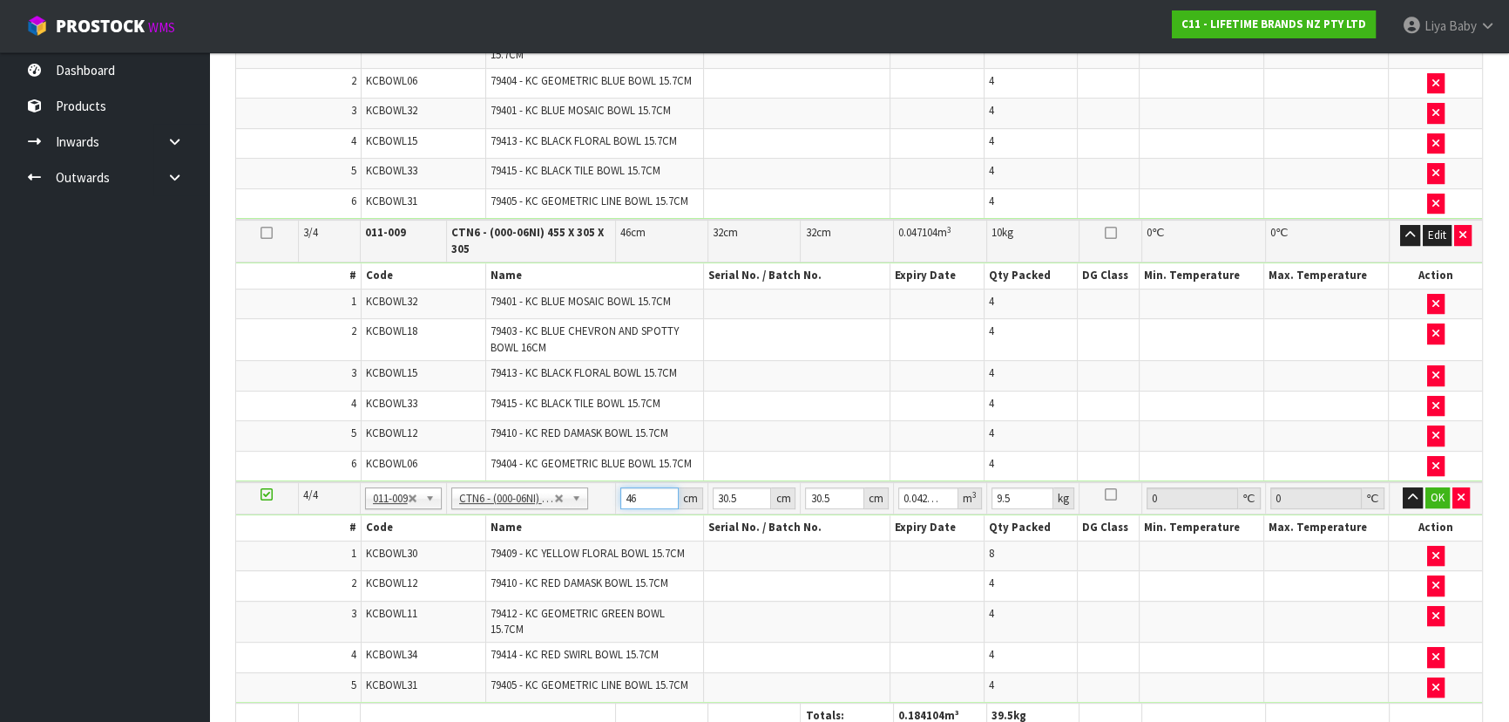
type input "46"
type input "0"
type input "3"
type input "0.004209"
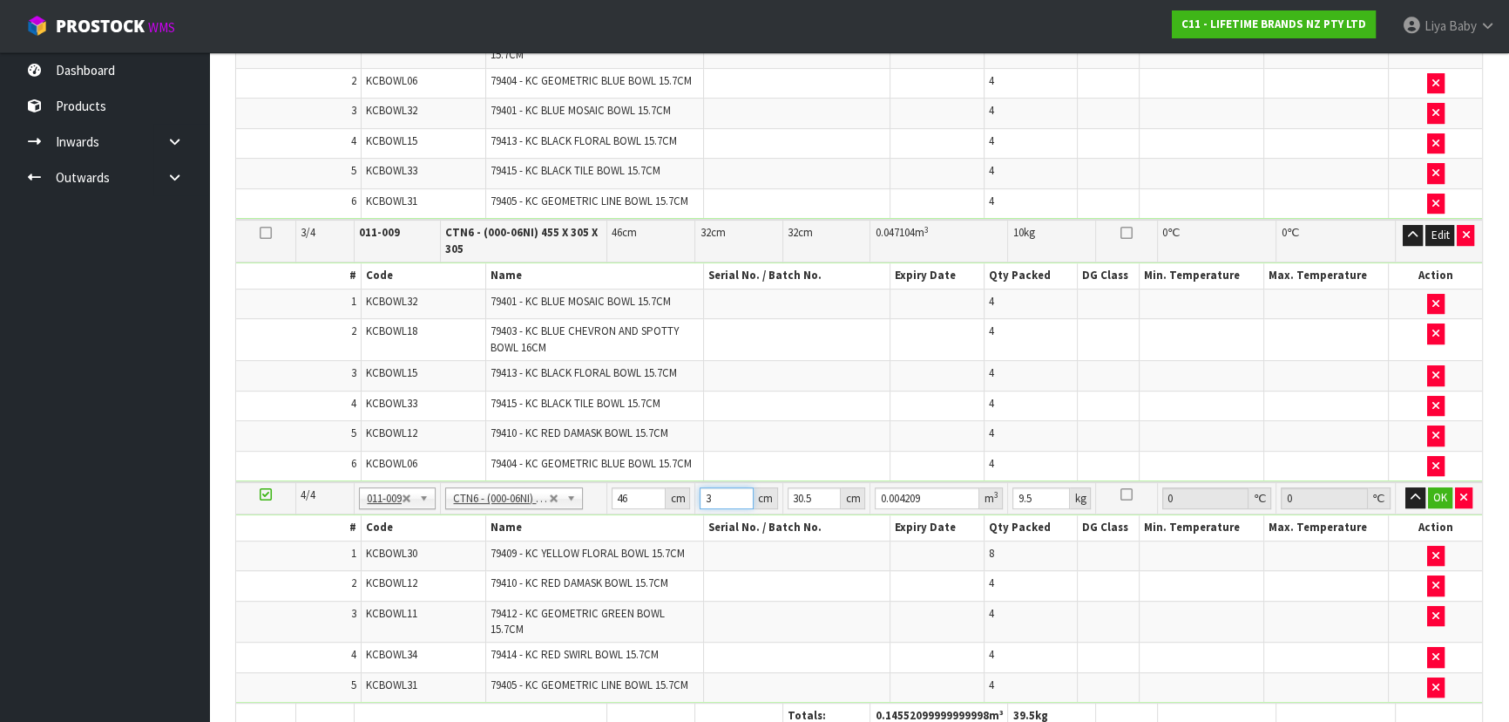
type input "32"
type input "0.044896"
type input "32"
type input "0"
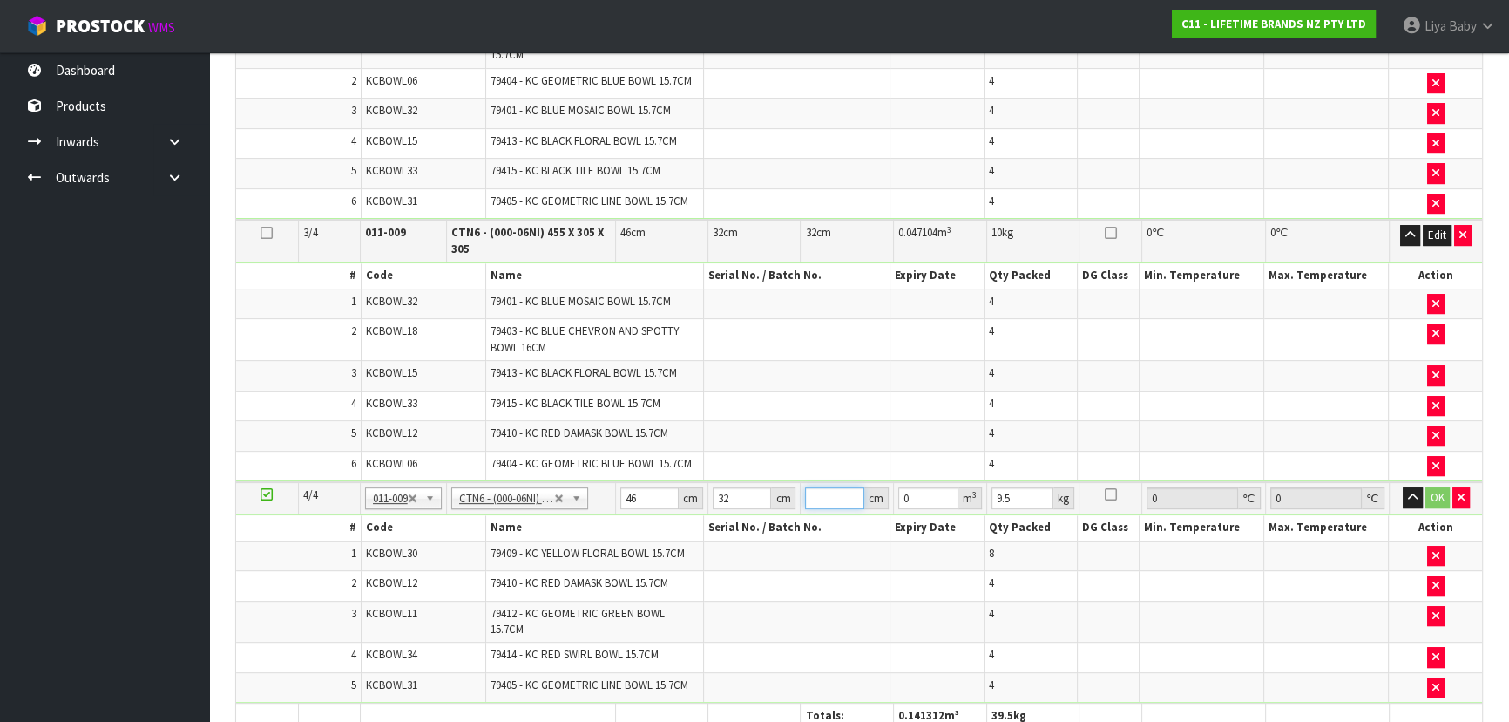
type input "3"
type input "0.004416"
type input "32"
type input "0.047104"
type input "32"
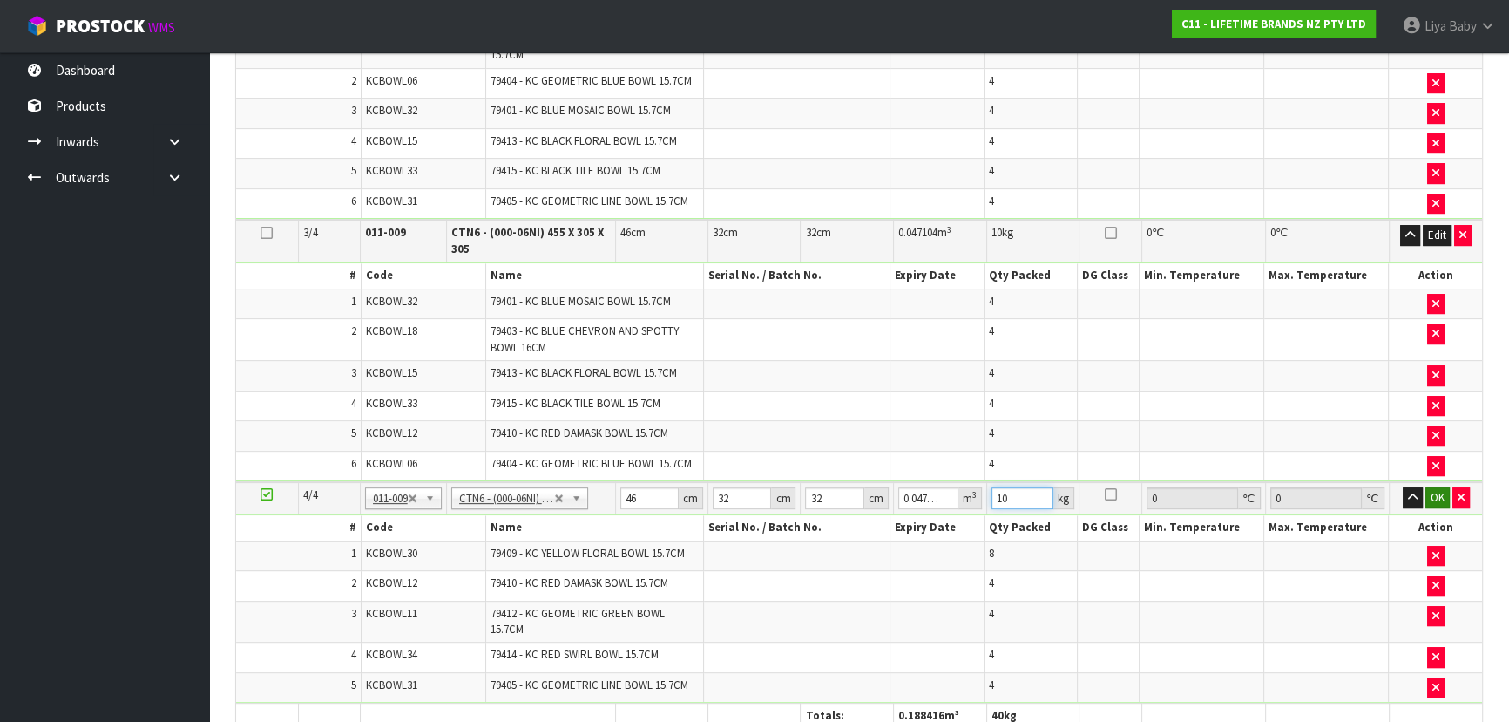
type input "10"
click at [1448, 492] on button "OK" at bounding box center [1438, 497] width 24 height 21
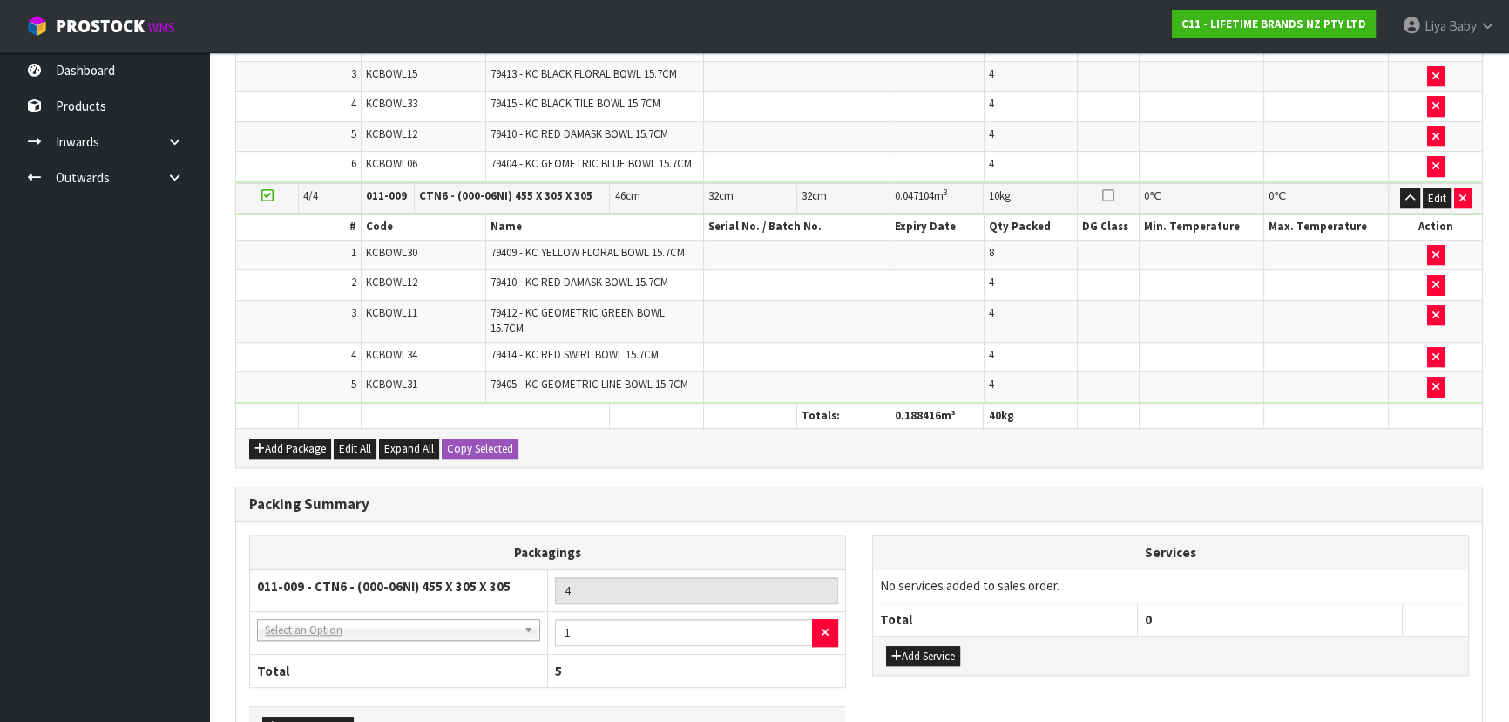
scroll to position [1183, 0]
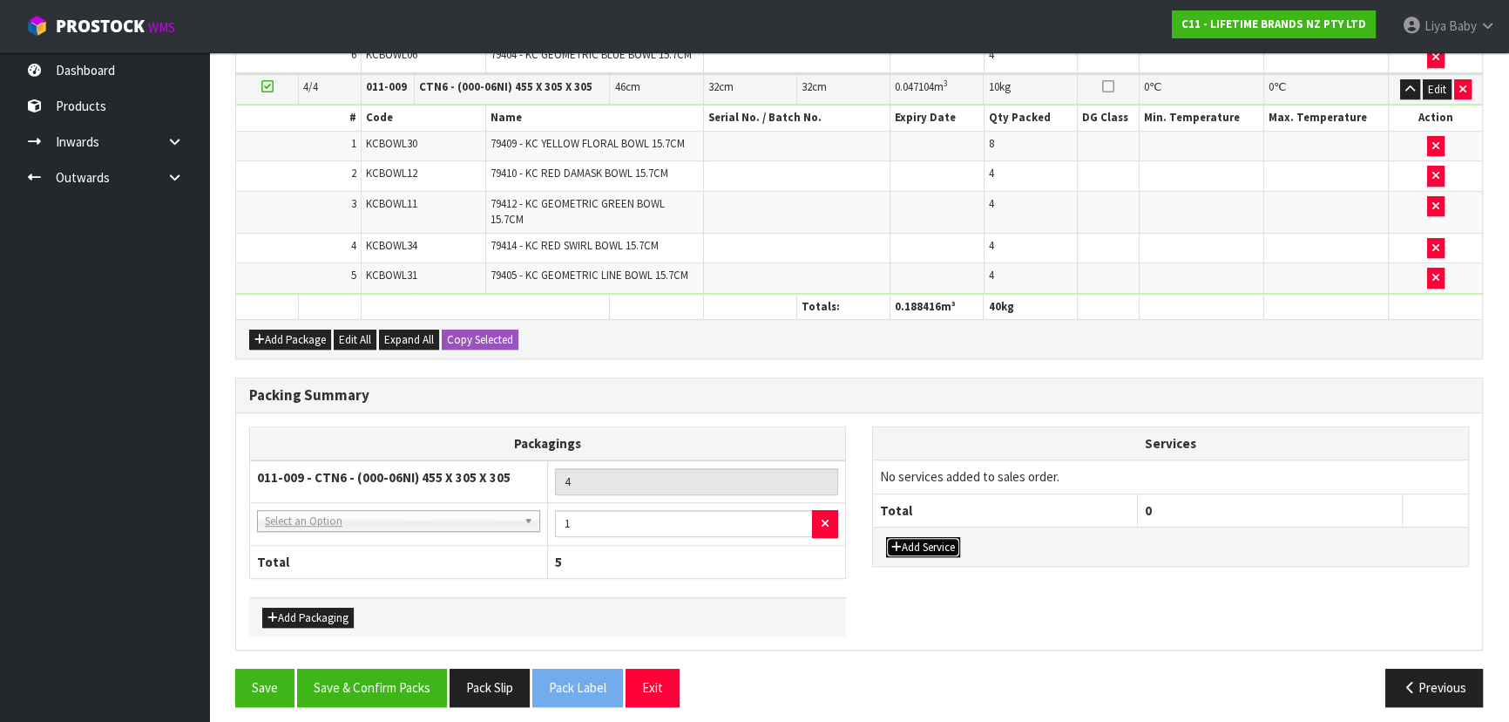
click at [933, 540] on button "Add Service" at bounding box center [923, 547] width 74 height 21
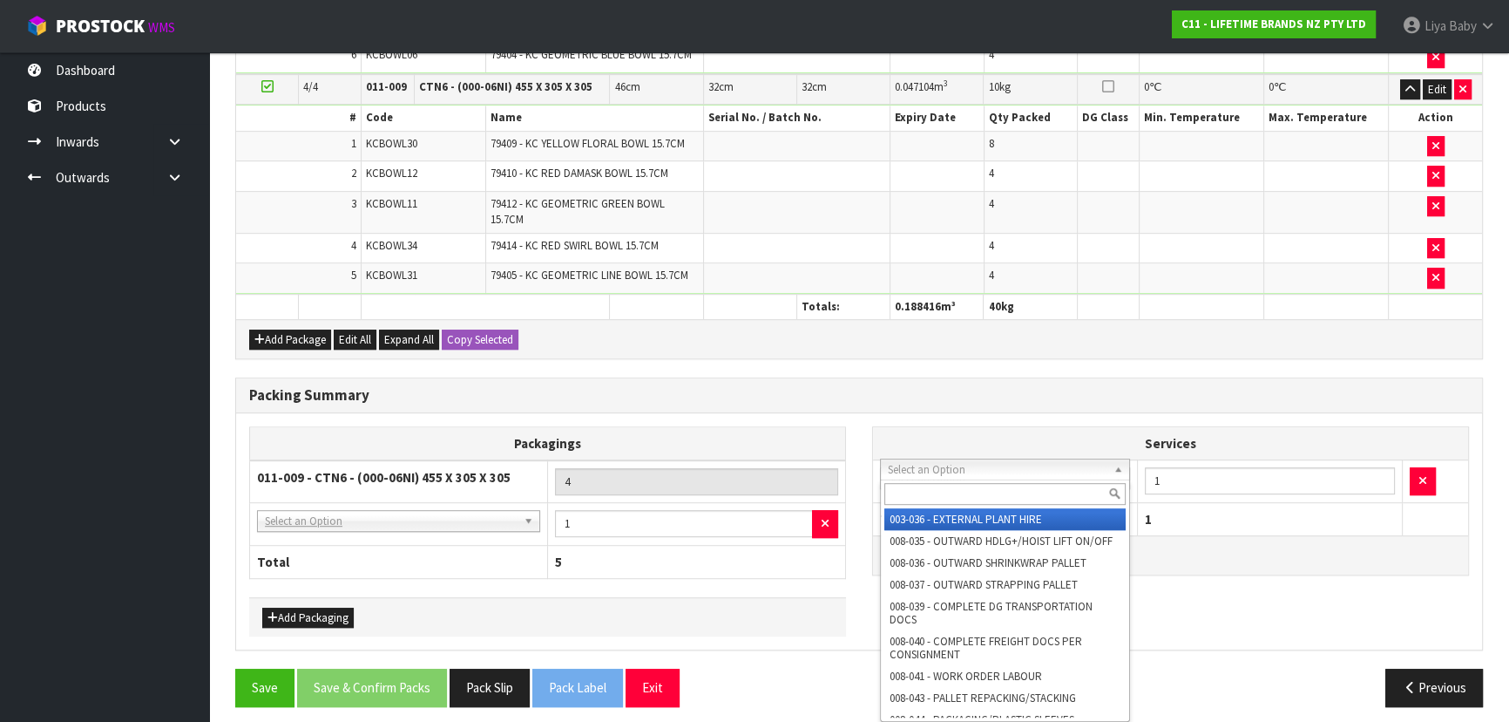
click at [977, 497] on input "text" at bounding box center [1005, 494] width 241 height 22
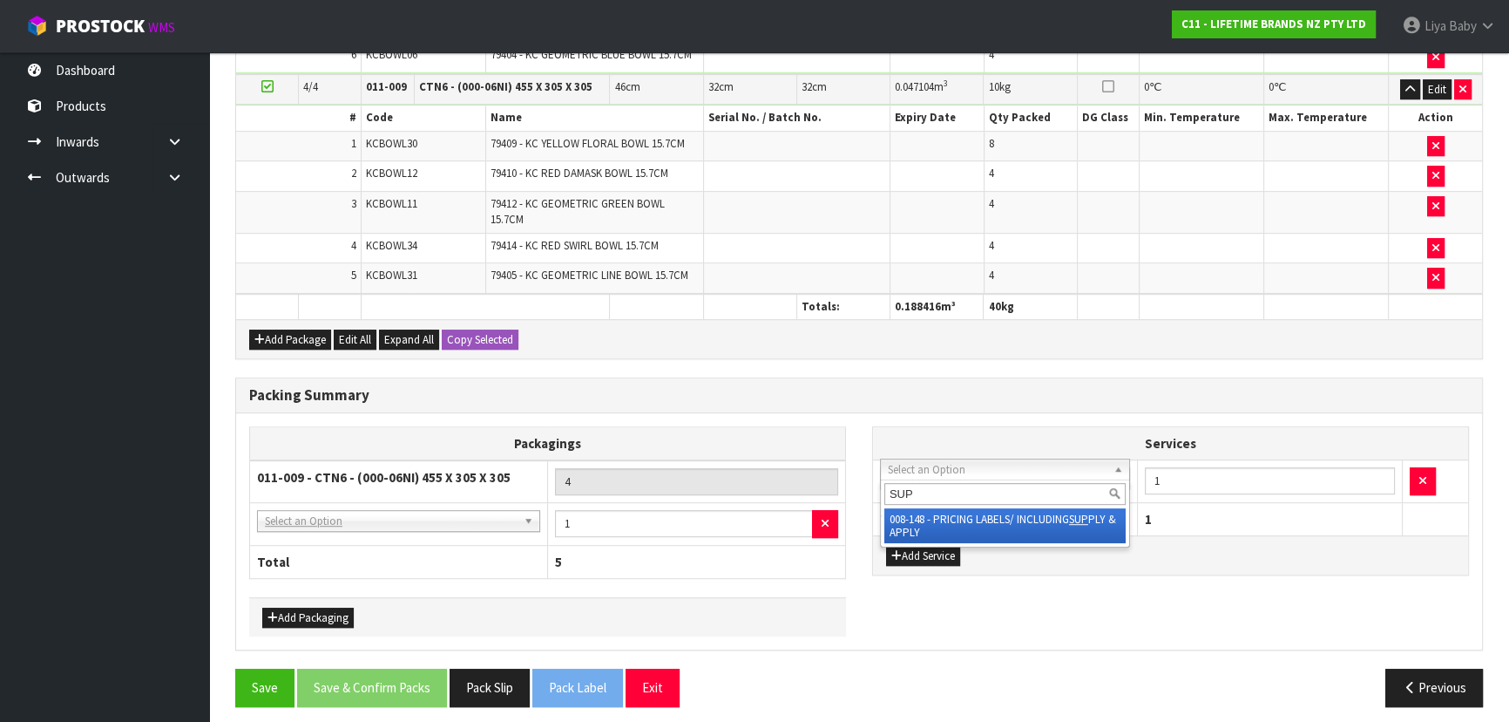
type input "SUP"
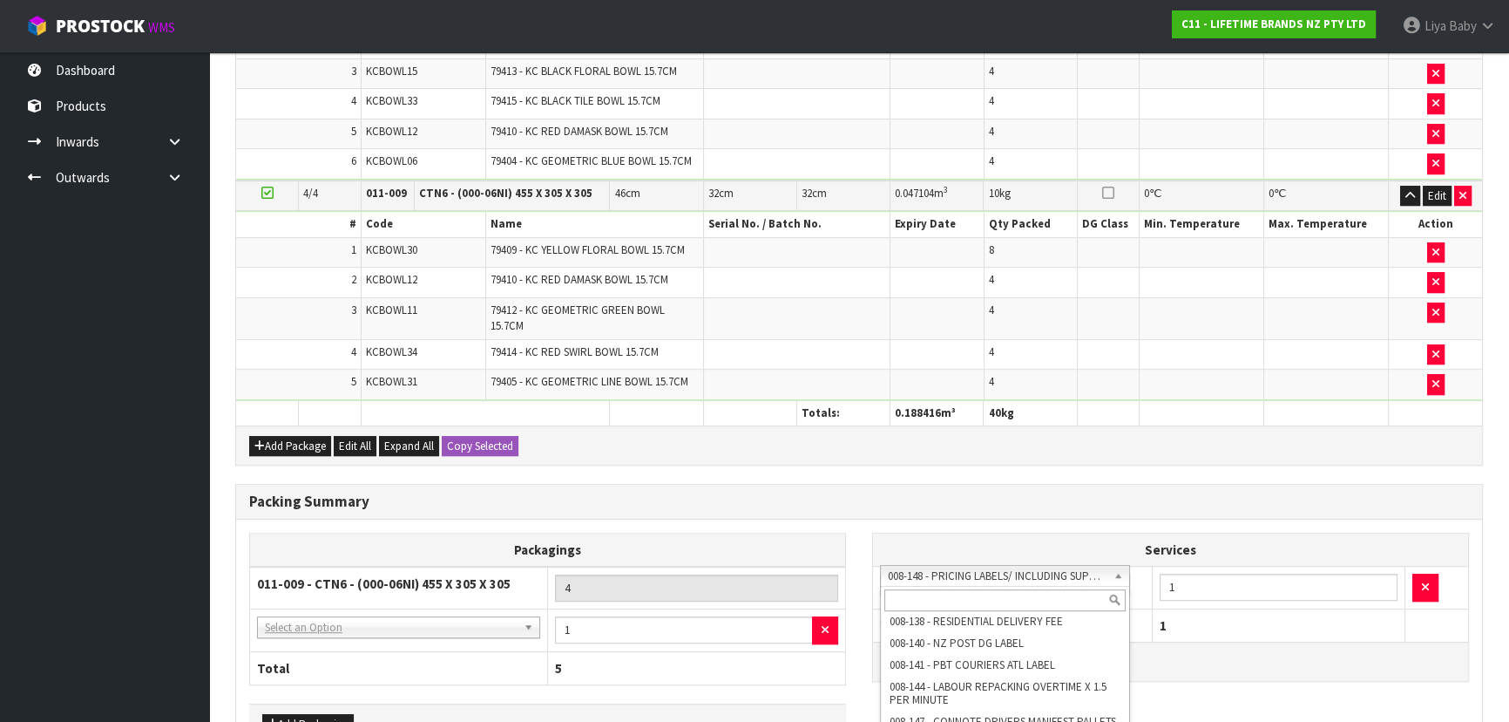
scroll to position [1103, 0]
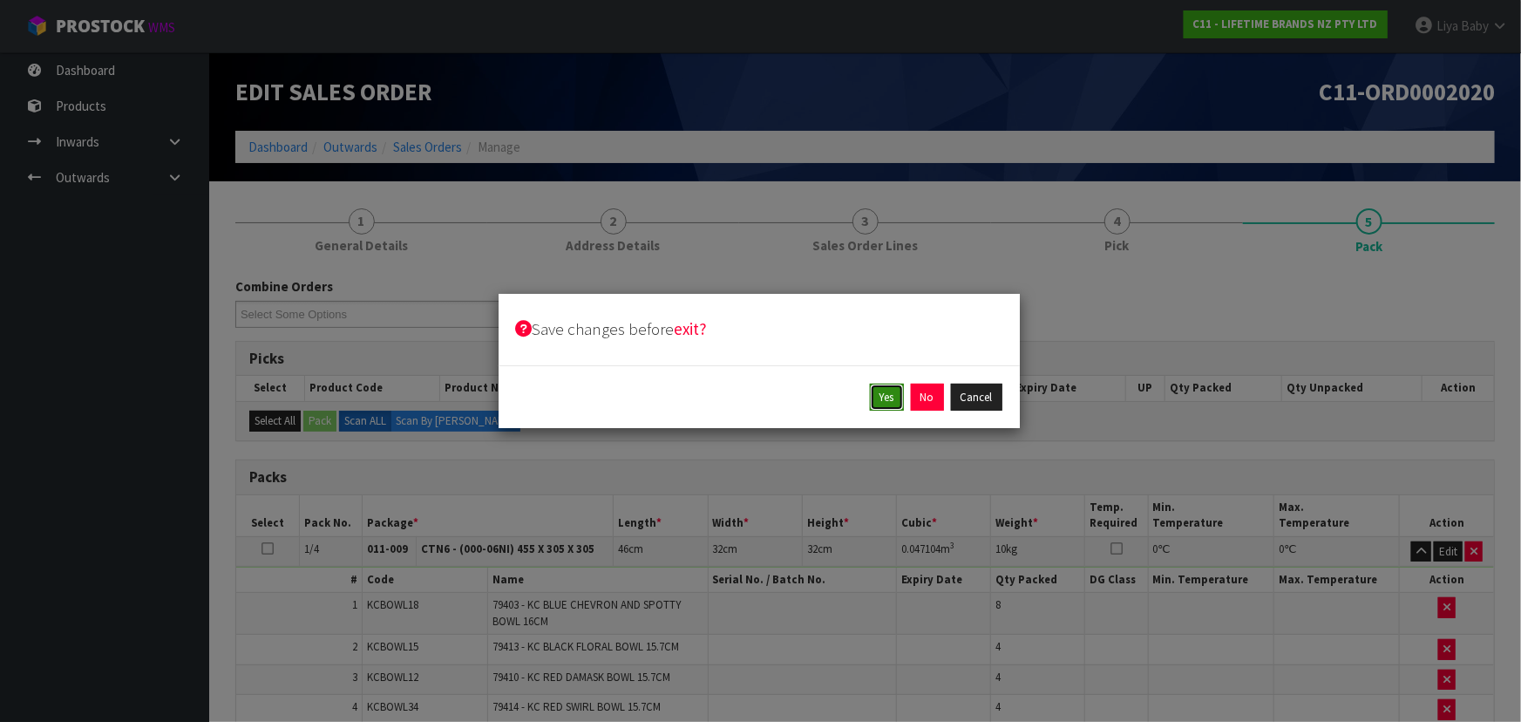
click at [888, 397] on button "Yes" at bounding box center [887, 397] width 34 height 28
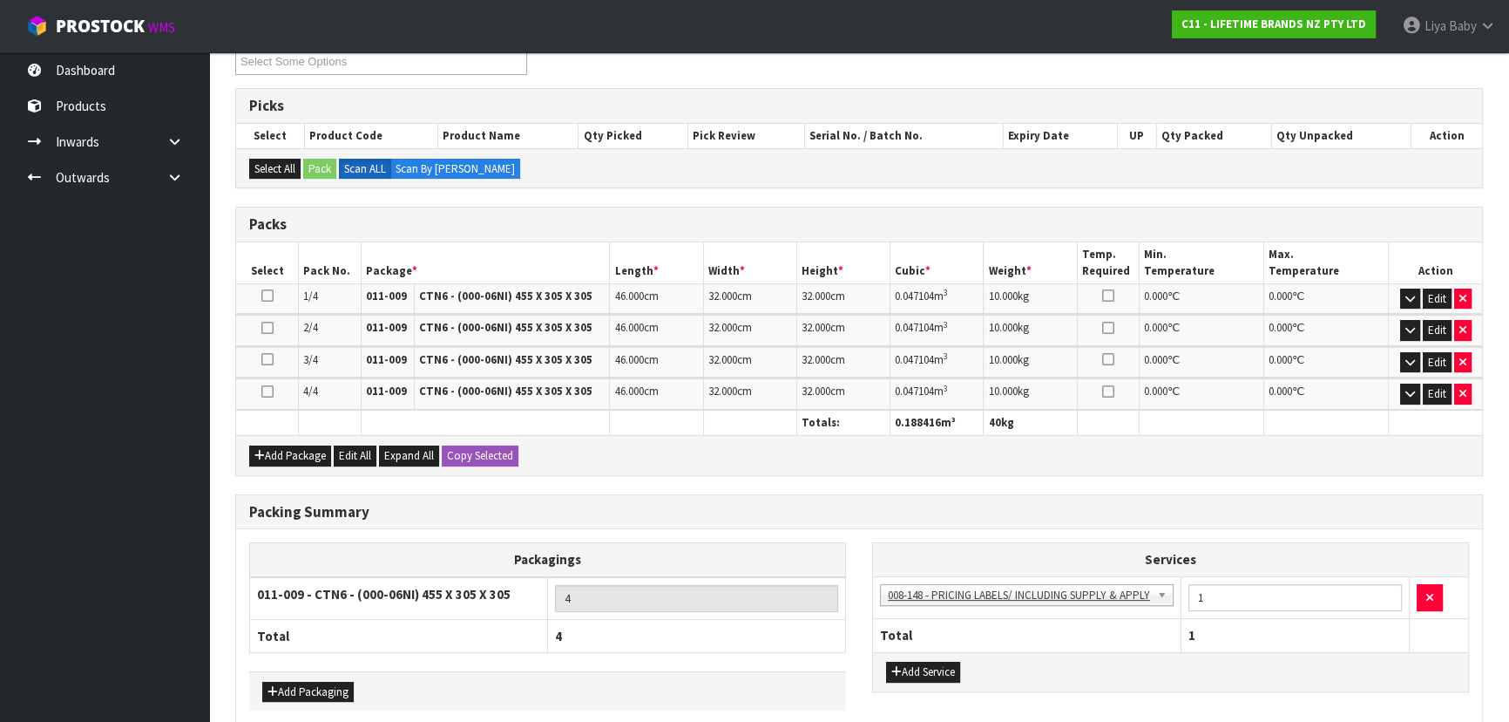
scroll to position [395, 0]
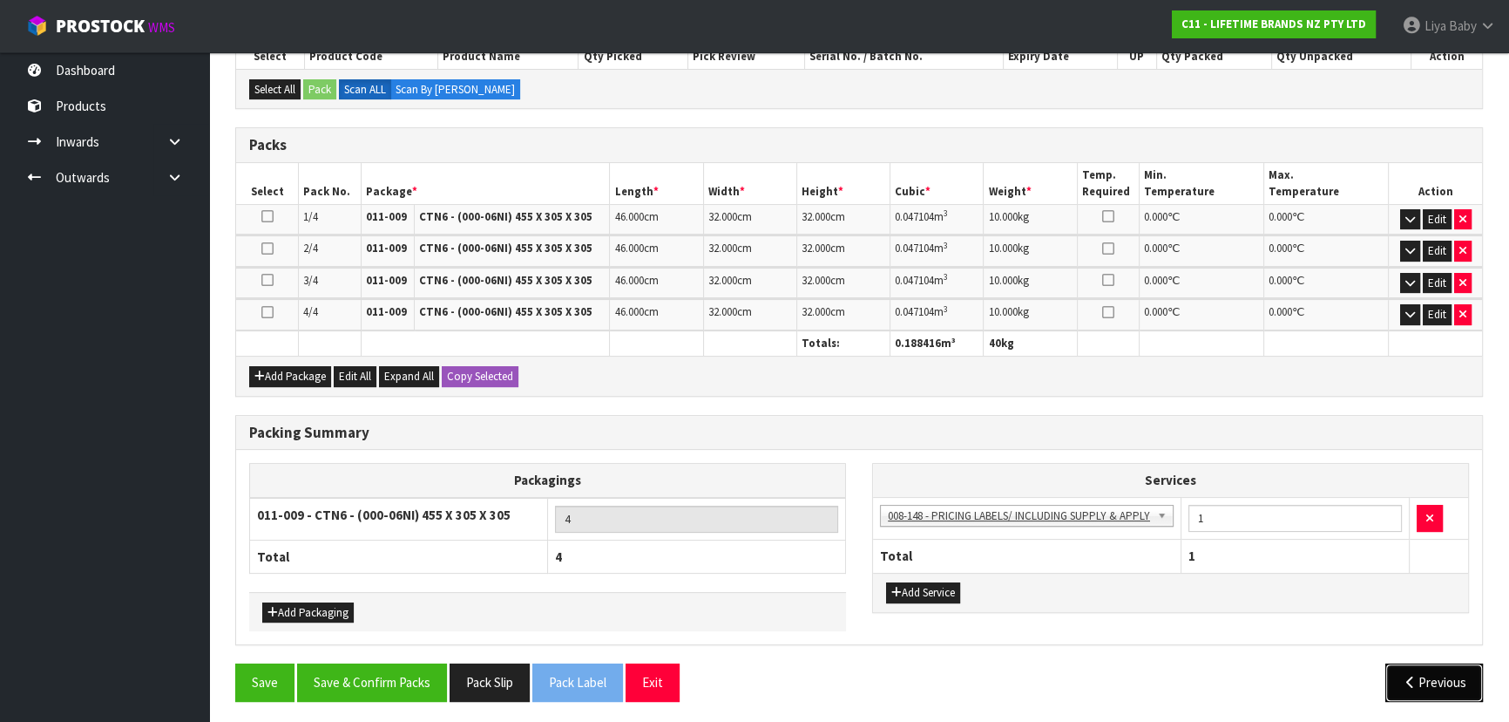
click at [1418, 673] on button "Previous" at bounding box center [1435, 681] width 98 height 37
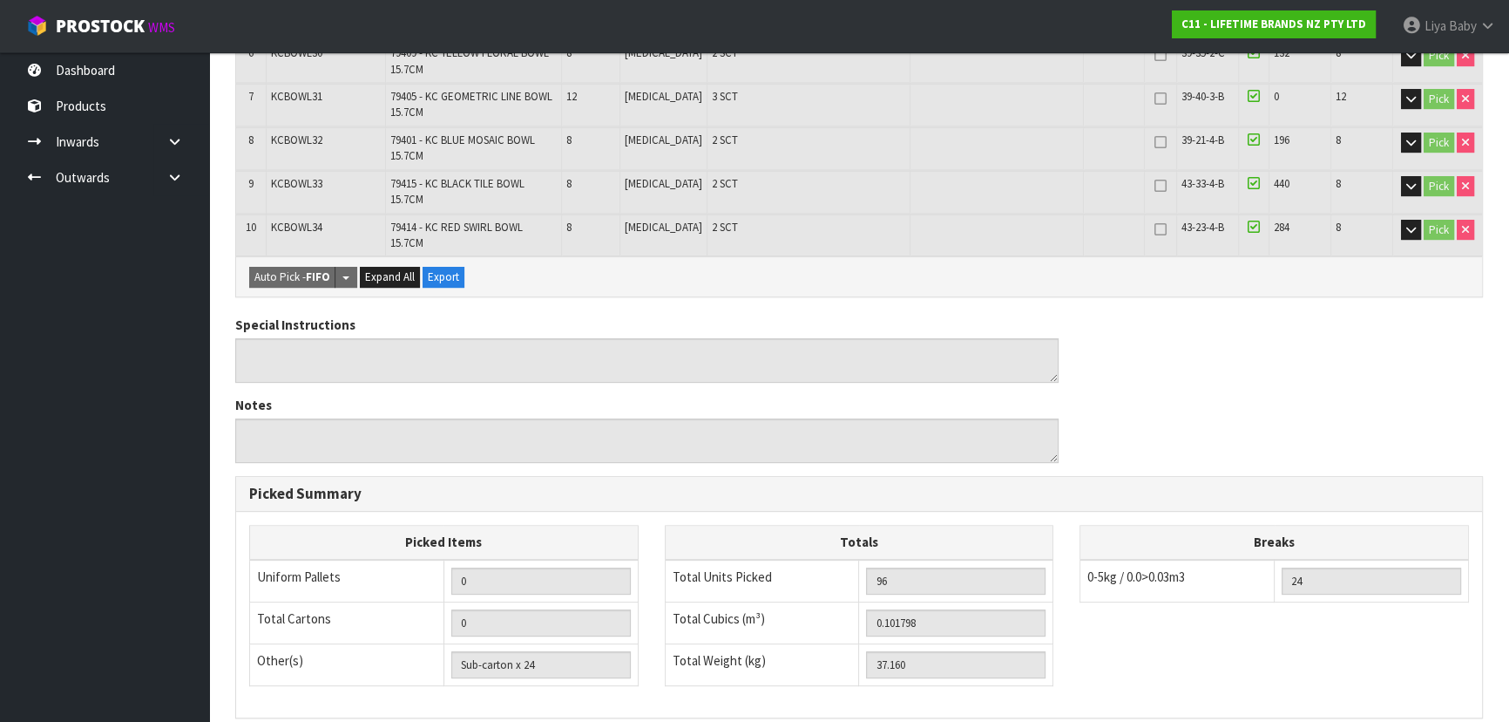
scroll to position [863, 0]
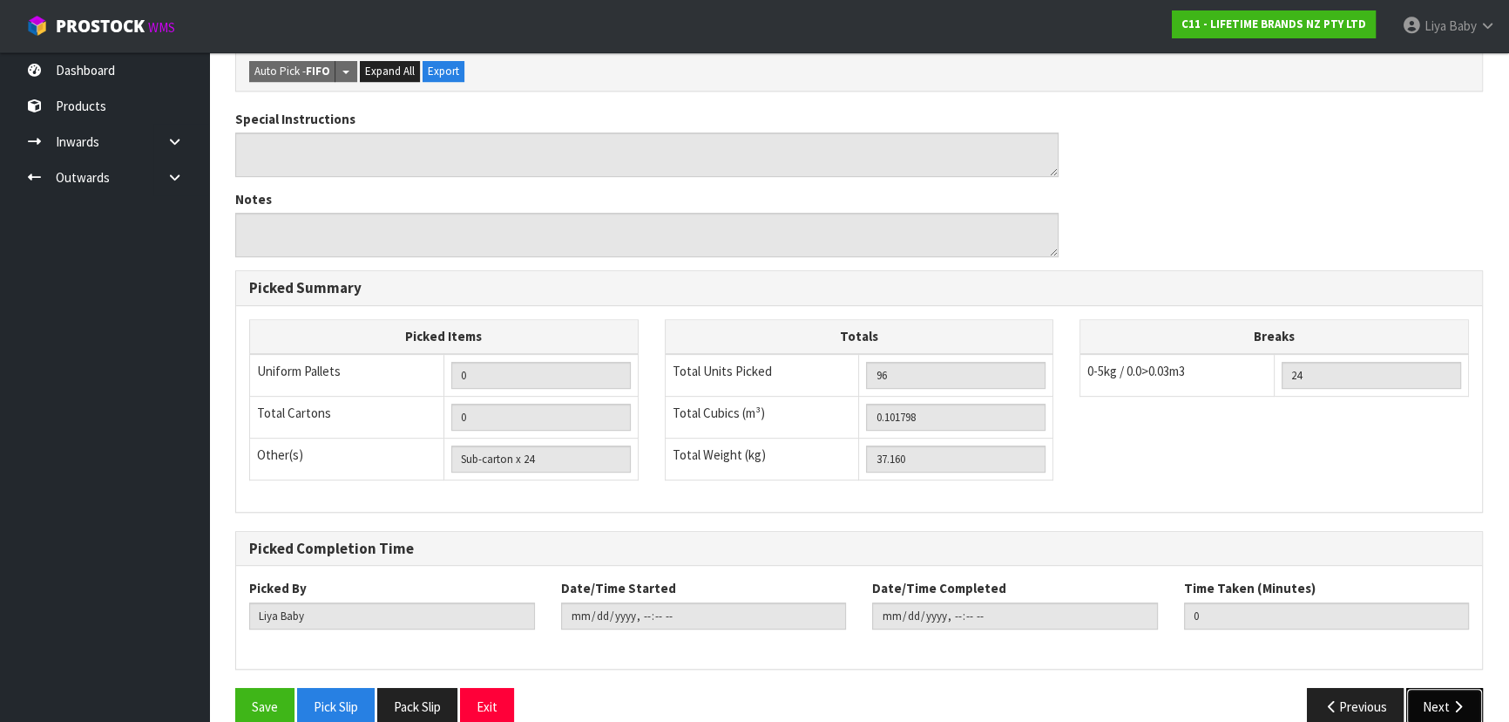
drag, startPoint x: 1419, startPoint y: 677, endPoint x: 1353, endPoint y: 654, distance: 69.5
click at [1420, 688] on button "Next" at bounding box center [1445, 706] width 77 height 37
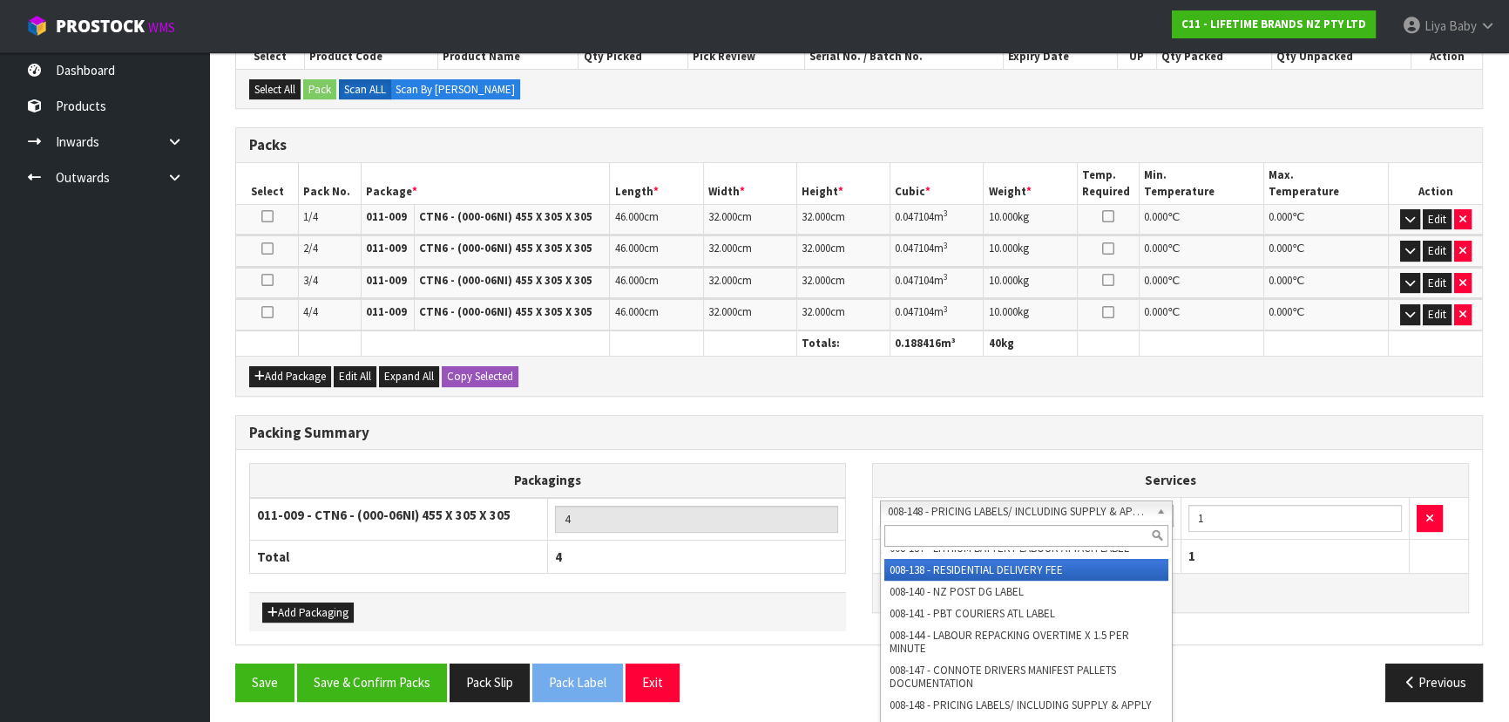
scroll to position [514, 0]
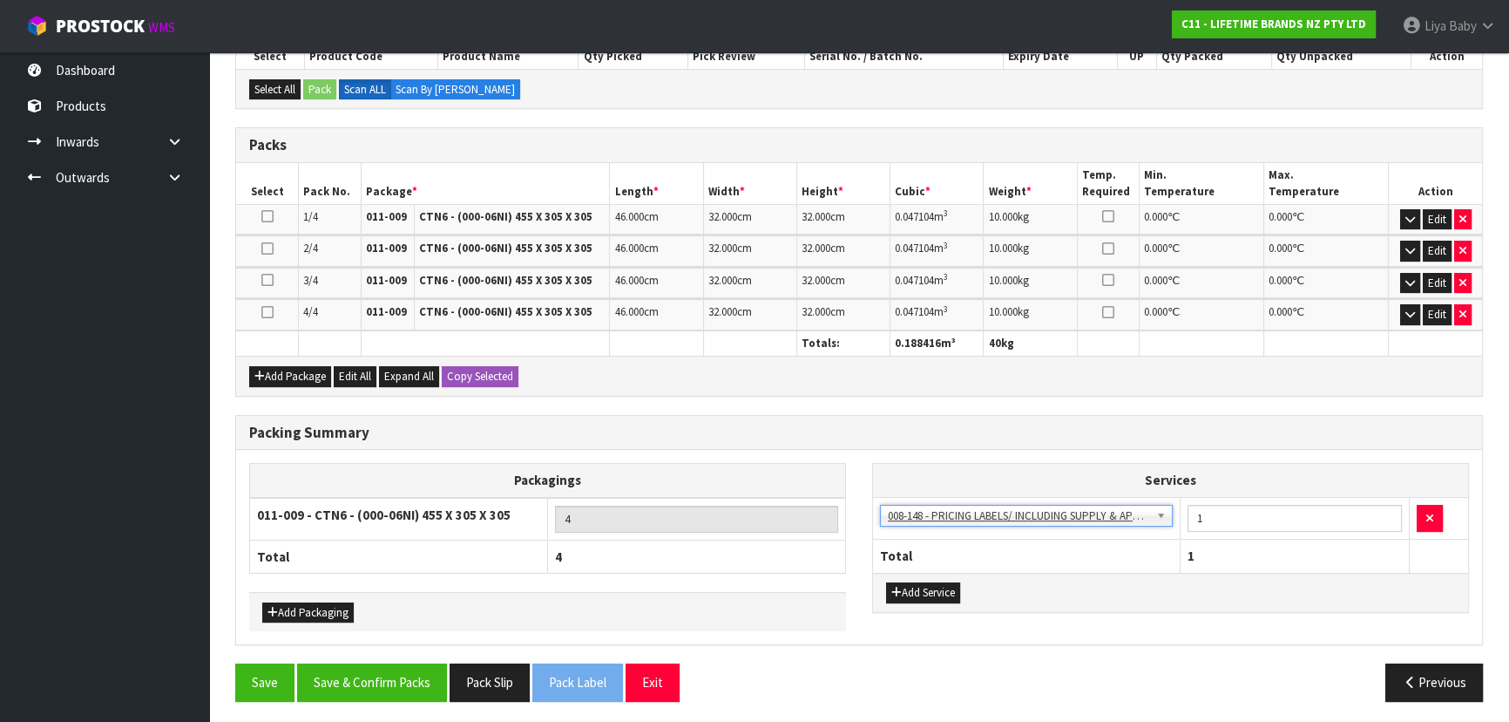
drag, startPoint x: 1147, startPoint y: 515, endPoint x: 1126, endPoint y: 514, distance: 20.9
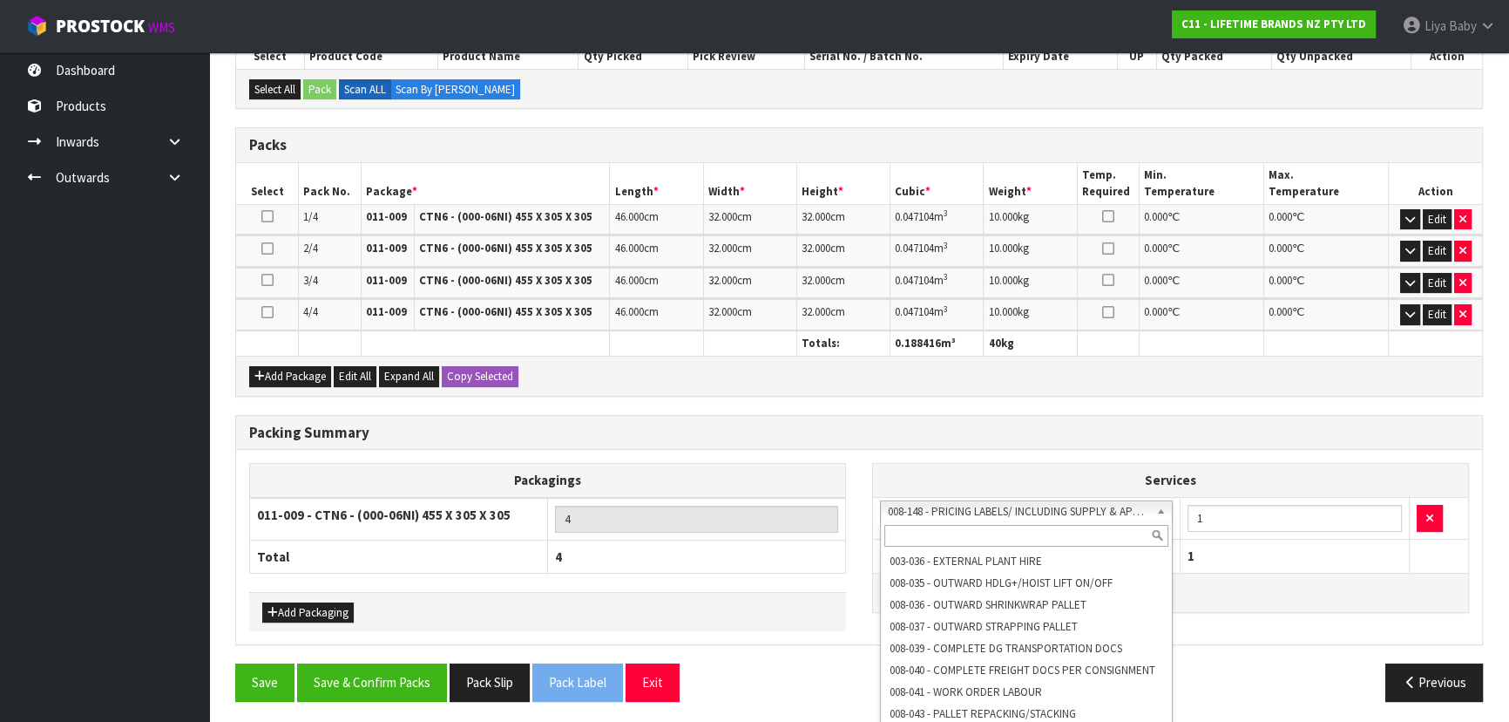
click at [1051, 533] on input "text" at bounding box center [1027, 536] width 284 height 22
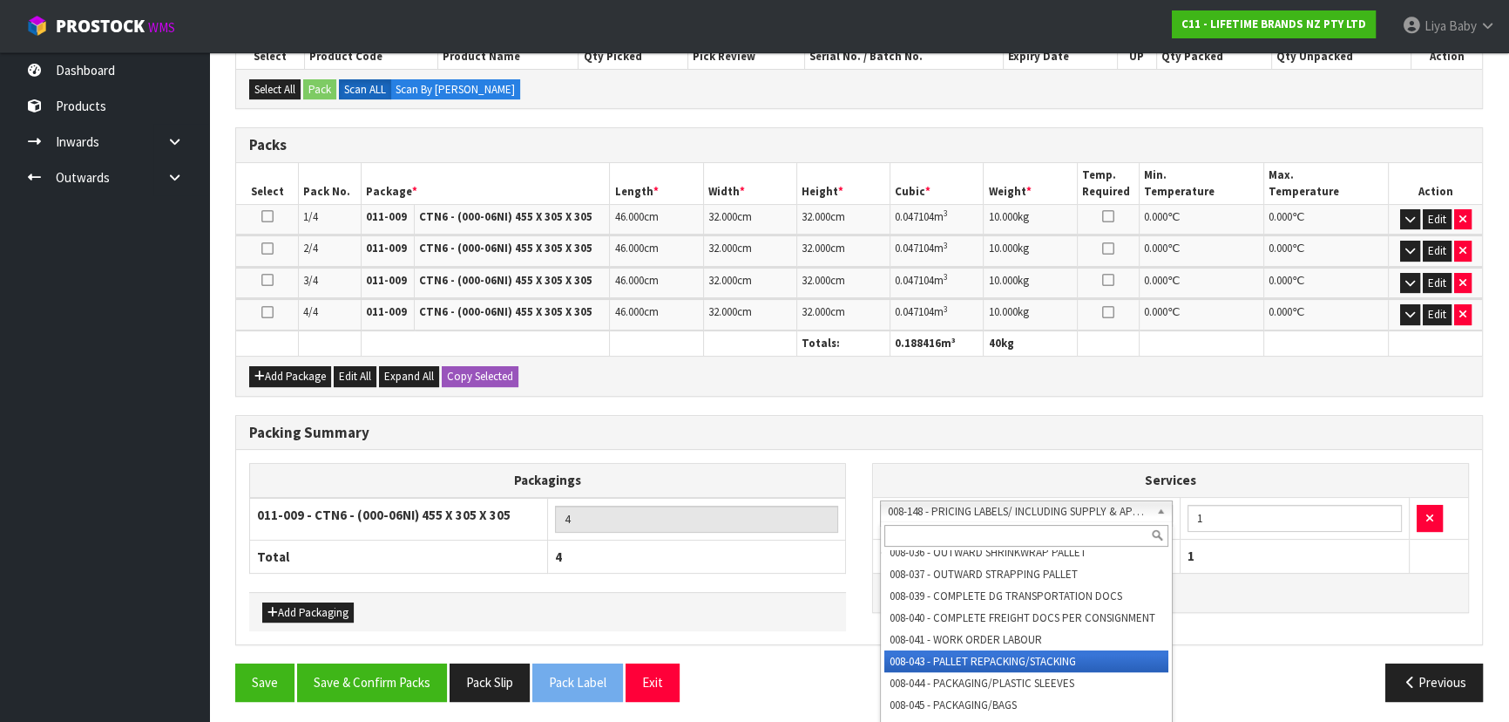
scroll to position [0, 0]
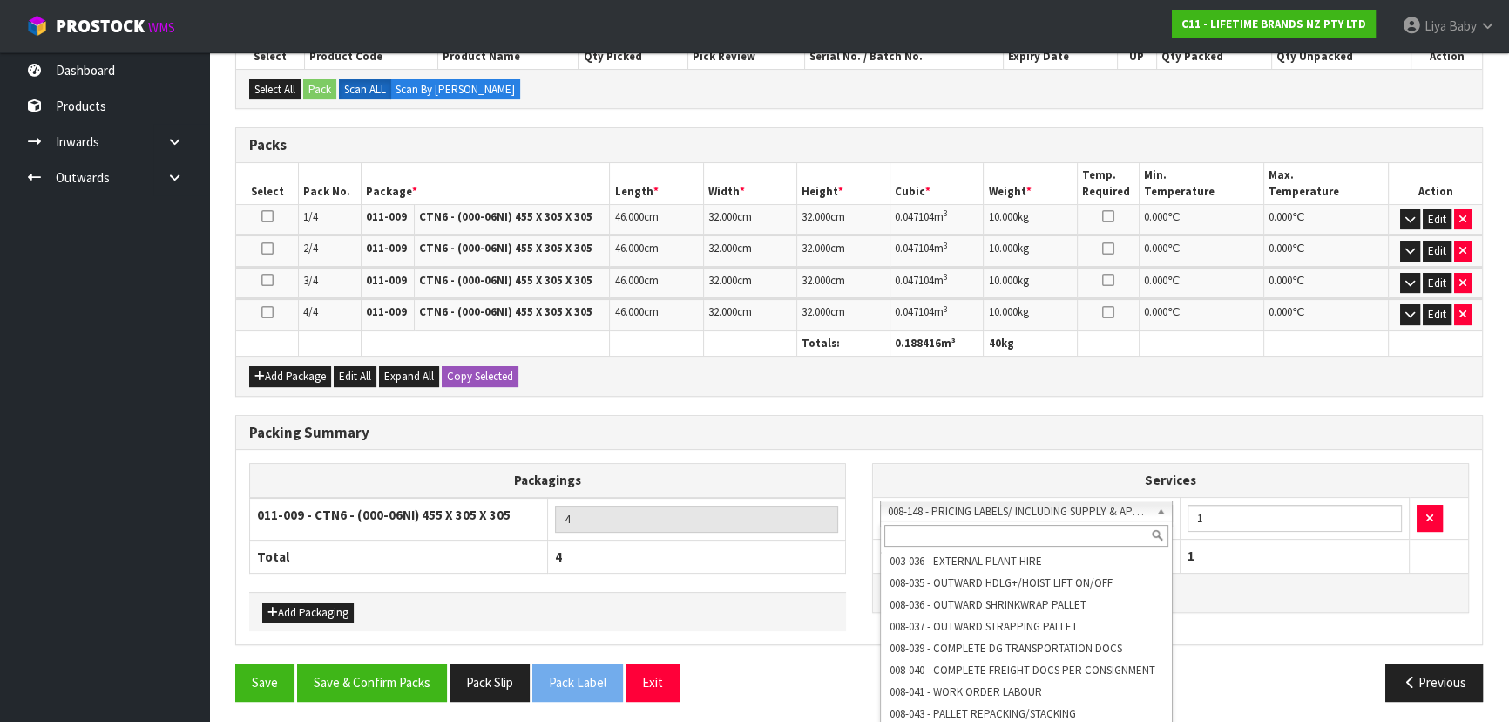
click at [1010, 538] on input "text" at bounding box center [1027, 536] width 284 height 22
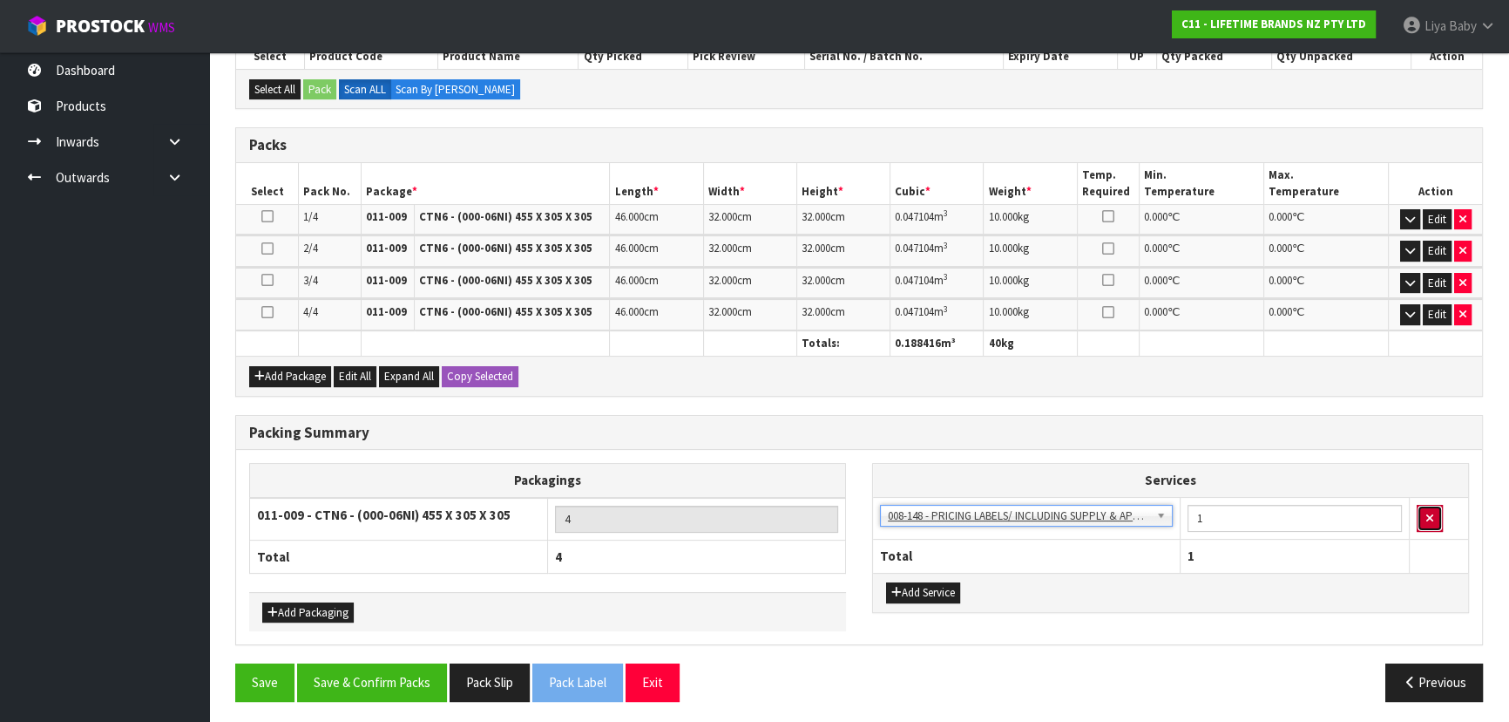
click at [1438, 512] on button "button" at bounding box center [1430, 519] width 26 height 28
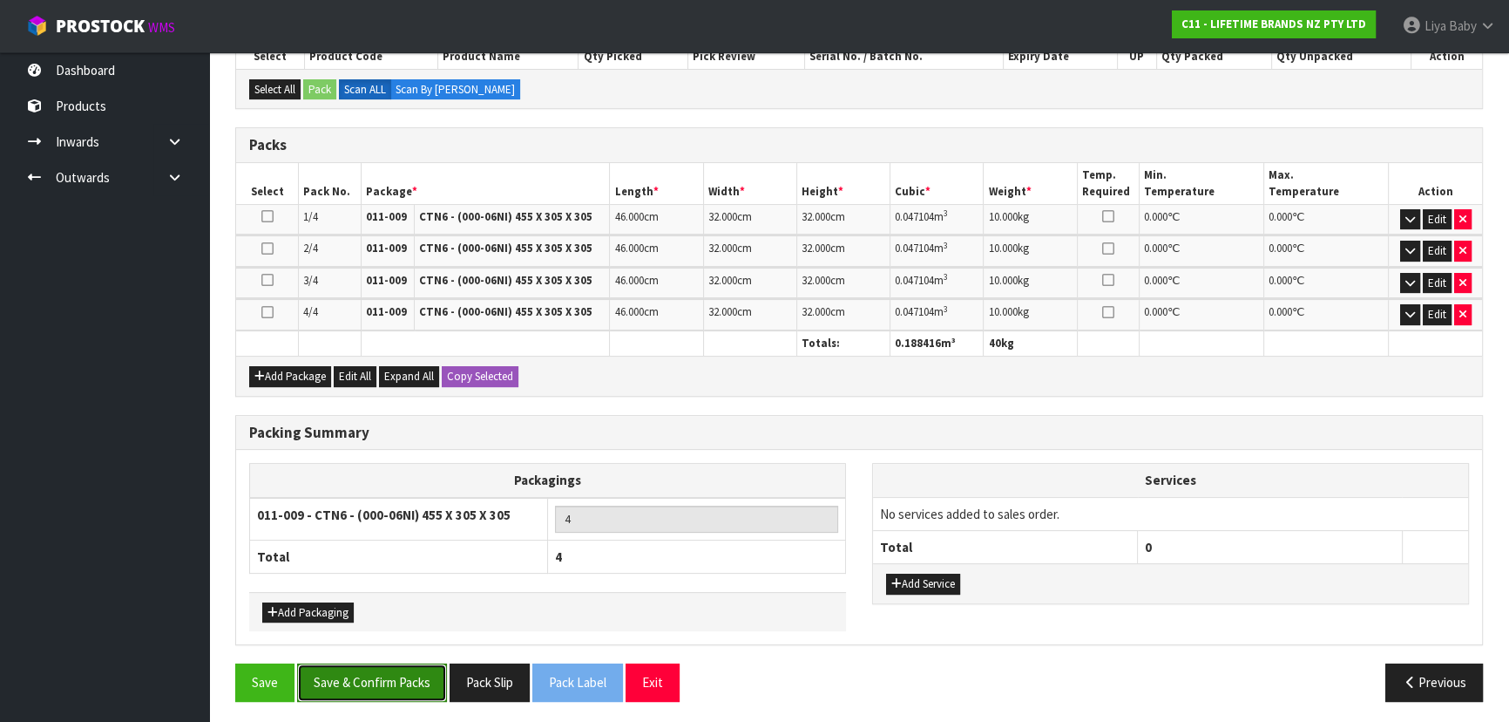
click at [329, 680] on button "Save & Confirm Packs" at bounding box center [372, 681] width 150 height 37
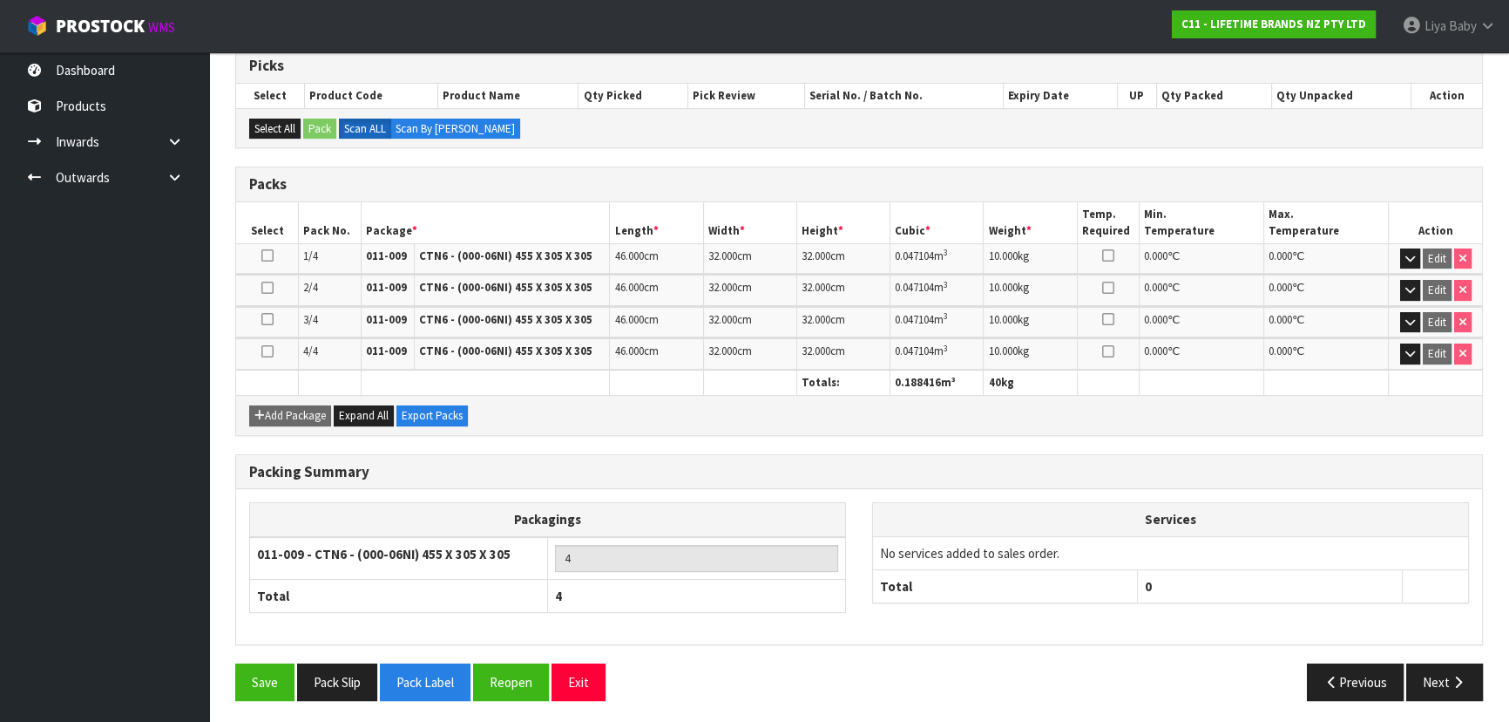
scroll to position [356, 0]
drag, startPoint x: 1429, startPoint y: 682, endPoint x: 1408, endPoint y: 692, distance: 23.0
click at [1429, 682] on button "Next" at bounding box center [1445, 680] width 77 height 37
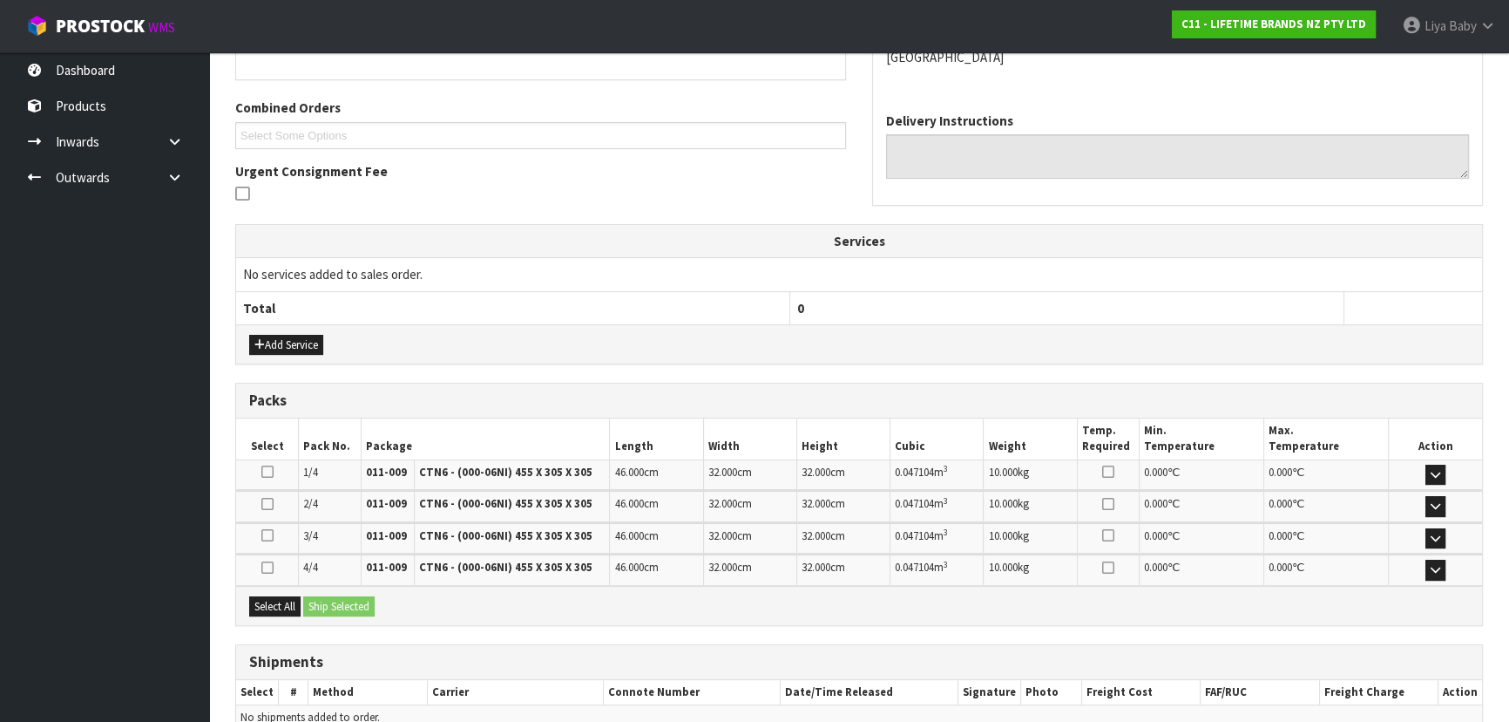
scroll to position [503, 0]
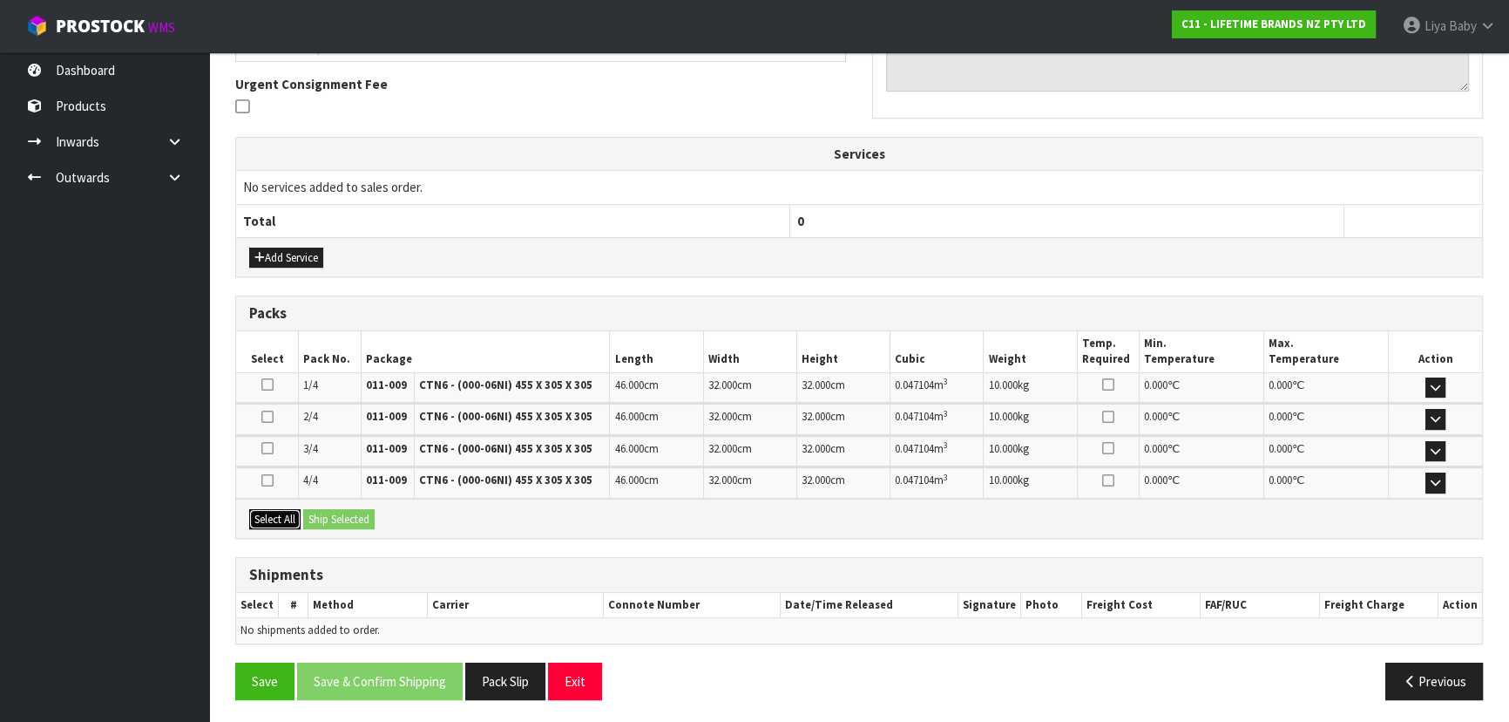
click at [286, 519] on button "Select All" at bounding box center [274, 519] width 51 height 21
click at [330, 518] on button "Ship Selected" at bounding box center [338, 519] width 71 height 21
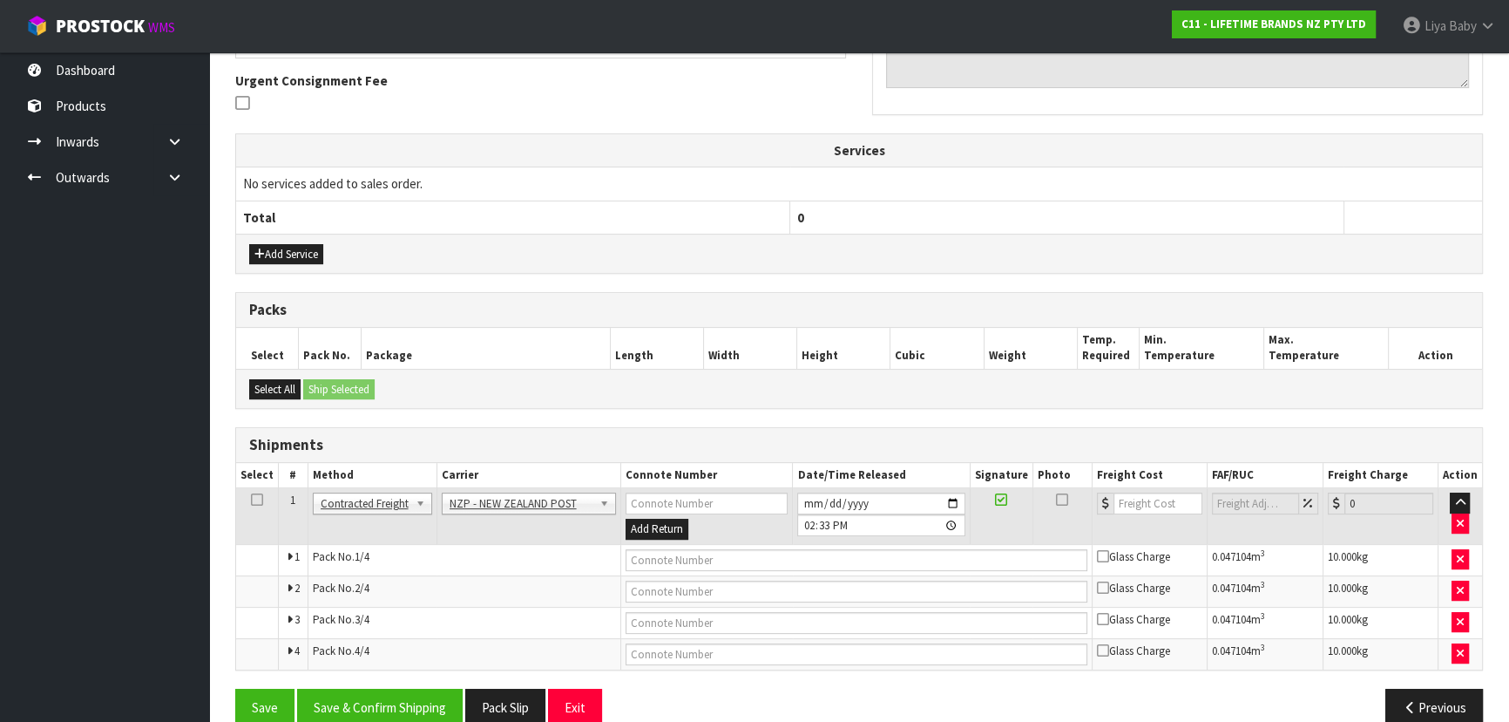
scroll to position [533, 0]
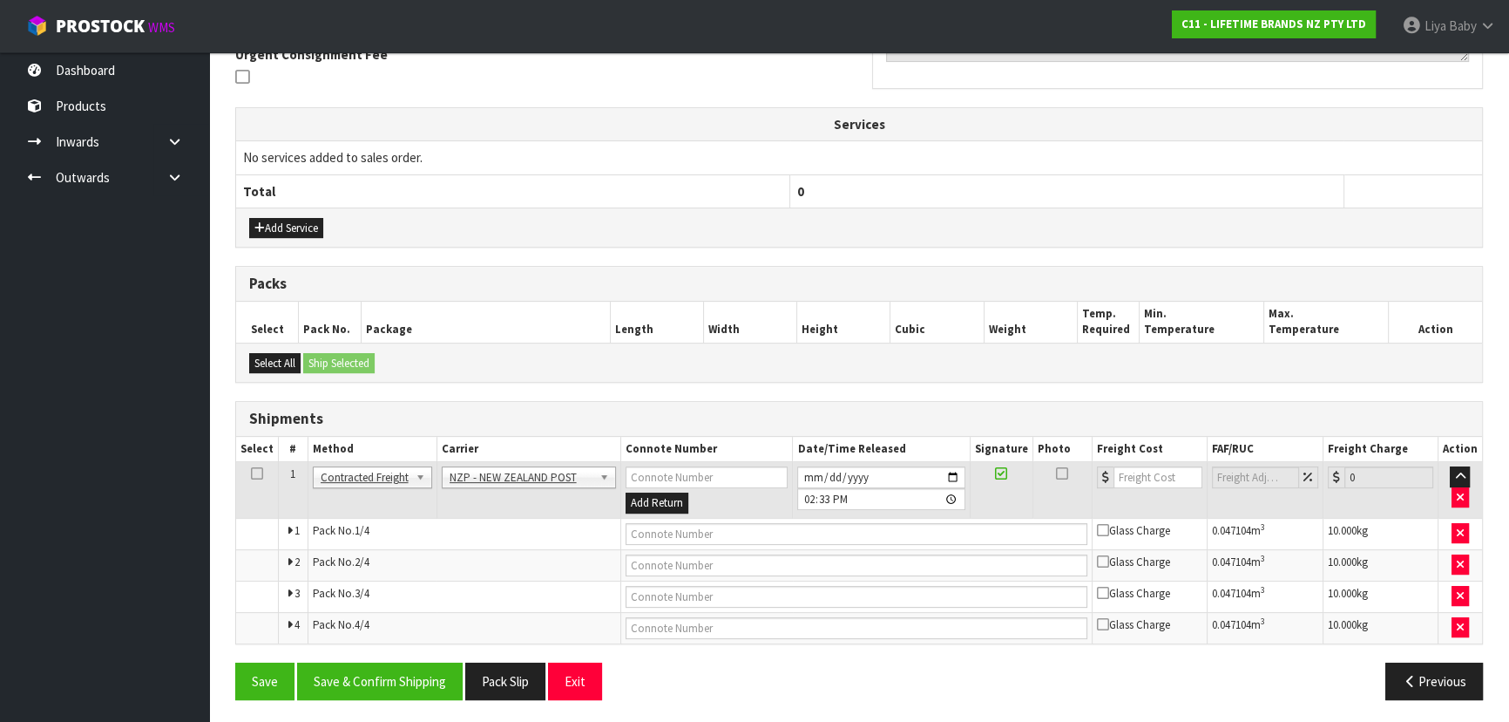
click at [257, 473] on icon at bounding box center [257, 473] width 12 height 1
click at [400, 670] on button "Save & Confirm Shipping" at bounding box center [380, 680] width 166 height 37
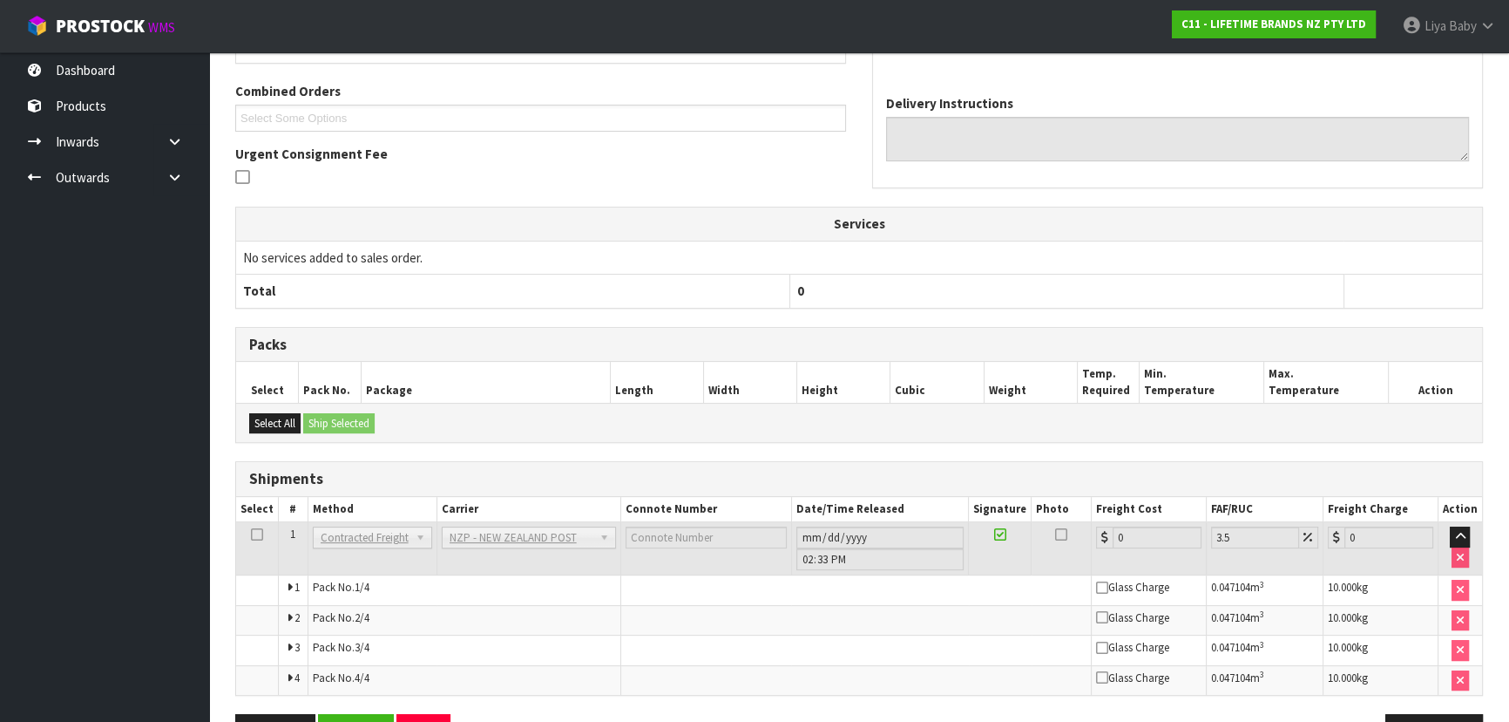
scroll to position [505, 0]
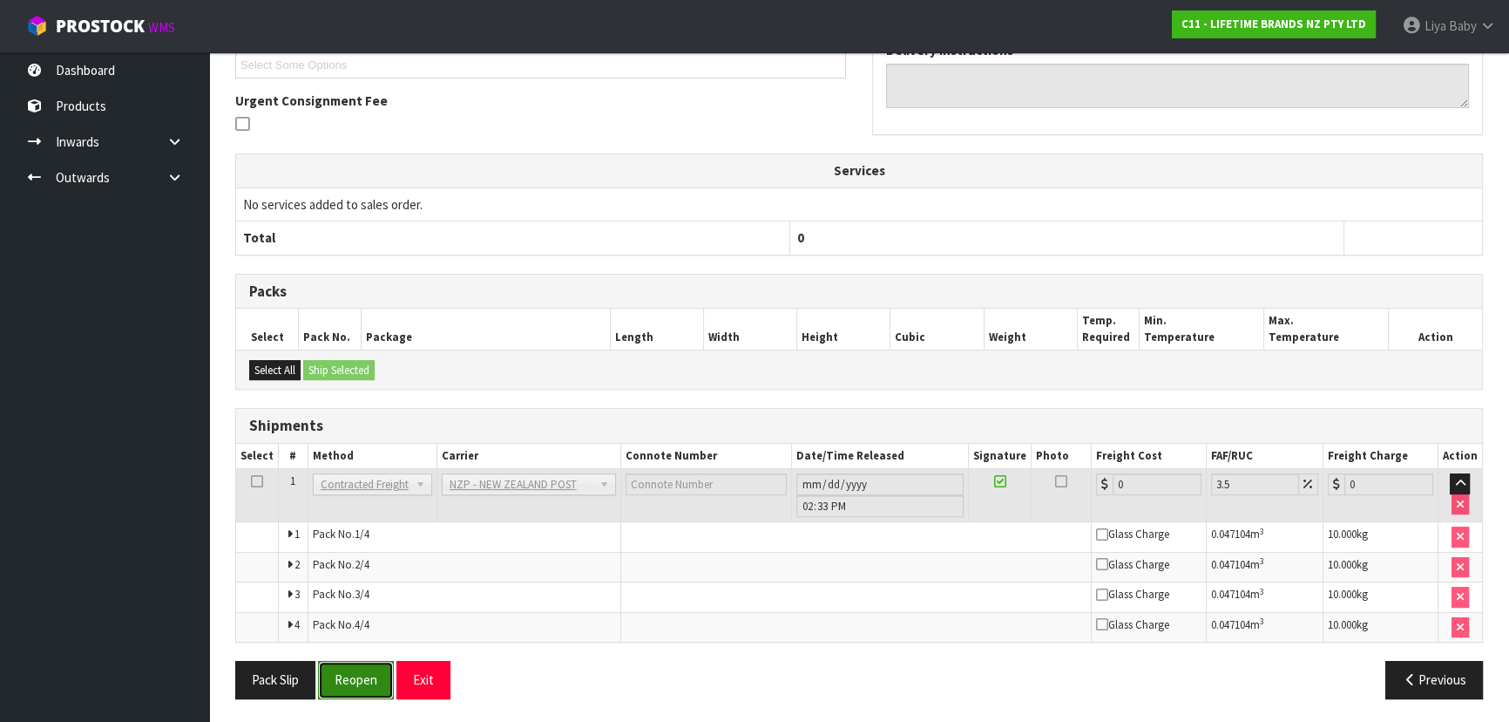
click at [338, 675] on button "Reopen" at bounding box center [356, 679] width 76 height 37
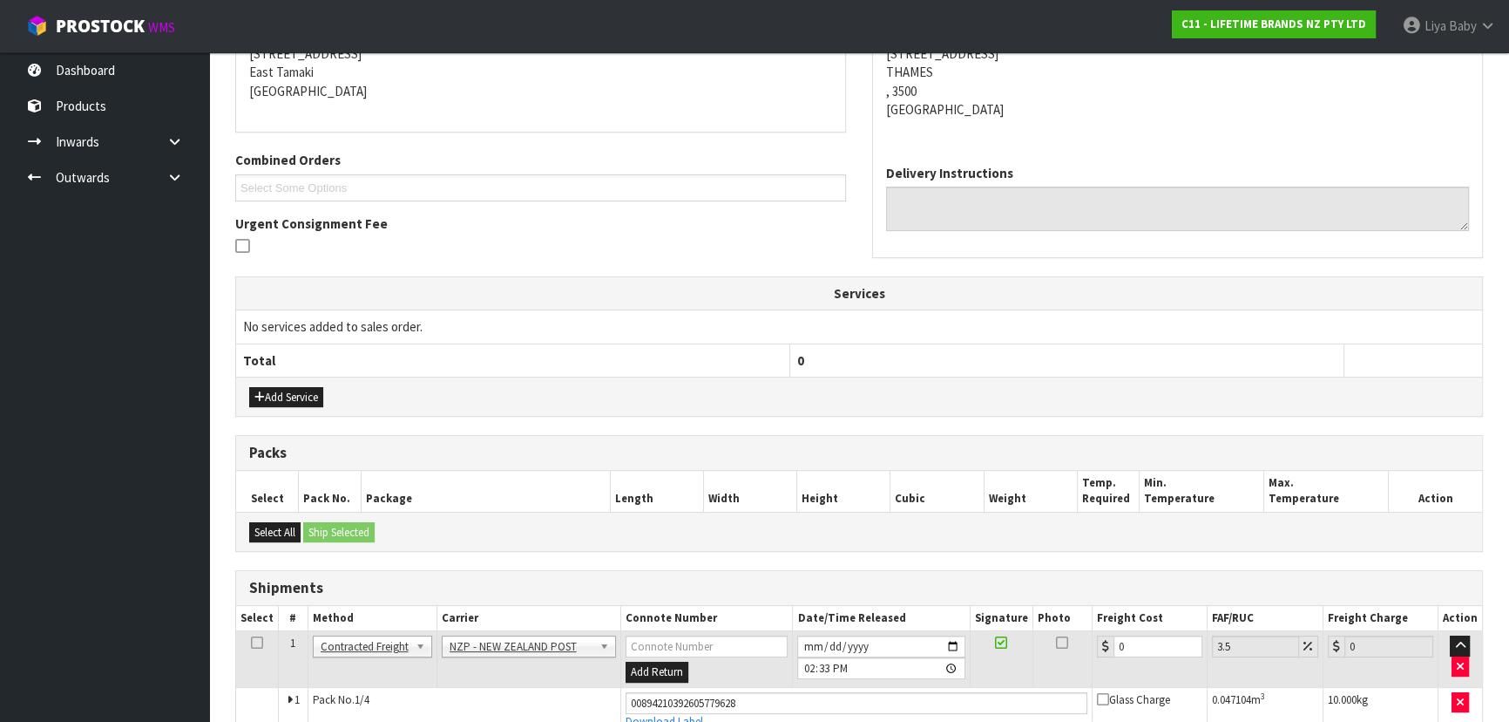
scroll to position [549, 0]
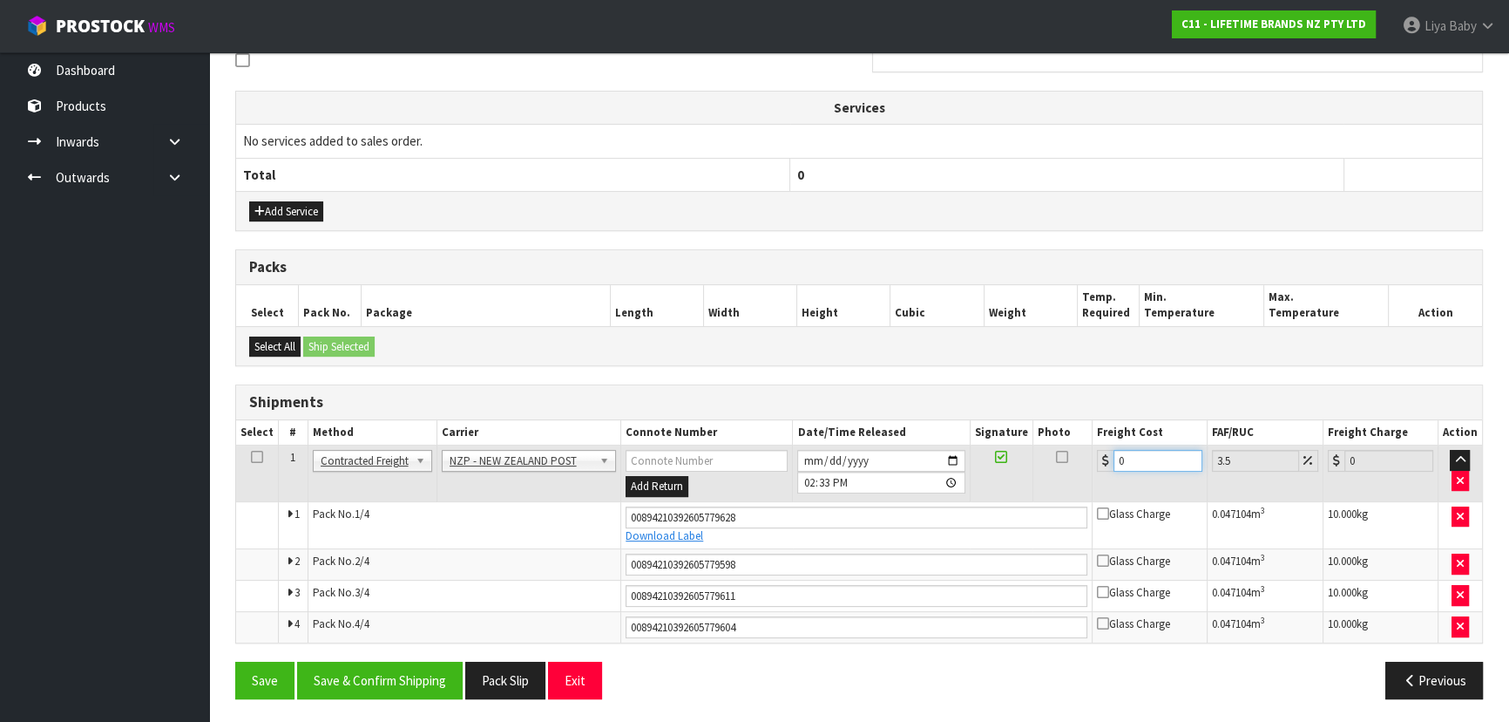
click at [1124, 458] on input "0" at bounding box center [1158, 461] width 89 height 22
type input "2"
type input "2.07"
type input "29"
type input "30.01"
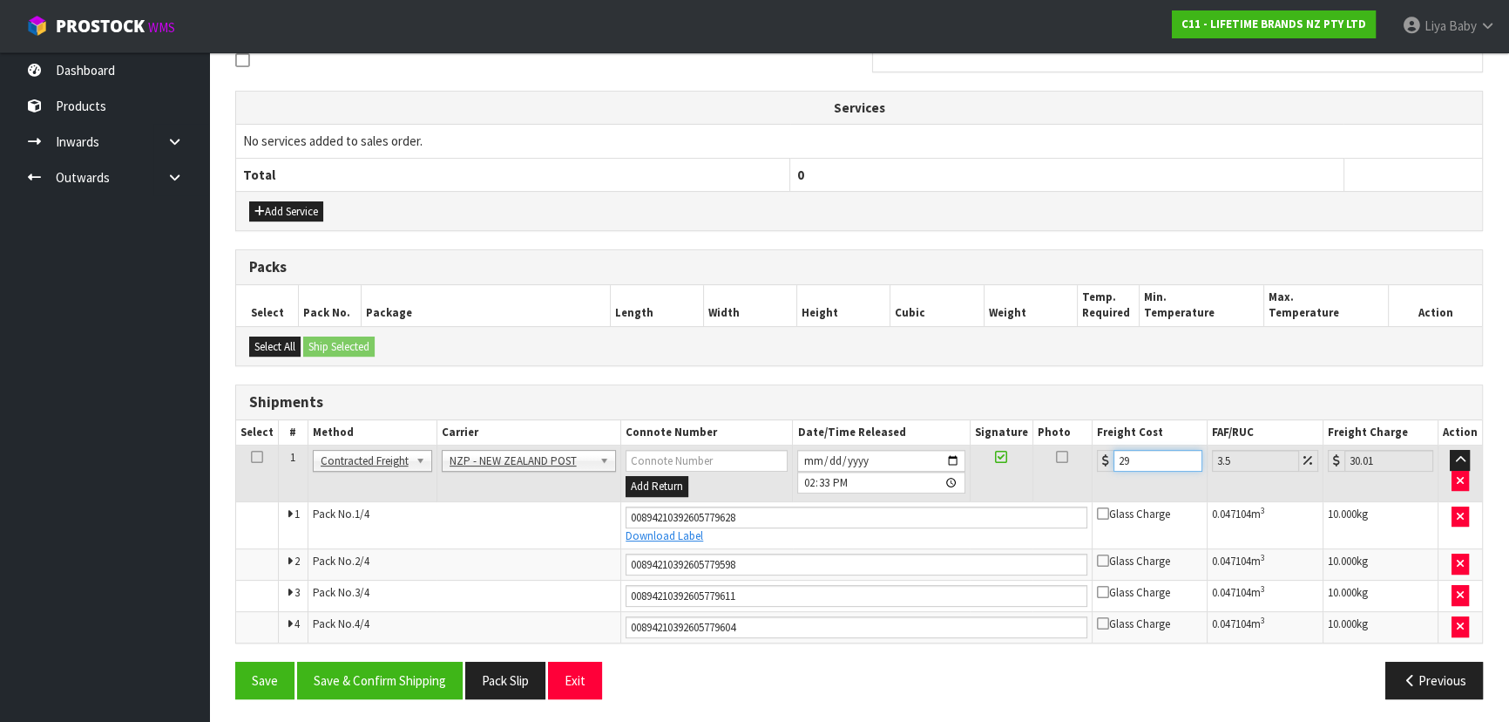
type input "29.2"
type input "30.22"
type input "29.24"
type input "30.26"
type input "29.24"
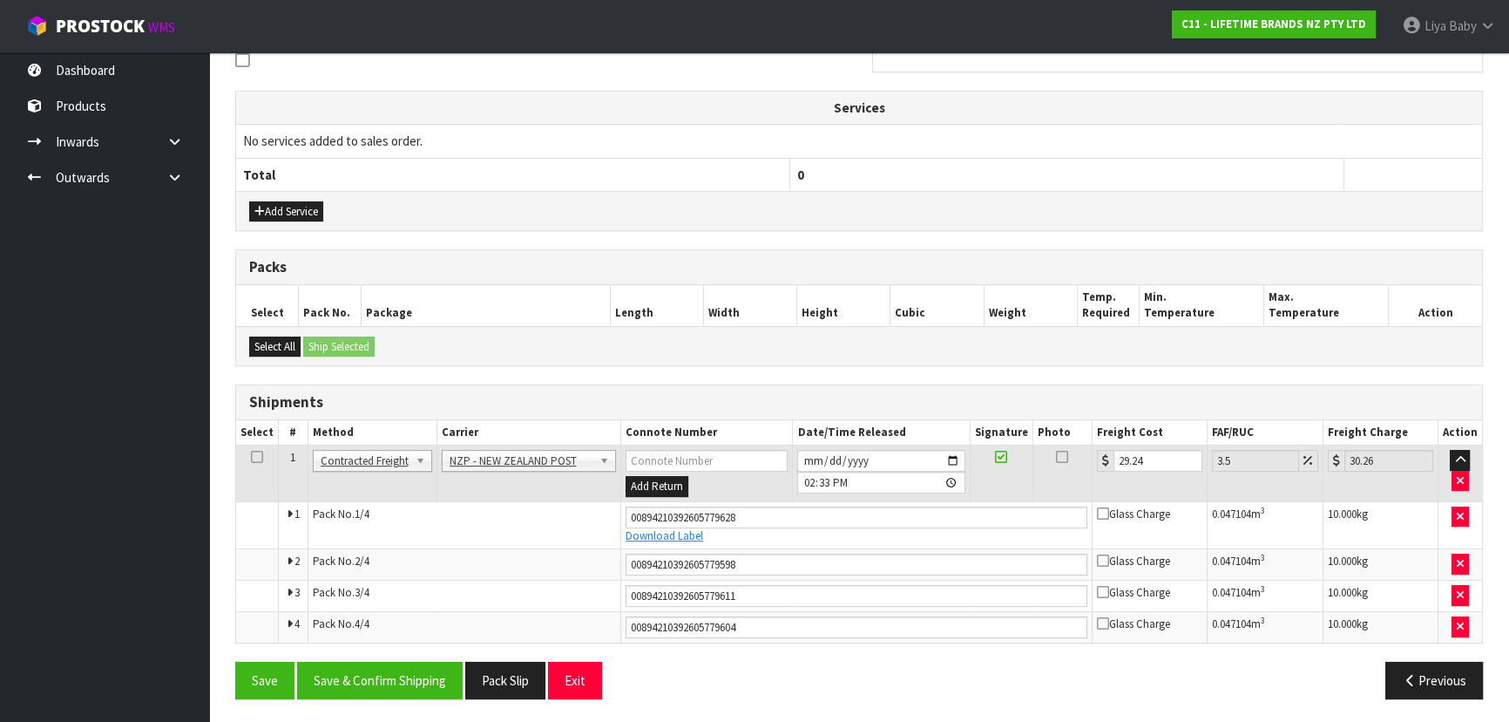
click at [253, 457] on icon at bounding box center [257, 457] width 12 height 1
click at [394, 689] on button "Save & Confirm Shipping" at bounding box center [380, 679] width 166 height 37
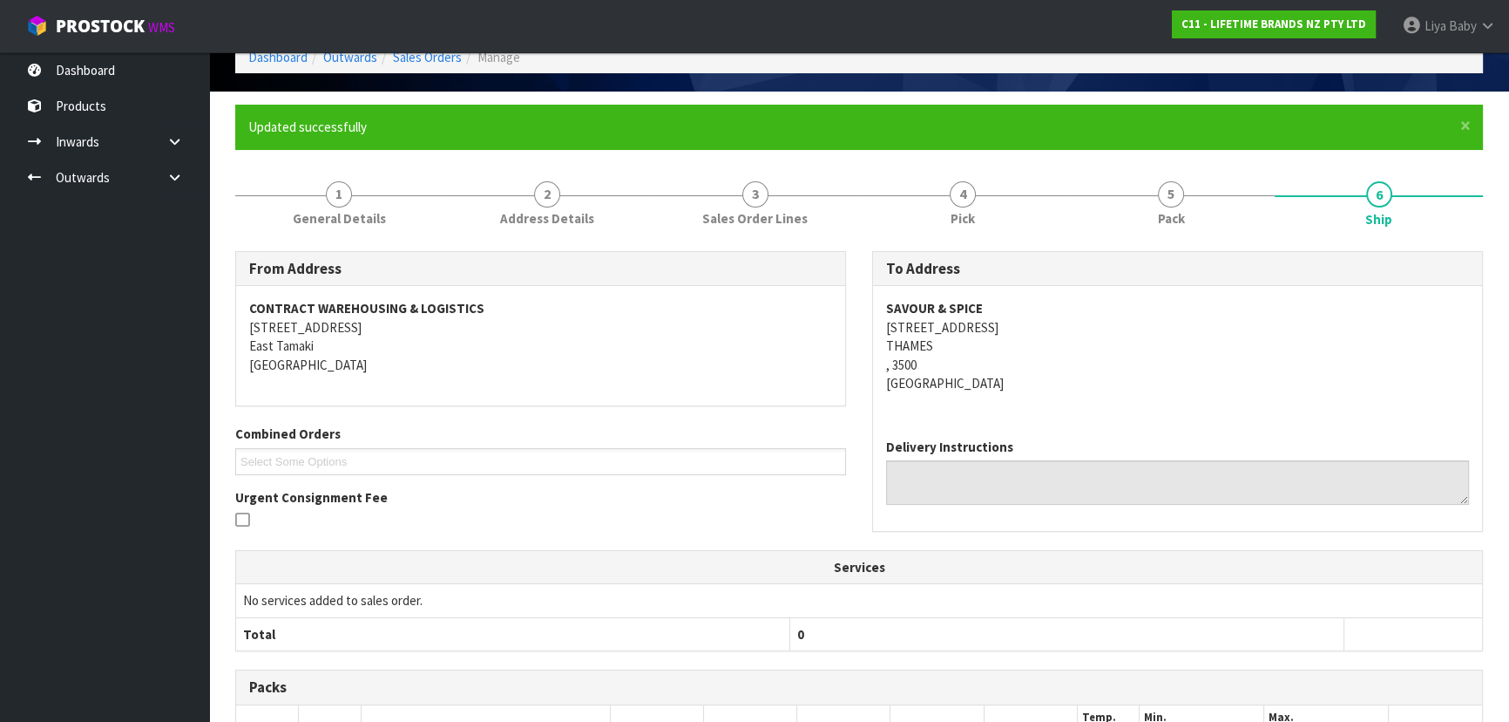
scroll to position [0, 0]
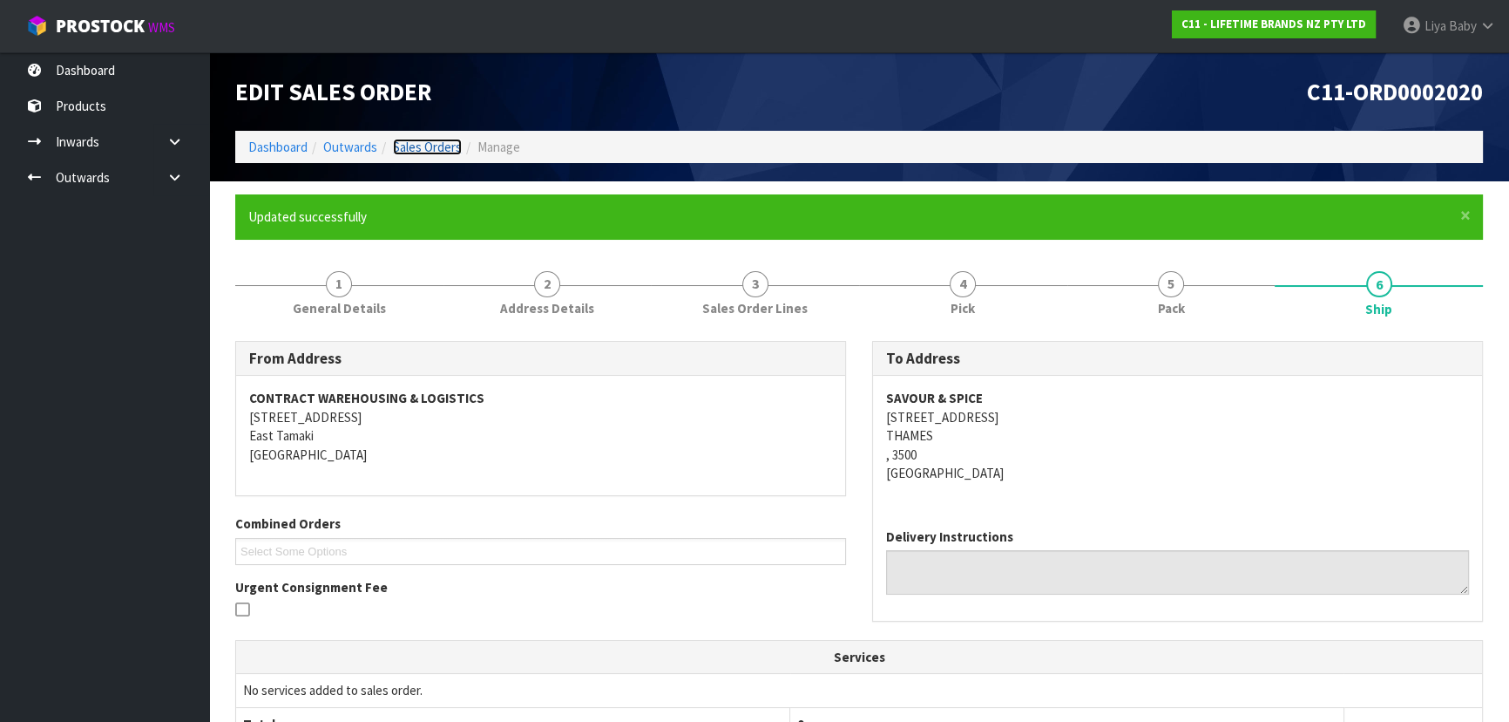
click at [423, 150] on link "Sales Orders" at bounding box center [427, 147] width 69 height 17
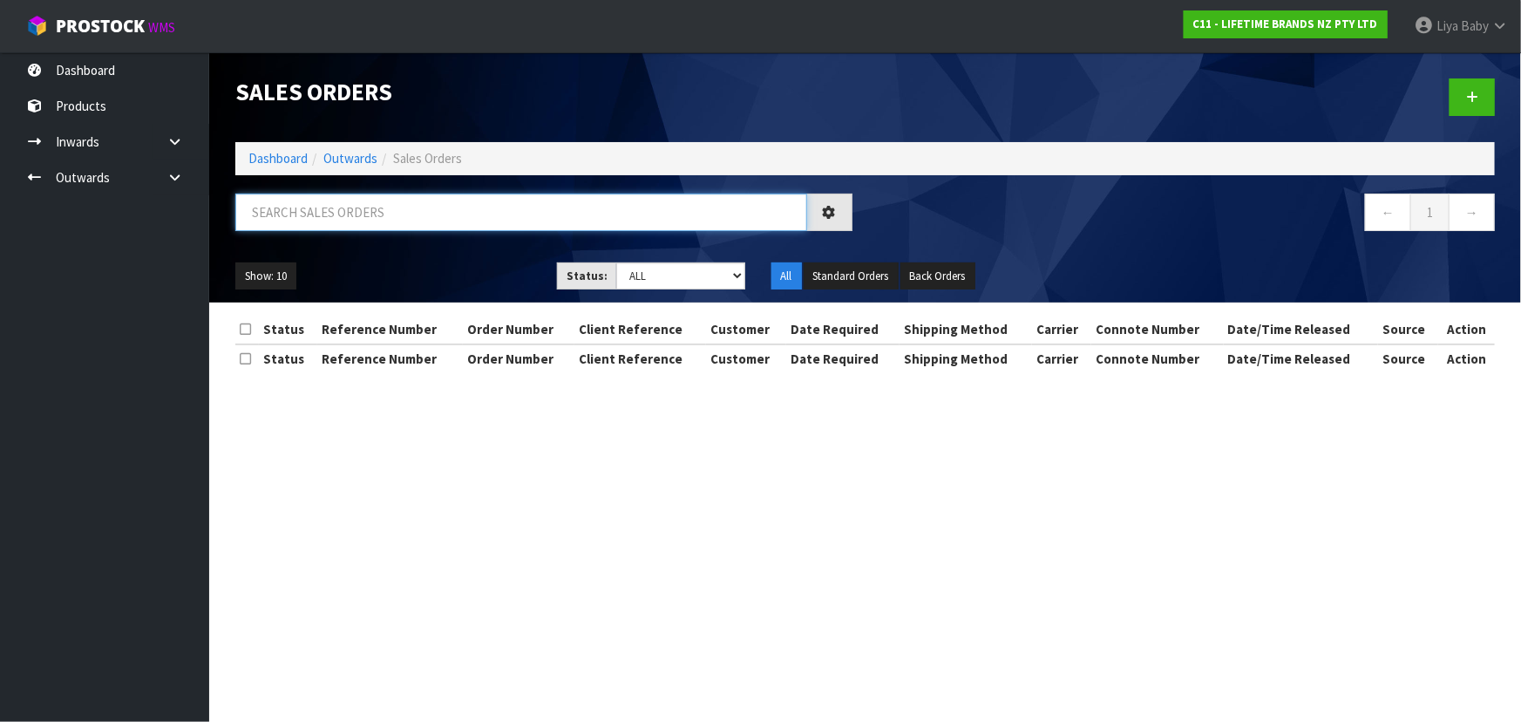
click at [405, 207] on input "text" at bounding box center [521, 211] width 572 height 37
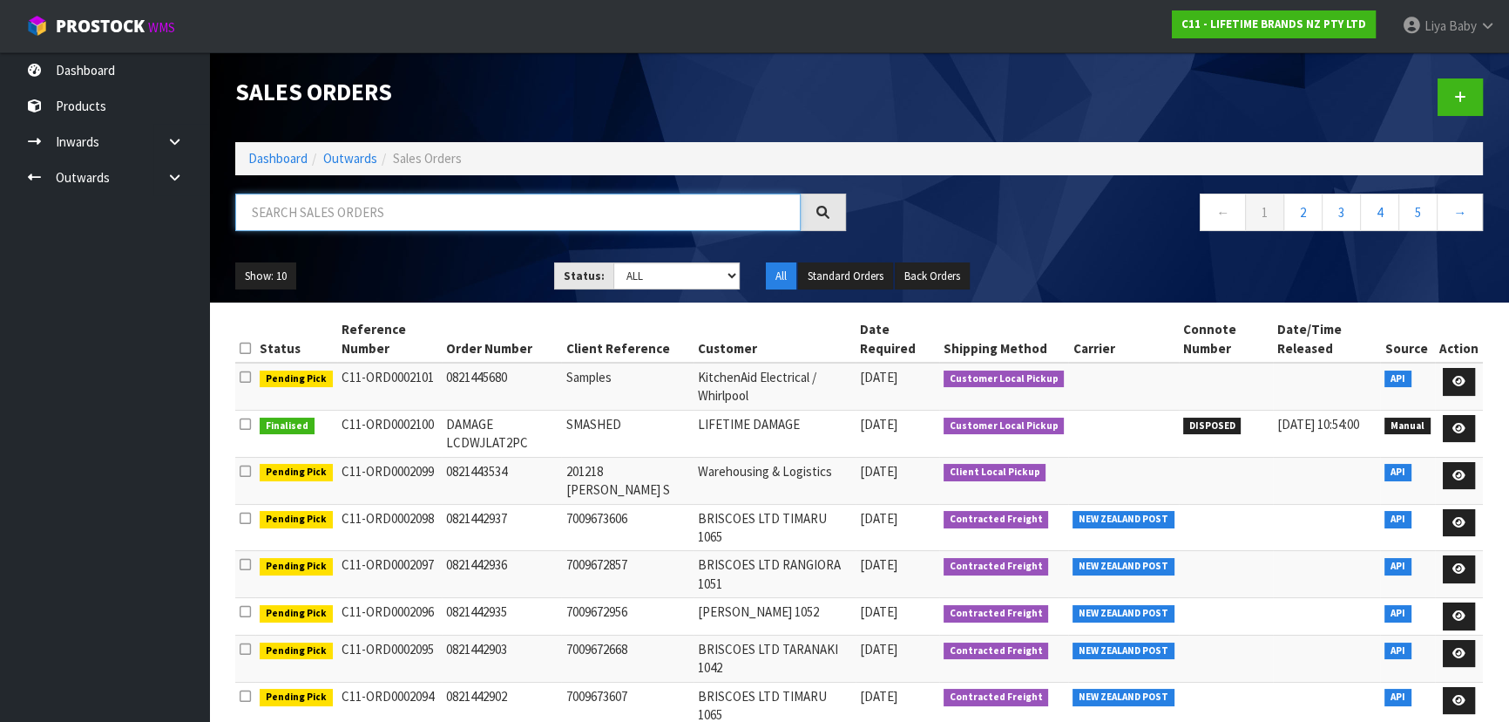
click at [443, 214] on input "text" at bounding box center [518, 211] width 566 height 37
click at [122, 80] on link "Dashboard" at bounding box center [104, 70] width 209 height 36
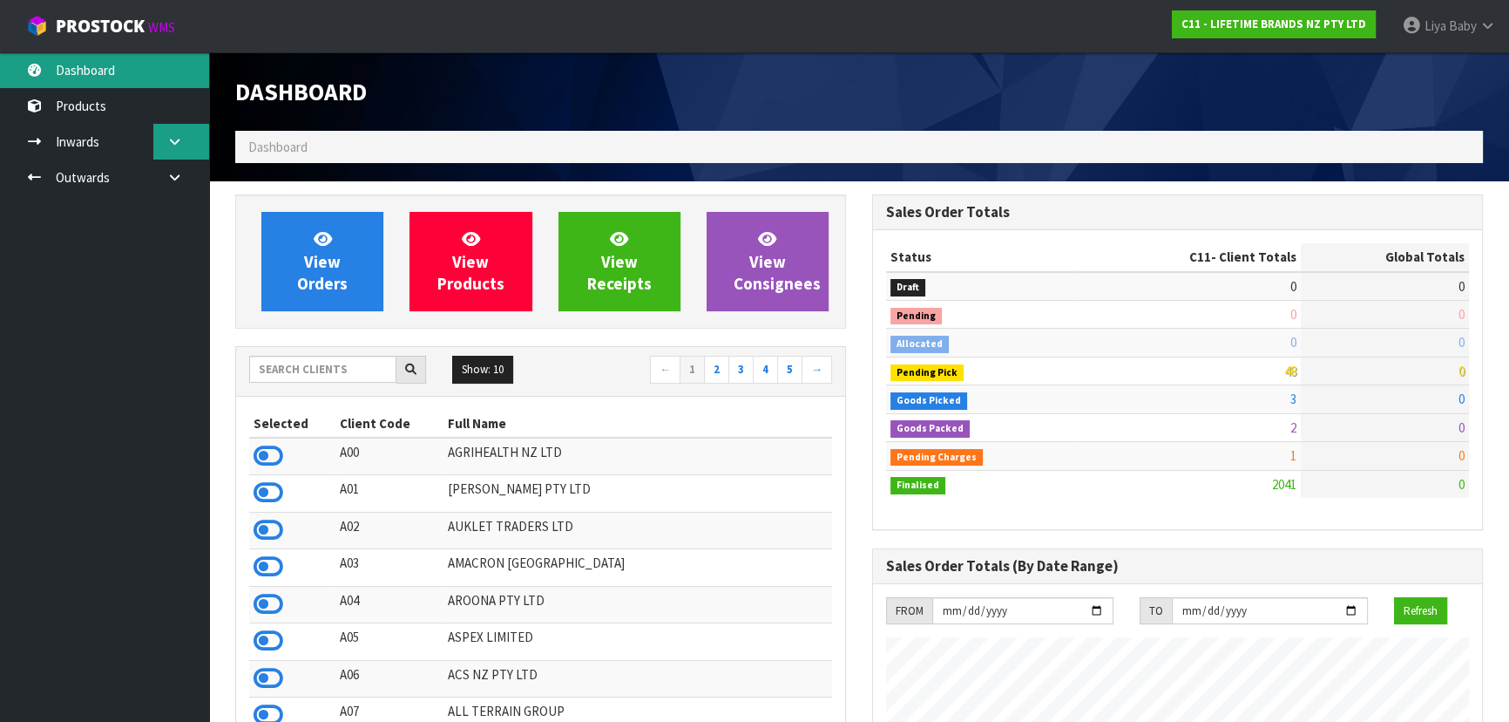
scroll to position [1318, 636]
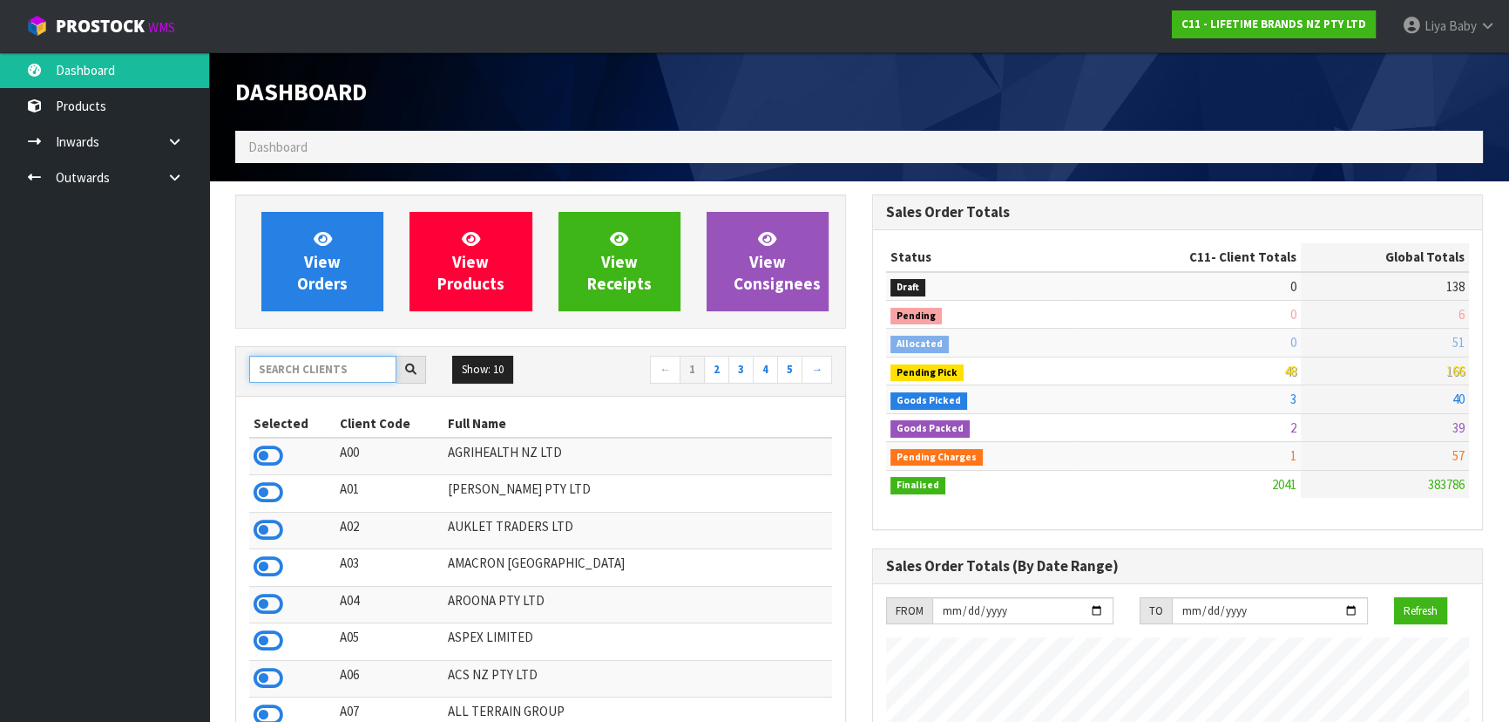
click at [331, 366] on input "text" at bounding box center [322, 369] width 147 height 27
click at [298, 363] on input "text" at bounding box center [322, 369] width 147 height 27
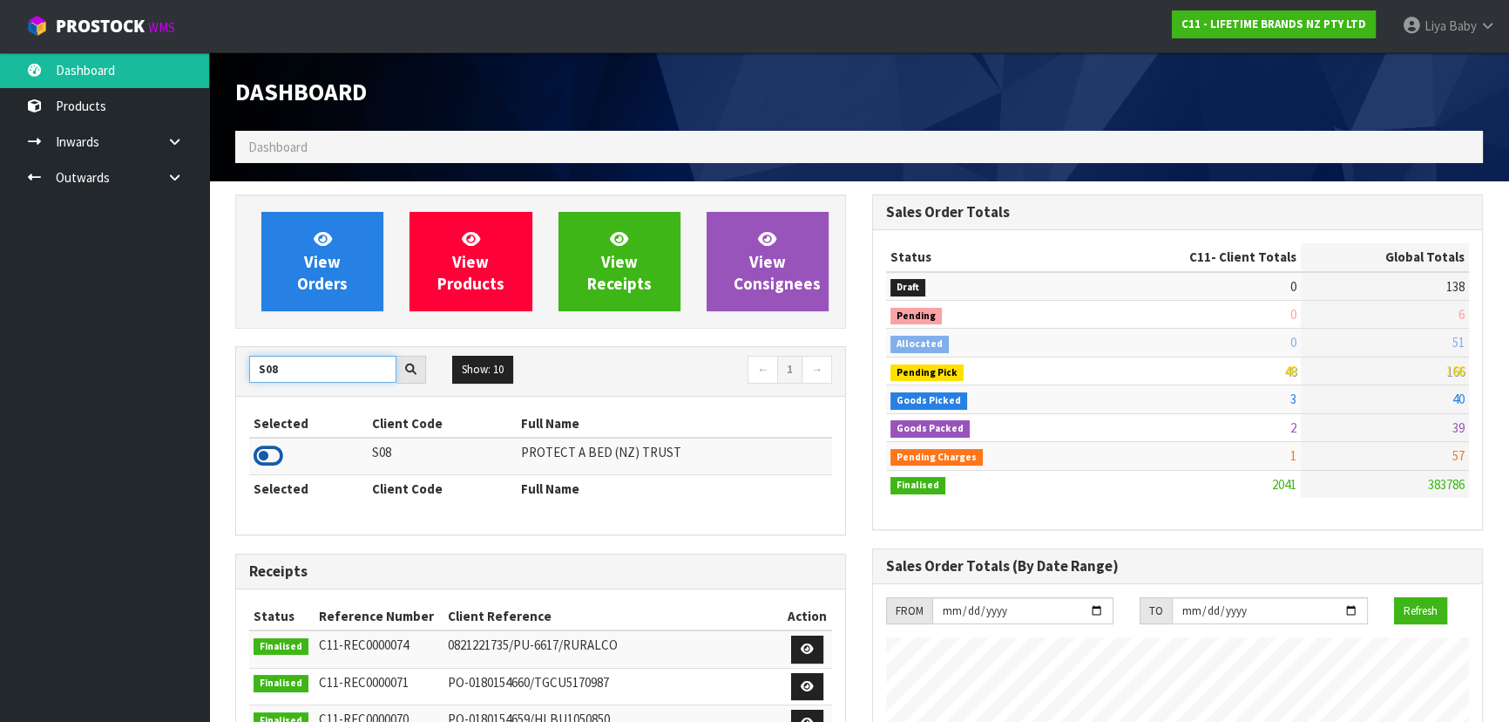
type input "S08"
click at [268, 454] on icon at bounding box center [269, 456] width 30 height 26
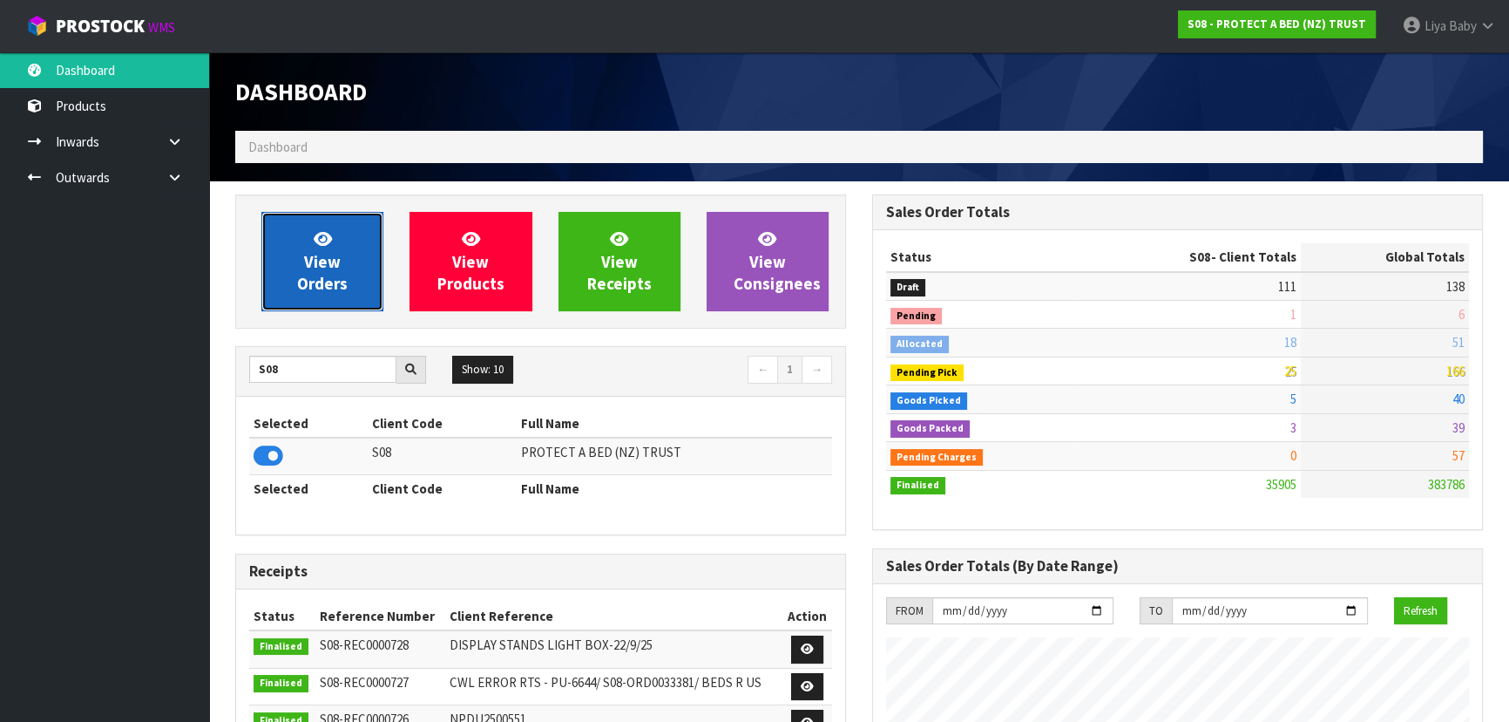
click at [314, 301] on link "View Orders" at bounding box center [322, 261] width 122 height 99
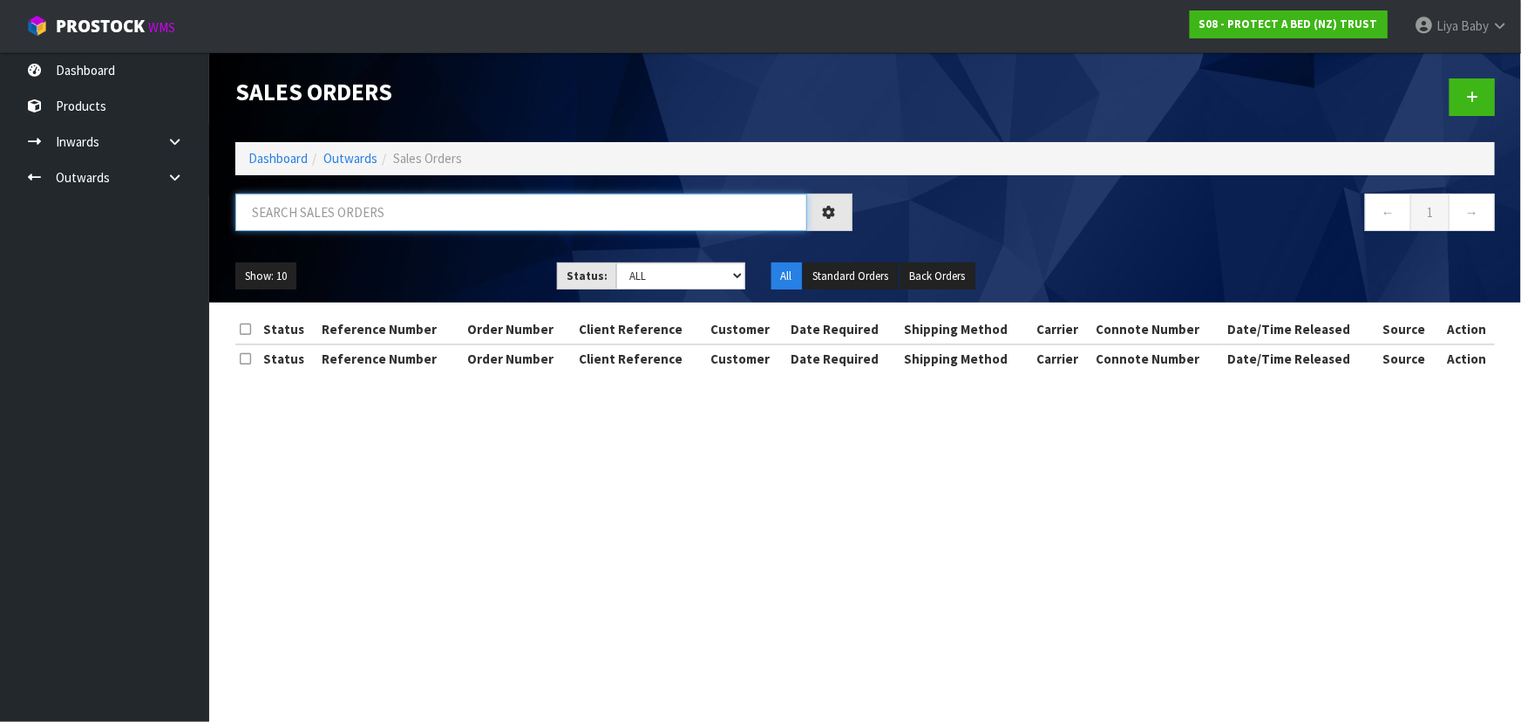
click at [336, 220] on input "text" at bounding box center [521, 211] width 572 height 37
type input "JOB-0415431"
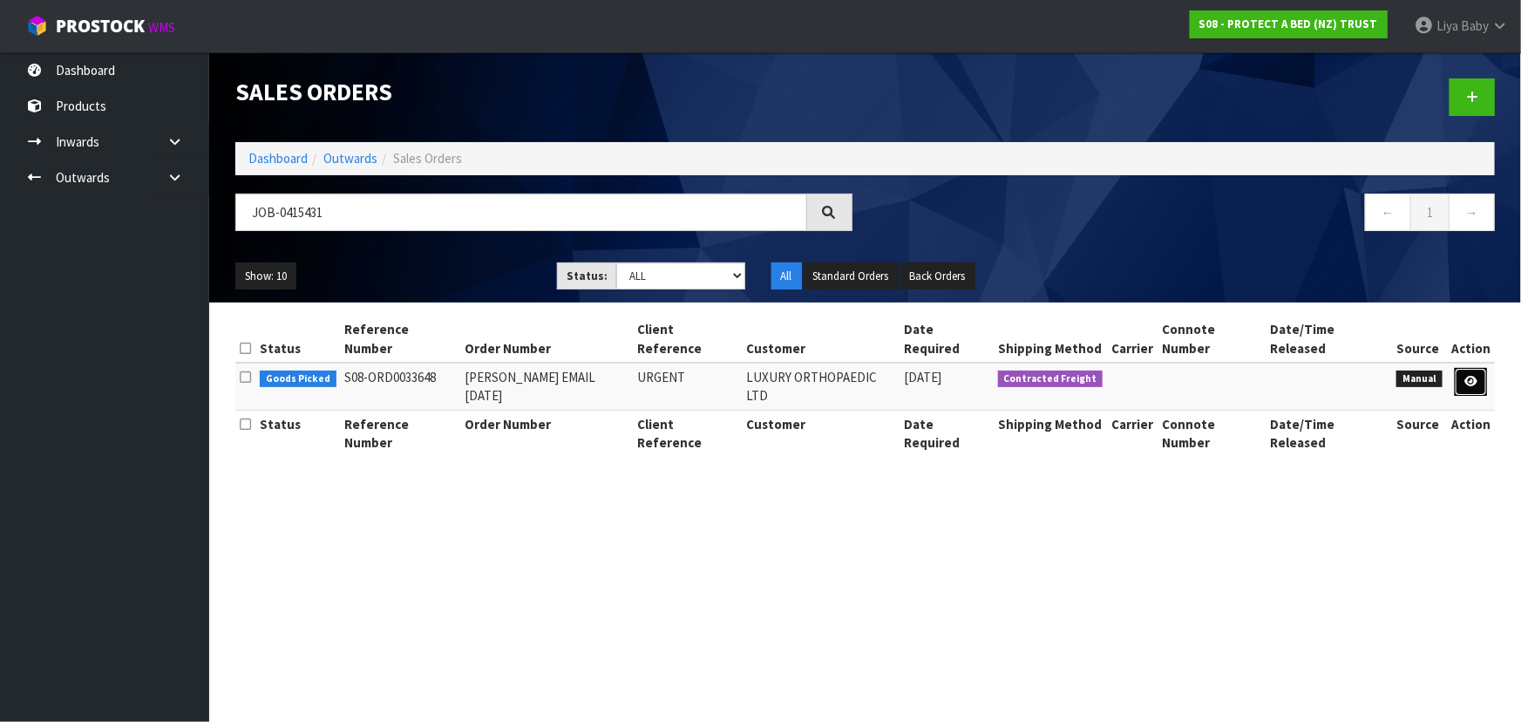
click at [1464, 376] on icon at bounding box center [1470, 381] width 13 height 11
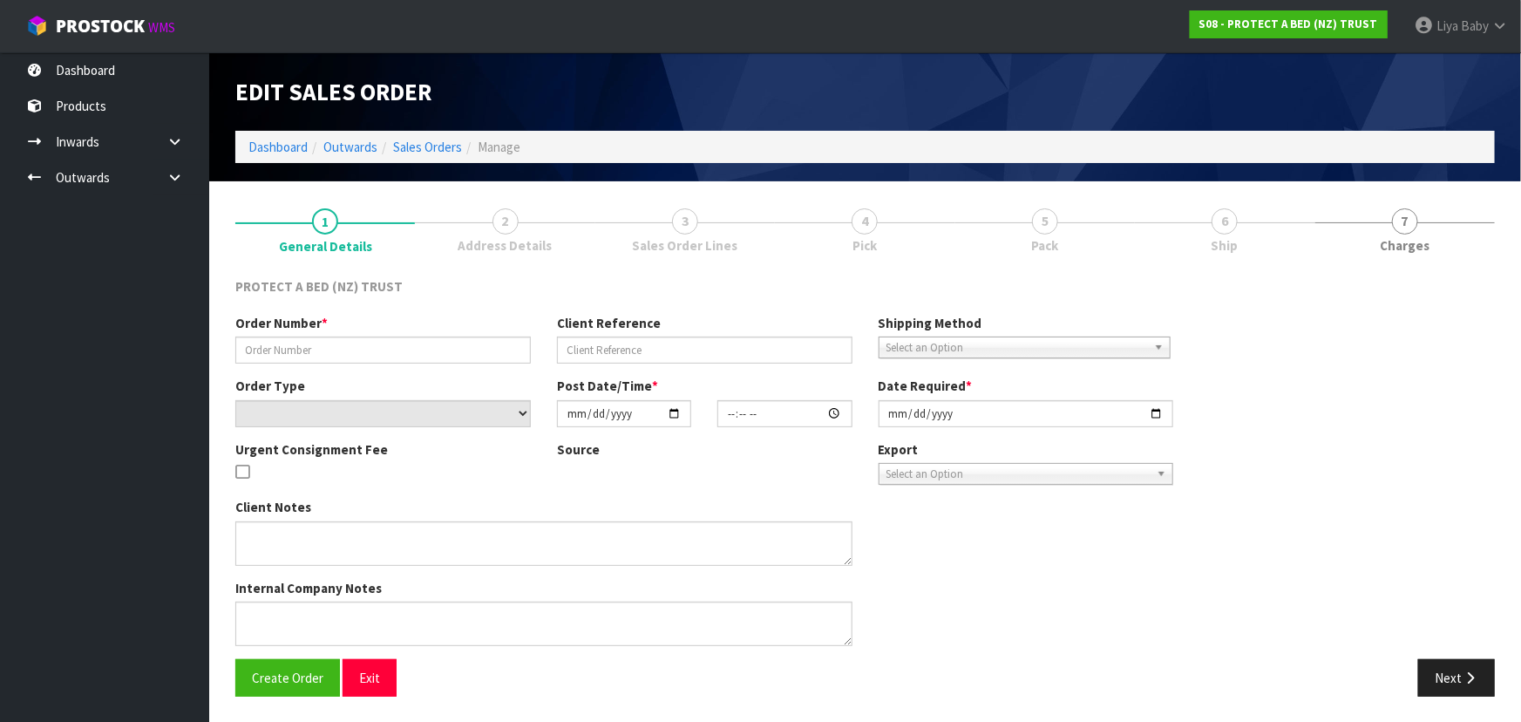
type input "[PERSON_NAME] EMAIL [DATE]"
type input "URGENT"
select select "number:0"
type input "[DATE]"
type input "12:05:00.000"
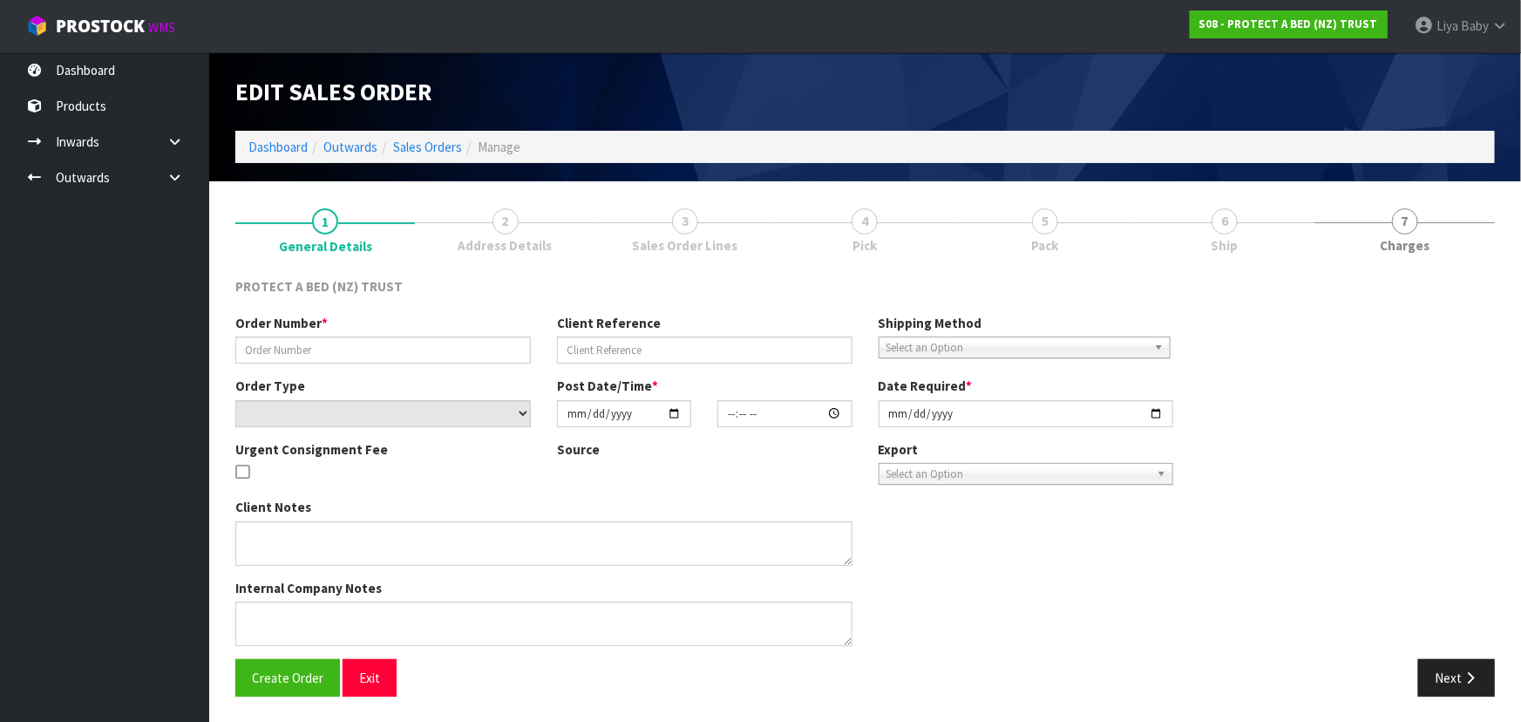
type input "[DATE]"
type textarea "PRICE: $11.50 EXCLUDING GST."
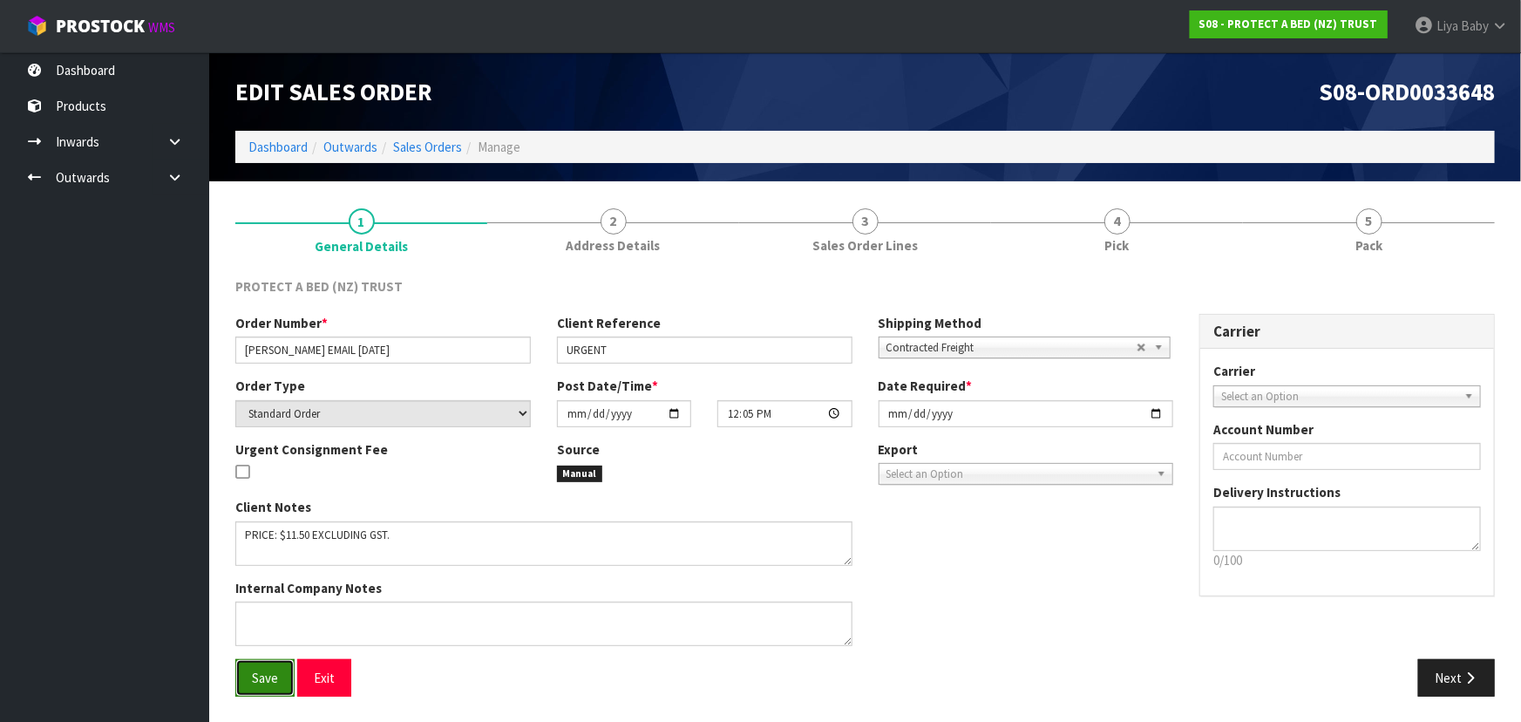
click at [248, 680] on button "Save" at bounding box center [264, 677] width 59 height 37
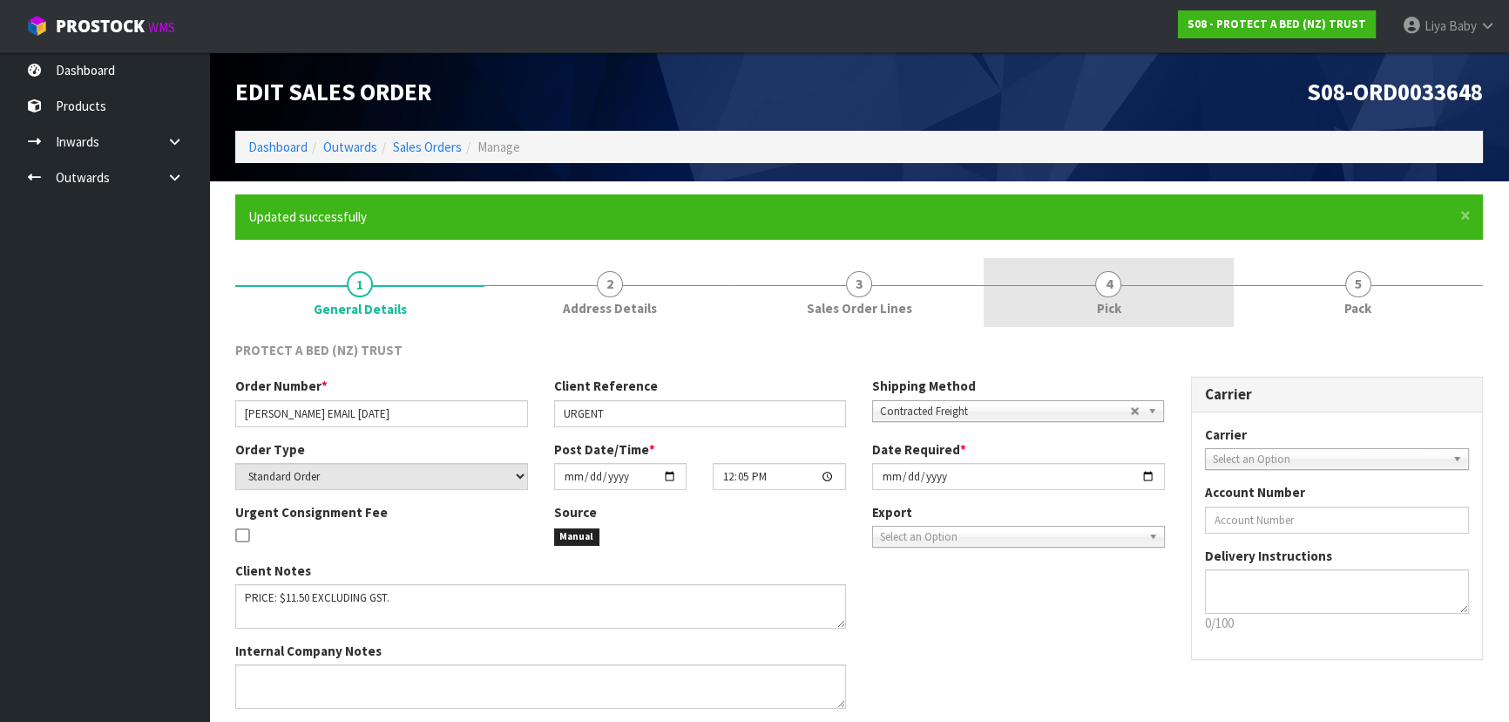
click at [1116, 305] on span "Pick" at bounding box center [1108, 308] width 24 height 18
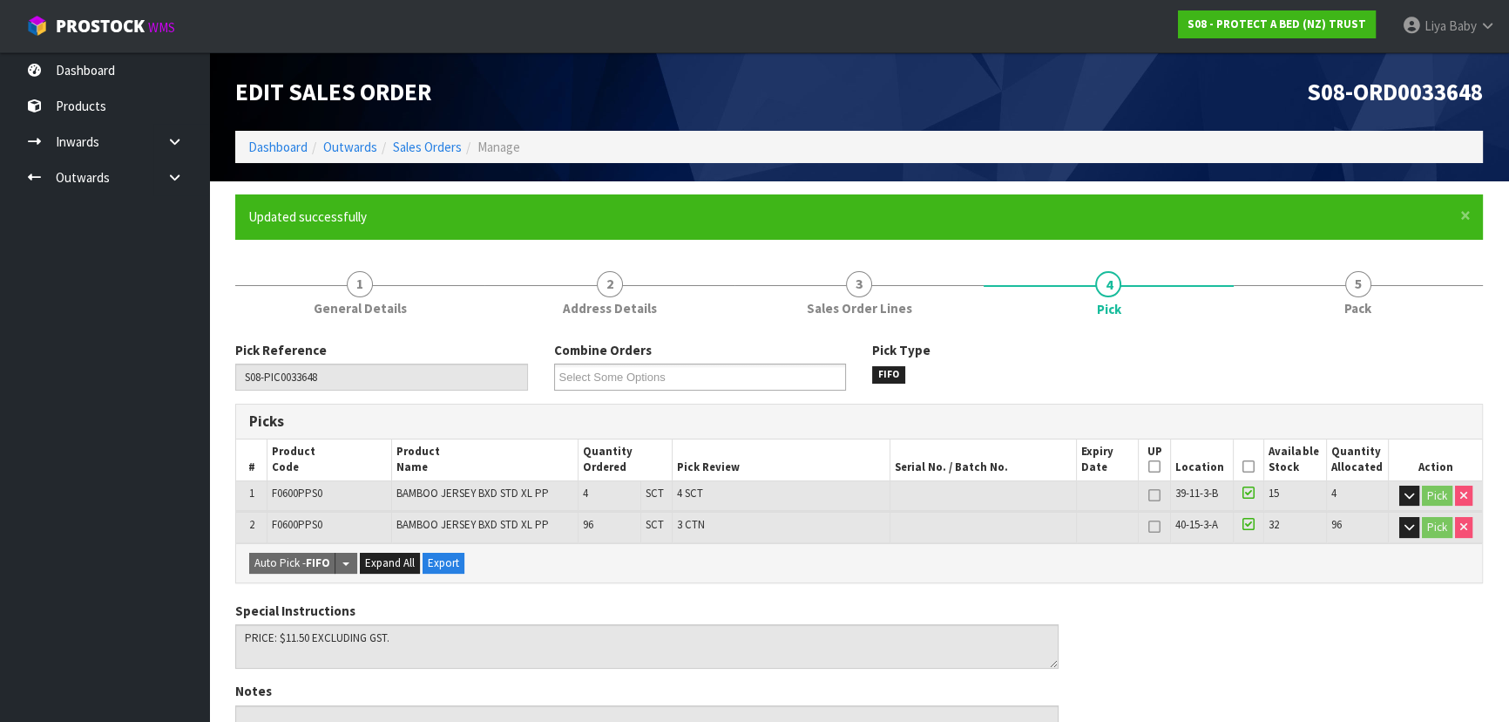
click at [1252, 467] on icon at bounding box center [1249, 466] width 12 height 1
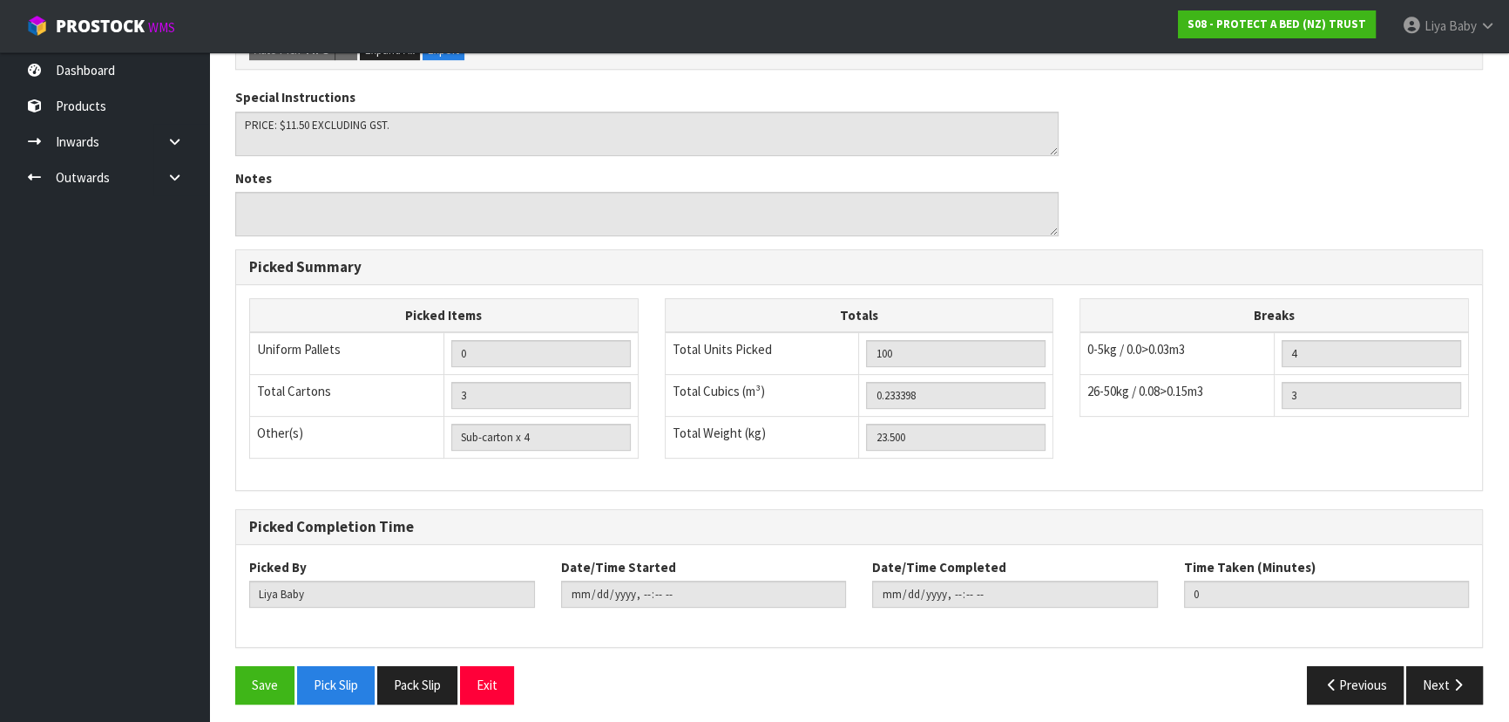
scroll to position [580, 0]
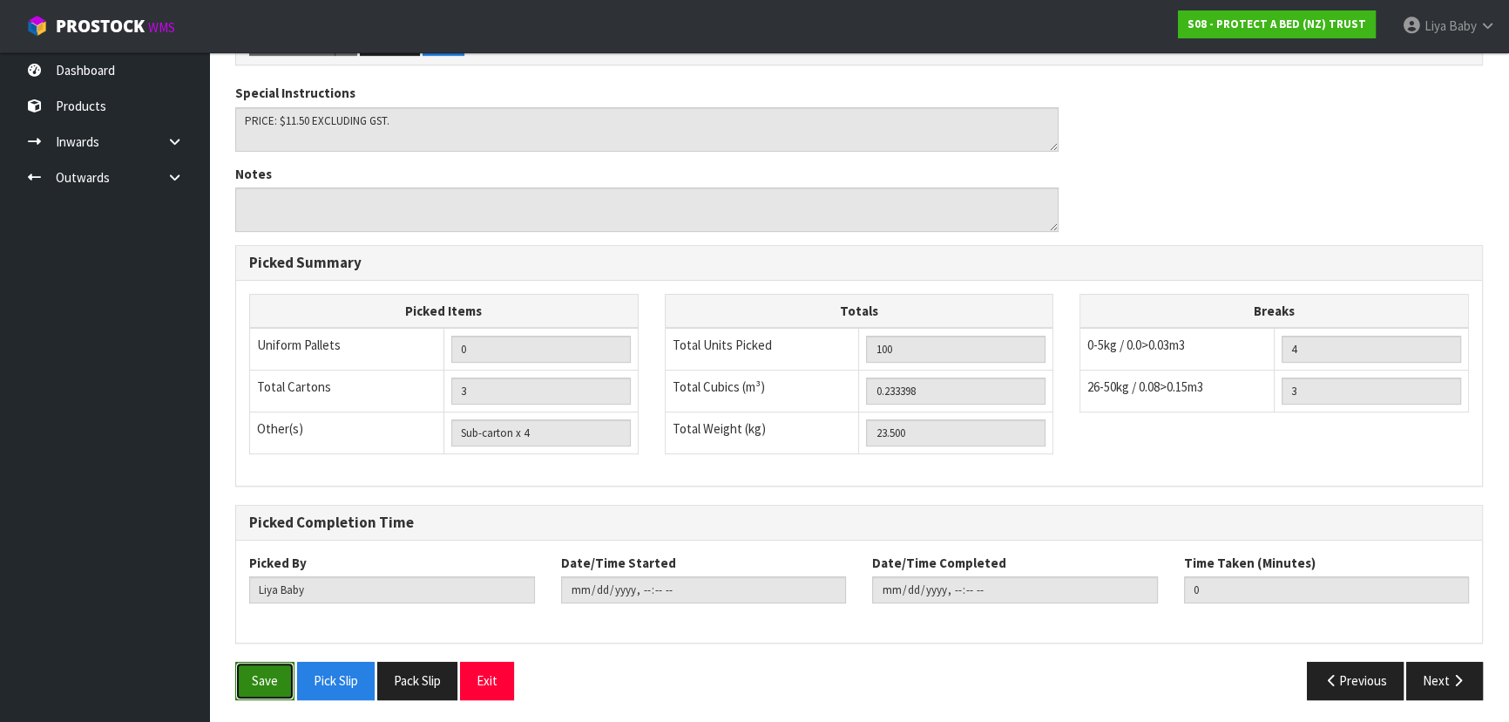
click at [291, 681] on button "Save" at bounding box center [264, 679] width 59 height 37
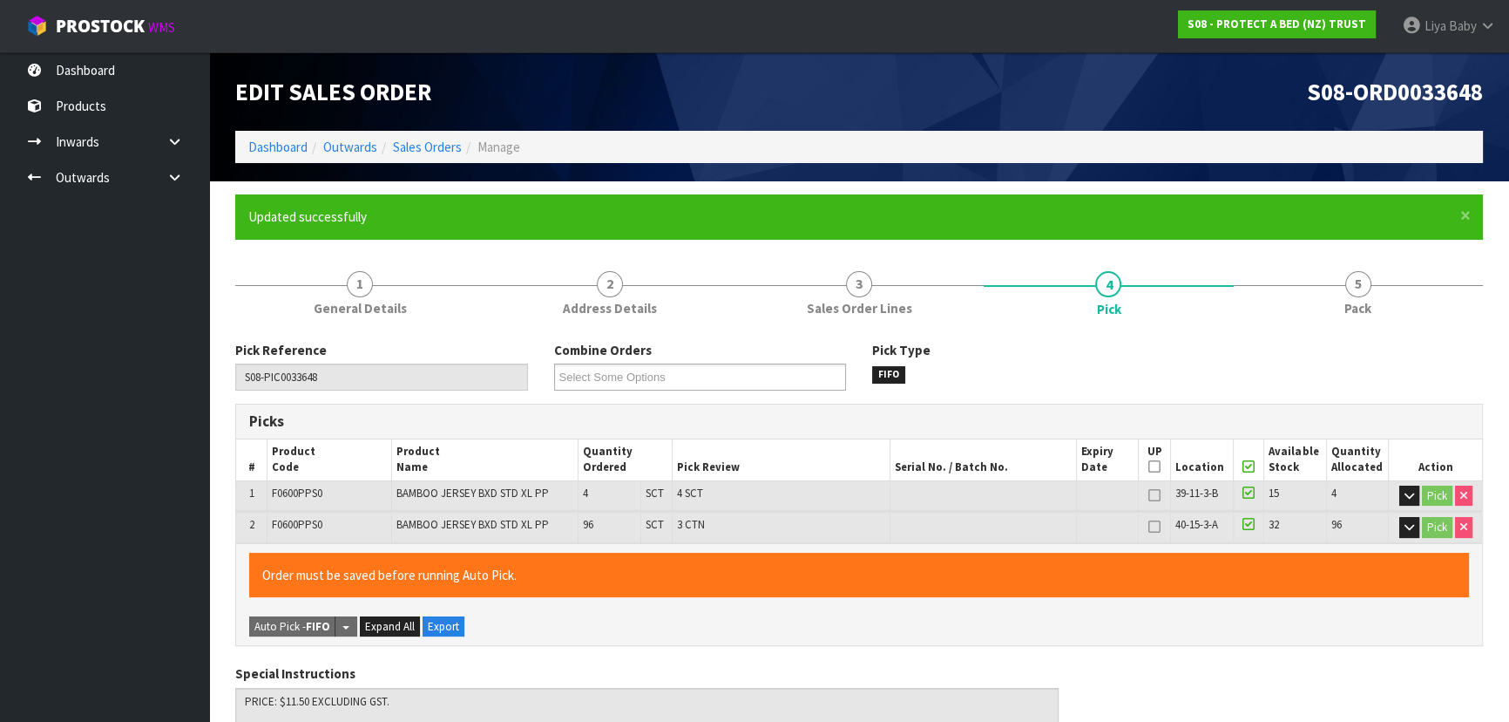
type input "[DATE]T14:45:14"
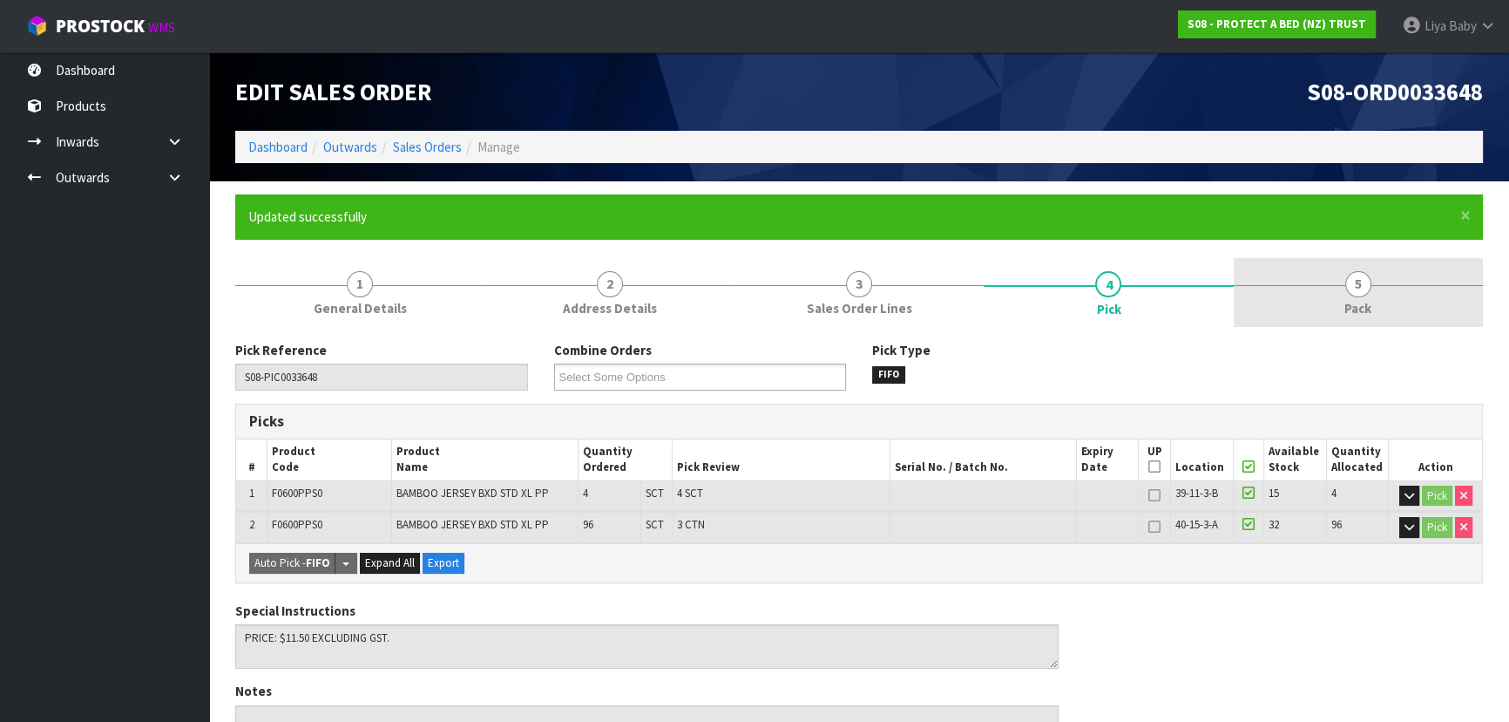
click at [1355, 304] on span "Pack" at bounding box center [1358, 308] width 27 height 18
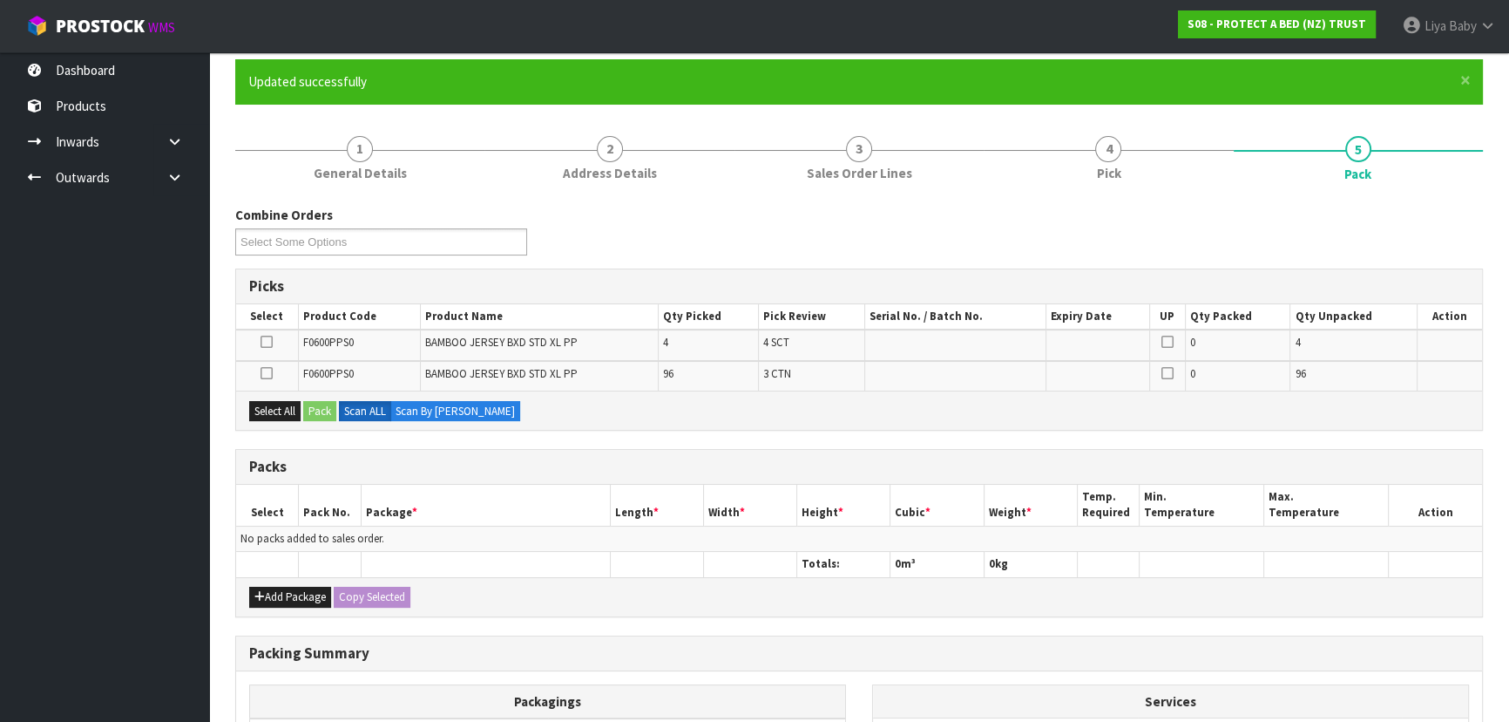
scroll to position [237, 0]
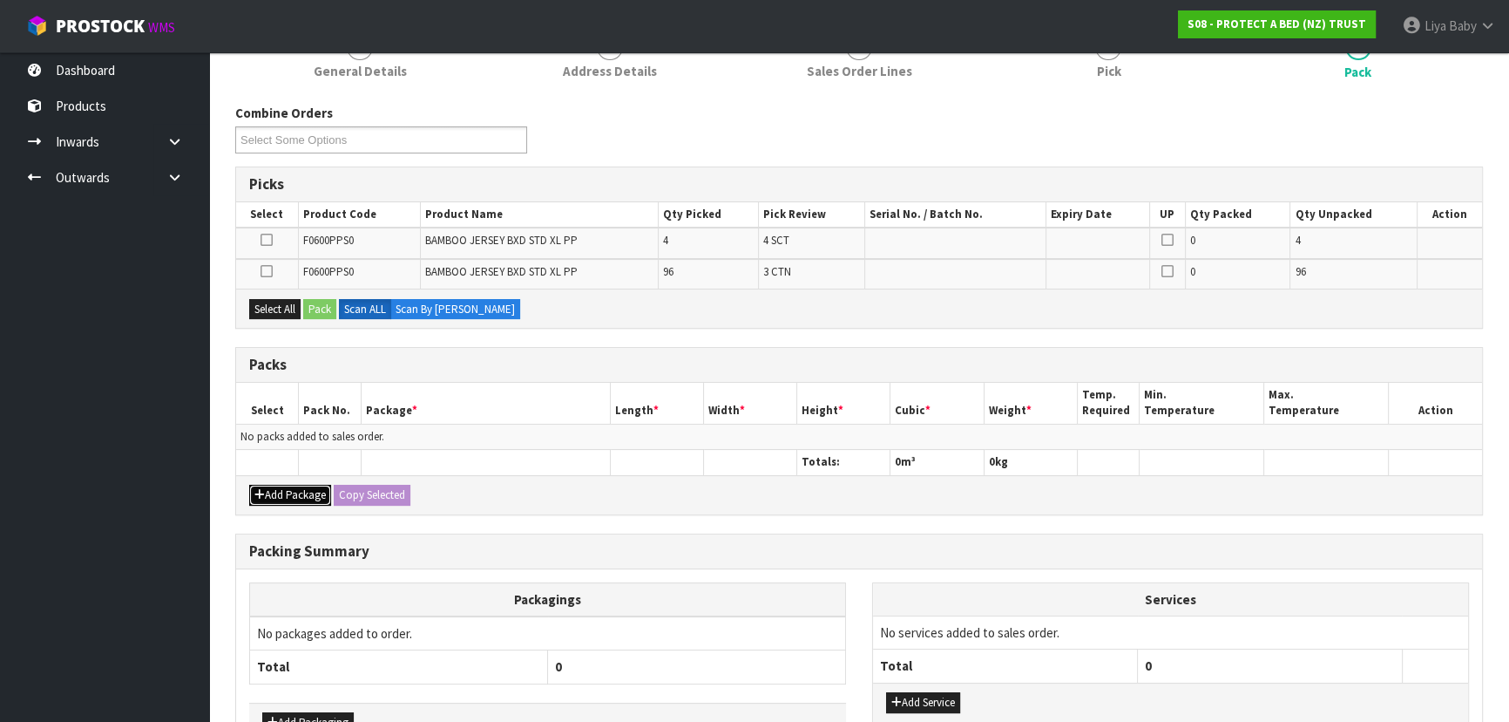
click at [296, 488] on button "Add Package" at bounding box center [290, 495] width 82 height 21
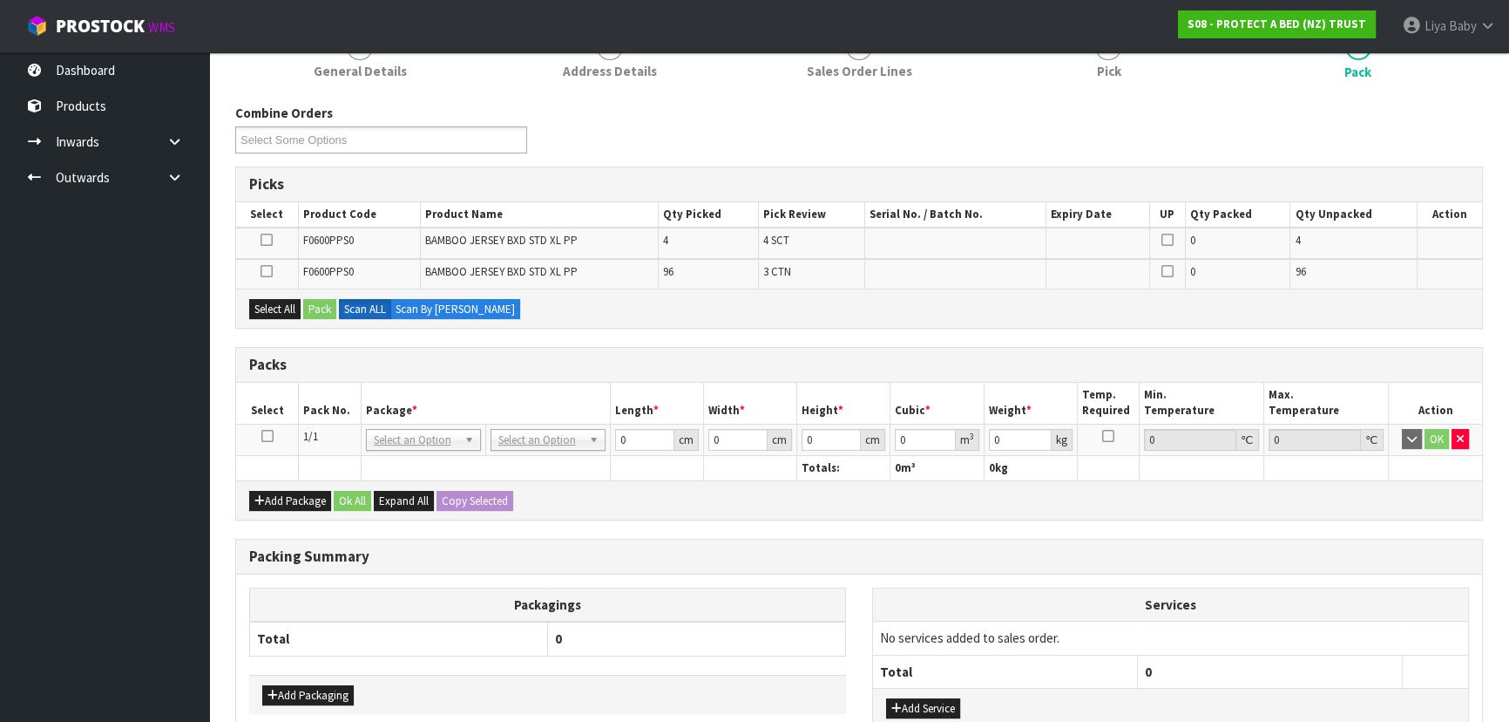
click at [266, 440] on link at bounding box center [267, 436] width 12 height 15
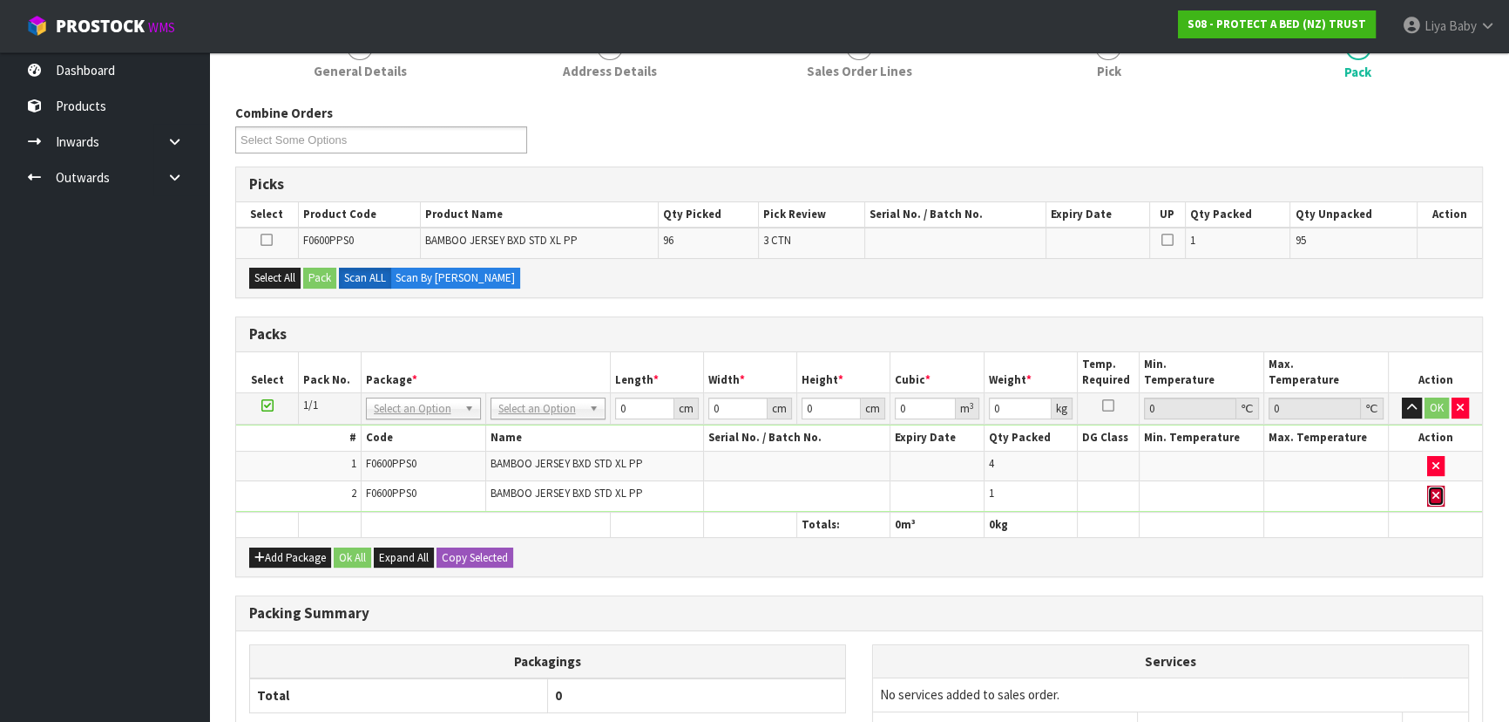
click at [1436, 494] on icon "button" at bounding box center [1436, 495] width 7 height 11
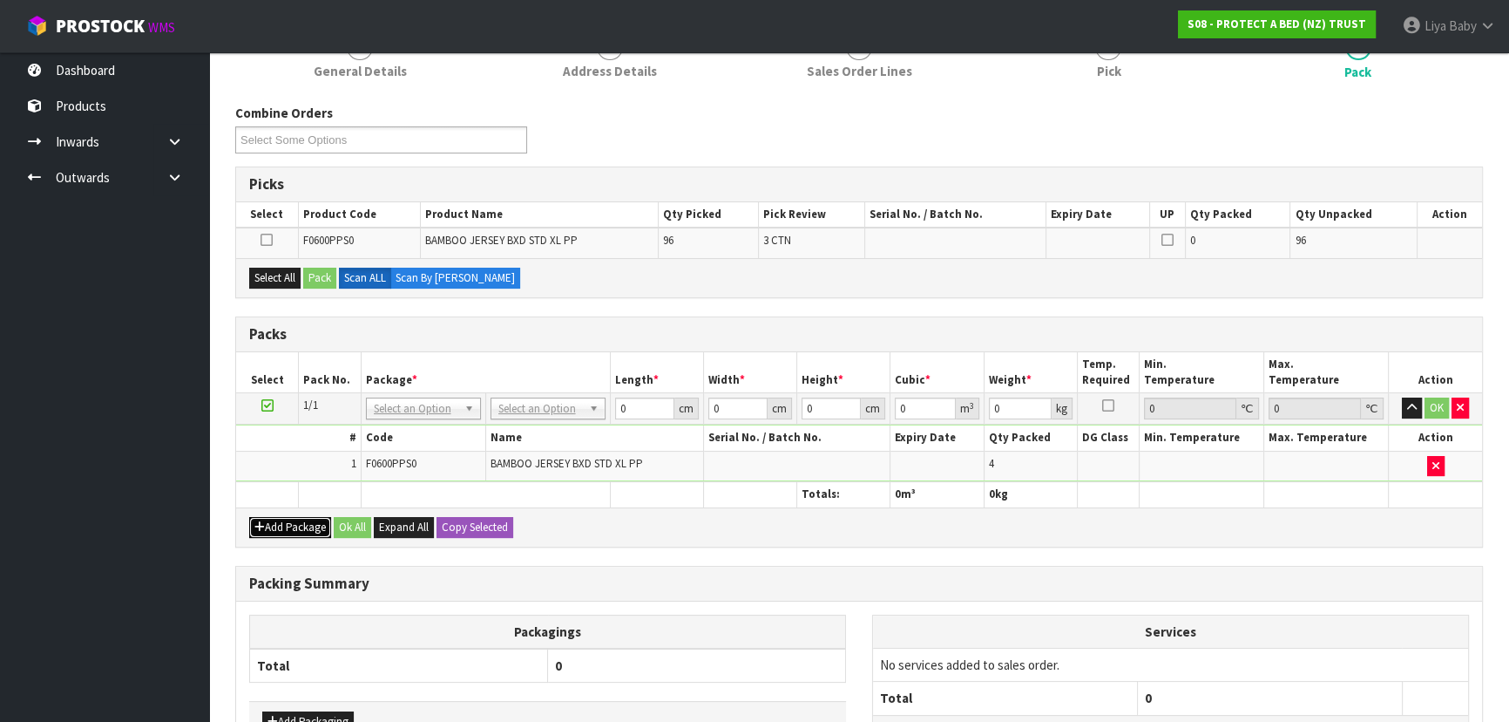
click at [294, 529] on button "Add Package" at bounding box center [290, 527] width 82 height 21
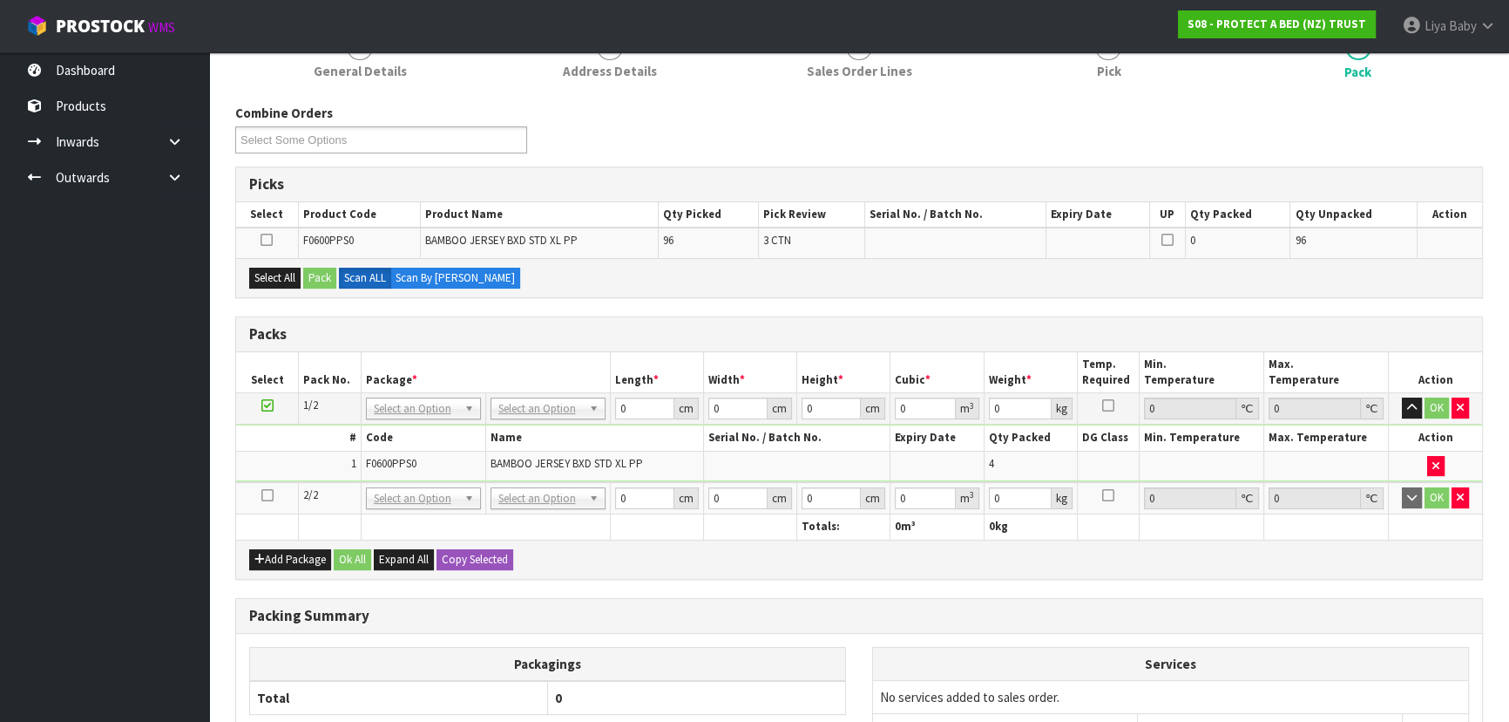
click at [268, 499] on td at bounding box center [267, 498] width 63 height 32
click at [262, 495] on icon at bounding box center [267, 495] width 12 height 1
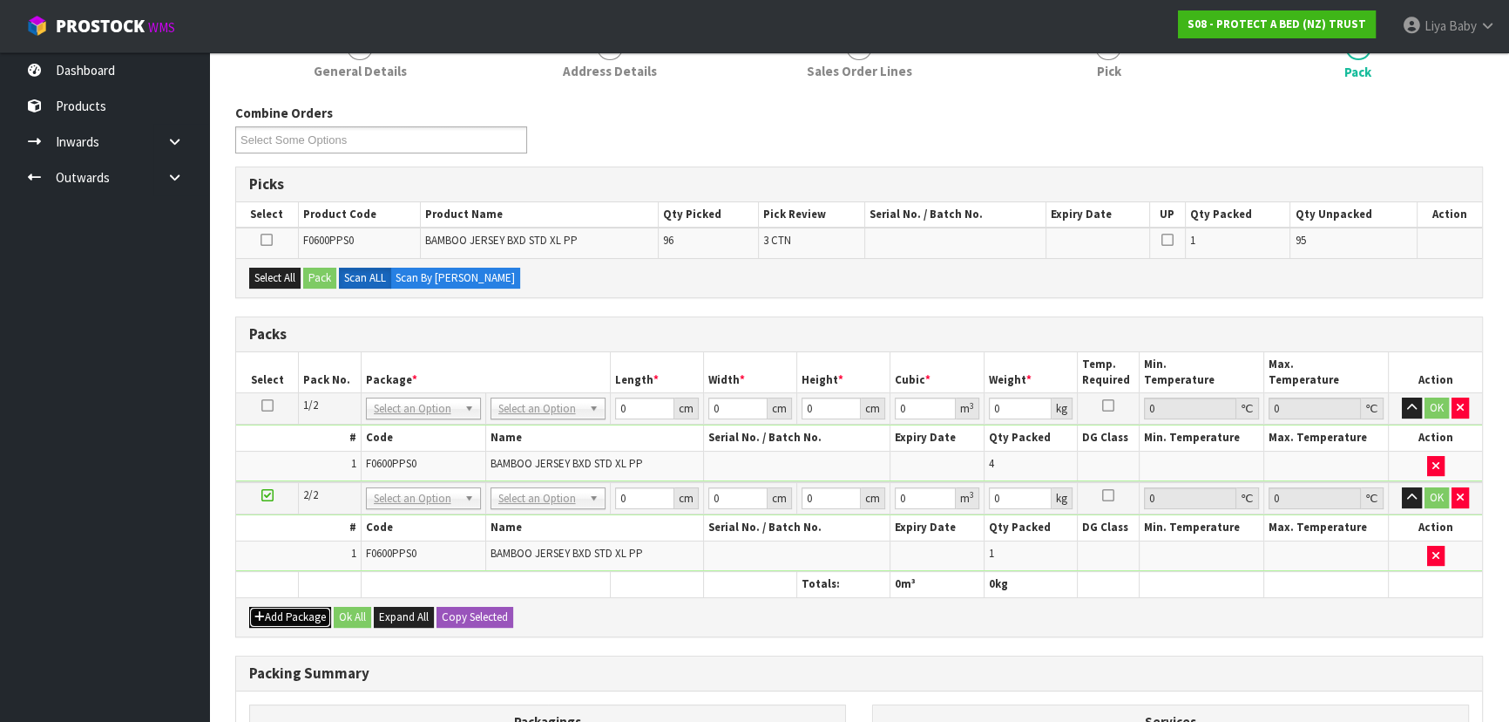
click at [271, 607] on button "Add Package" at bounding box center [290, 617] width 82 height 21
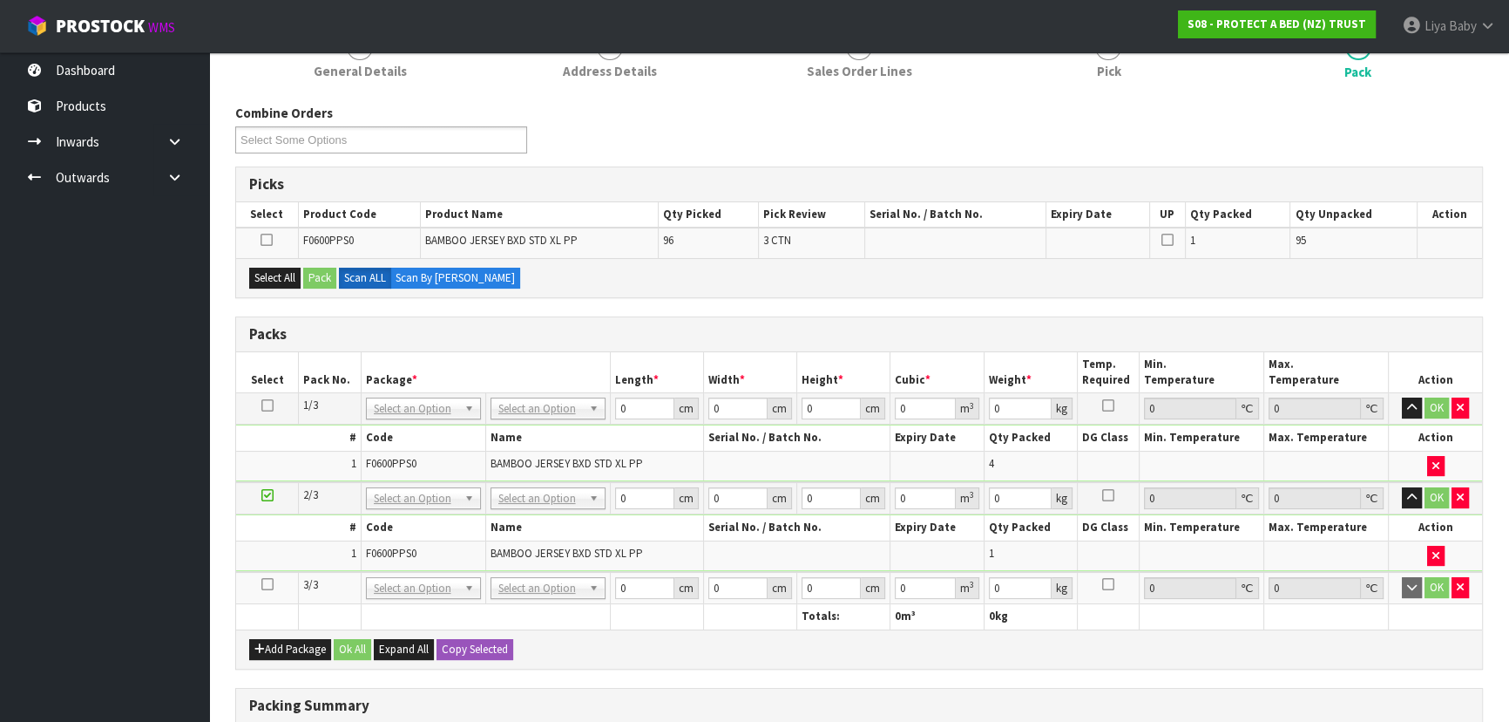
click at [265, 584] on icon at bounding box center [267, 584] width 12 height 1
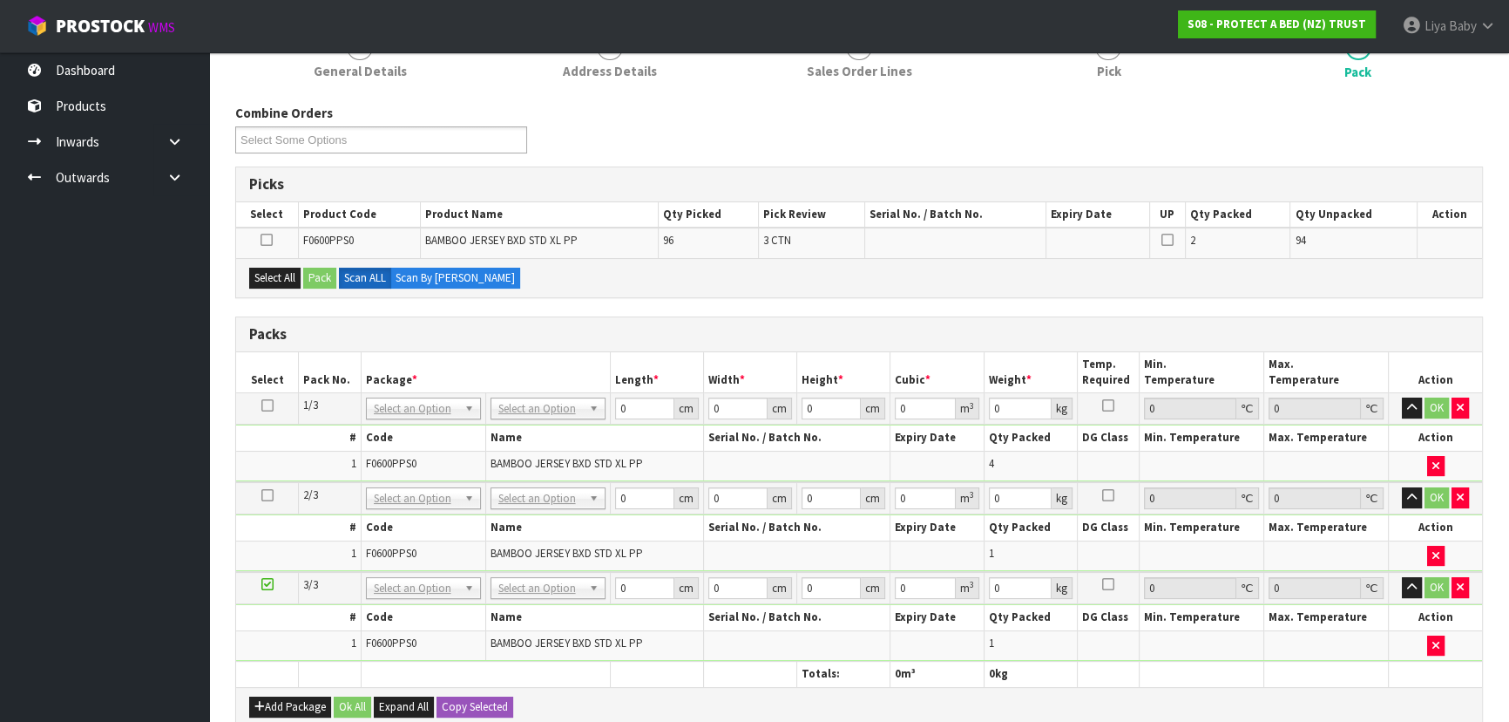
scroll to position [316, 0]
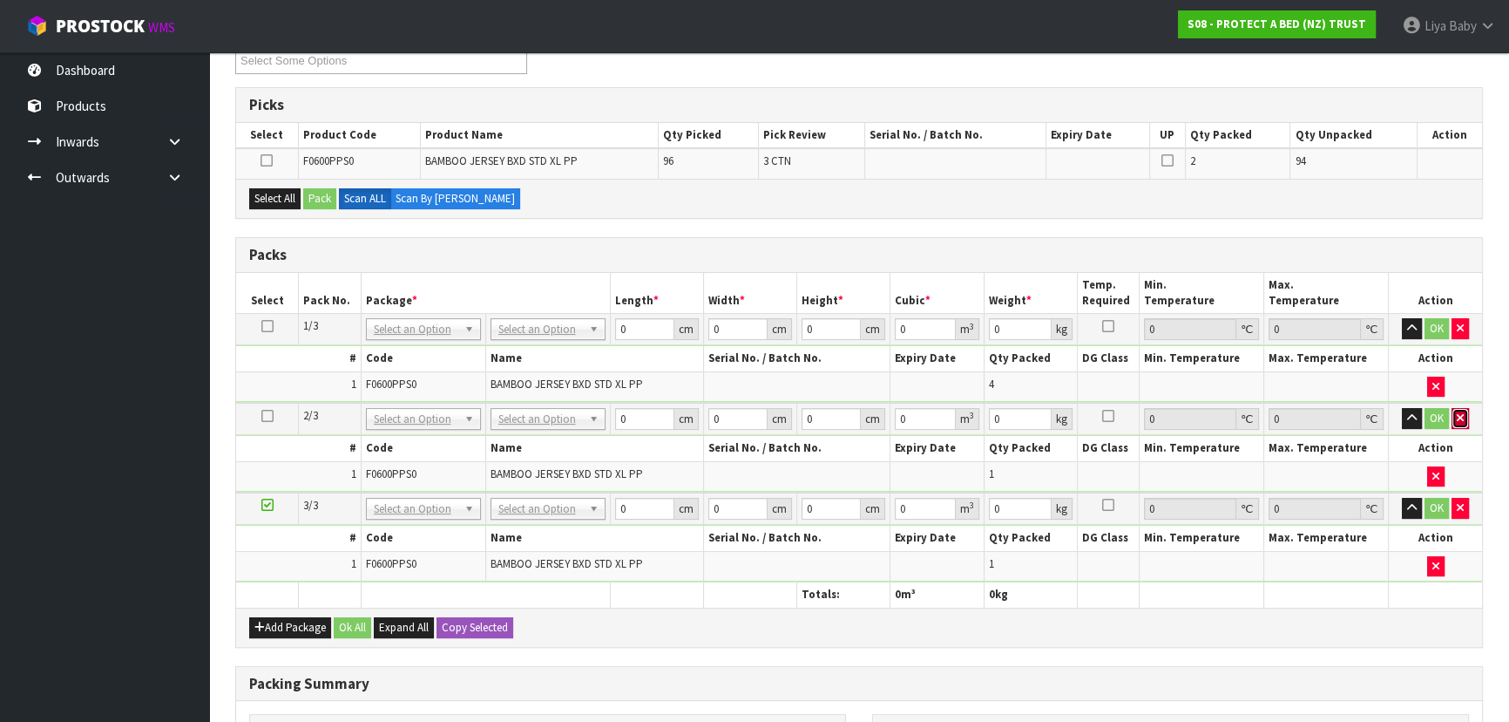
click at [1464, 419] on button "button" at bounding box center [1460, 418] width 17 height 21
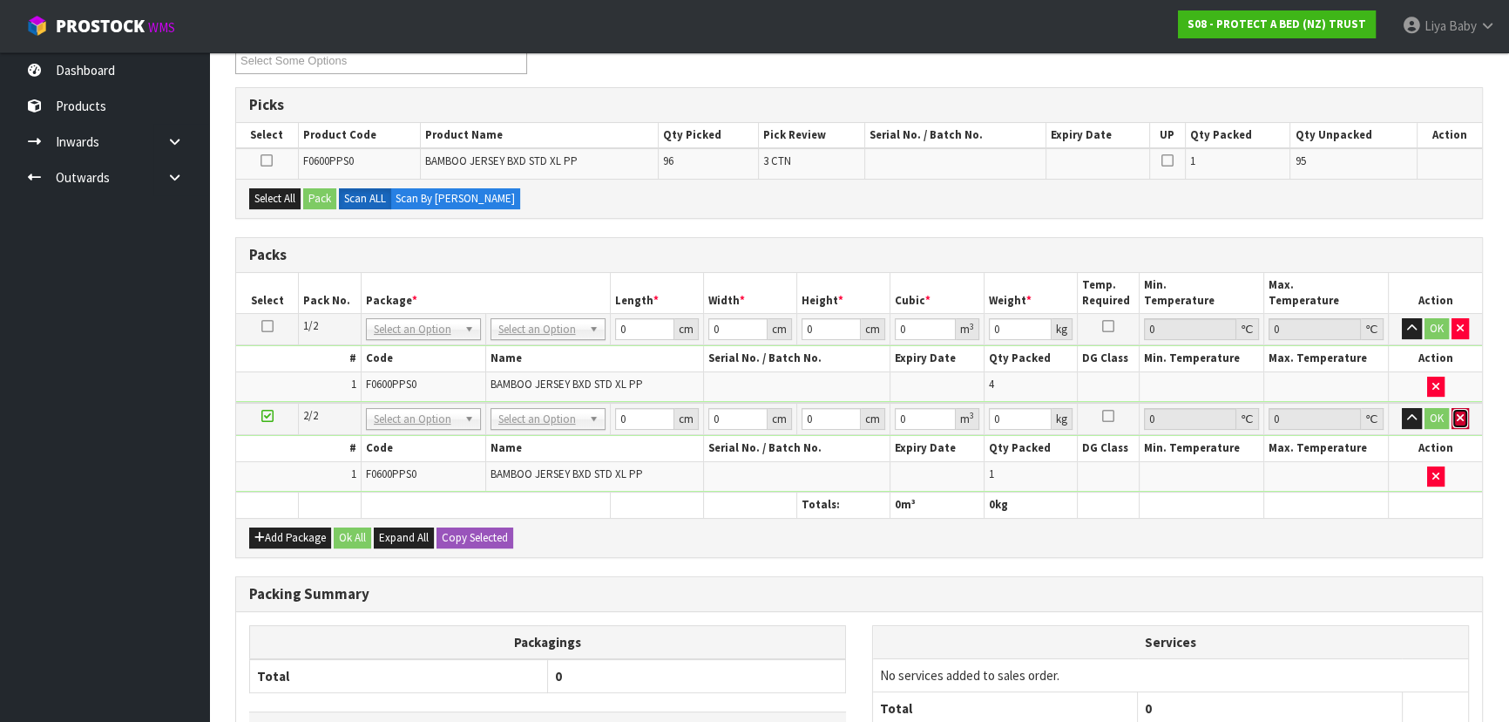
click at [1464, 419] on button "button" at bounding box center [1460, 418] width 17 height 21
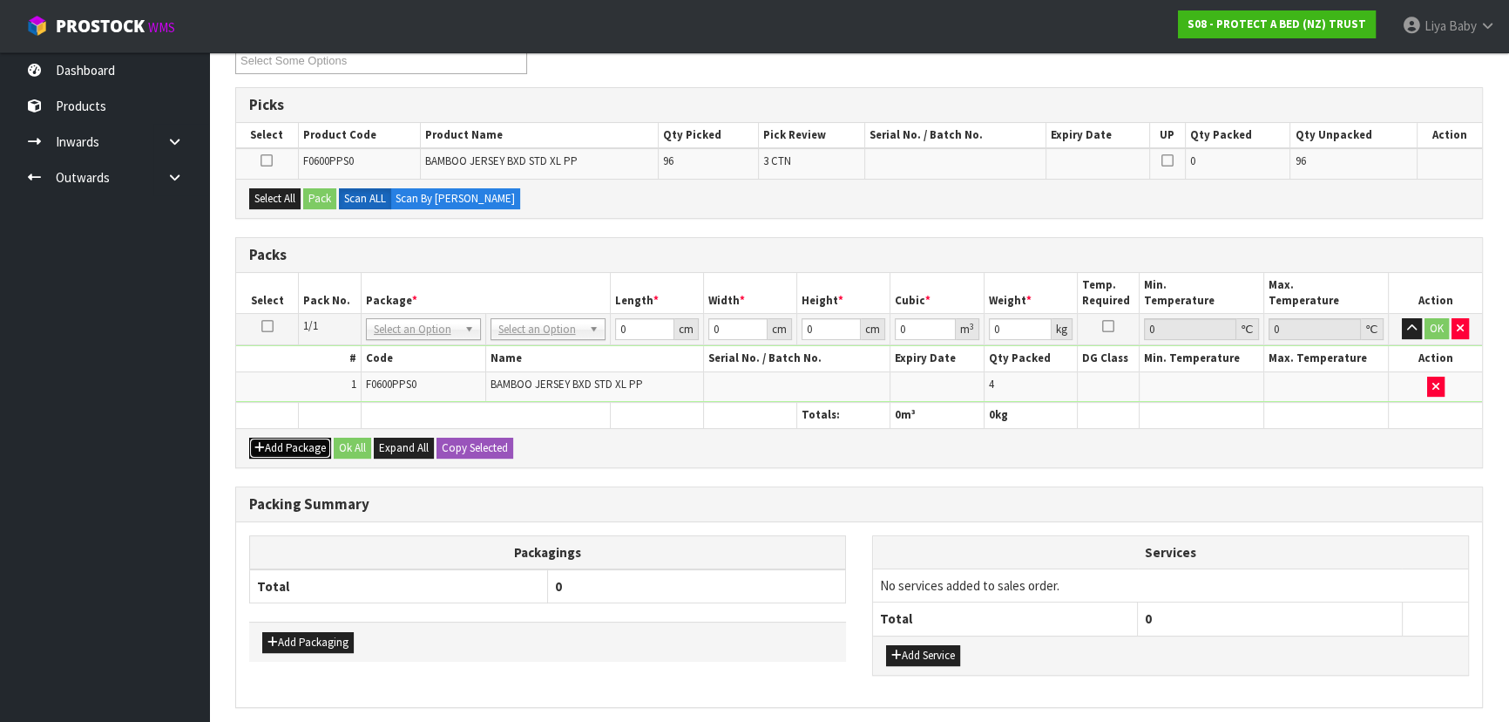
click at [279, 444] on button "Add Package" at bounding box center [290, 448] width 82 height 21
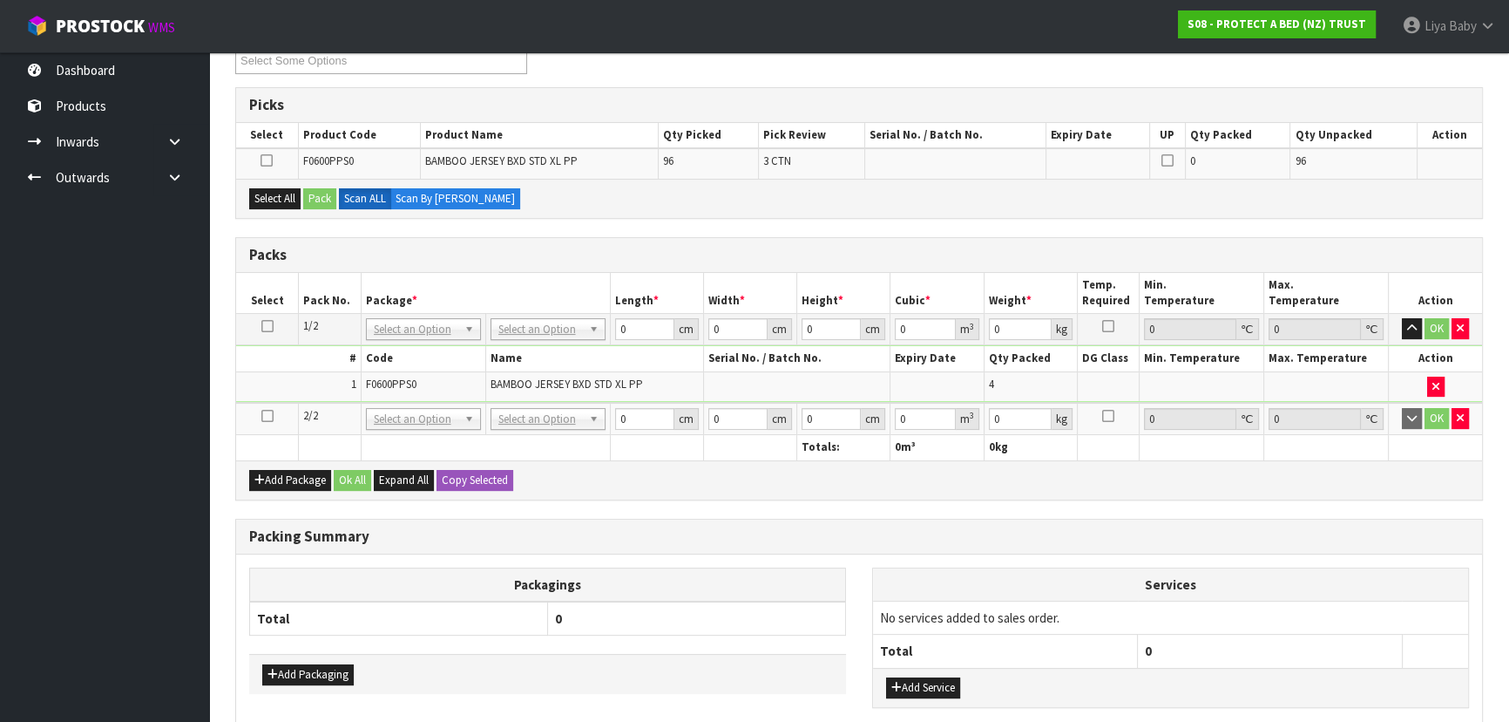
click at [267, 416] on icon at bounding box center [267, 416] width 12 height 1
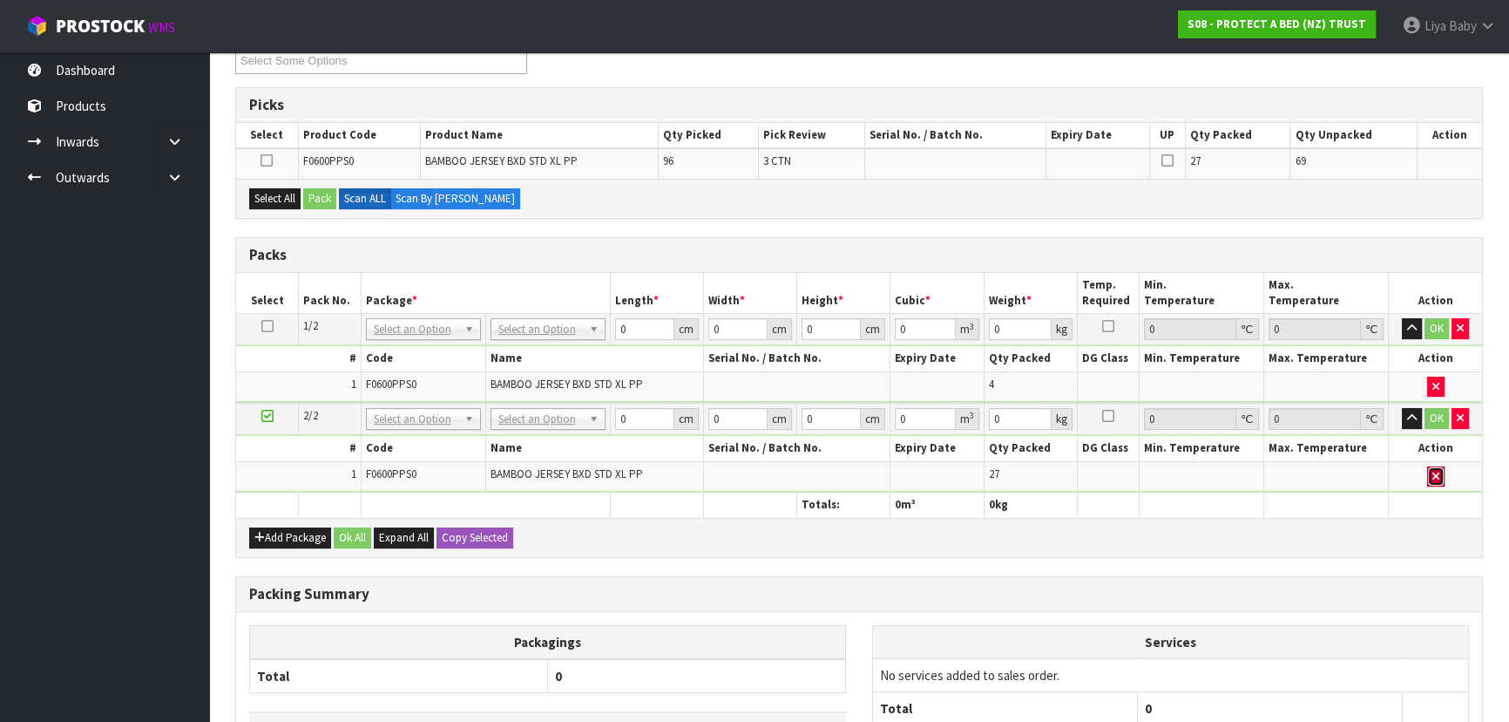
click at [1434, 472] on icon "button" at bounding box center [1436, 476] width 7 height 11
click at [290, 530] on button "Add Package" at bounding box center [290, 537] width 82 height 21
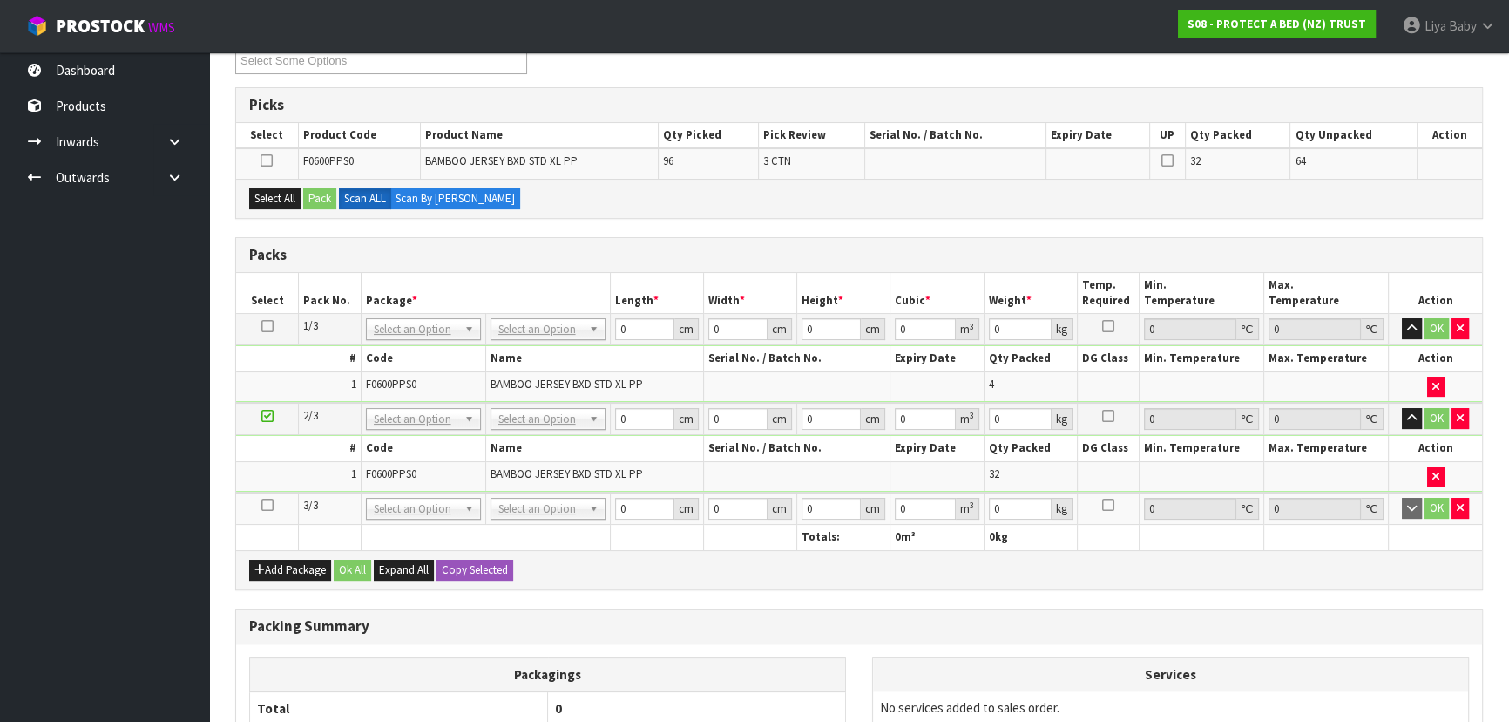
click at [261, 505] on icon at bounding box center [267, 505] width 12 height 1
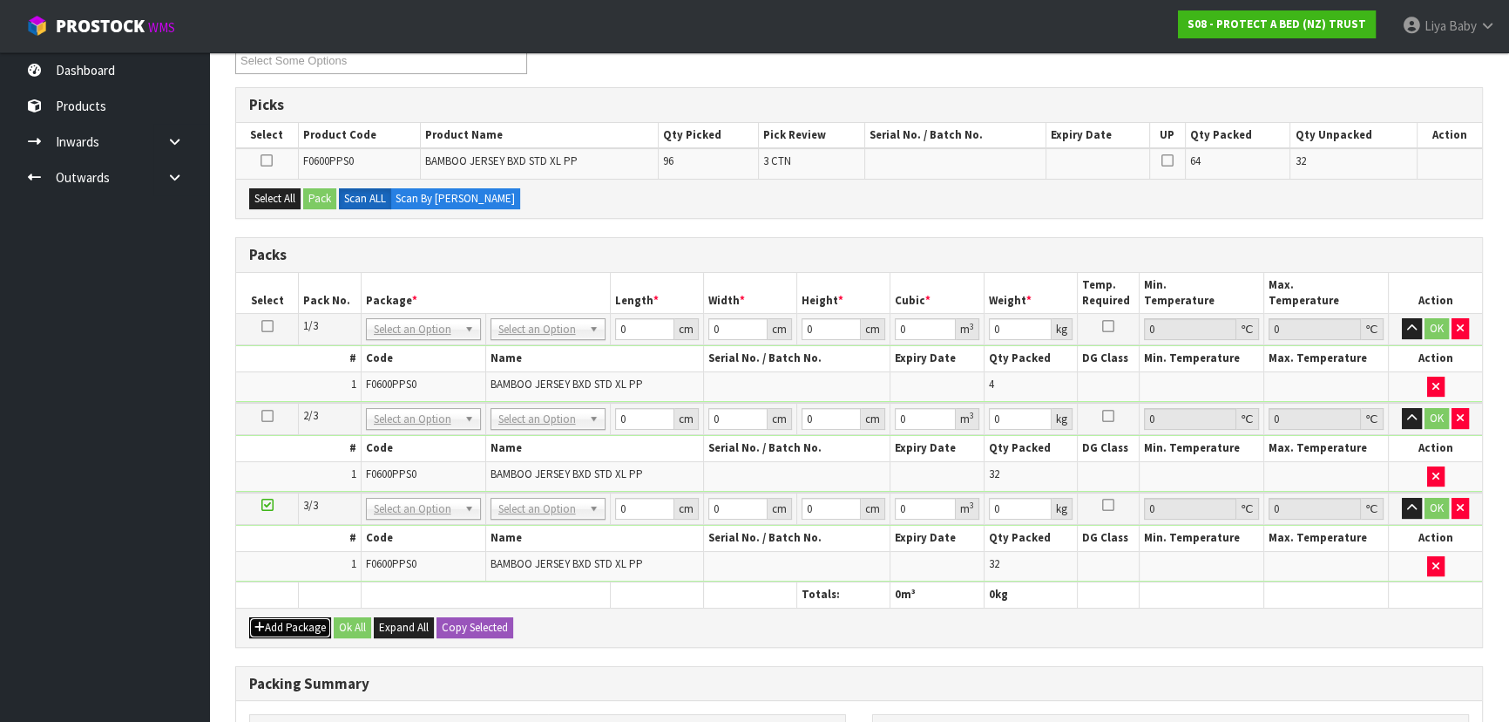
click at [261, 627] on icon "button" at bounding box center [259, 626] width 10 height 11
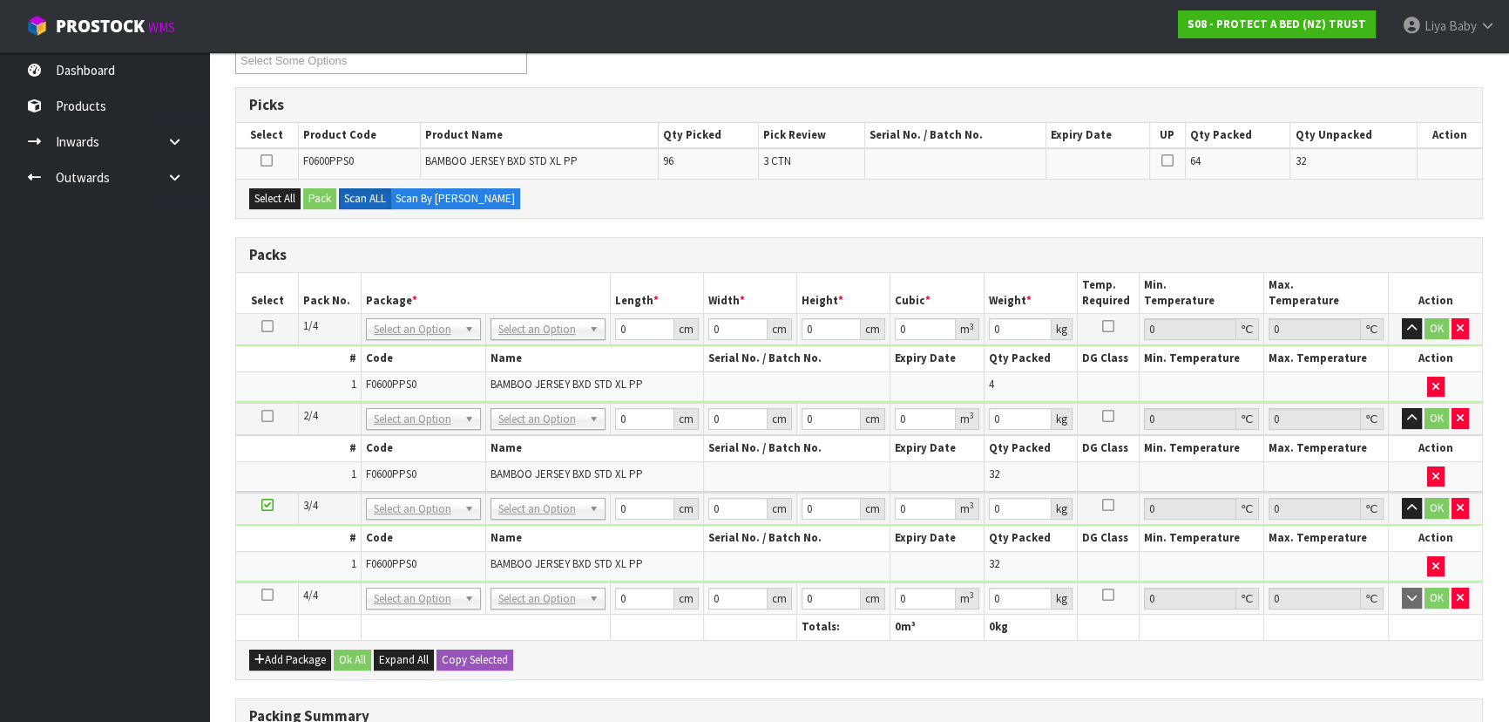
click at [270, 594] on icon at bounding box center [267, 594] width 12 height 1
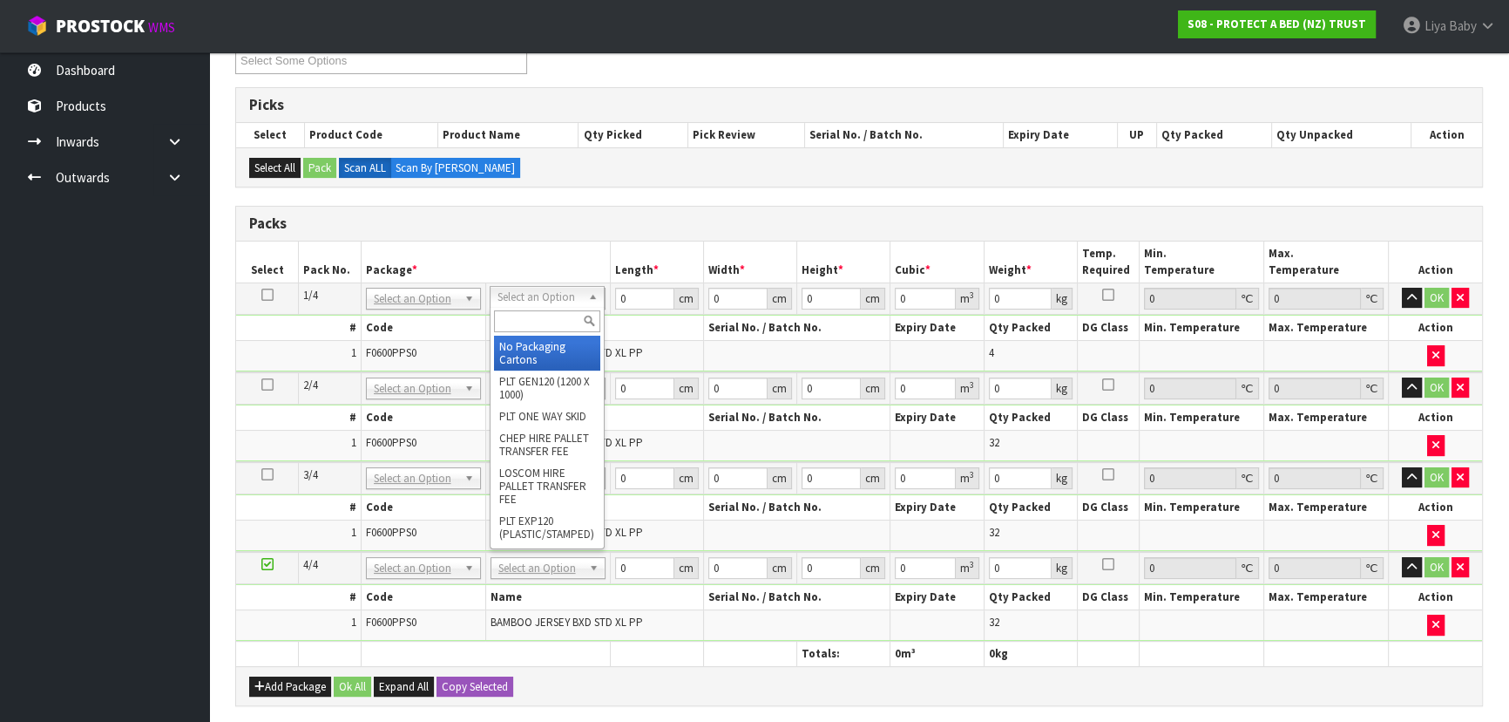
click at [533, 321] on input "text" at bounding box center [547, 321] width 106 height 22
type input "ctn4"
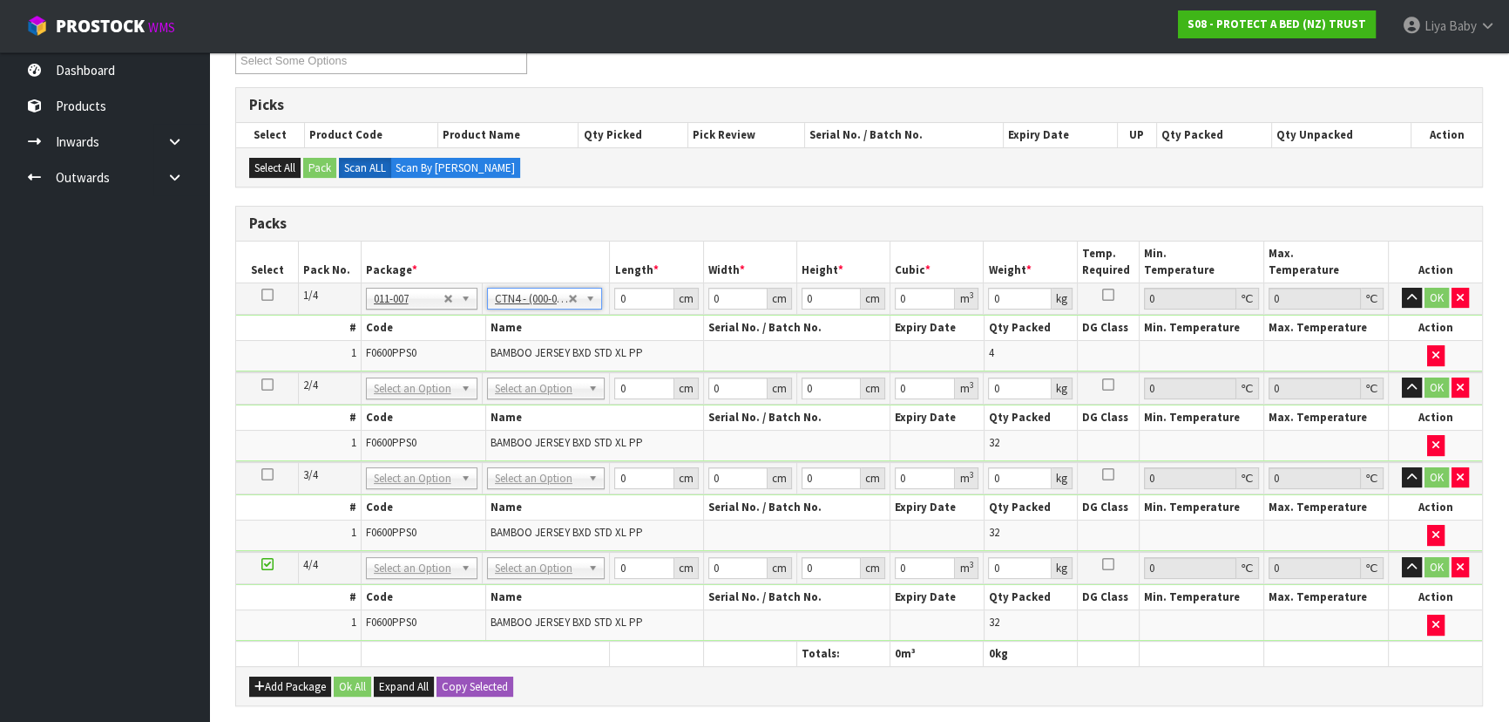
type input "40.5"
type input "25.5"
type input "0.026335"
type input "1.08"
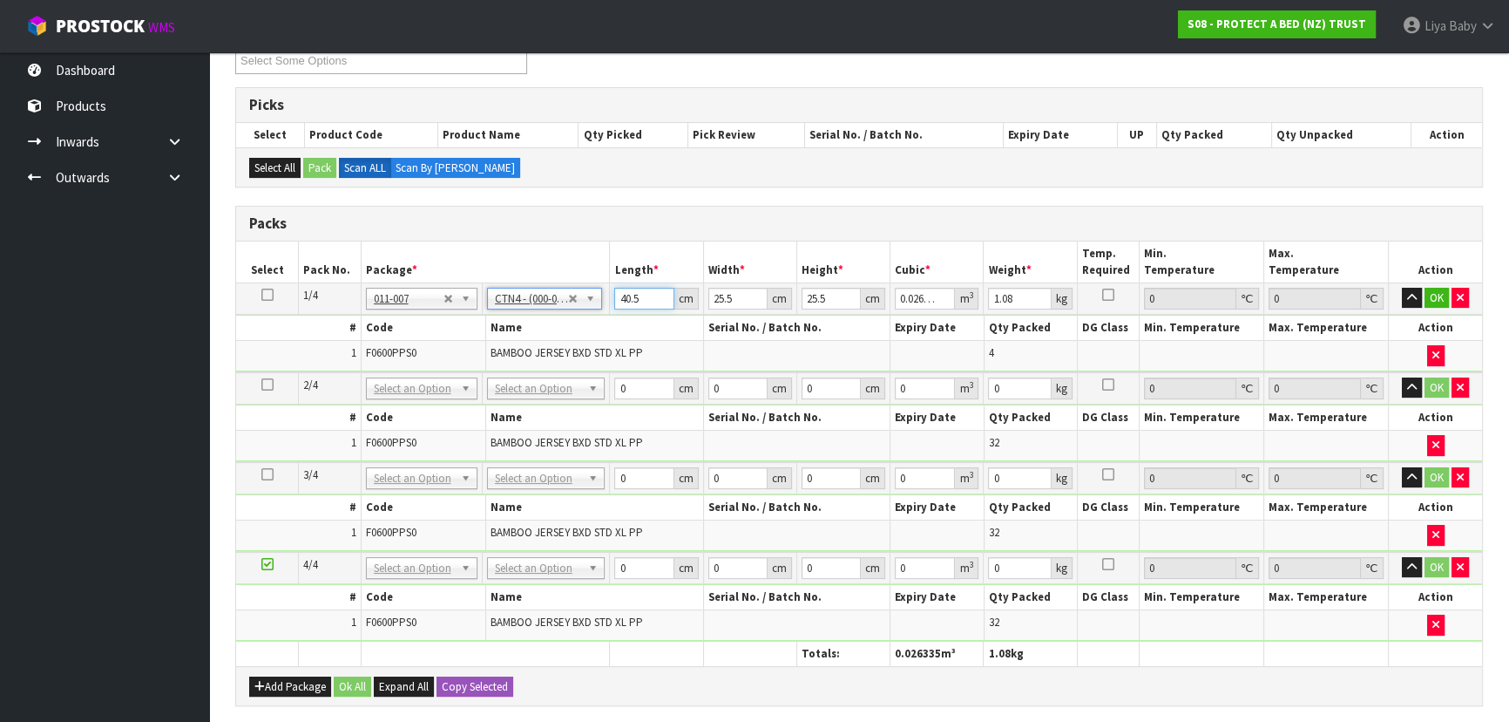
click at [641, 296] on input "40.5" at bounding box center [643, 299] width 59 height 22
type input "40"
type input "0.02601"
type input "4"
type input "0.002601"
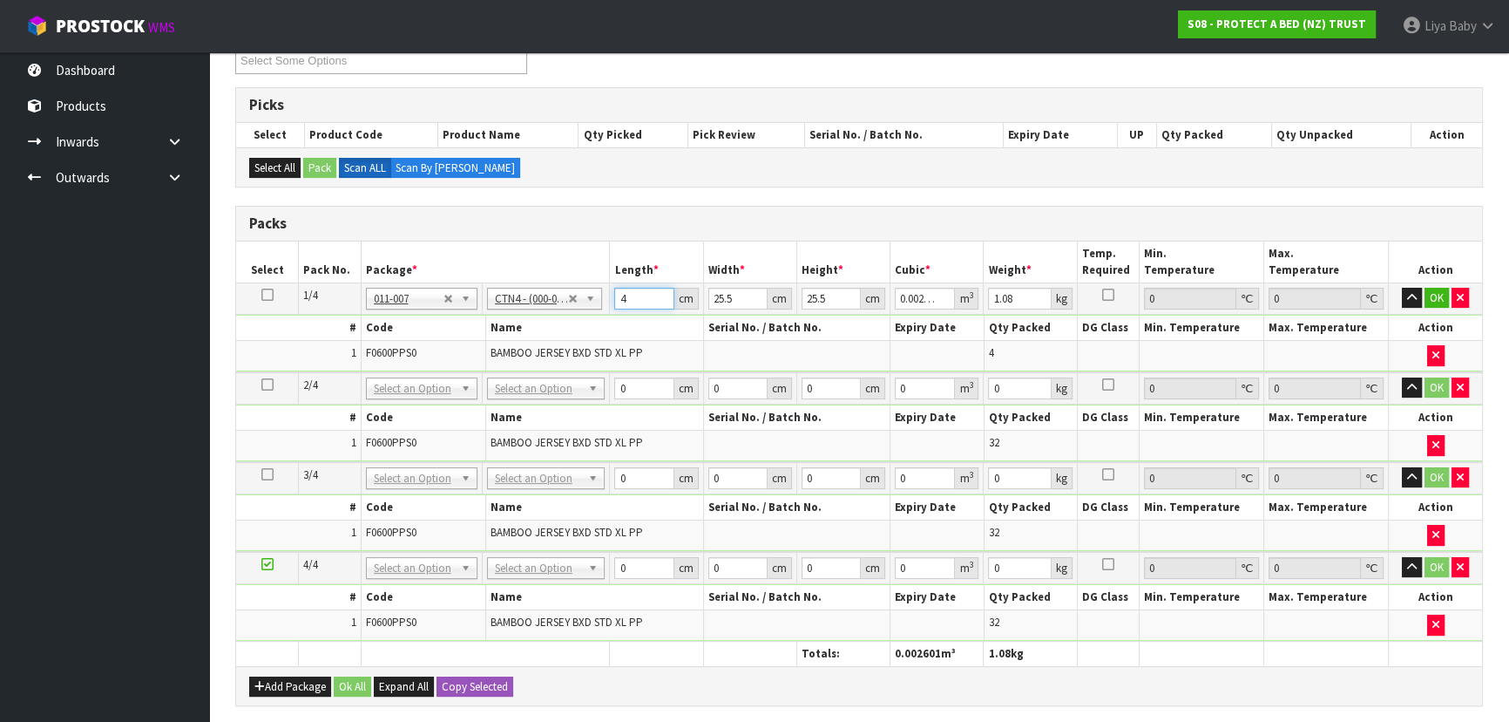
type input "0"
type input "3"
type input "0.001951"
type input "33"
type input "0.021458"
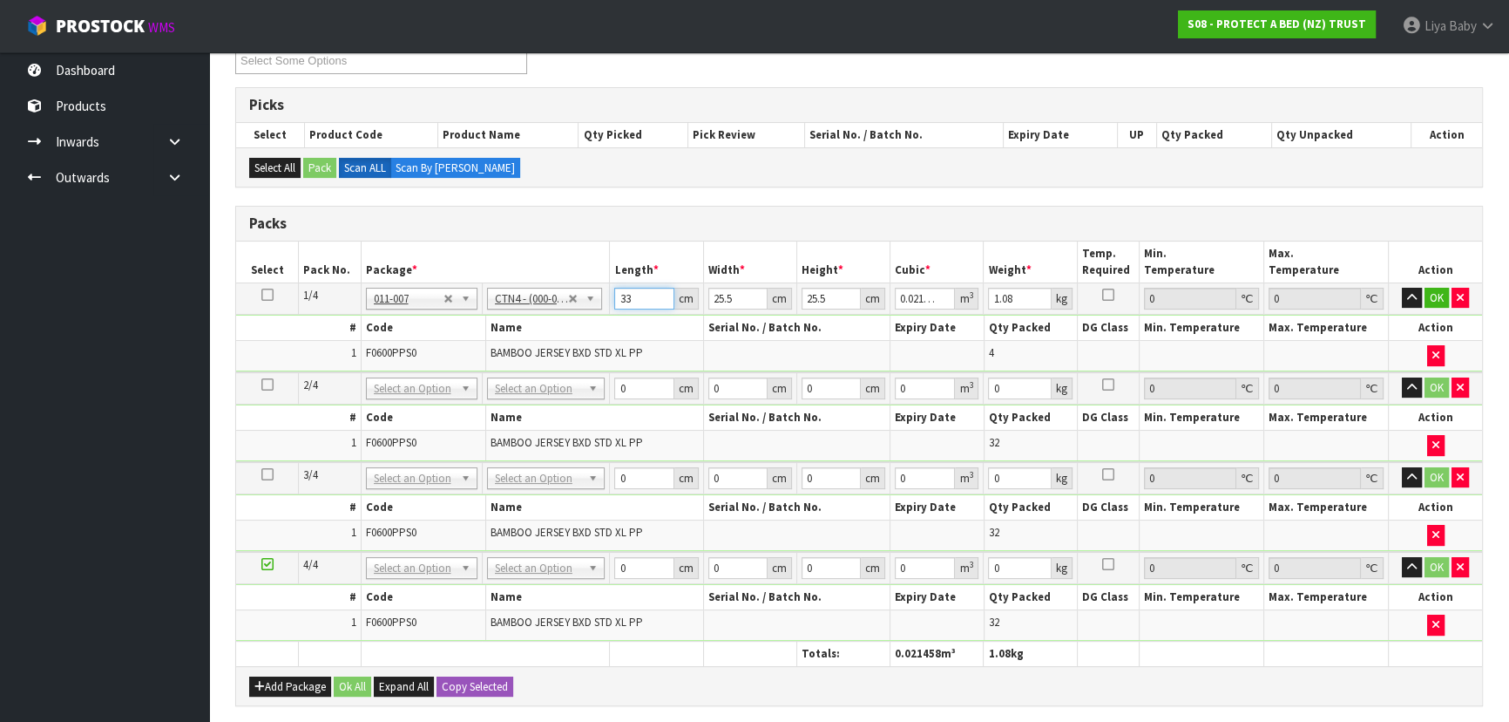
type input "33"
type input "0"
type input "2"
type input "0.001683"
type input "25"
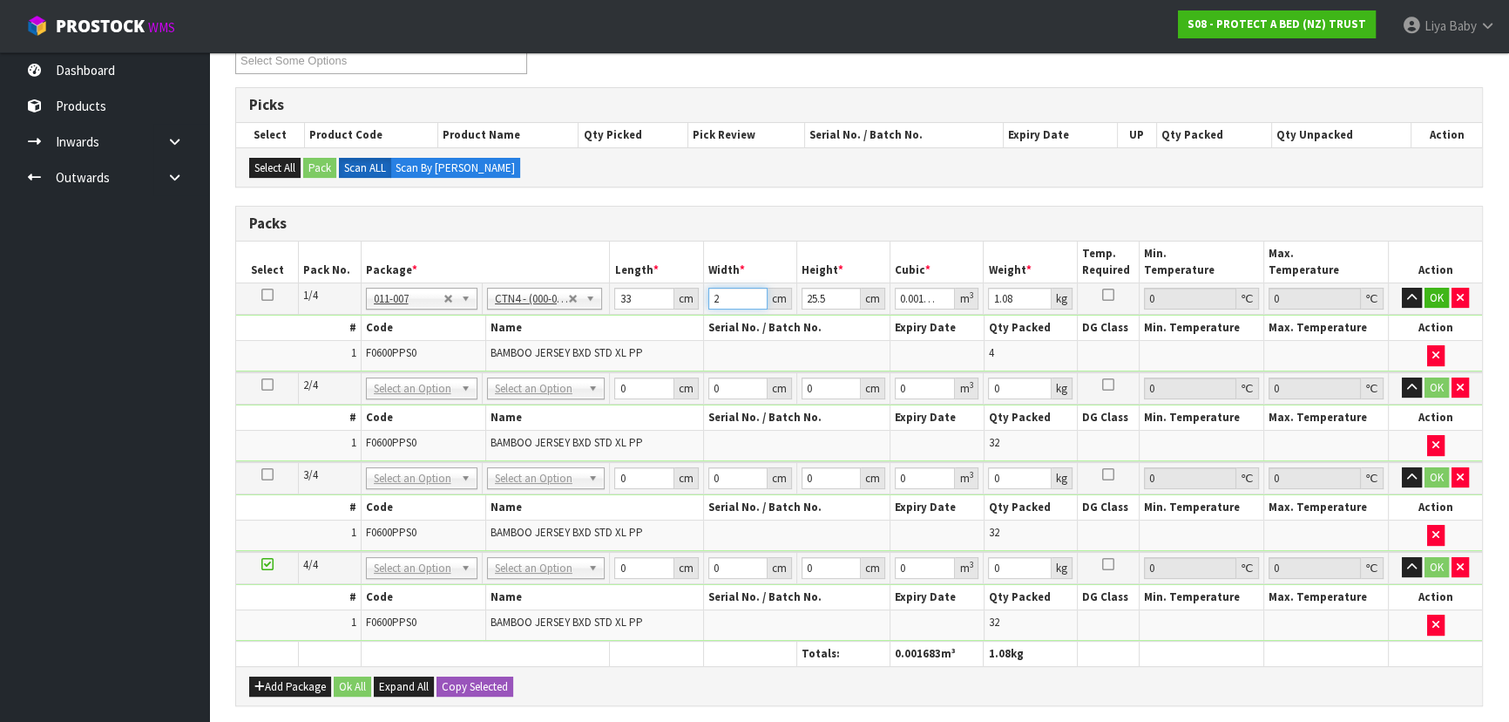
type input "0.021038"
type input "25"
type input "0"
type input "2"
type input "0.00165"
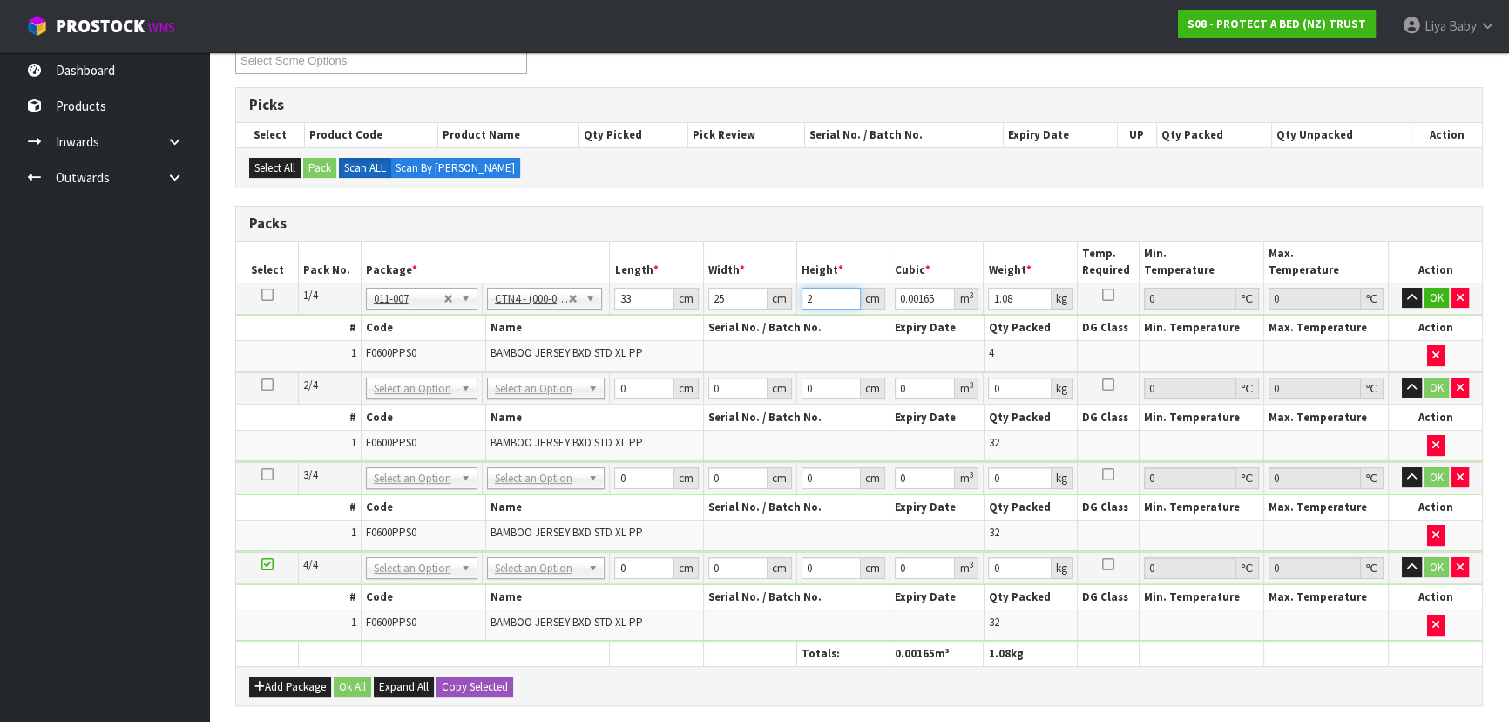
type input "21"
type input "0.017325"
type input "21"
type input "2"
click at [1438, 292] on button "OK" at bounding box center [1437, 298] width 24 height 21
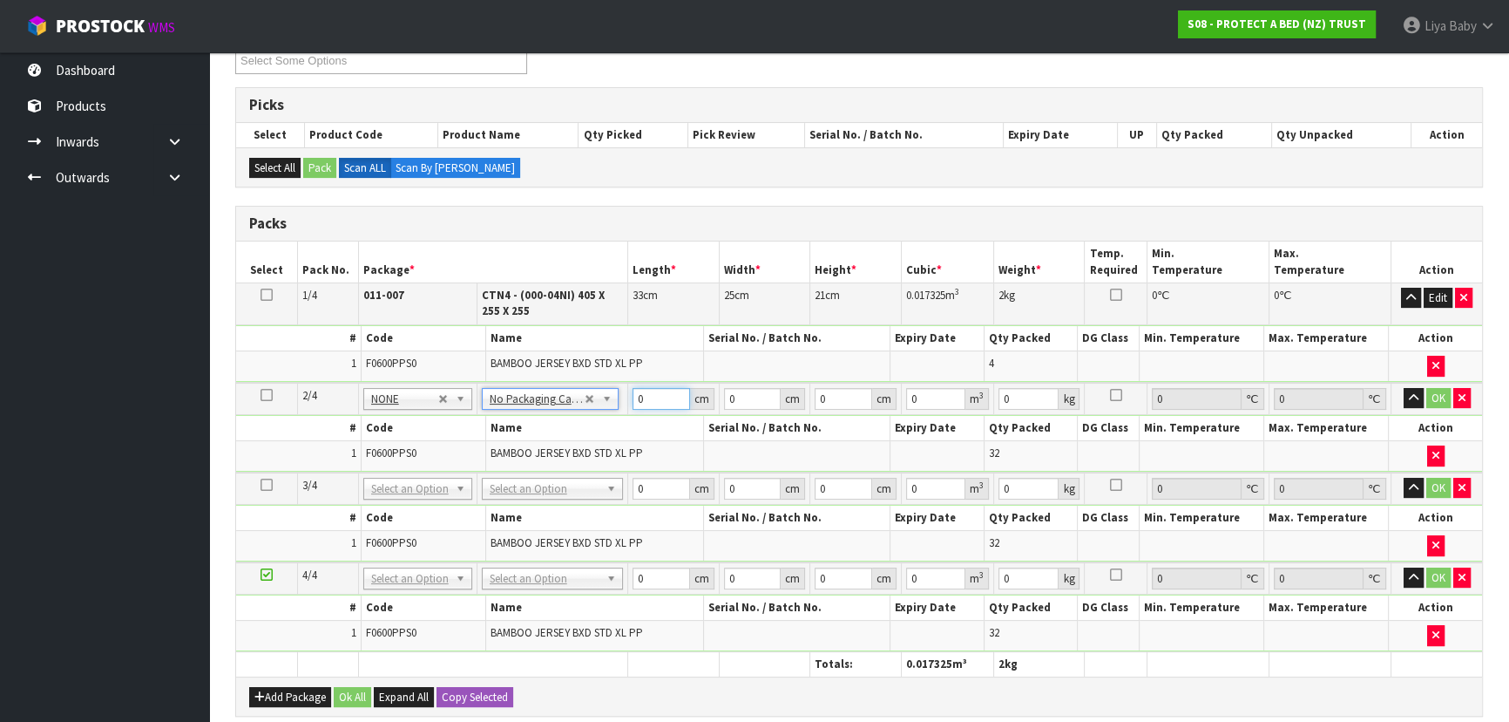
click at [662, 402] on input "0" at bounding box center [662, 399] width 58 height 22
type input "33"
click at [654, 391] on input "33" at bounding box center [662, 399] width 58 height 22
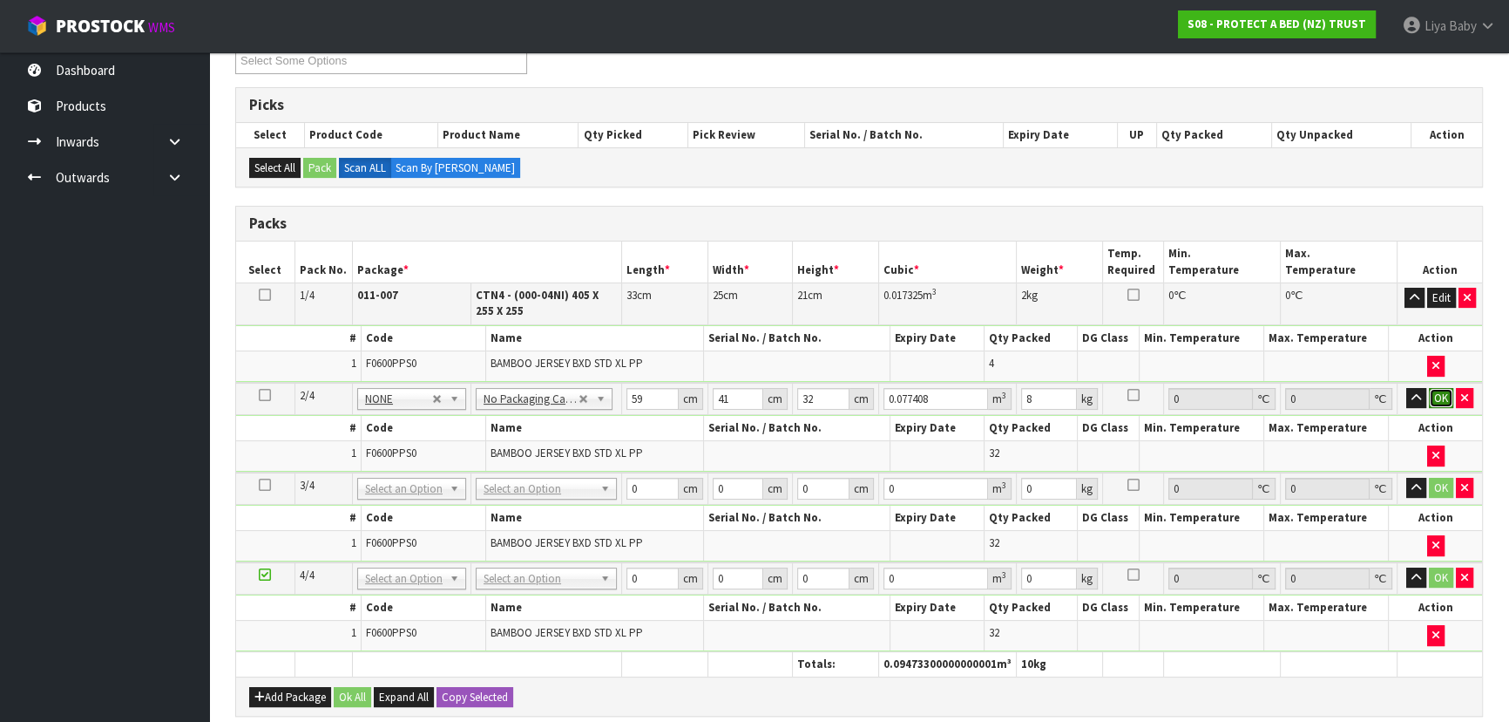
click at [1448, 393] on button "OK" at bounding box center [1441, 398] width 24 height 21
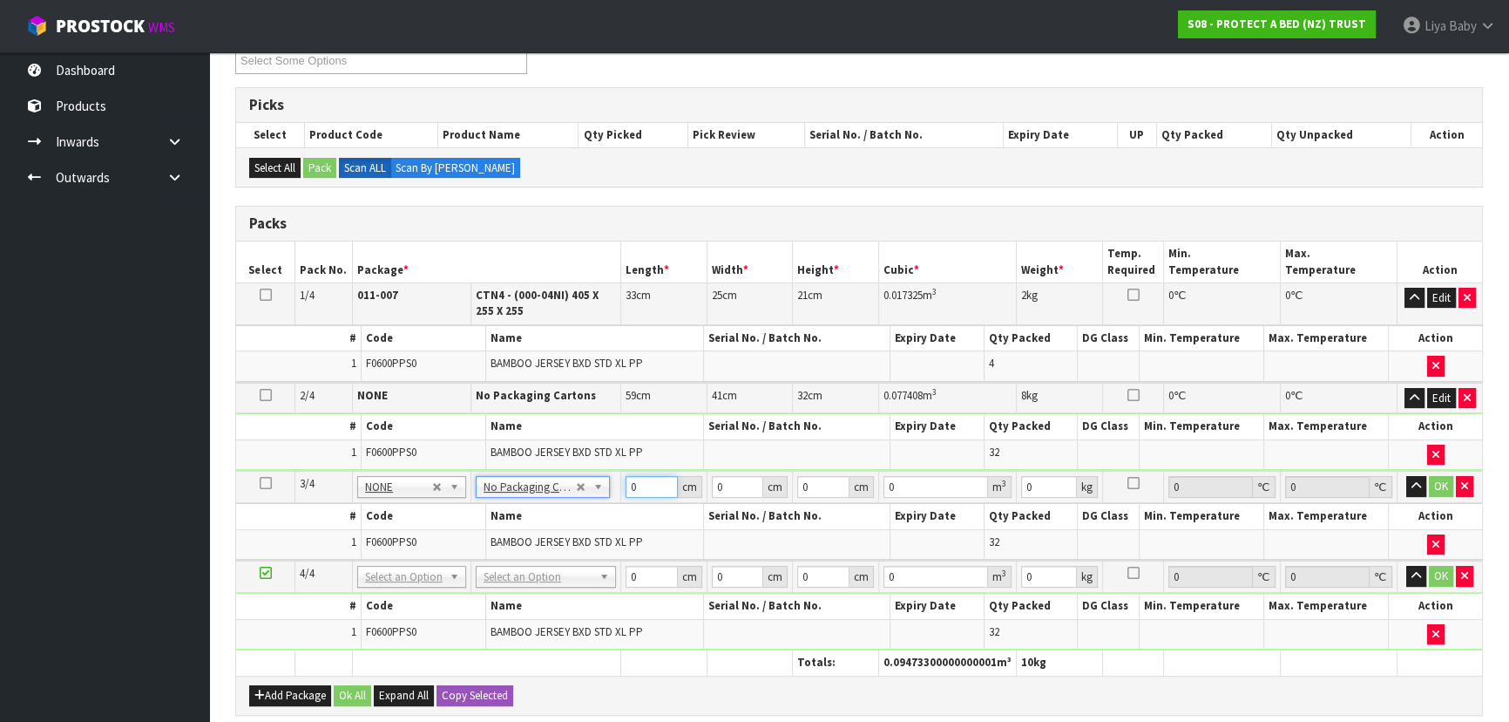
click at [638, 485] on input "0" at bounding box center [652, 487] width 52 height 22
click at [1435, 484] on button "OK" at bounding box center [1441, 486] width 24 height 21
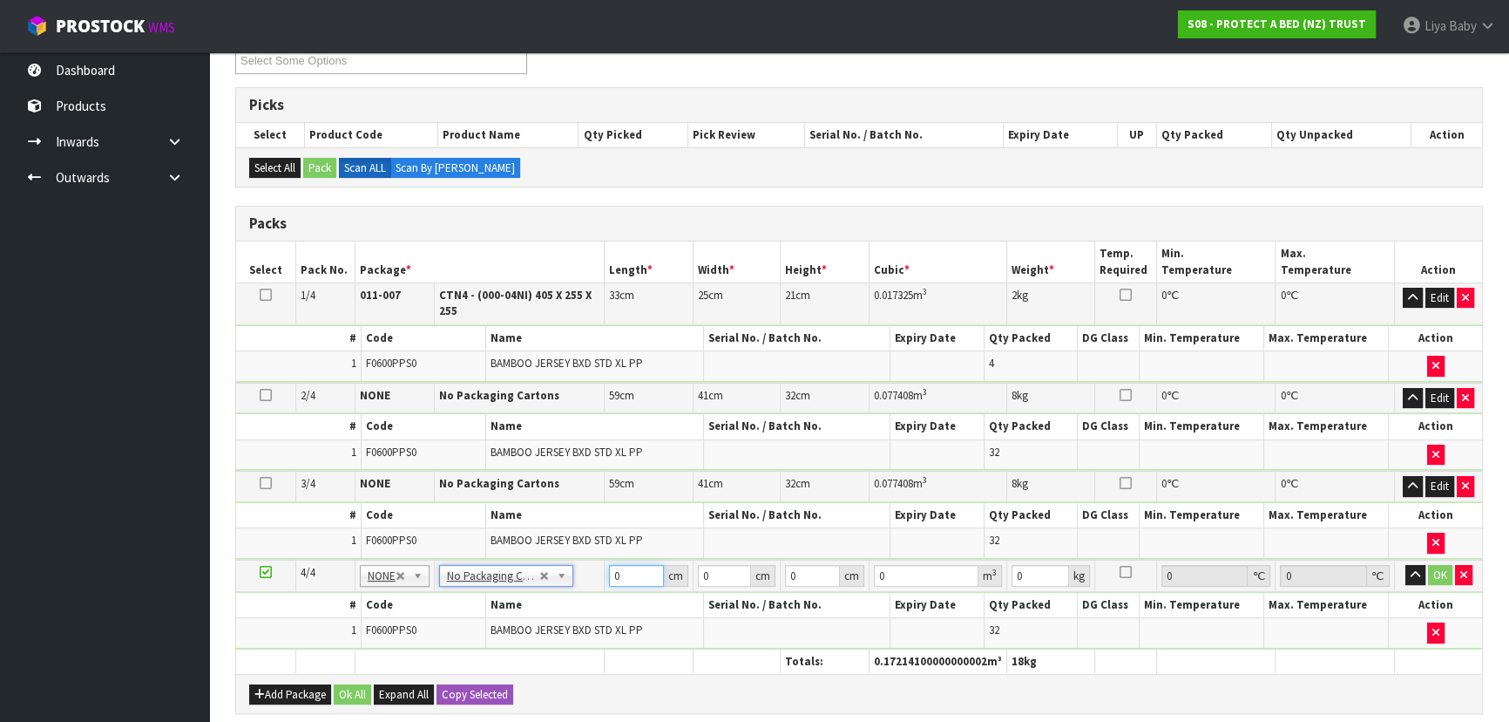
click at [636, 574] on input "0" at bounding box center [636, 576] width 55 height 22
click at [1432, 566] on button "OK" at bounding box center [1440, 575] width 24 height 21
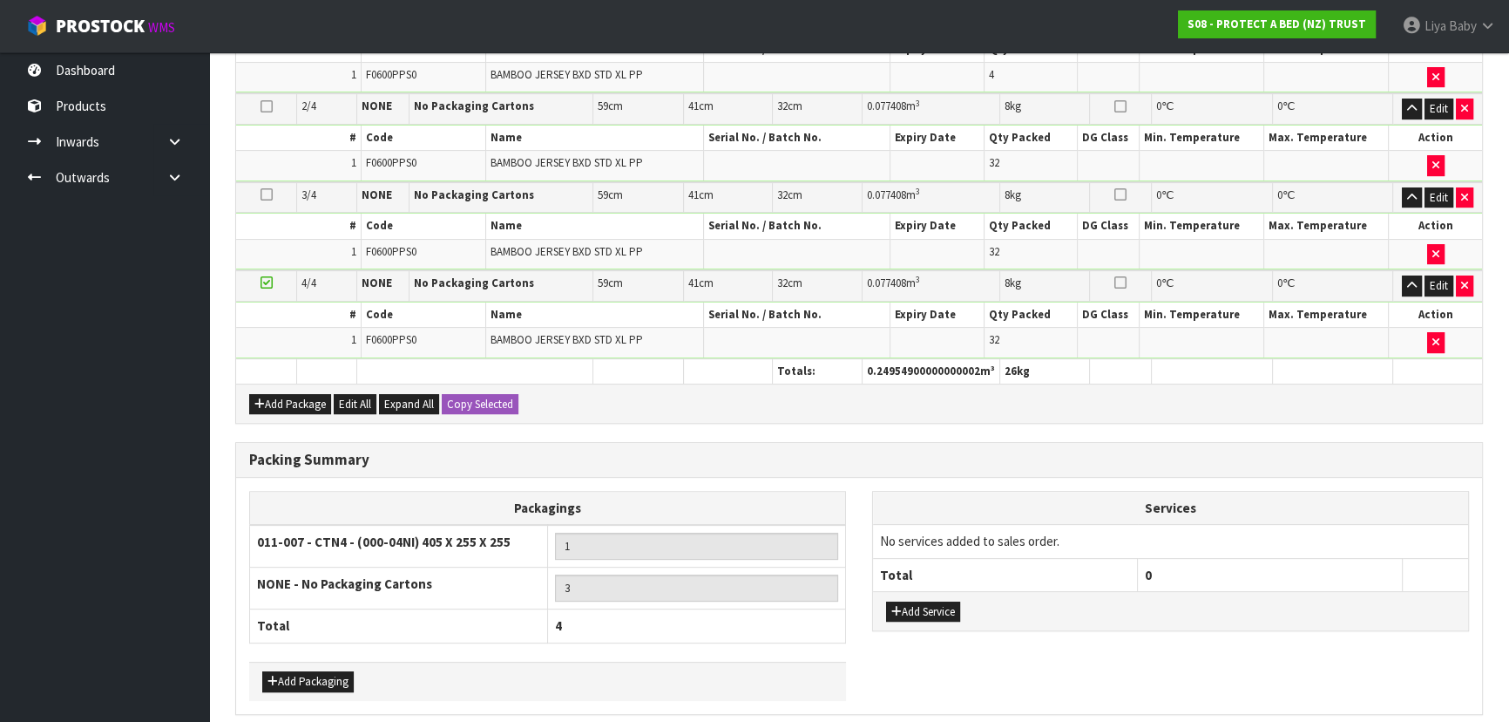
scroll to position [661, 0]
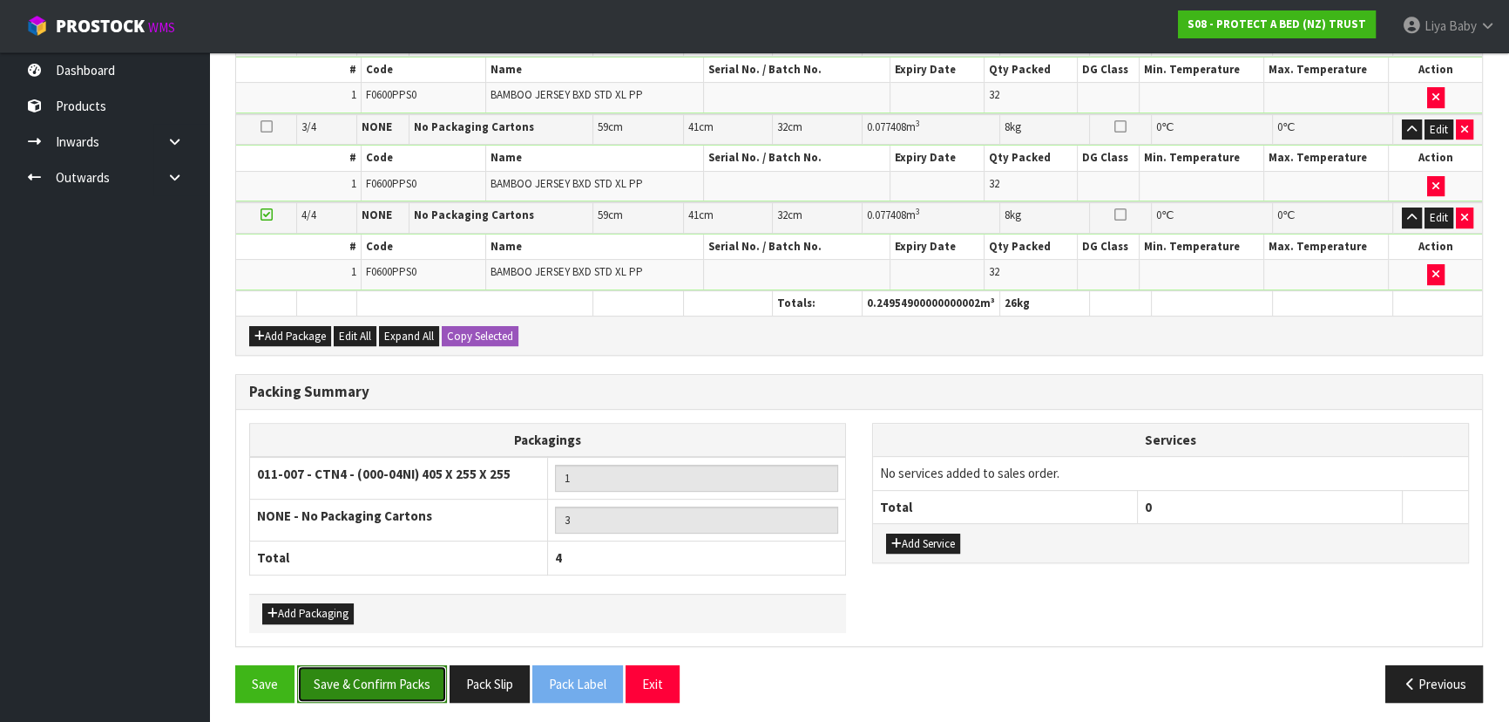
click at [356, 687] on button "Save & Confirm Packs" at bounding box center [372, 683] width 150 height 37
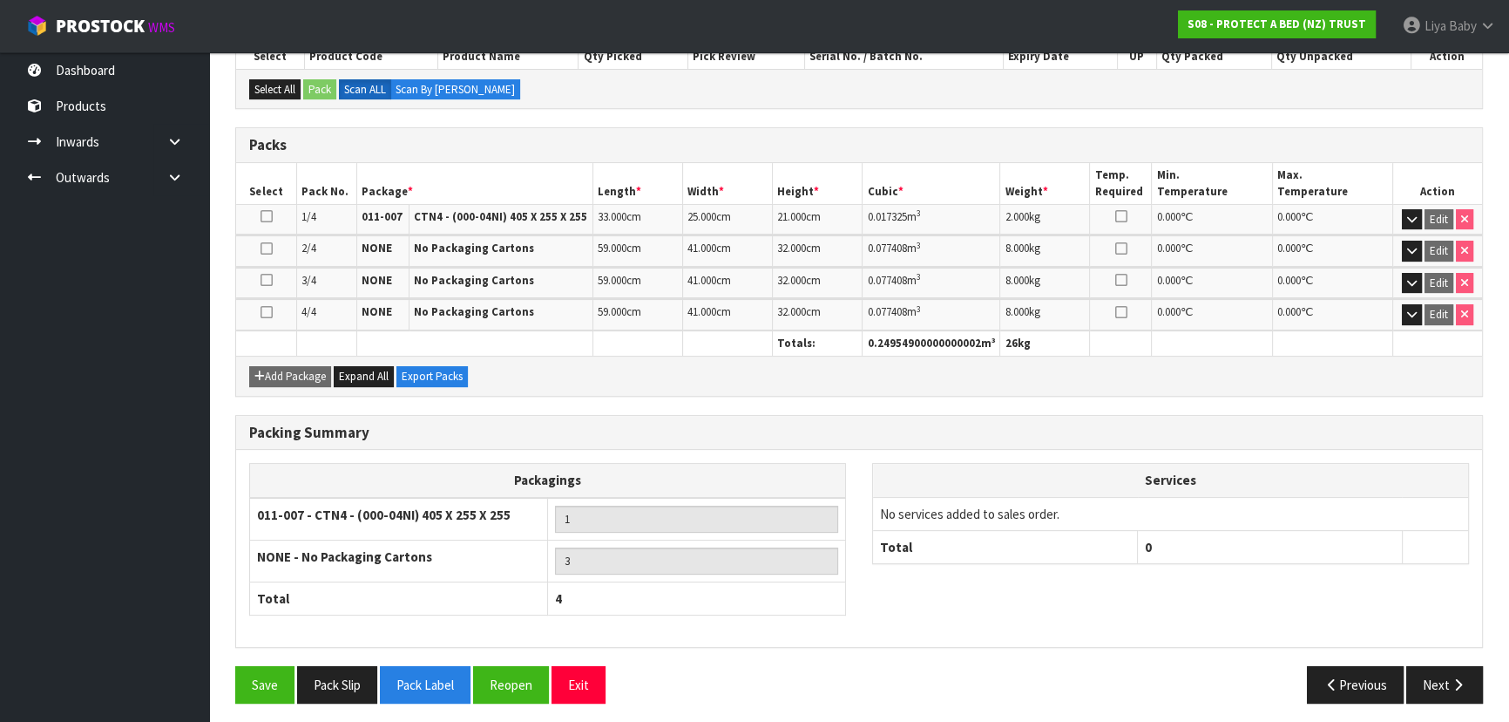
scroll to position [398, 0]
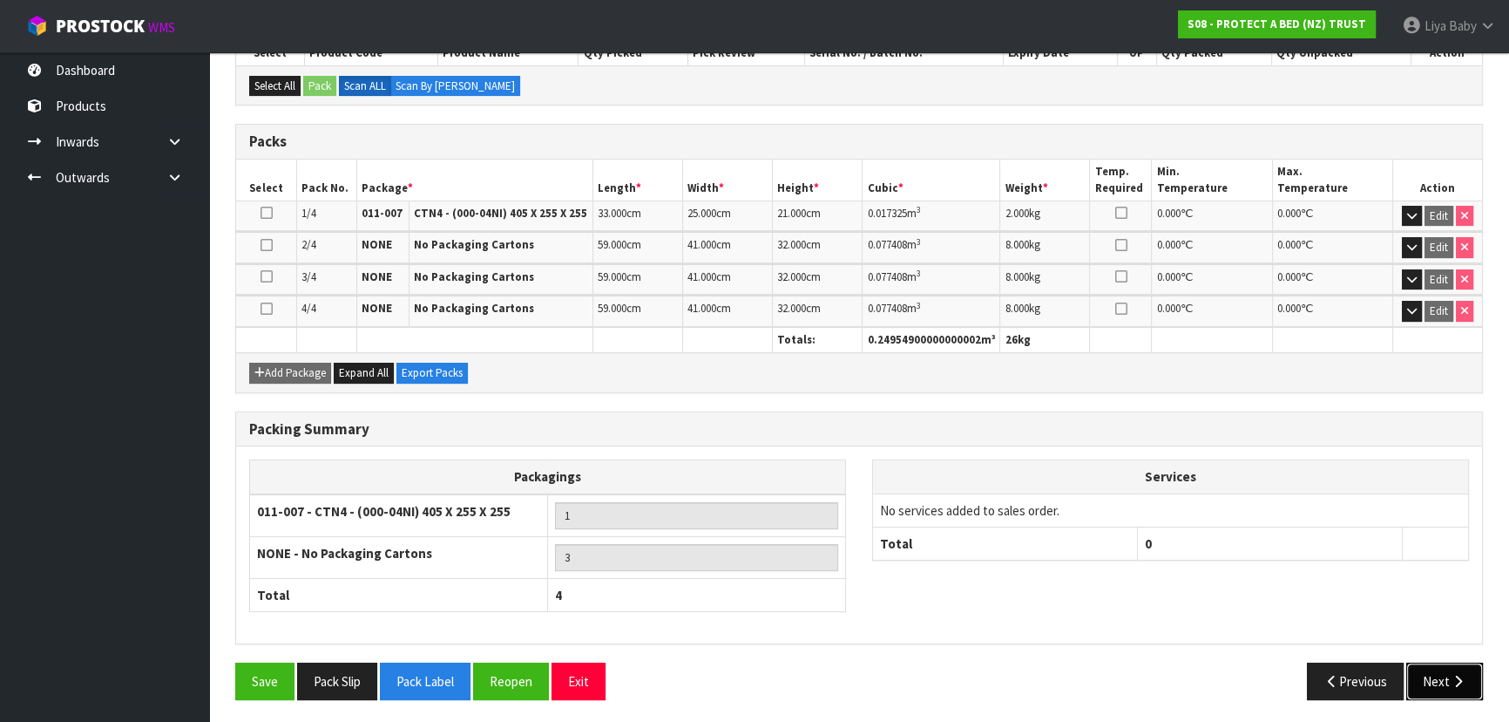
click at [1422, 668] on button "Next" at bounding box center [1445, 680] width 77 height 37
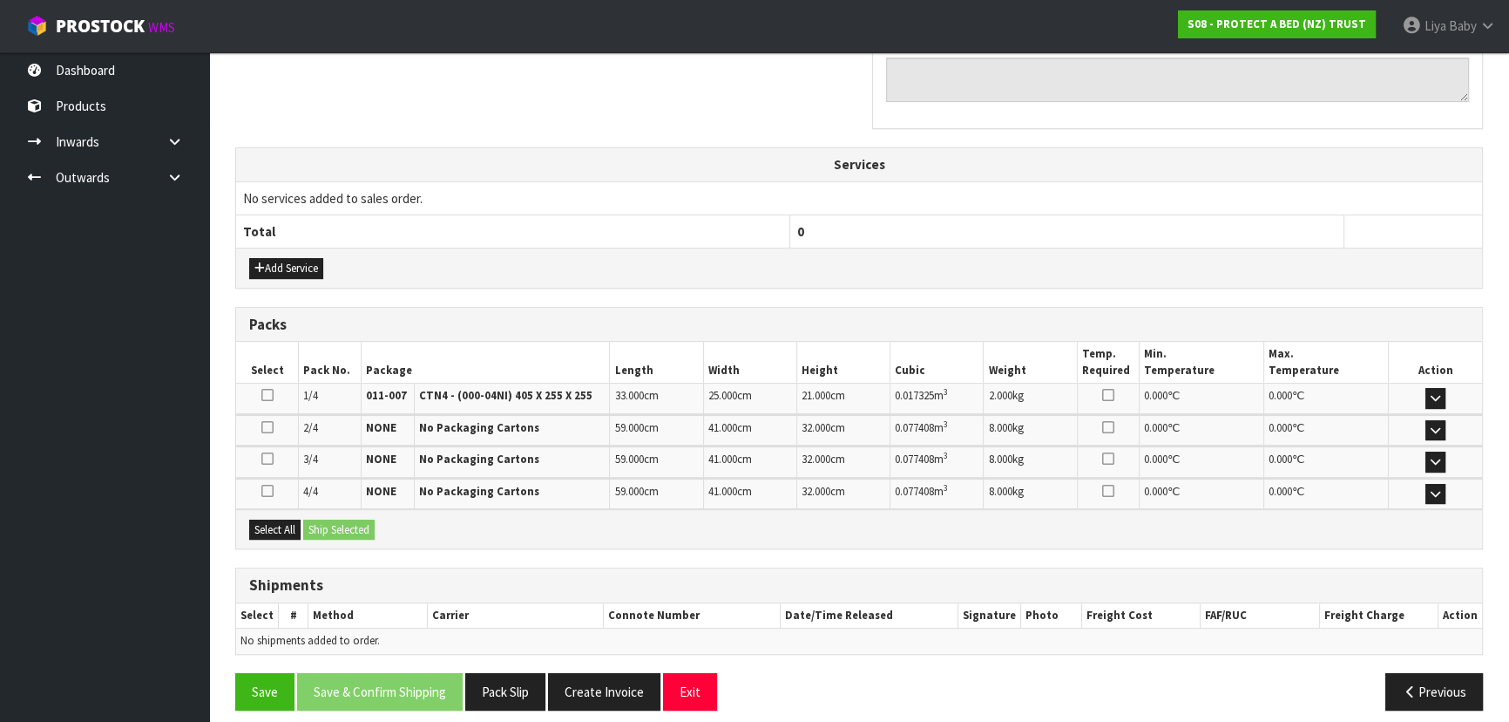
scroll to position [577, 0]
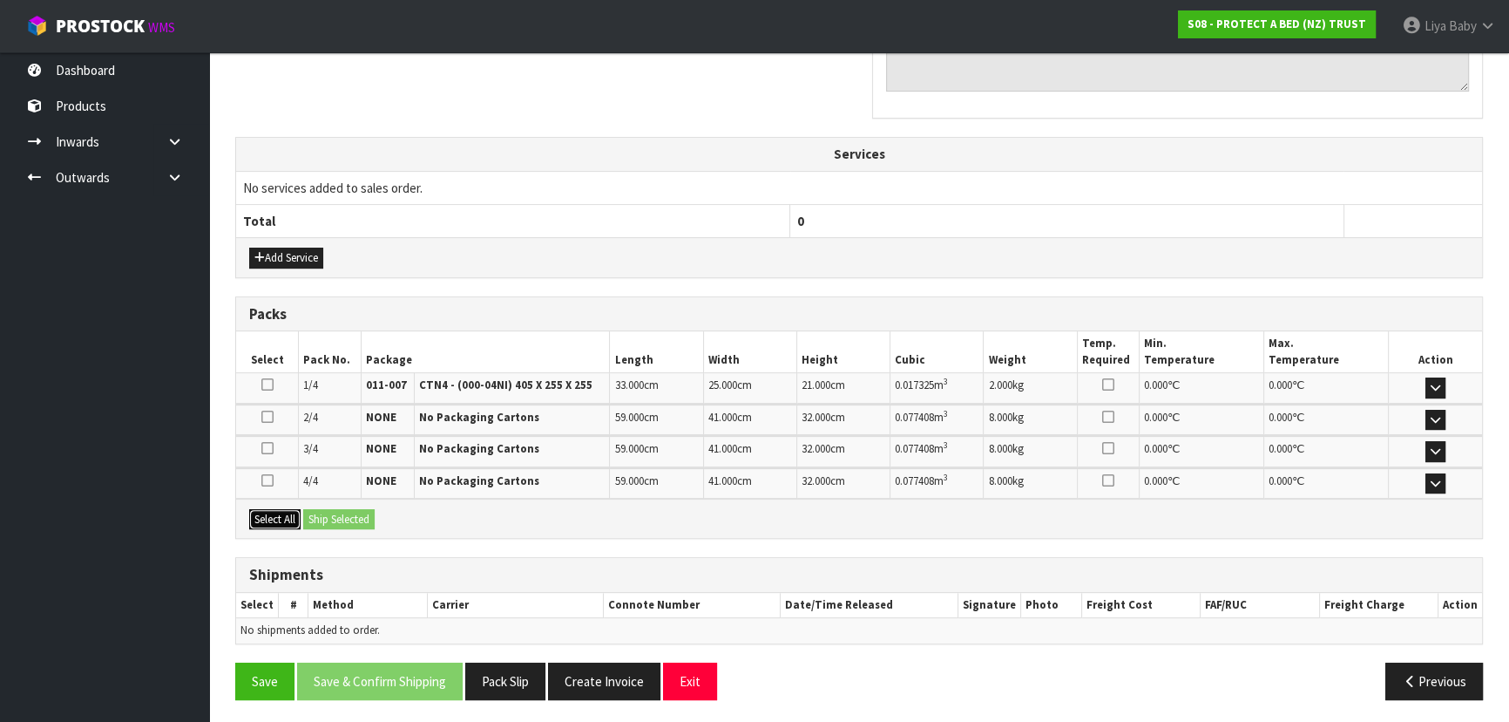
click at [288, 510] on button "Select All" at bounding box center [274, 519] width 51 height 21
click at [335, 509] on button "Ship Selected" at bounding box center [338, 519] width 71 height 21
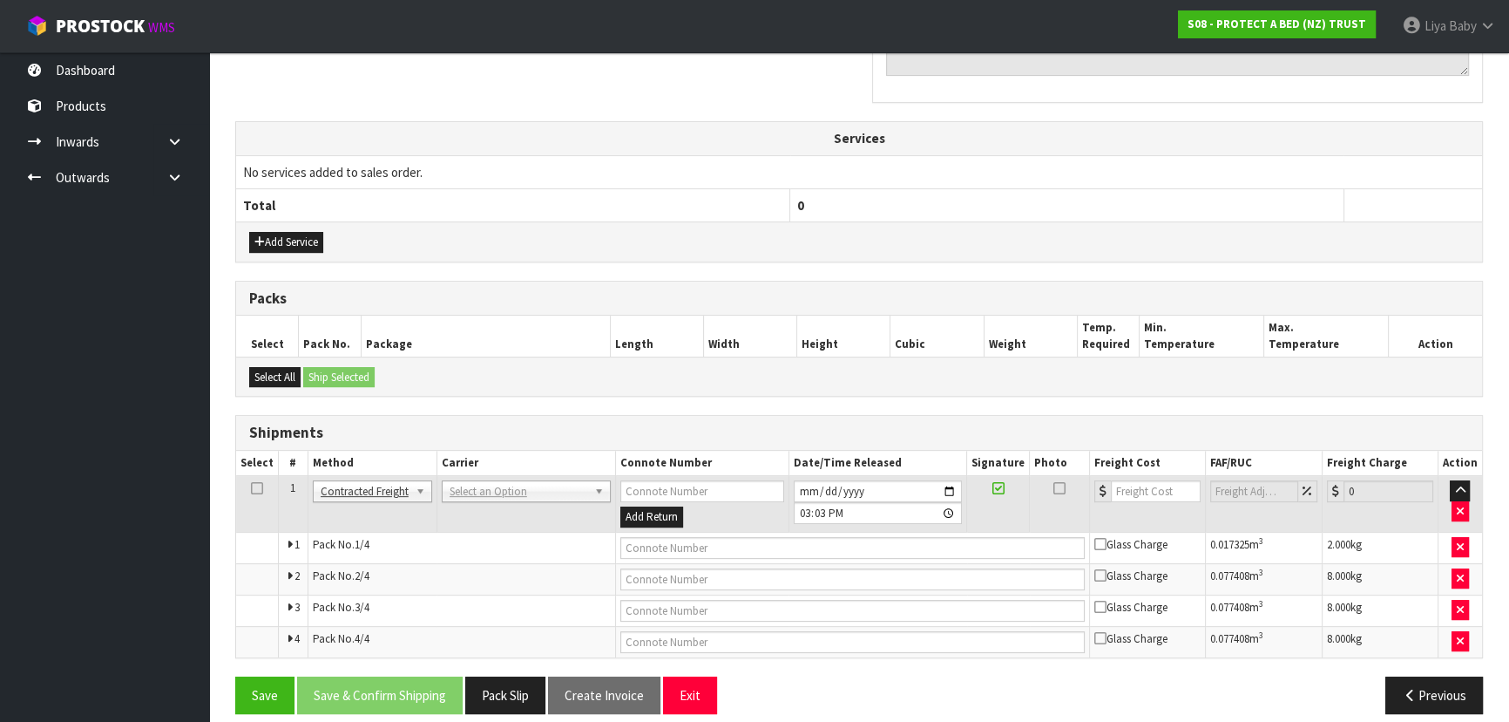
scroll to position [607, 0]
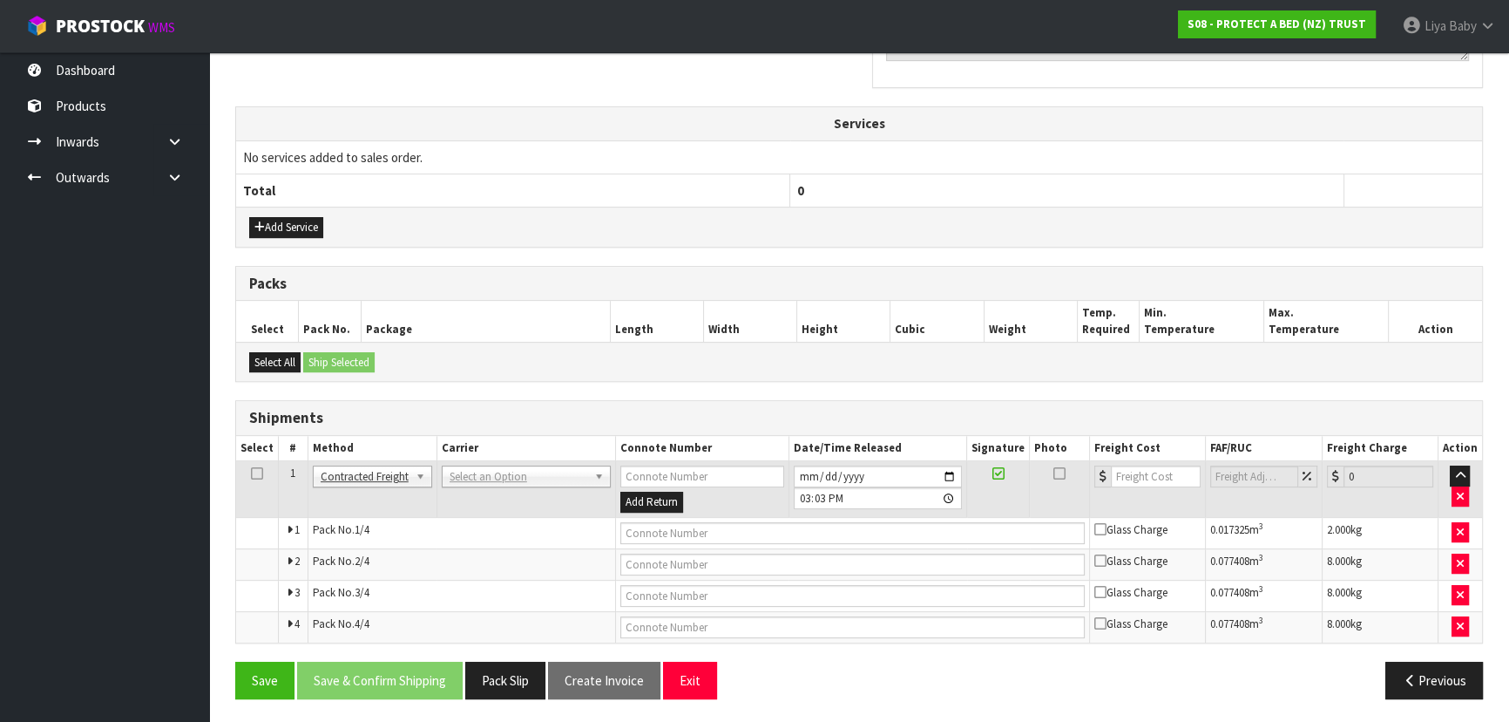
click at [254, 473] on icon at bounding box center [257, 473] width 12 height 1
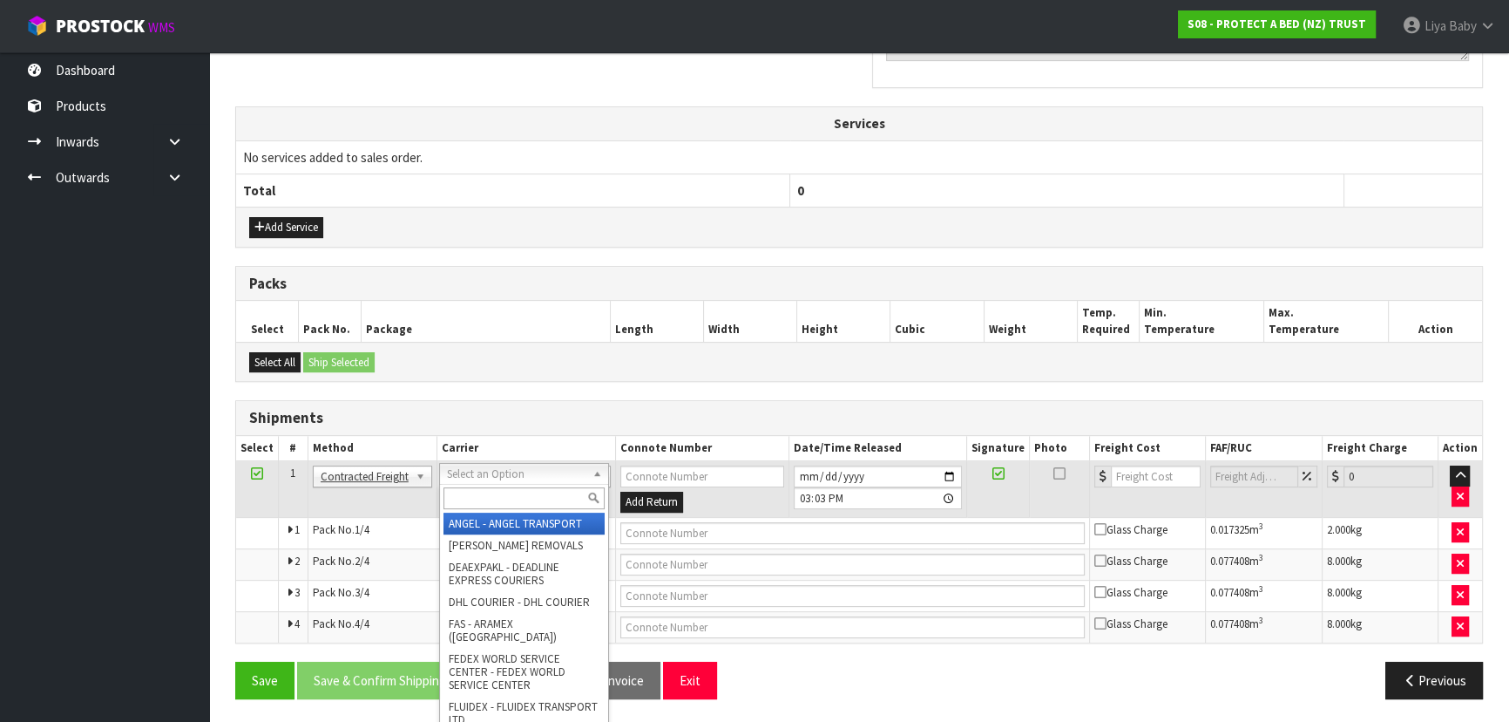
click at [508, 508] on div at bounding box center [524, 498] width 168 height 29
click at [505, 503] on input "text" at bounding box center [524, 498] width 161 height 22
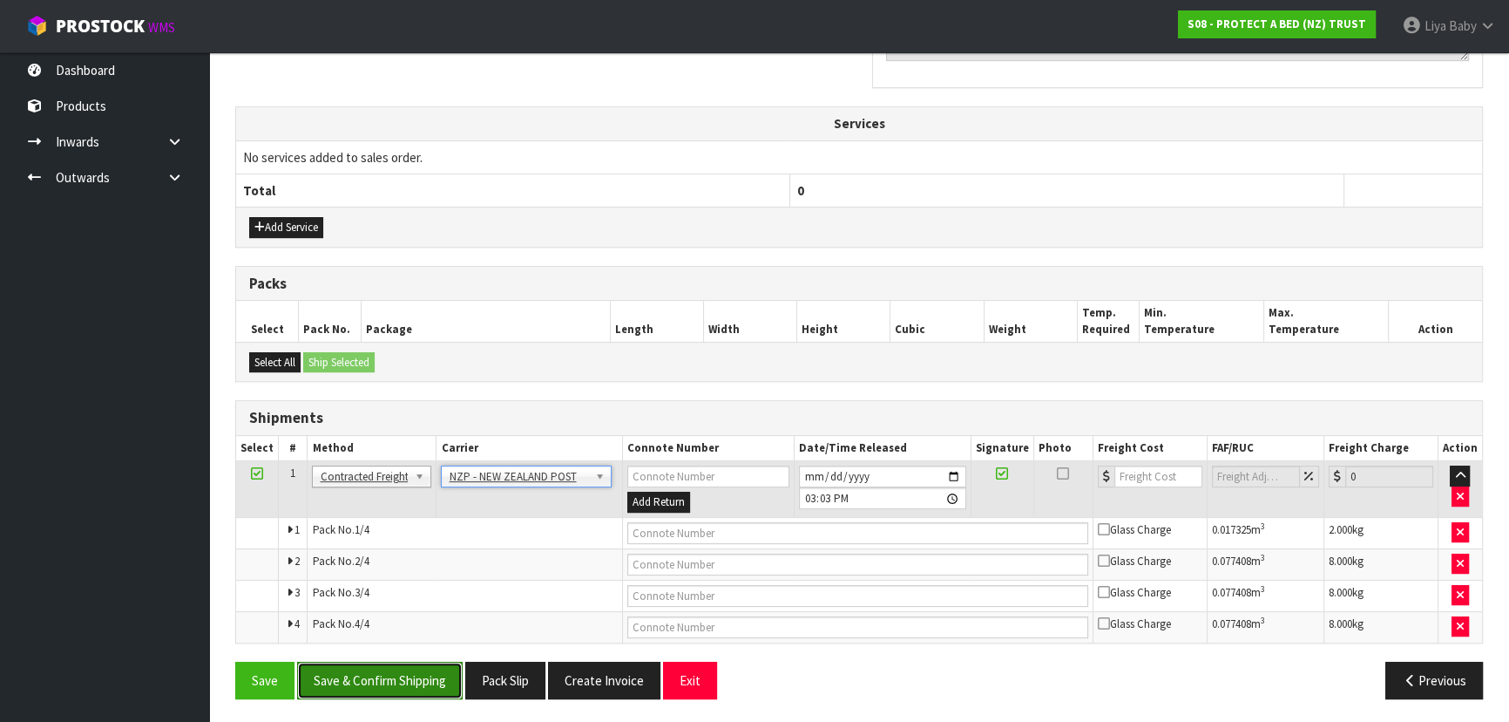
click at [369, 675] on button "Save & Confirm Shipping" at bounding box center [380, 679] width 166 height 37
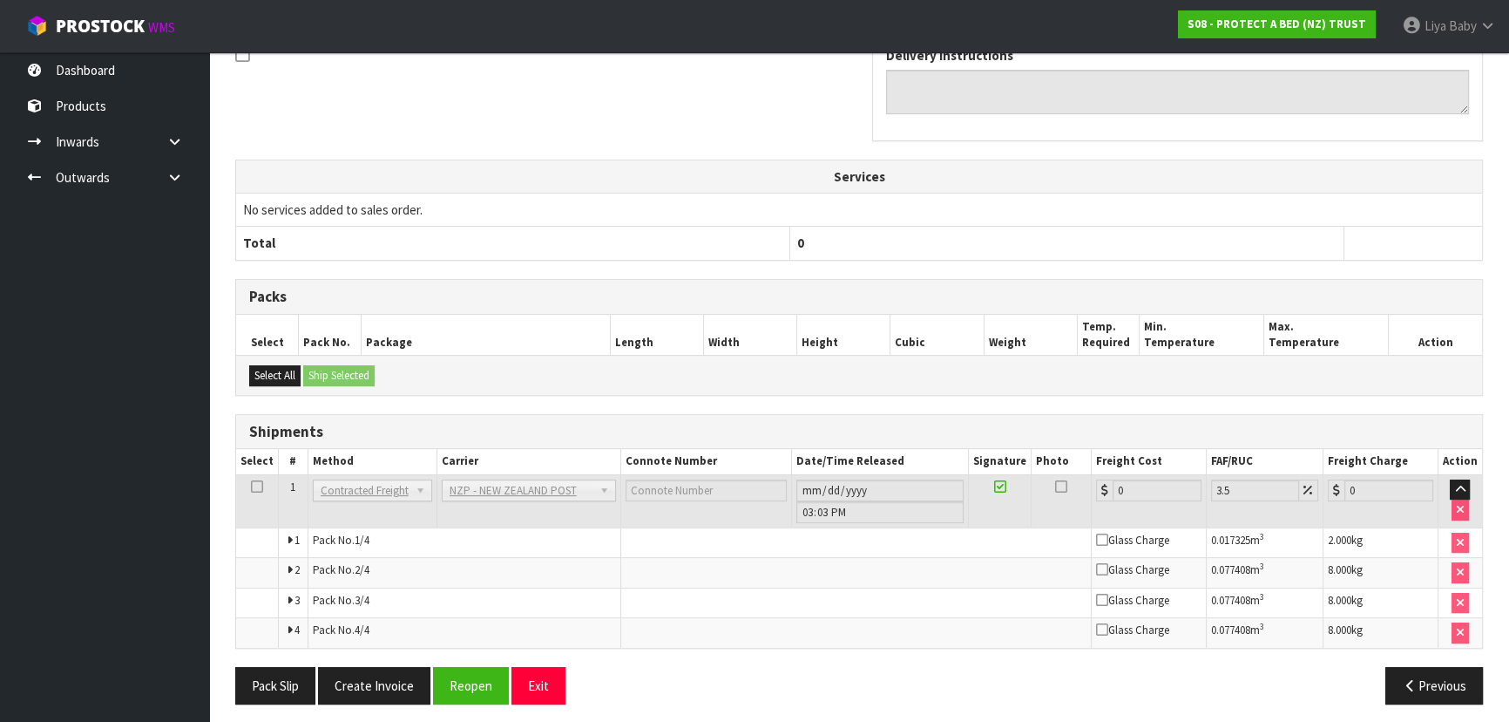
scroll to position [578, 0]
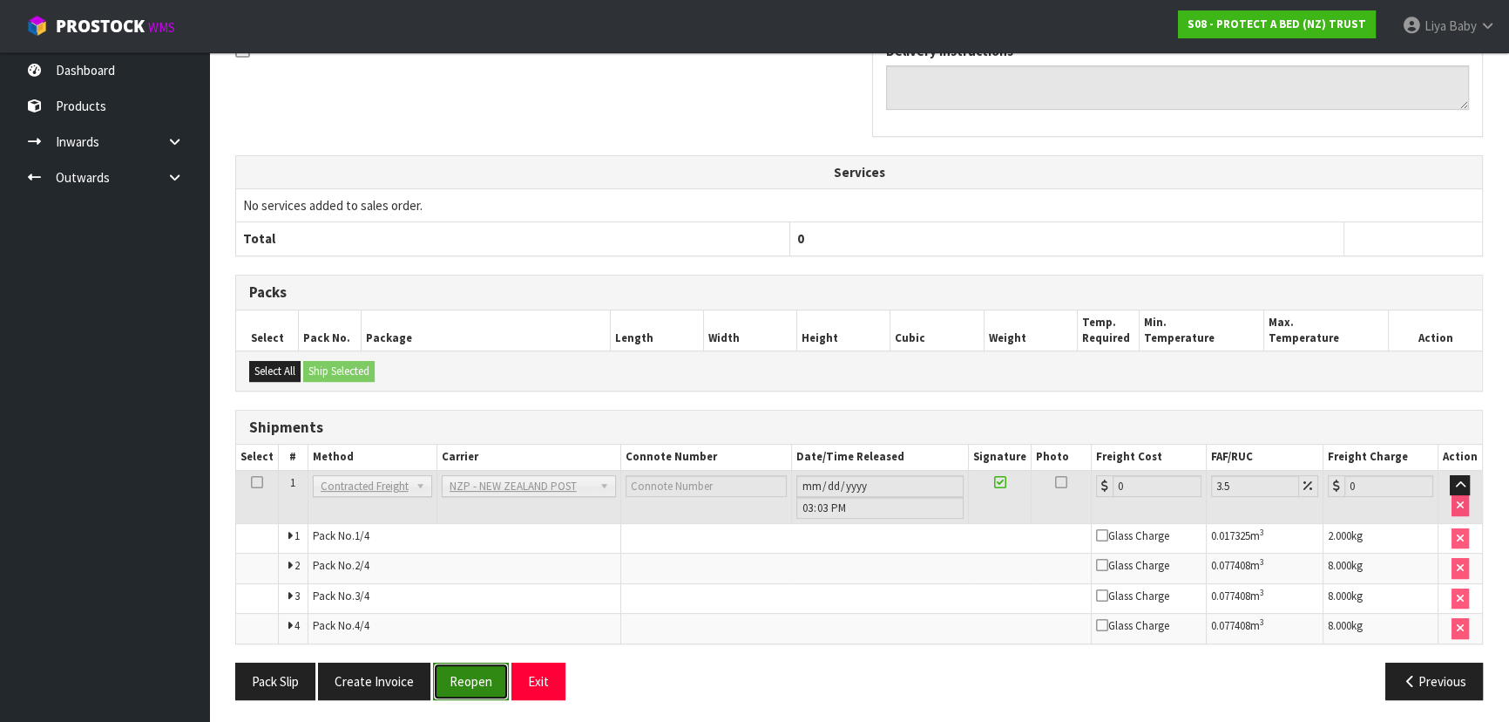
click at [485, 678] on button "Reopen" at bounding box center [471, 680] width 76 height 37
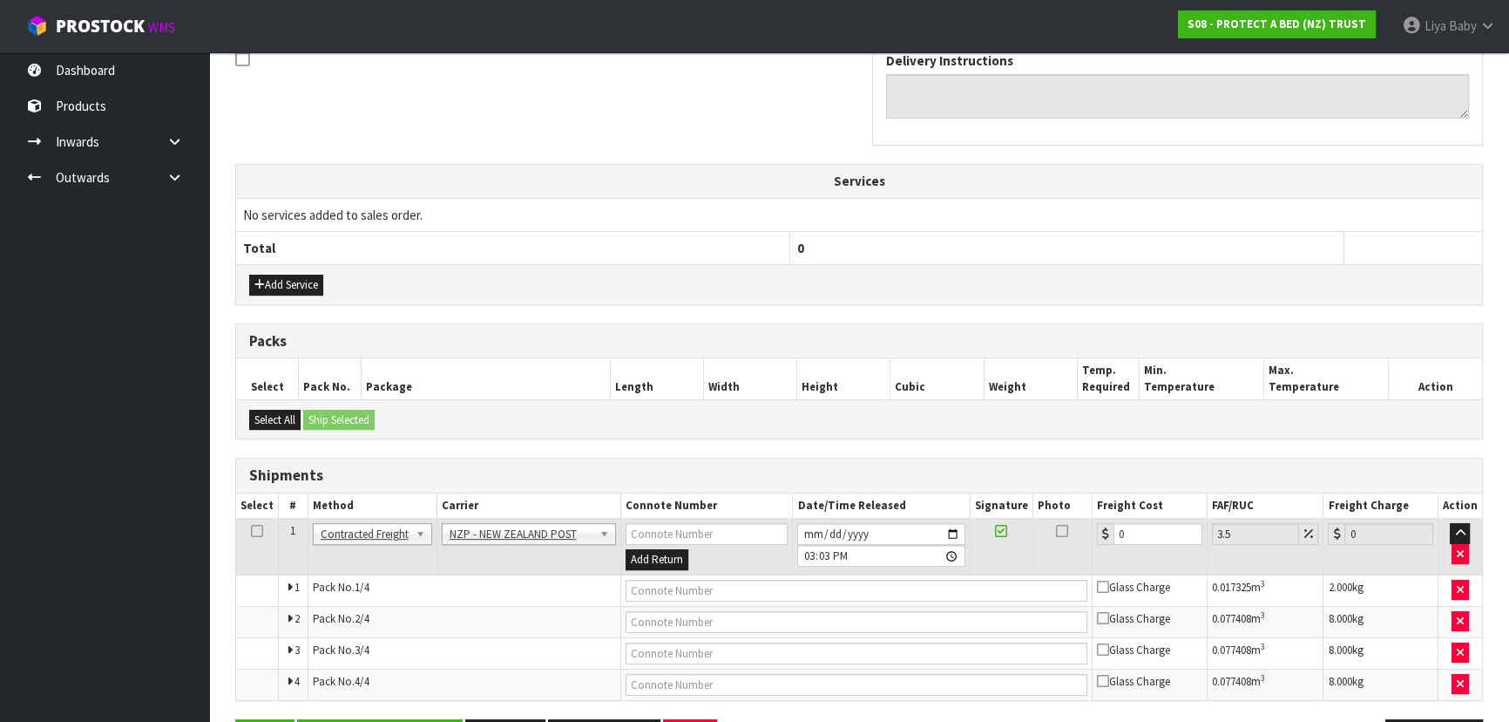
scroll to position [607, 0]
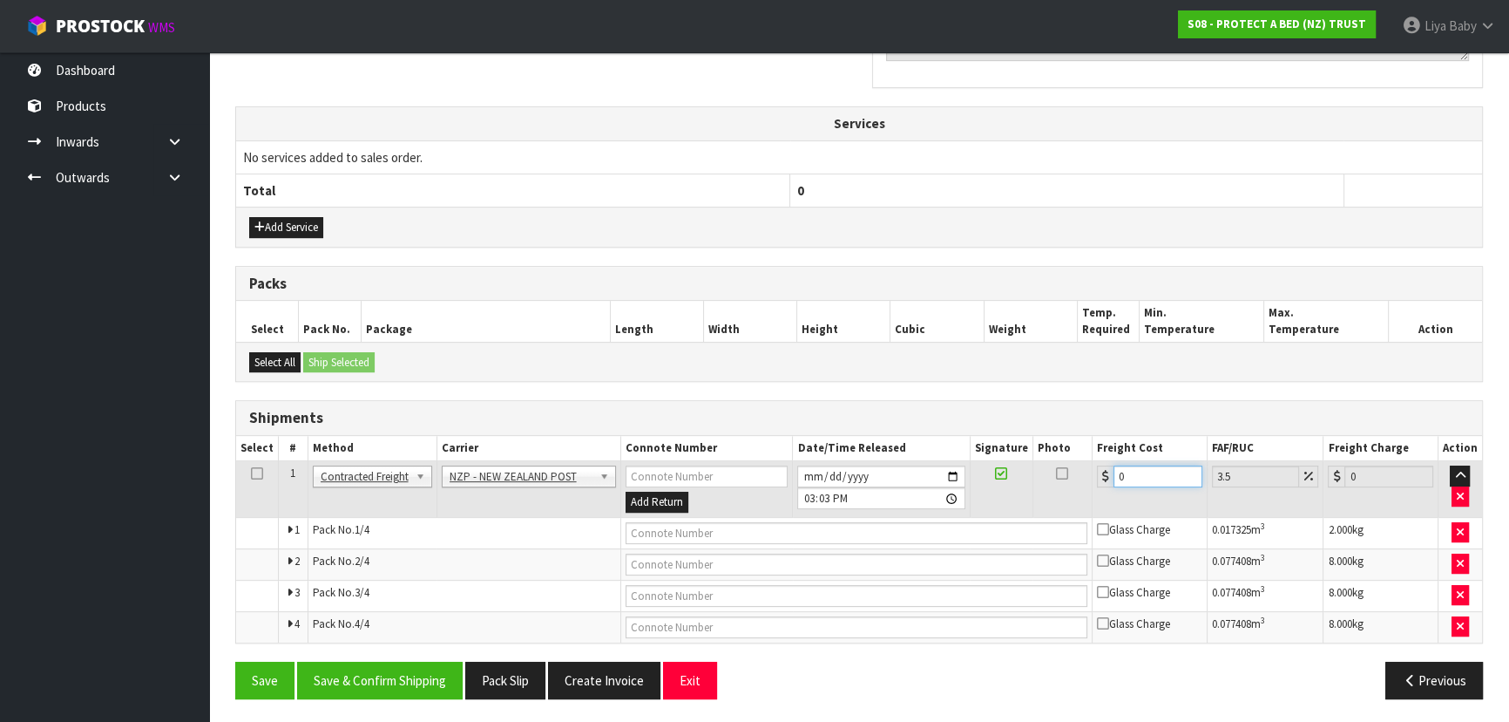
click at [1138, 480] on input "0" at bounding box center [1158, 476] width 89 height 22
click at [255, 473] on icon at bounding box center [257, 473] width 12 height 1
click at [387, 684] on button "Save & Confirm Shipping" at bounding box center [380, 679] width 166 height 37
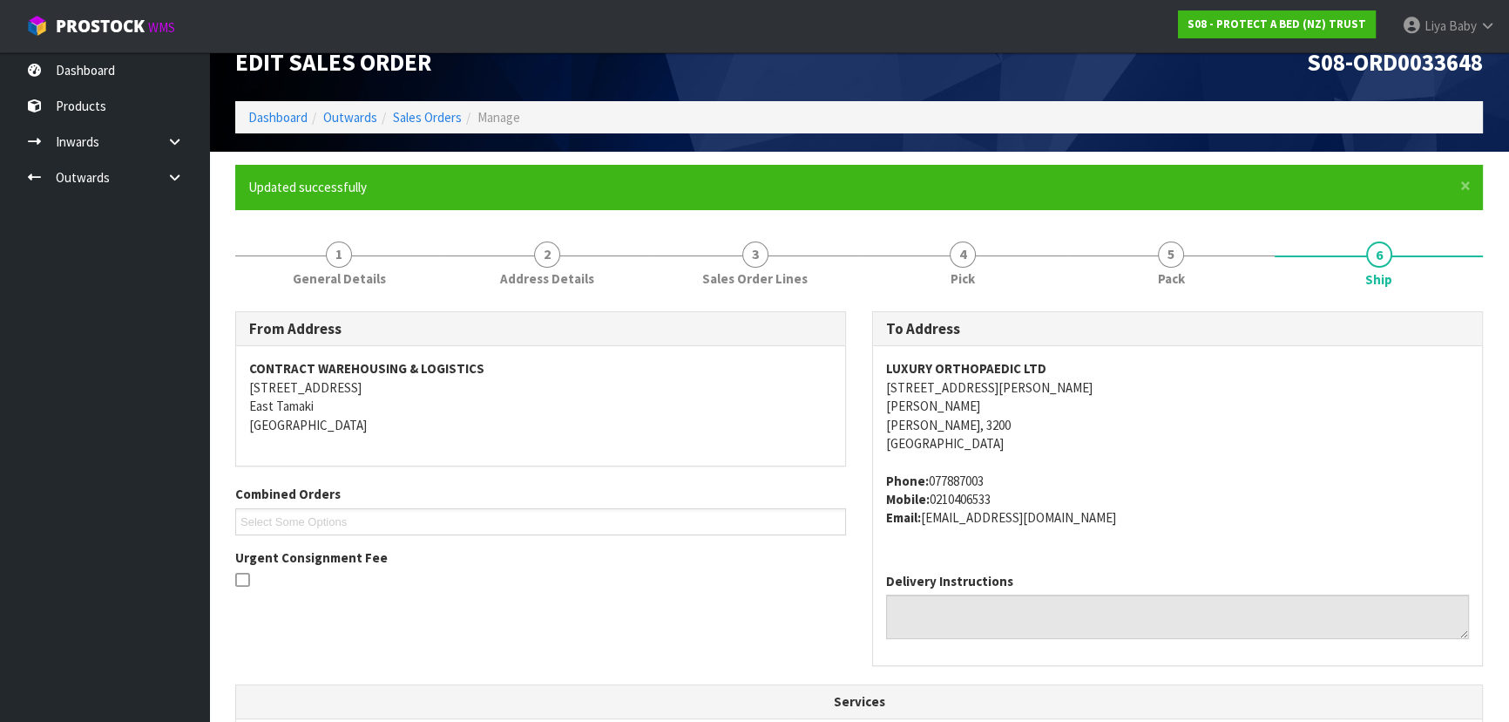
scroll to position [0, 0]
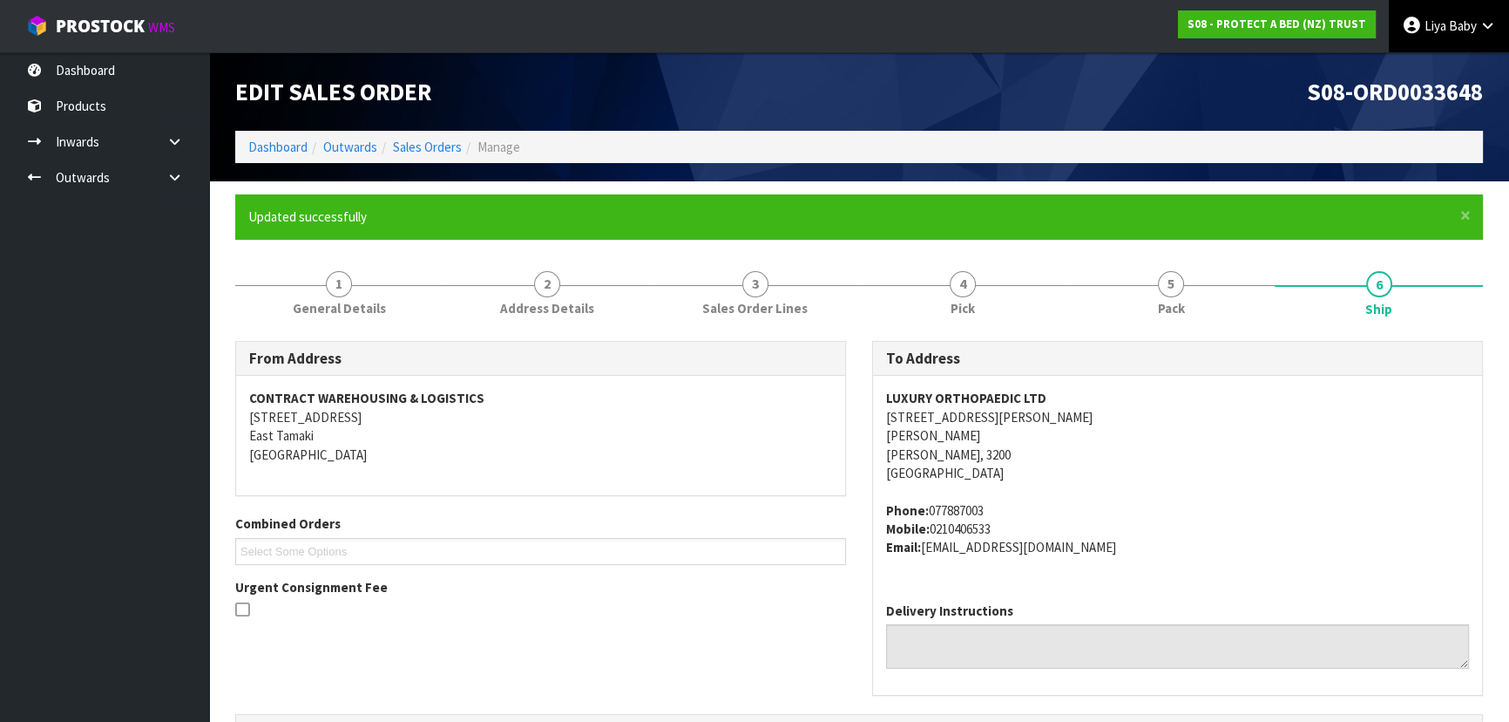
click at [1420, 37] on link "Liya Baby" at bounding box center [1449, 26] width 120 height 52
click at [1435, 65] on link "Logout" at bounding box center [1440, 70] width 138 height 24
